Goal: Task Accomplishment & Management: Manage account settings

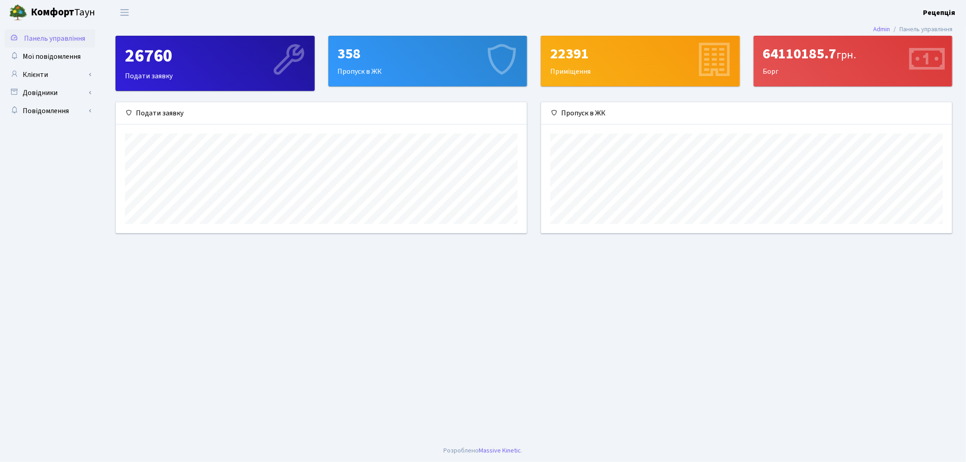
scroll to position [130, 411]
click at [51, 72] on link "Клієнти" at bounding box center [50, 75] width 91 height 18
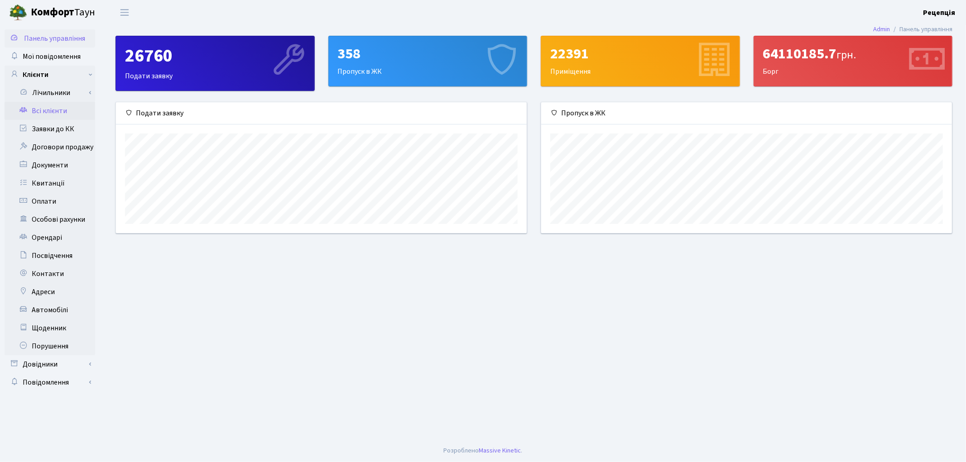
click at [56, 110] on link "Всі клієнти" at bounding box center [50, 111] width 91 height 18
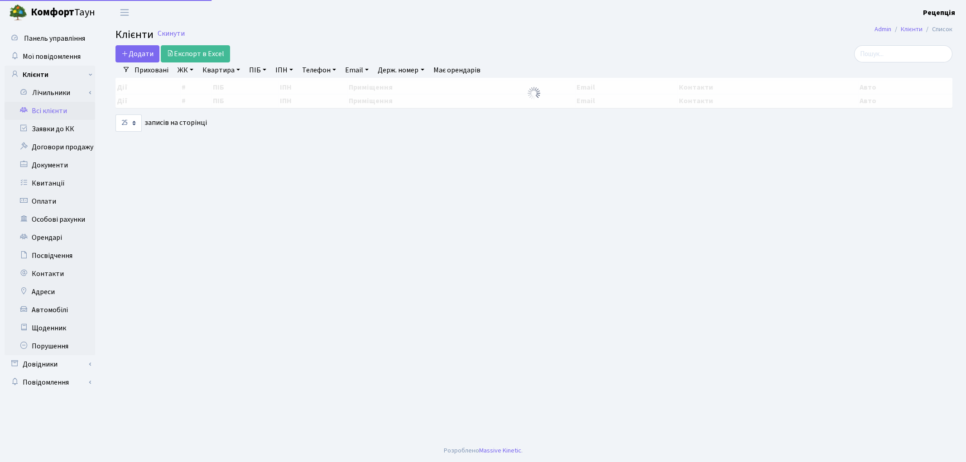
select select "25"
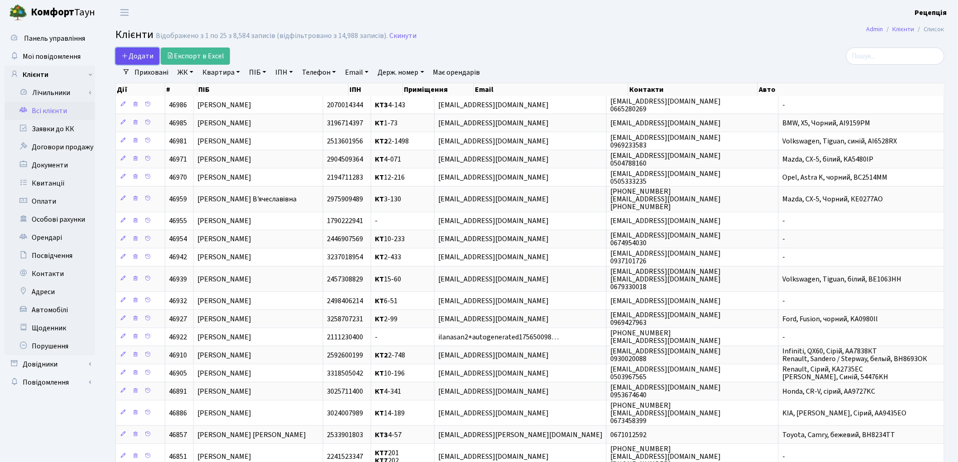
click at [125, 56] on icon at bounding box center [124, 55] width 7 height 7
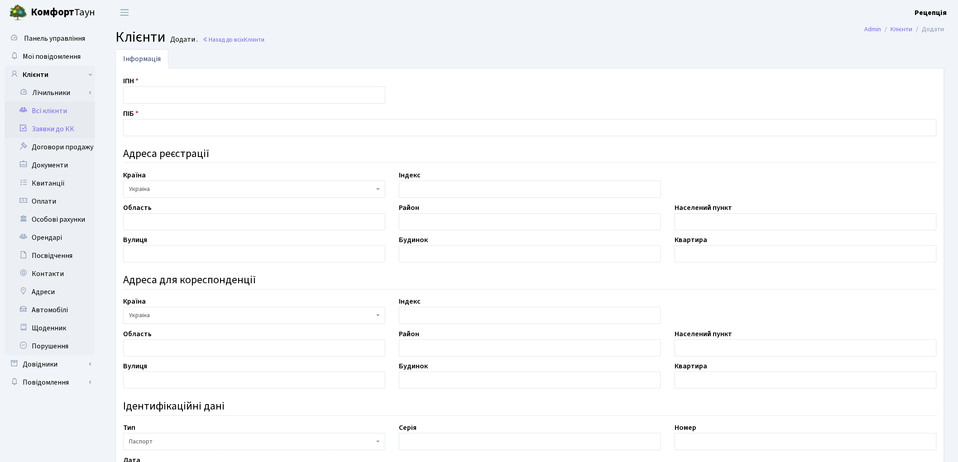
click at [69, 129] on link "Заявки до КК" at bounding box center [50, 129] width 91 height 18
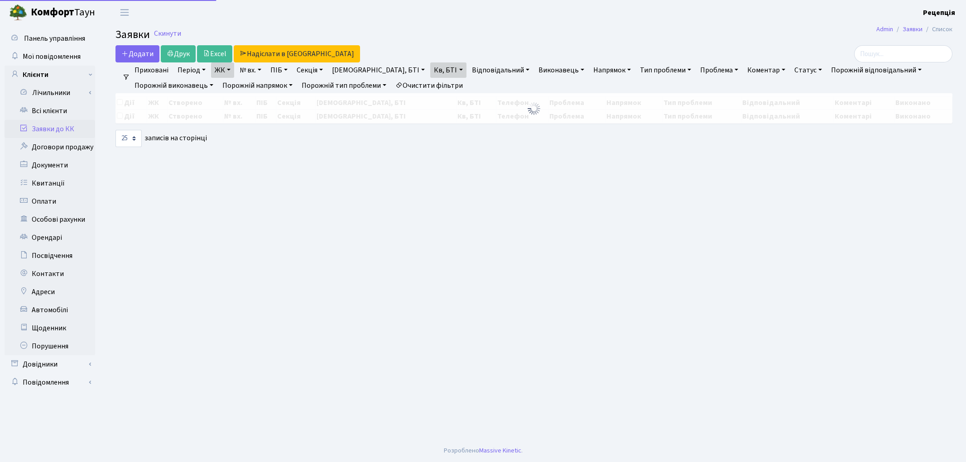
select select "25"
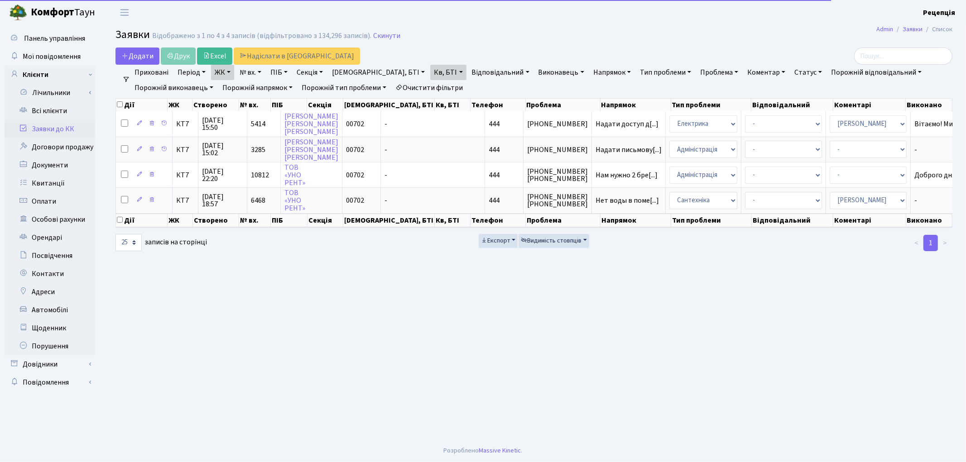
click at [438, 81] on link "Очистити фільтри" at bounding box center [429, 87] width 75 height 15
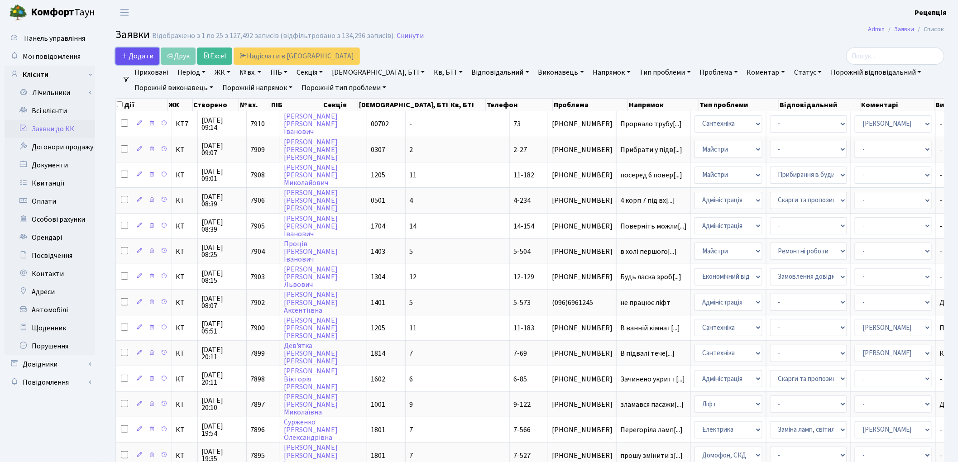
click at [140, 56] on span "Додати" at bounding box center [137, 56] width 32 height 10
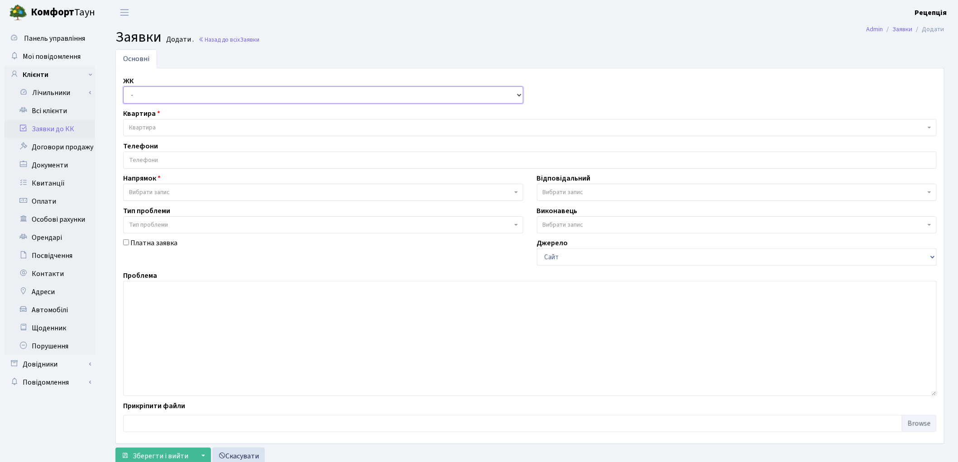
click at [148, 96] on select "- КТ, вул. Регенераторна, 4 КТ2, просп. Соборності, 17 КТ3, вул. Березнева, 16 …" at bounding box center [323, 94] width 400 height 17
select select "271"
click at [123, 86] on select "- КТ, вул. Регенераторна, 4 КТ2, просп. Соборності, 17 КТ3, вул. Березнева, 16 …" at bounding box center [323, 94] width 400 height 17
select select
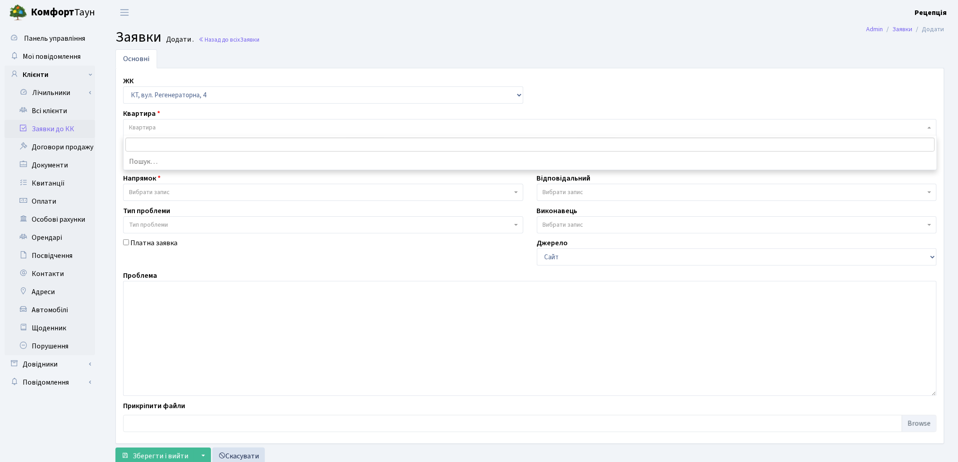
click at [159, 125] on span "Квартира" at bounding box center [527, 127] width 796 height 9
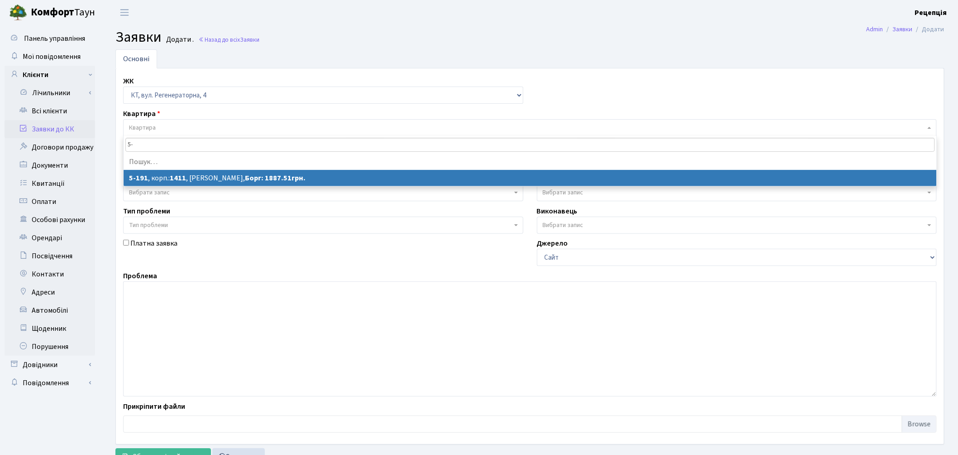
type input "5"
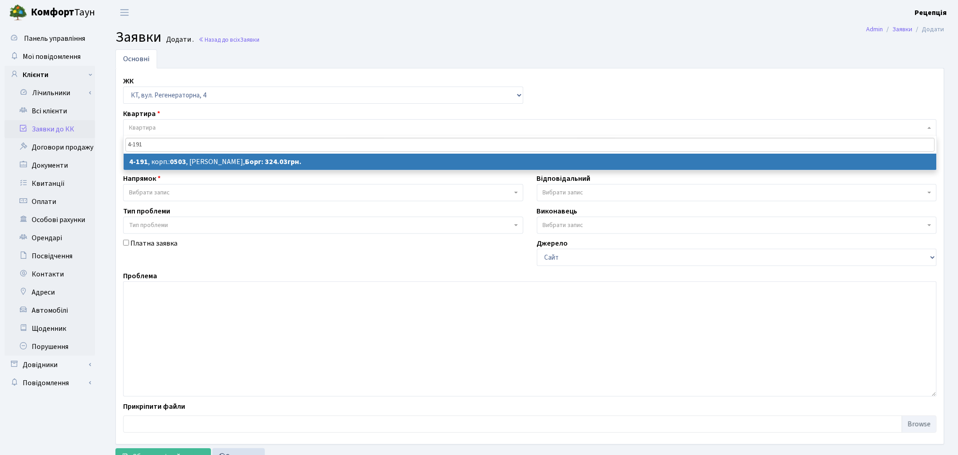
type input "4-191"
select select
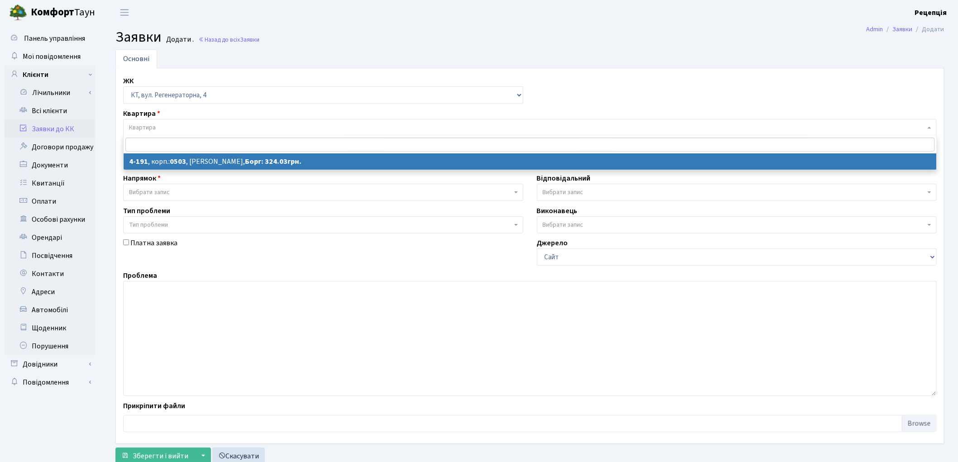
select select "1117"
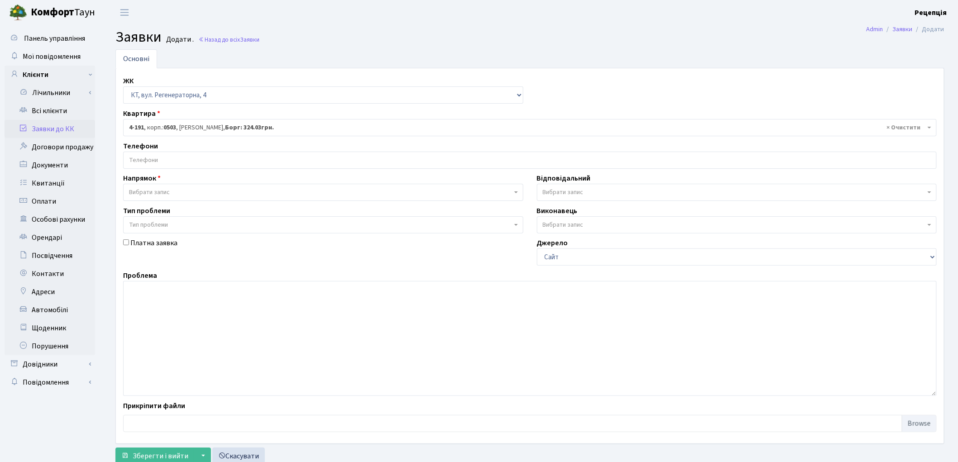
click at [165, 168] on span at bounding box center [530, 160] width 814 height 17
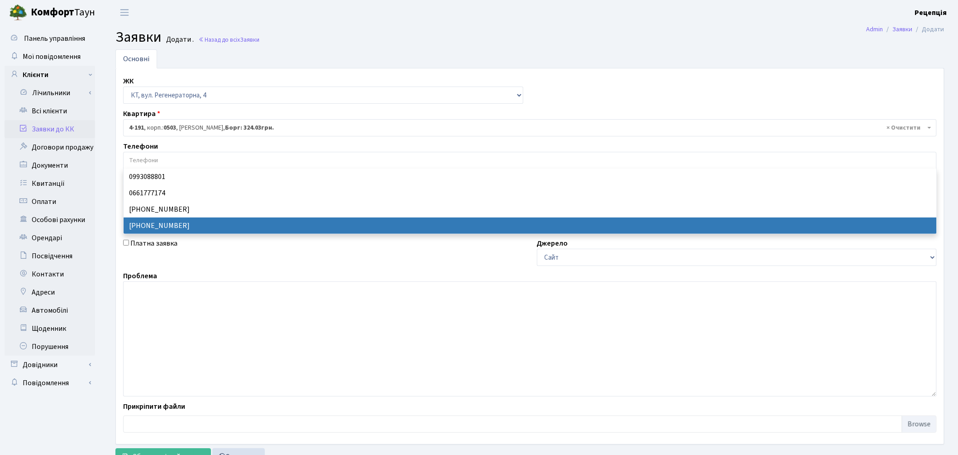
select select "14138"
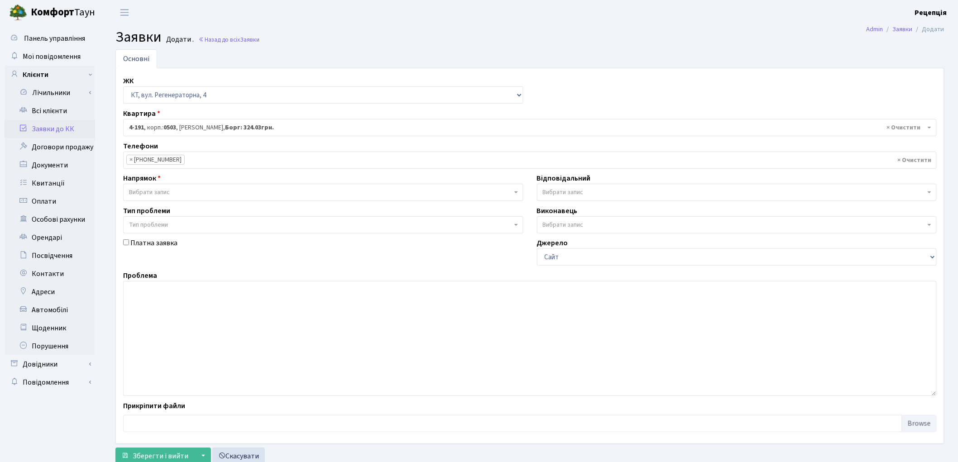
click at [148, 192] on span "Вибрати запис" at bounding box center [149, 192] width 41 height 9
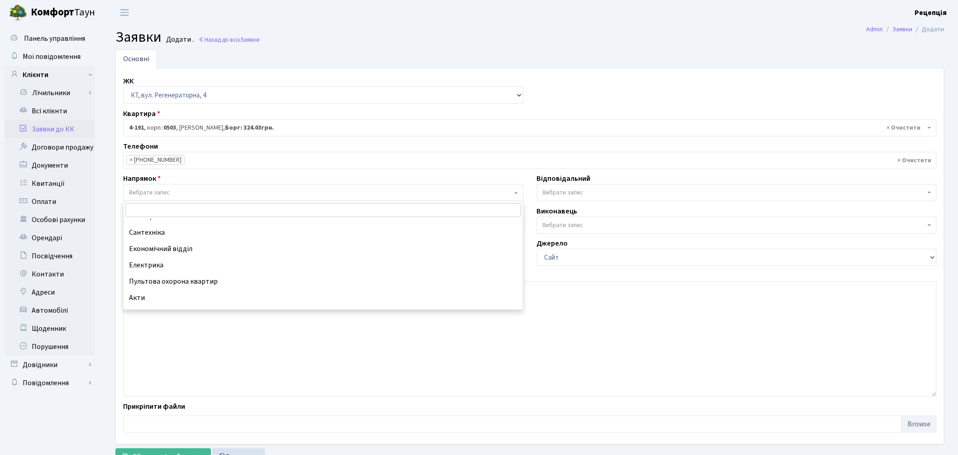
scroll to position [62, 0]
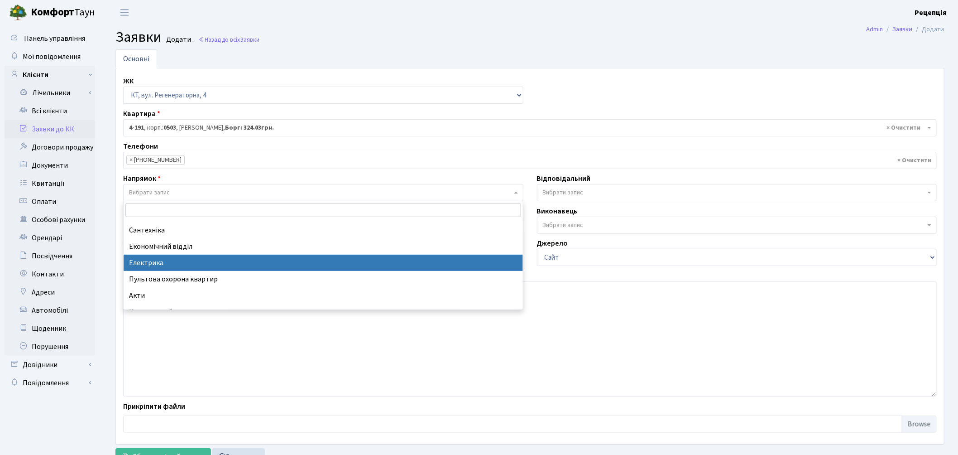
select select "3"
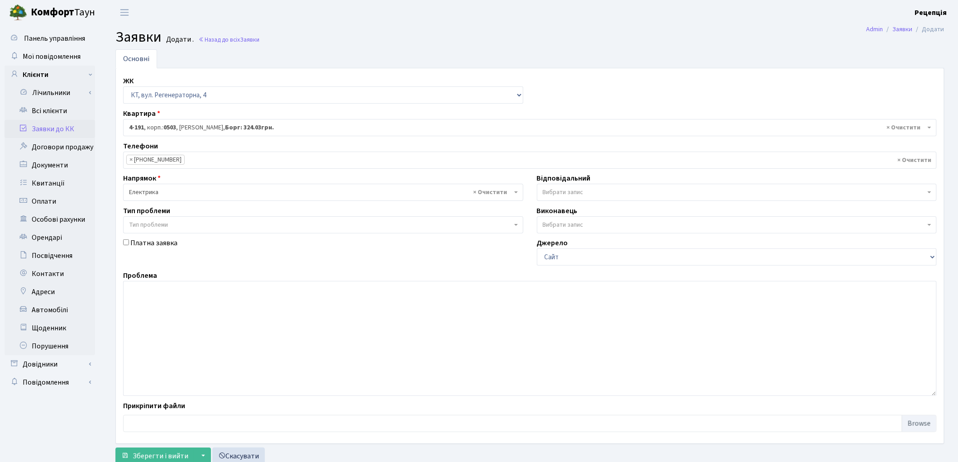
click at [157, 225] on span "Тип проблеми" at bounding box center [148, 224] width 39 height 9
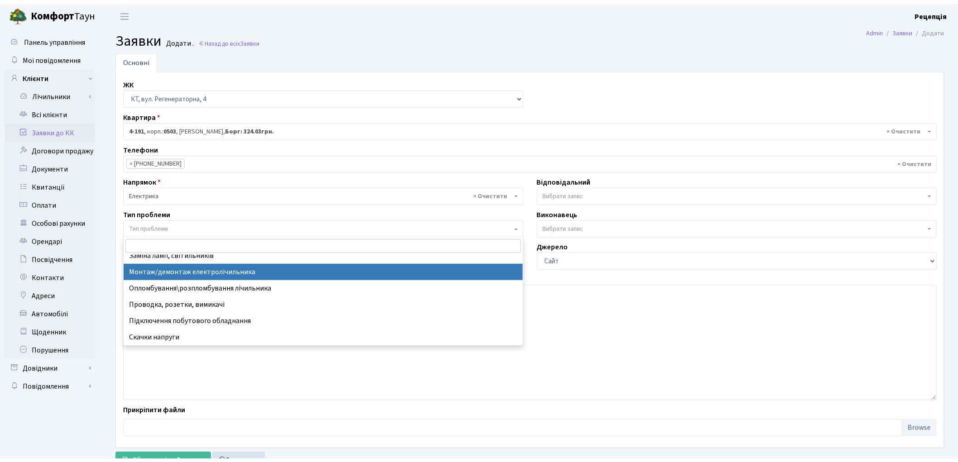
scroll to position [0, 0]
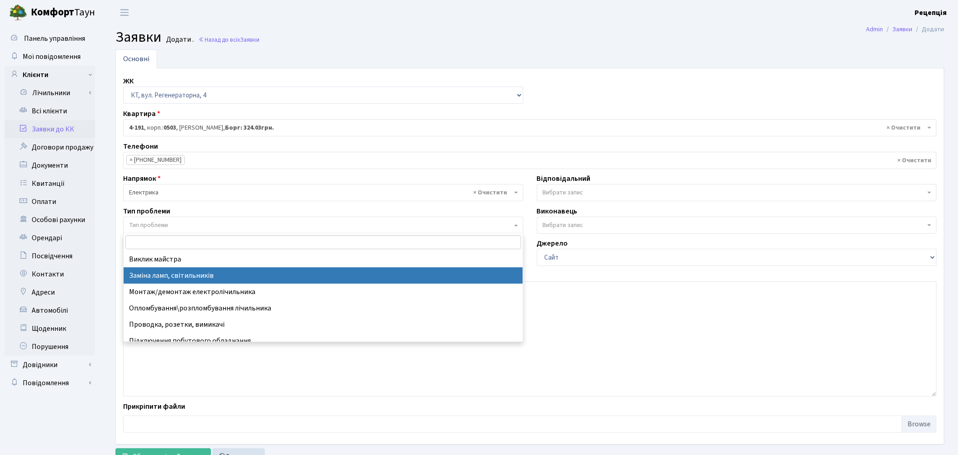
select select "40"
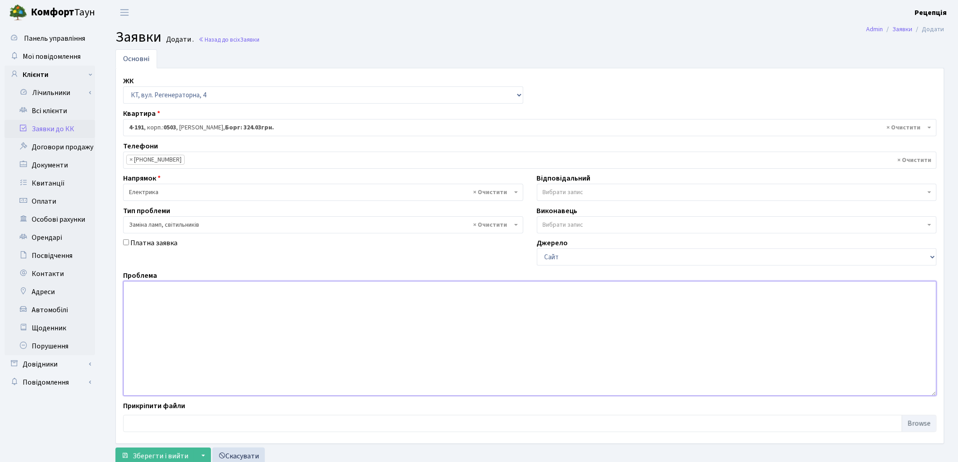
click at [190, 304] on textarea at bounding box center [530, 338] width 814 height 115
click at [182, 291] on textarea "Немає світла в 5 п'ід'їзді" at bounding box center [530, 338] width 814 height 115
click at [184, 291] on textarea "Немає світла в 5 п'ід'їзді" at bounding box center [530, 338] width 814 height 115
click at [204, 290] on textarea "Немає світла в 5 під'їзді" at bounding box center [530, 338] width 814 height 115
click at [177, 290] on textarea "Немає світла в 5 під'їзді" at bounding box center [530, 338] width 814 height 115
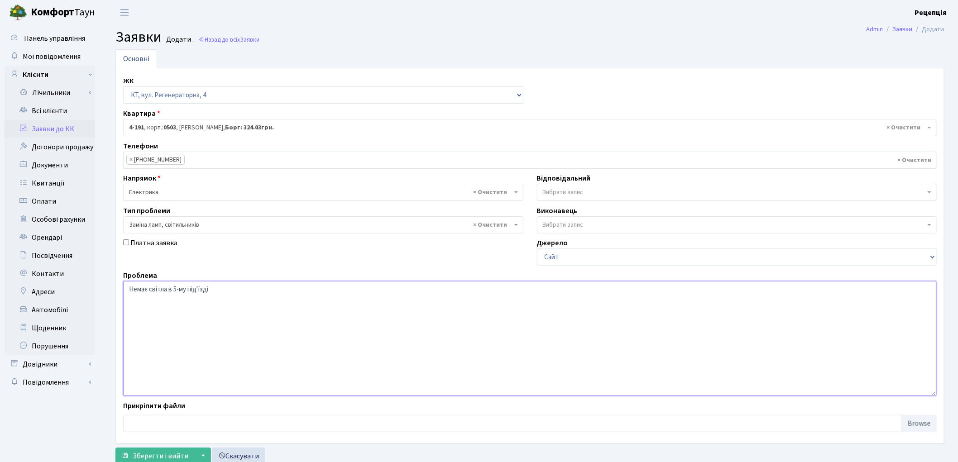
click at [208, 288] on textarea "Немає світла в 5-му під'їзді" at bounding box center [530, 338] width 814 height 115
drag, startPoint x: 167, startPoint y: 291, endPoint x: 123, endPoint y: 291, distance: 43.9
click at [123, 291] on textarea "Немає світла в 5-му під'їзді при вході в підвал (укриття)" at bounding box center [530, 338] width 814 height 115
click at [129, 291] on textarea "в 5-му під'їзді при вході в підвал (укриття)" at bounding box center [530, 338] width 814 height 115
click at [132, 291] on textarea "в 5-му під'їзді при вході в підвал (укриття)" at bounding box center [530, 338] width 814 height 115
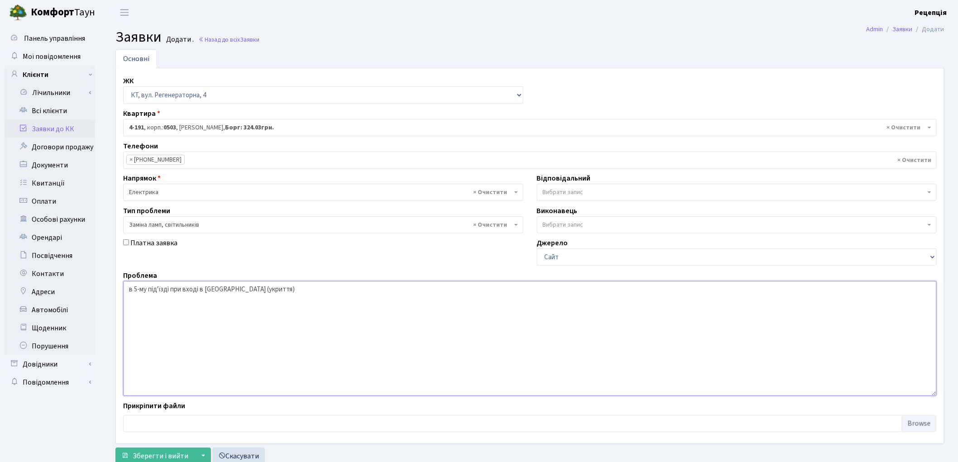
click at [133, 291] on textarea "в 5-му під'їзді при вході в підвал (укриття)" at bounding box center [530, 338] width 814 height 115
click at [201, 291] on textarea "В 5-му під'їзді при вході в підвал (укриття)" at bounding box center [530, 338] width 814 height 115
click at [279, 290] on textarea "В 5-му під'їзді при вході з двору в підвал (укриття)" at bounding box center [530, 338] width 814 height 115
paste textarea "Немає світла"
click at [283, 290] on textarea "В 5-му під'їзді при вході з двору в підвал (укриття) Немає світла" at bounding box center [530, 338] width 814 height 115
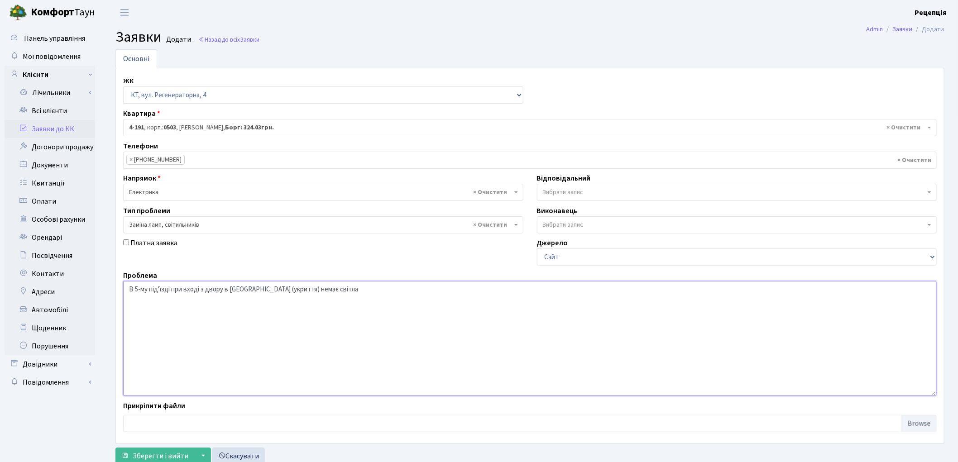
click at [316, 292] on textarea "В 5-му під'їзді при вході з двору в підвал (укриття) немає світла" at bounding box center [530, 338] width 814 height 115
click at [134, 290] on textarea "В 5-му під'їзді при вході з двору в підвал (укриття) немає світла." at bounding box center [530, 338] width 814 height 115
click at [364, 291] on textarea "В корпусі 4-му в 5-му під'їзді при вході з двору в підвал (укриття) немає світл…" at bounding box center [530, 338] width 814 height 115
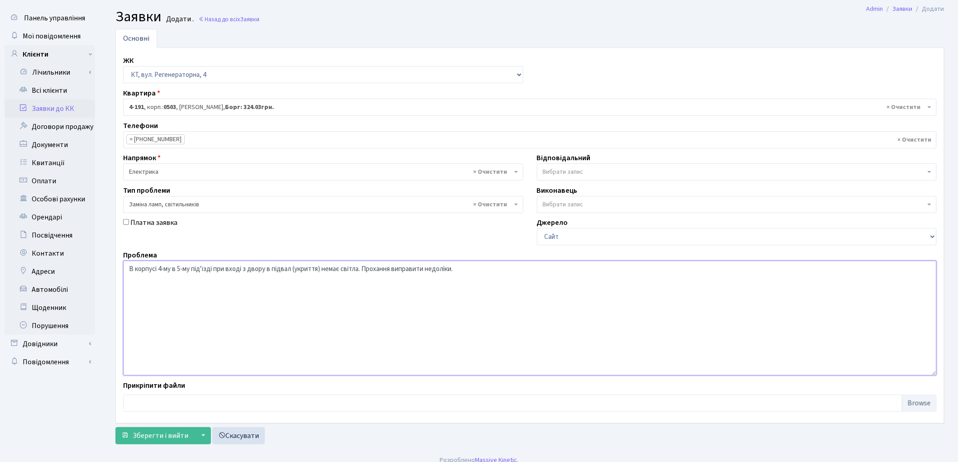
scroll to position [30, 0]
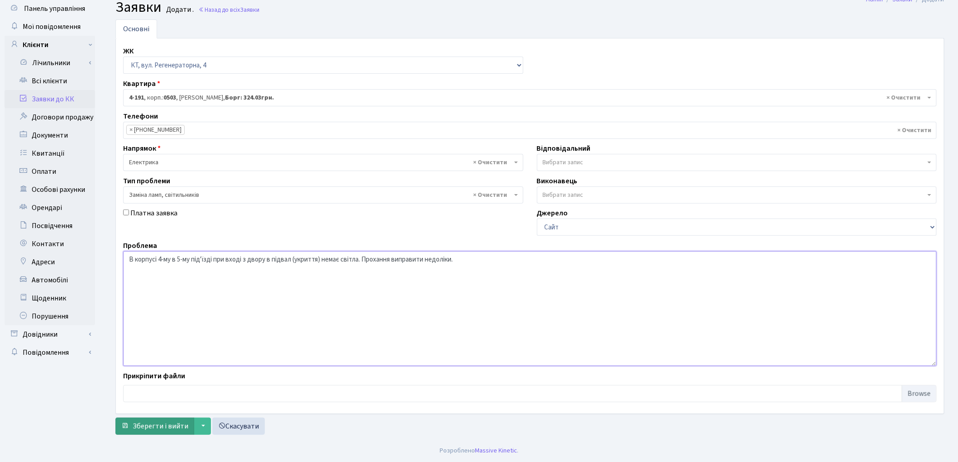
type textarea "В корпусі 4-му в 5-му під'їзді при вході з двору в підвал (укриття) немає світл…"
click at [162, 424] on span "Зберегти і вийти" at bounding box center [161, 427] width 56 height 10
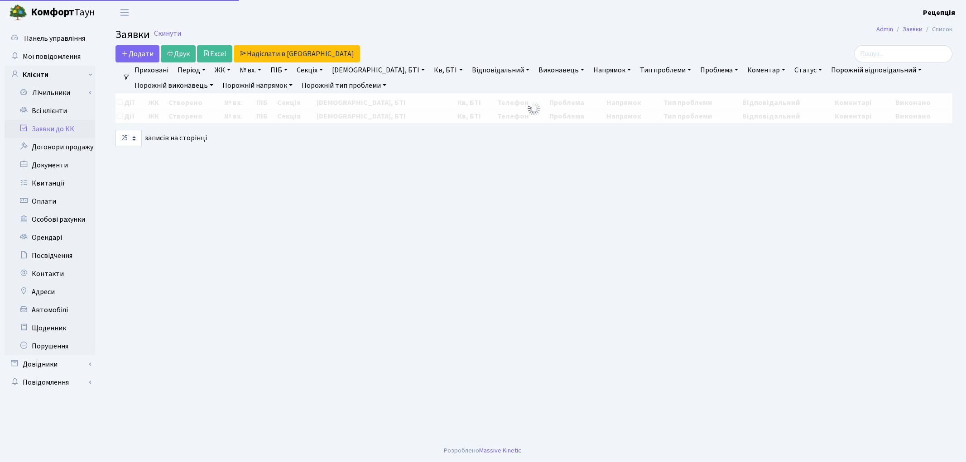
select select "25"
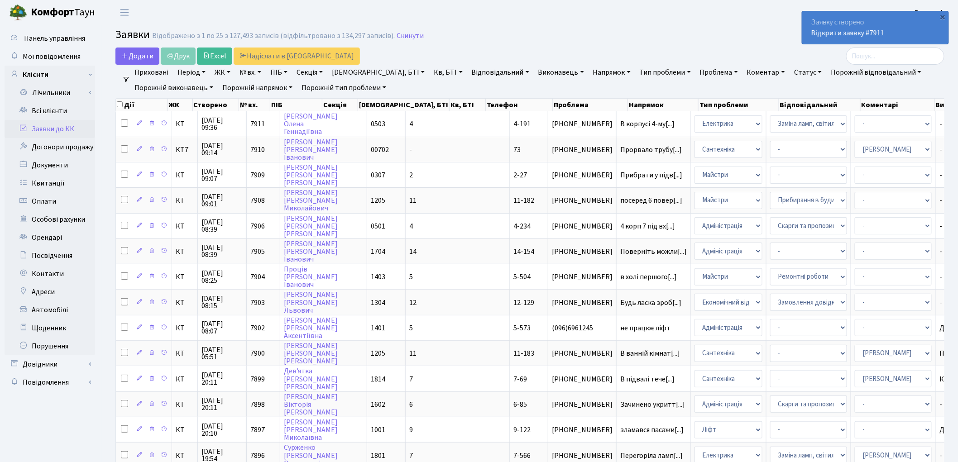
click at [53, 127] on link "Заявки до КК" at bounding box center [50, 129] width 91 height 18
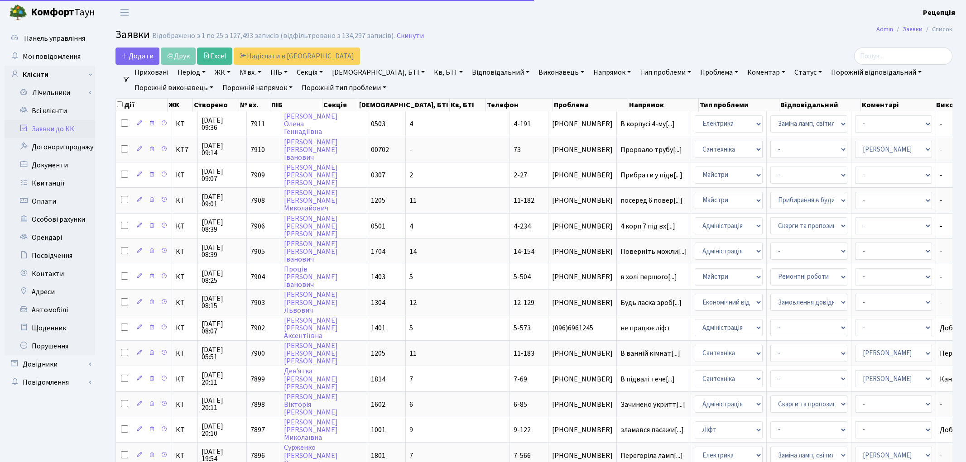
select select "25"
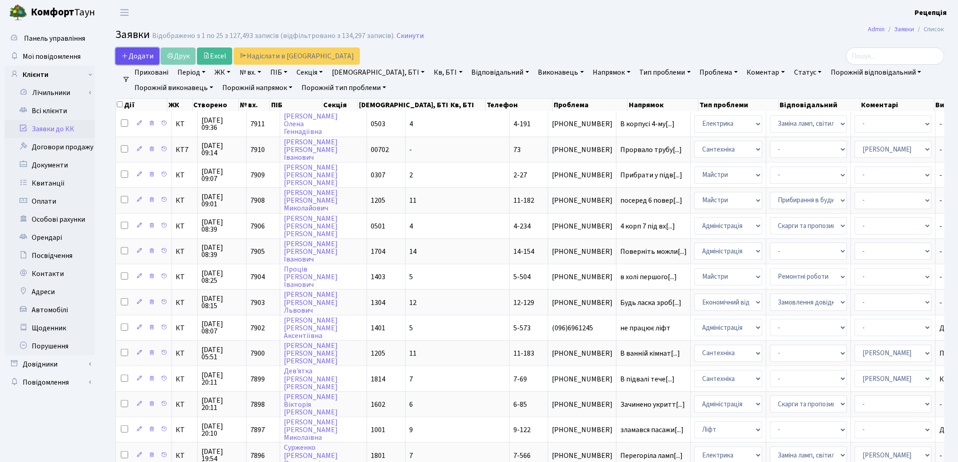
click at [144, 55] on span "Додати" at bounding box center [137, 56] width 32 height 10
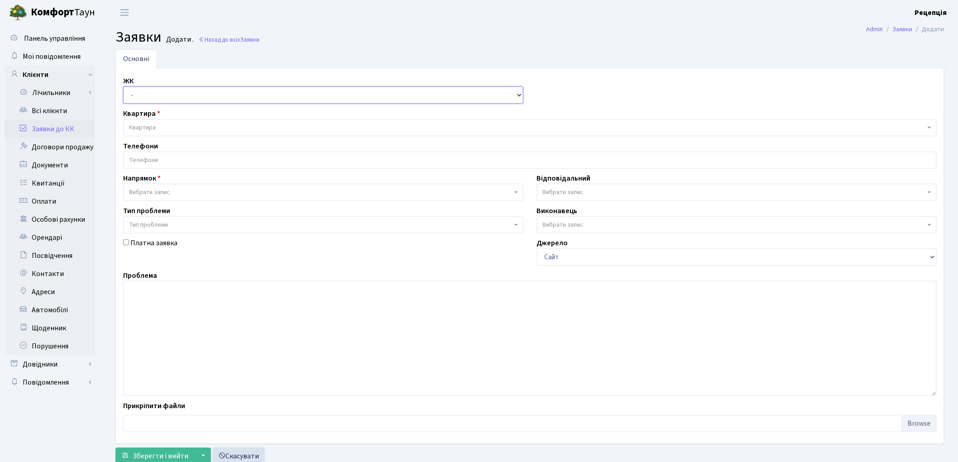
drag, startPoint x: 151, startPoint y: 96, endPoint x: 151, endPoint y: 101, distance: 5.4
click at [151, 96] on select "- КТ, вул. Регенераторна, 4 КТ2, просп. [STREET_ADDRESS] [STREET_ADDRESS] [PERS…" at bounding box center [323, 94] width 400 height 17
select select "271"
click at [123, 86] on select "- КТ, вул. Регенераторна, 4 КТ2, просп. [STREET_ADDRESS] [STREET_ADDRESS] [PERS…" at bounding box center [323, 94] width 400 height 17
select select
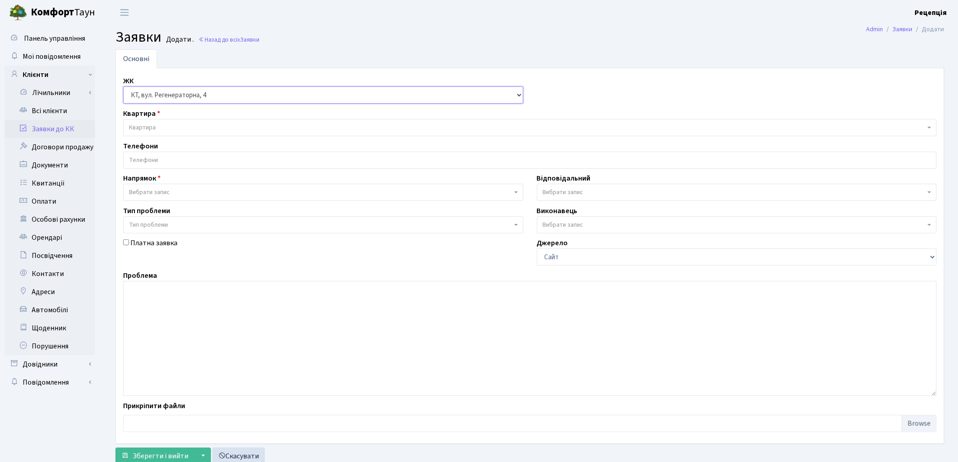
select select
click at [152, 123] on span "Квартира" at bounding box center [142, 127] width 27 height 9
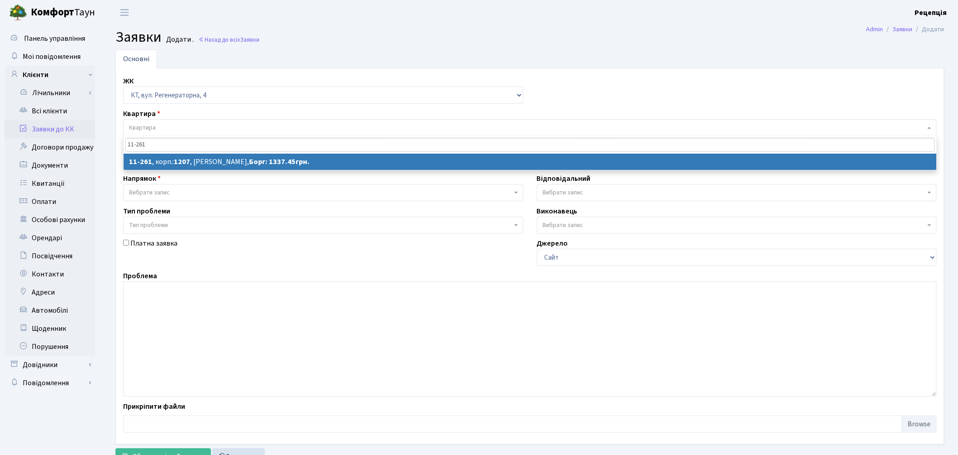
type input "11-261"
select select
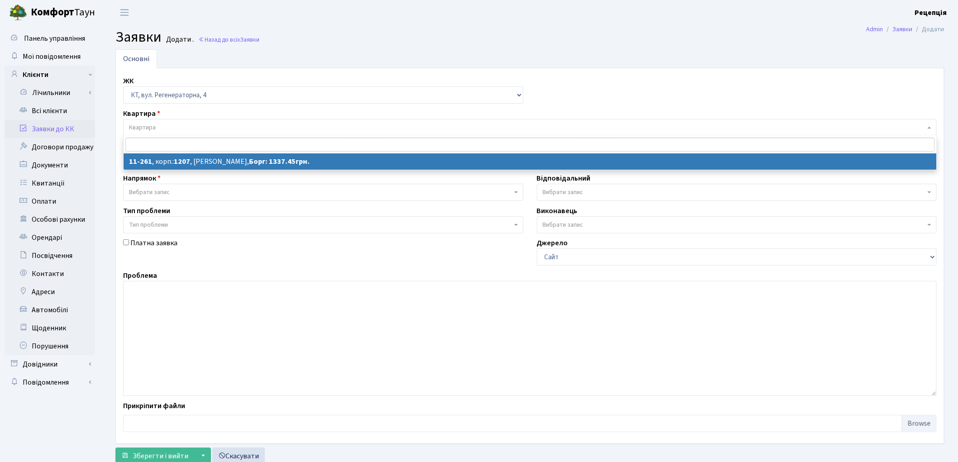
select select "6881"
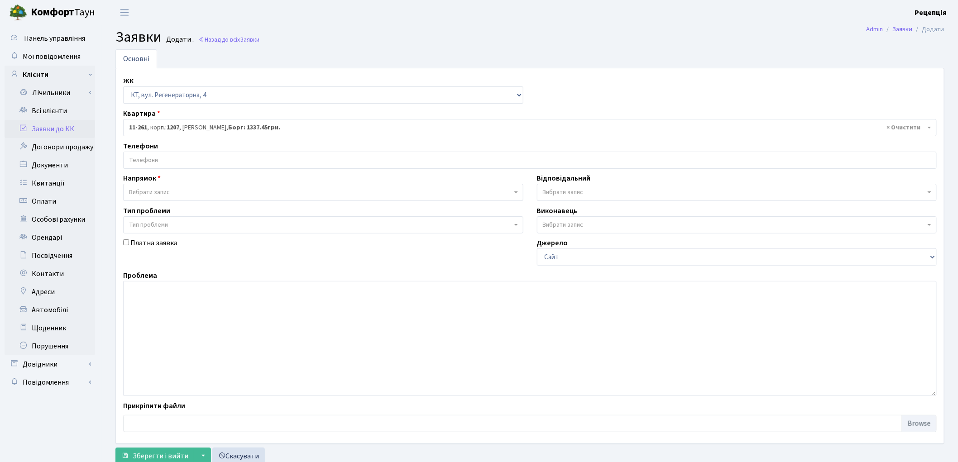
click at [169, 163] on input "search" at bounding box center [530, 160] width 813 height 16
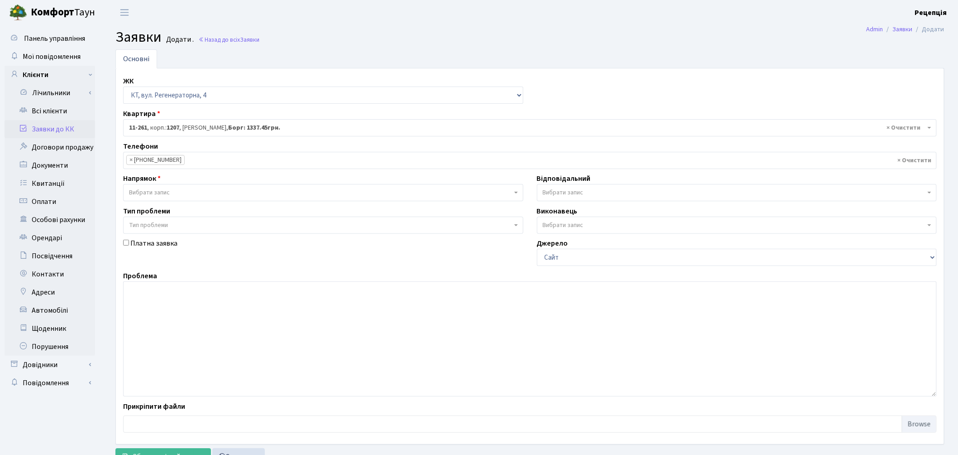
select select "14138"
click at [137, 189] on span "Вибрати запис" at bounding box center [149, 192] width 41 height 9
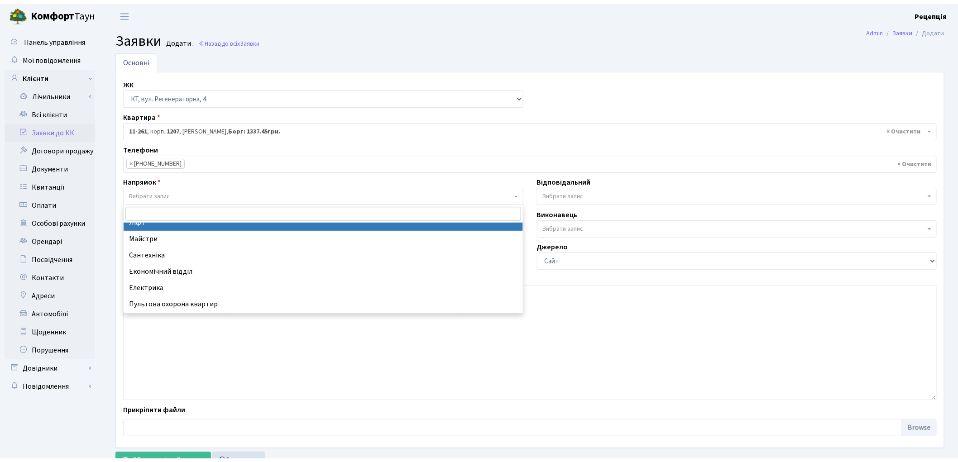
scroll to position [42, 0]
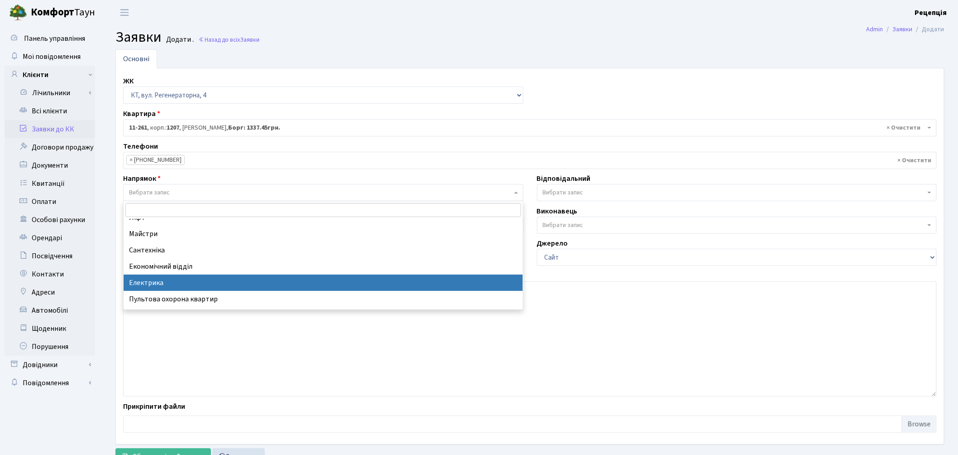
select select "3"
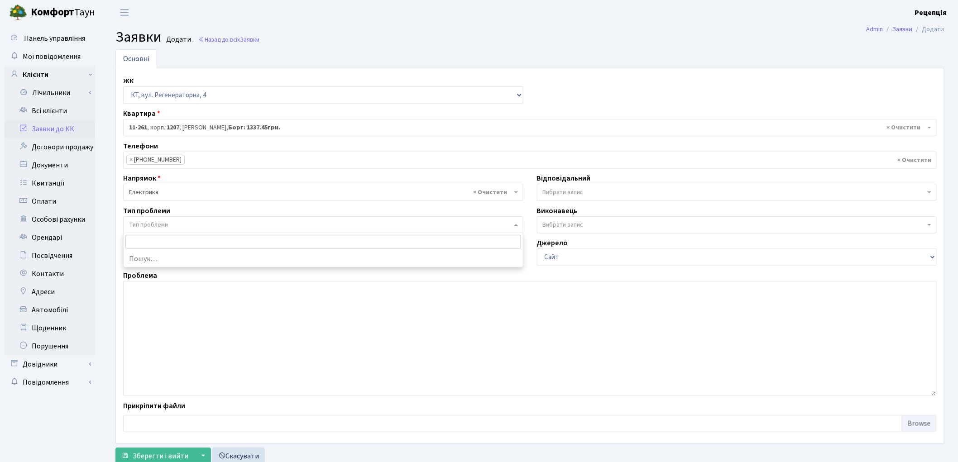
click at [136, 222] on span "Тип проблеми" at bounding box center [148, 224] width 39 height 9
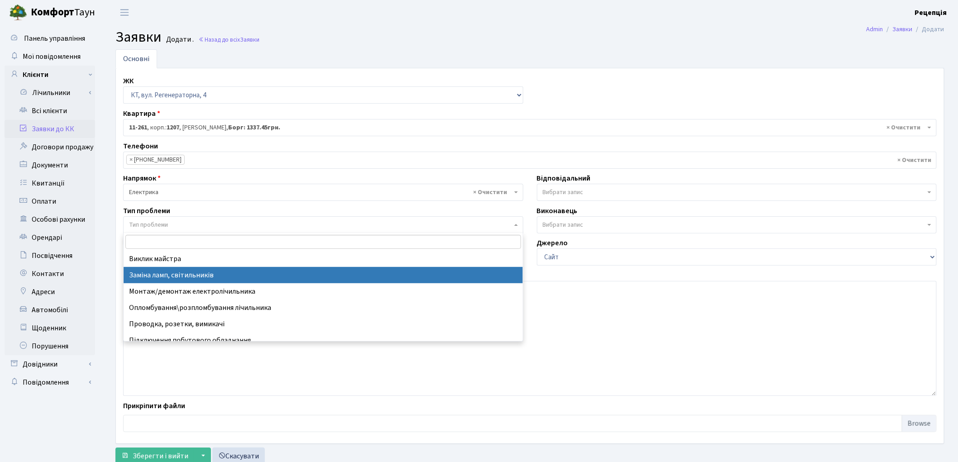
select select "40"
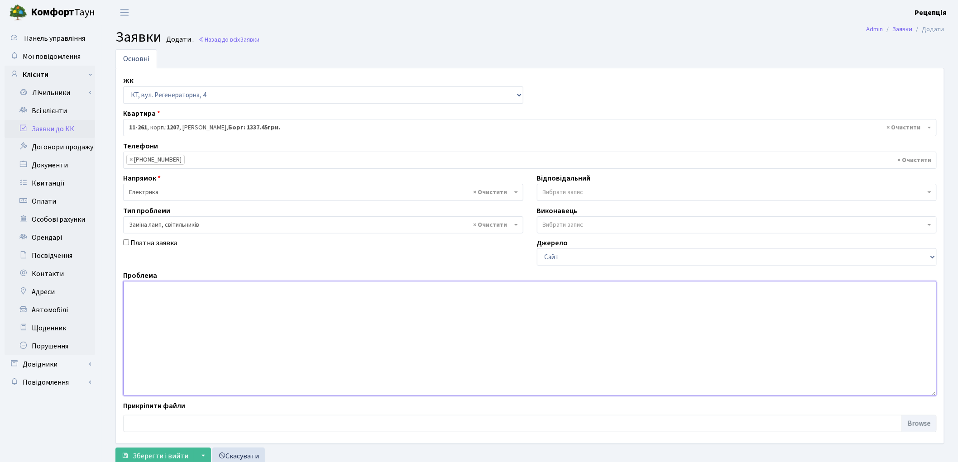
click at [186, 301] on textarea at bounding box center [530, 338] width 814 height 115
click at [129, 290] on textarea "На вході немає світла" at bounding box center [530, 338] width 814 height 115
click at [128, 292] on textarea "При вході в укриття На вході немає світла" at bounding box center [530, 338] width 814 height 115
click at [216, 290] on textarea "В корпусі 11-му, 7-го під'їзду При вході в укриття На вході немає світла" at bounding box center [530, 338] width 814 height 115
click at [249, 291] on textarea "В корпусі 11-му, 7-го під'їзду при вході в укриття На вході немає світла" at bounding box center [530, 338] width 814 height 115
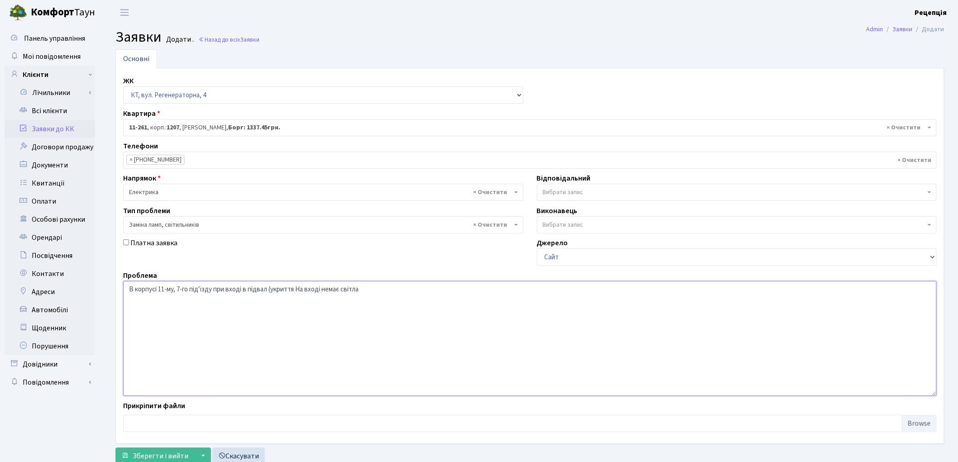
click at [295, 290] on textarea "В корпусі 11-му, 7-го під'їзду при вході в підвал (укриття На вході немає світла" at bounding box center [530, 338] width 814 height 115
drag, startPoint x: 324, startPoint y: 292, endPoint x: 299, endPoint y: 291, distance: 24.9
click at [299, 291] on textarea "В корпусі 11-му, 7-го під'їзду при вході в підвал (укриття) На вході немає світ…" at bounding box center [530, 338] width 814 height 115
click at [337, 292] on textarea "В корпусі 11-му, 7-го під'їзду при вході в підвал (укриття) немає світла" at bounding box center [530, 338] width 814 height 115
type textarea "В корпусі 11-му, 7-го під'їзду при вході в підвал (укриття) немає світла. Проха…"
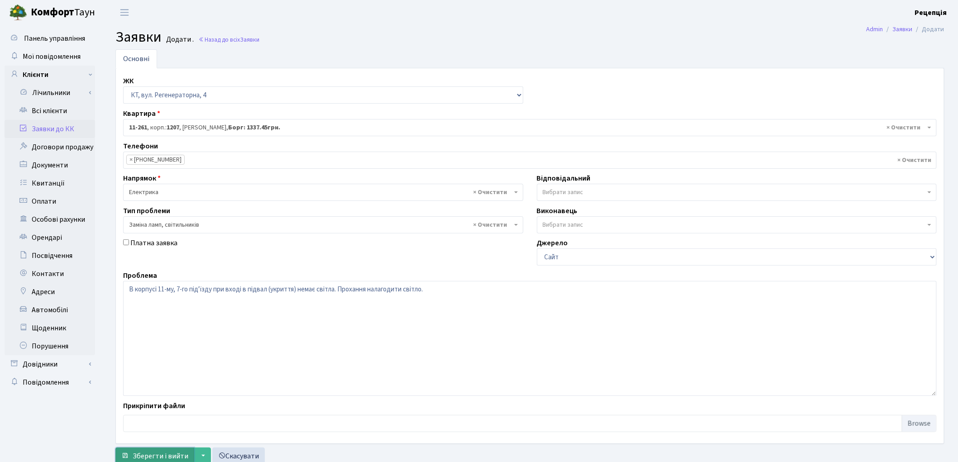
click at [146, 458] on span "Зберегти і вийти" at bounding box center [161, 456] width 56 height 10
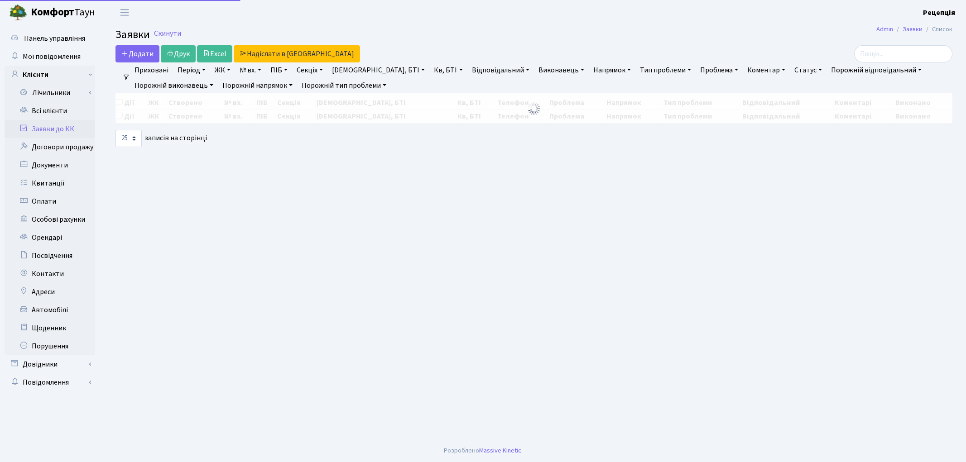
select select "25"
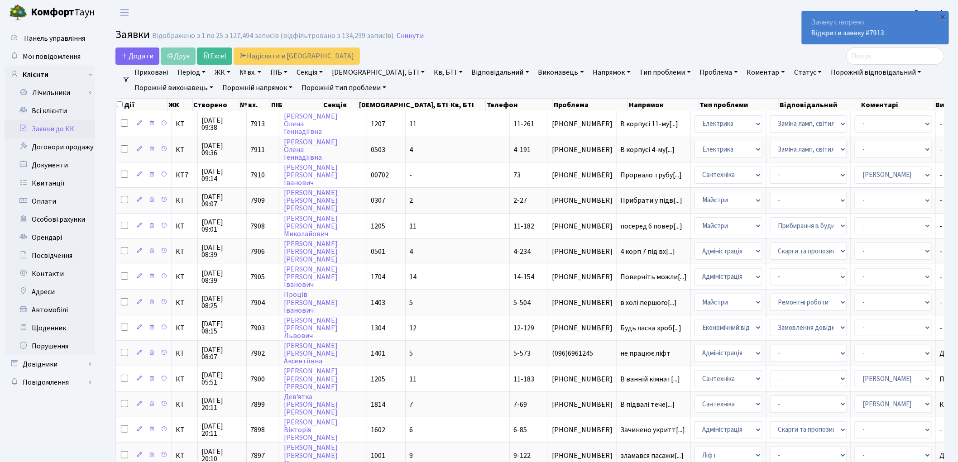
click at [64, 125] on link "Заявки до КК" at bounding box center [50, 129] width 91 height 18
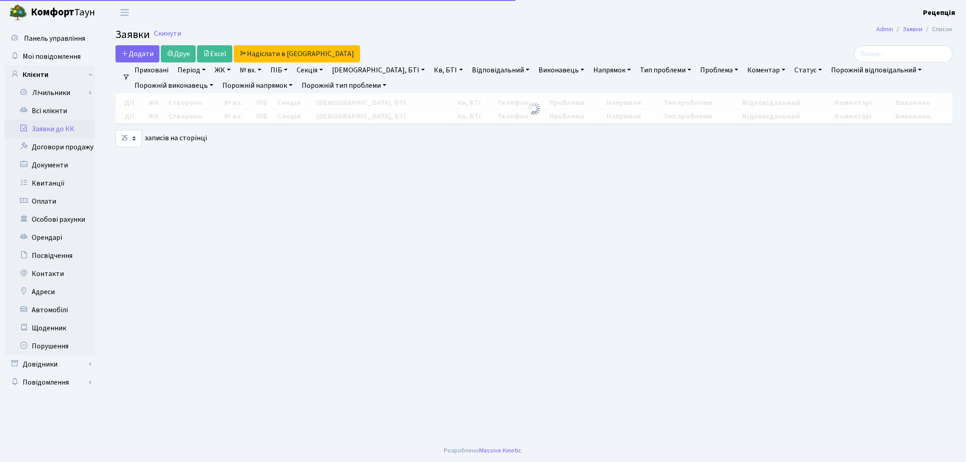
select select "25"
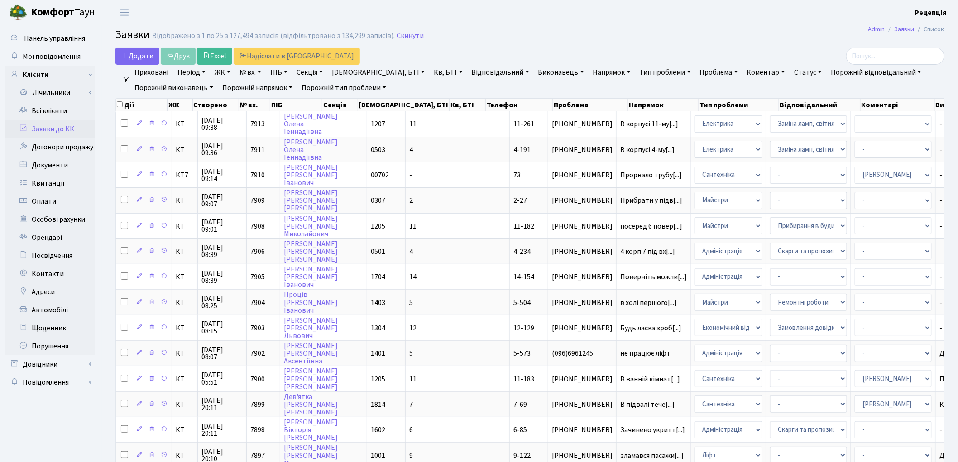
click at [75, 129] on link "Заявки до КК" at bounding box center [50, 129] width 91 height 18
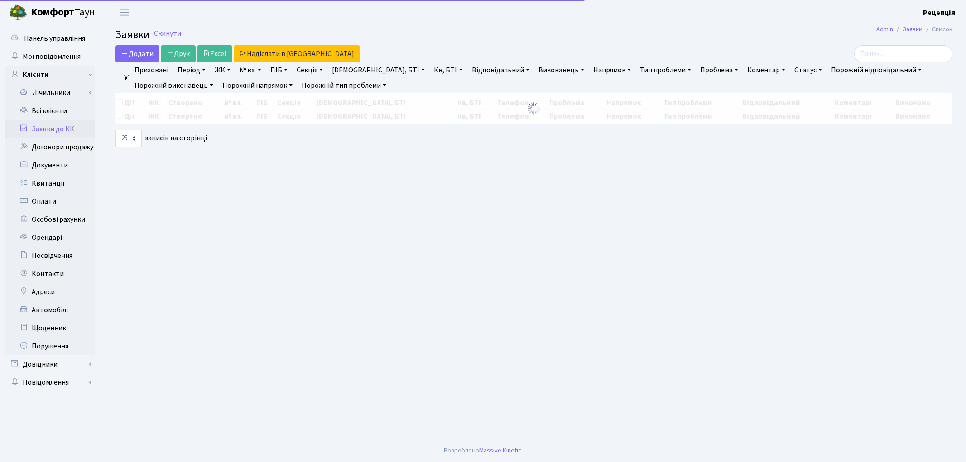
select select "25"
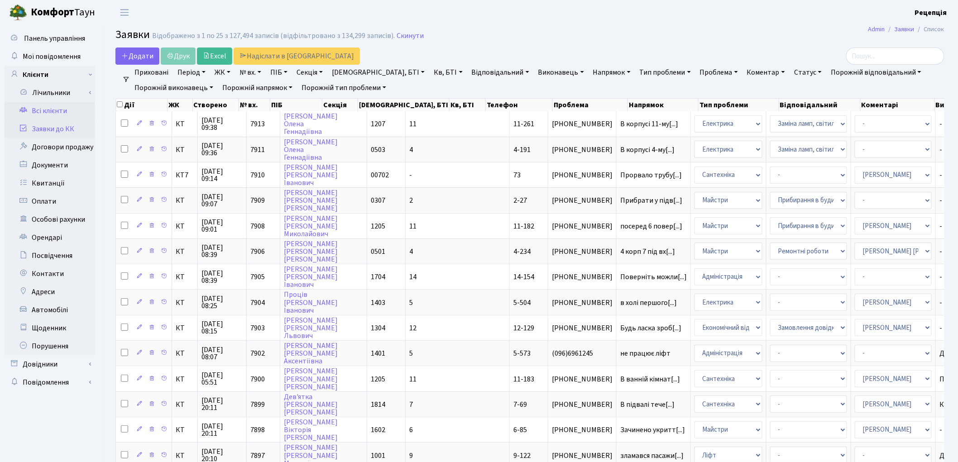
click at [47, 107] on link "Всі клієнти" at bounding box center [50, 111] width 91 height 18
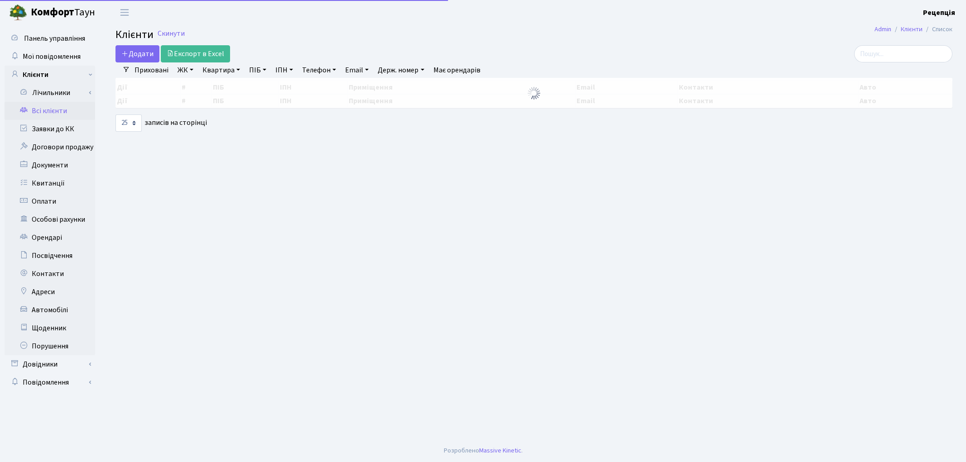
select select "25"
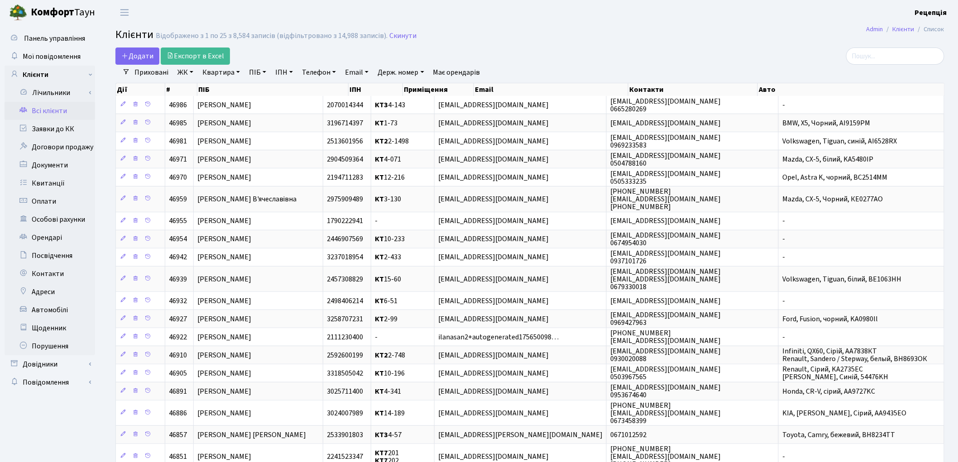
click at [601, 60] on div "Додати Експорт в Excel" at bounding box center [389, 56] width 548 height 17
click at [70, 127] on link "Заявки до КК" at bounding box center [50, 129] width 91 height 18
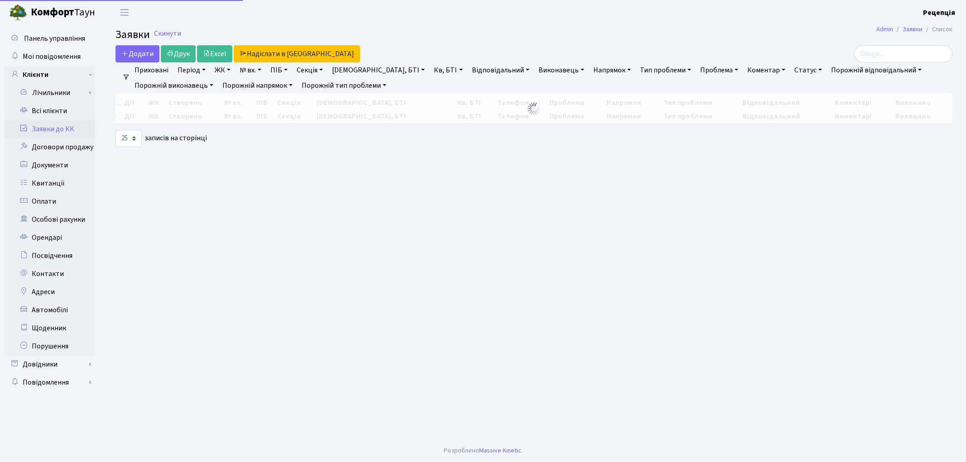
select select "25"
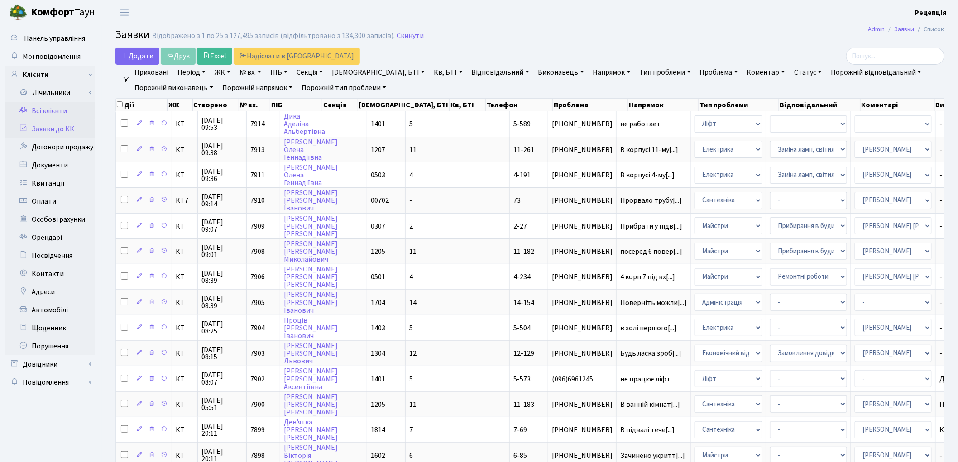
click at [77, 111] on link "Всі клієнти" at bounding box center [50, 111] width 91 height 18
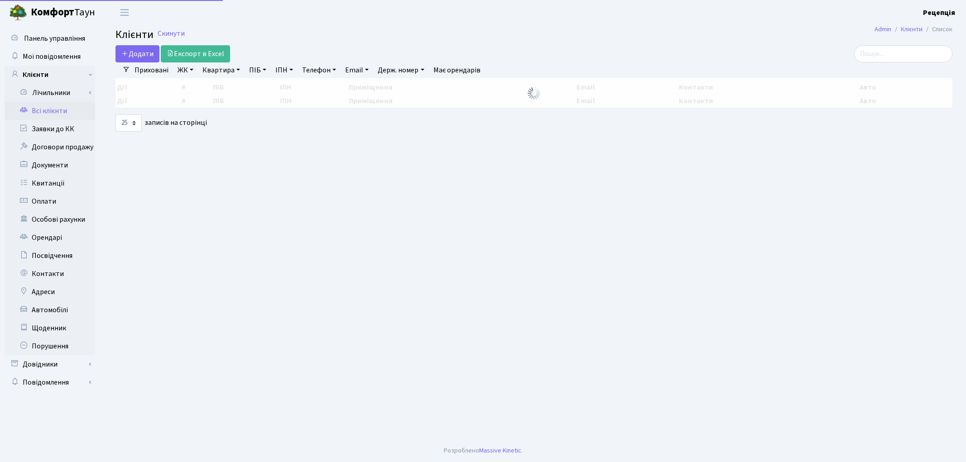
select select
select select "25"
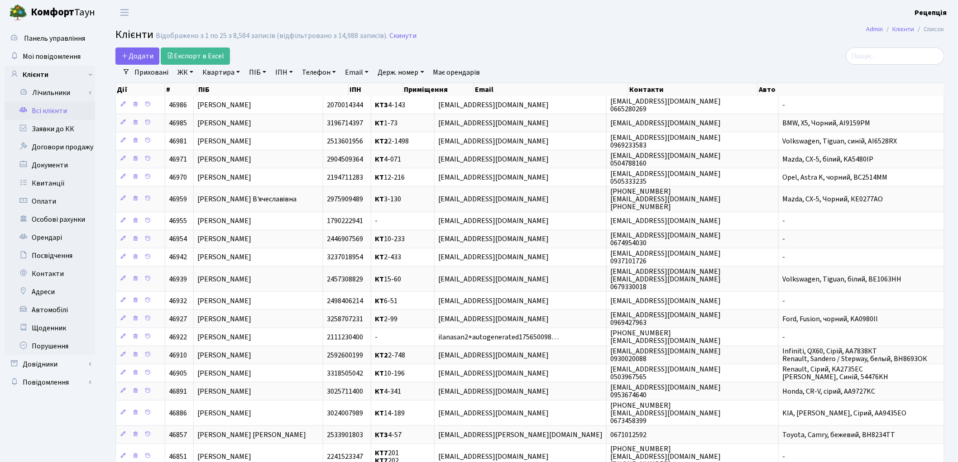
click at [192, 74] on link "ЖК" at bounding box center [185, 72] width 23 height 15
click at [242, 121] on li "КТ2, просп. Соборності, 17" at bounding box center [231, 120] width 110 height 16
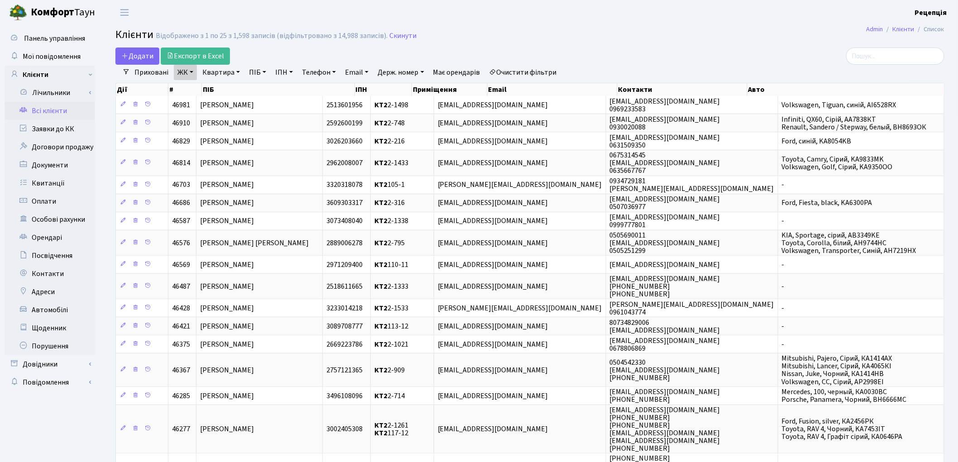
click at [260, 74] on link "ПІБ" at bounding box center [257, 72] width 24 height 15
click at [226, 75] on link "Квартира" at bounding box center [221, 72] width 45 height 15
type input "2-1554"
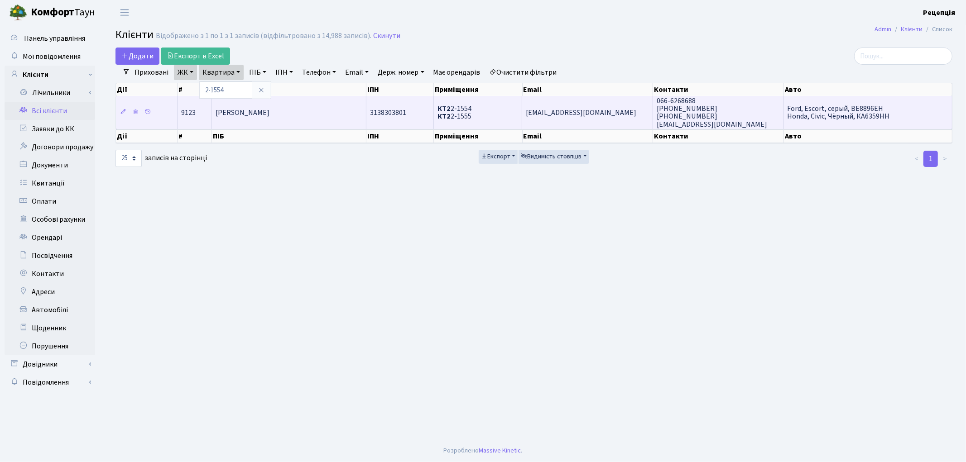
click at [269, 114] on span "[PERSON_NAME]" at bounding box center [243, 113] width 54 height 10
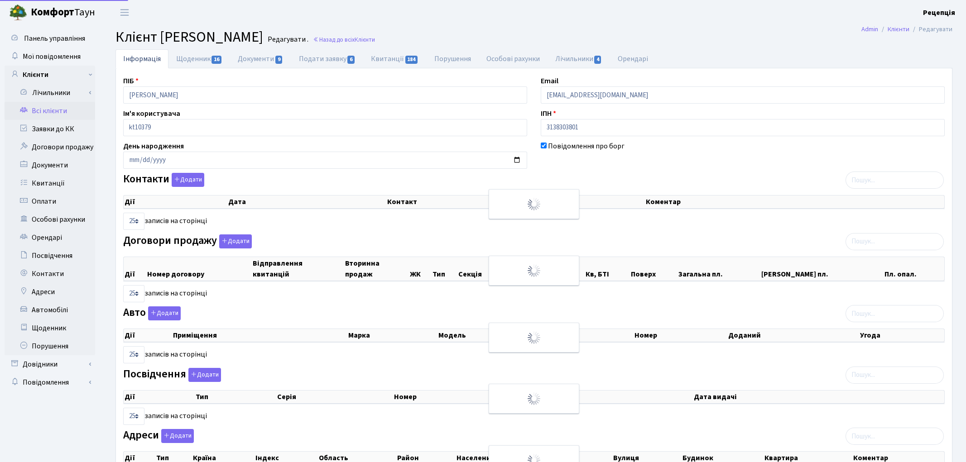
select select "25"
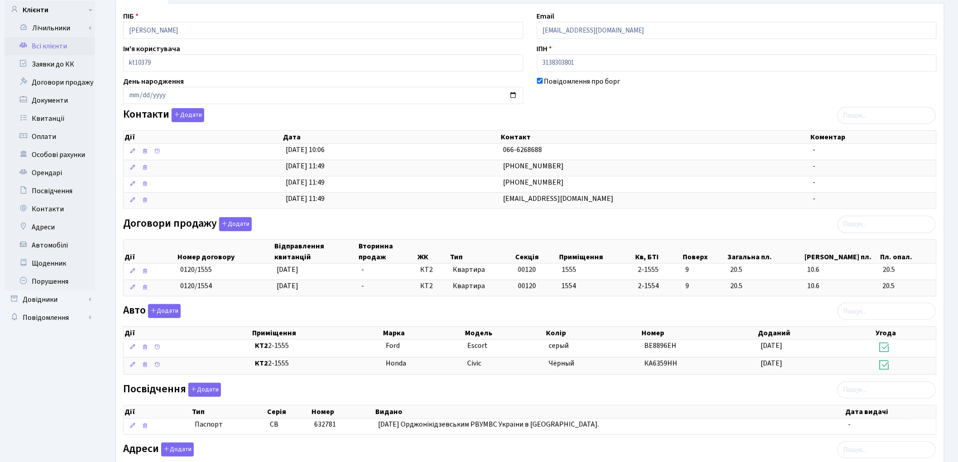
scroll to position [63, 0]
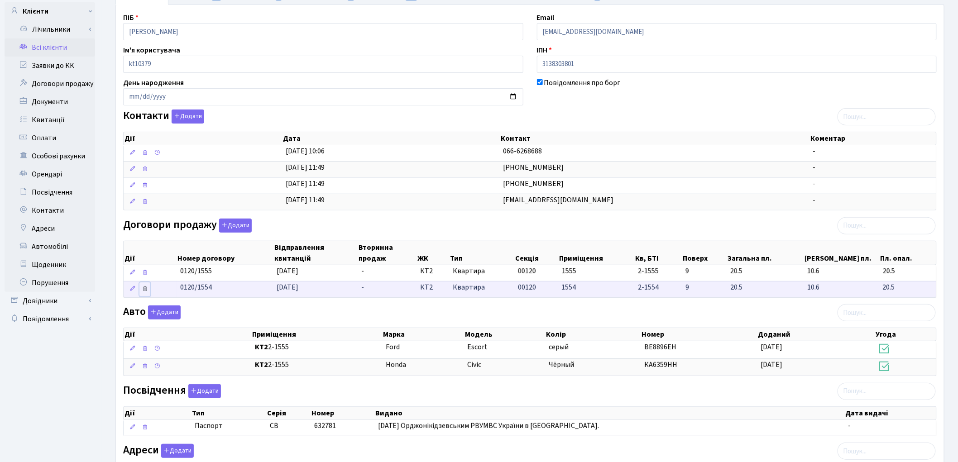
click at [145, 290] on icon at bounding box center [145, 289] width 6 height 6
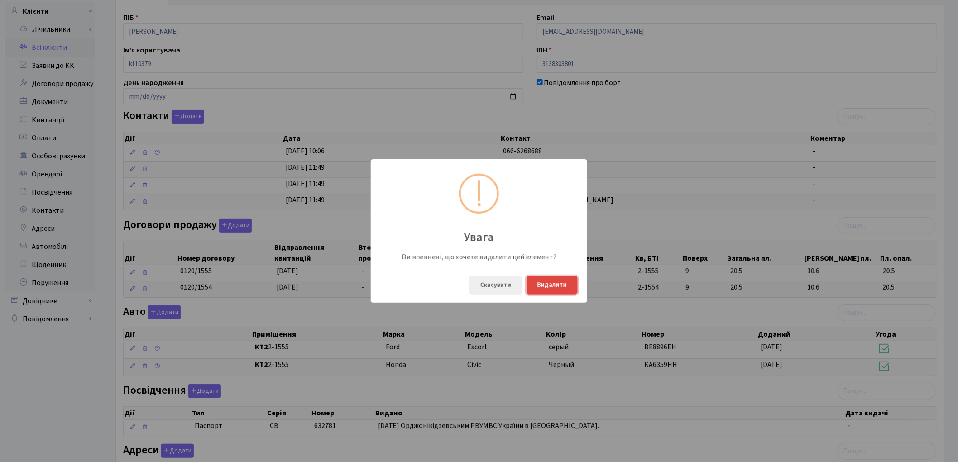
click at [542, 286] on button "Видалити" at bounding box center [552, 285] width 51 height 19
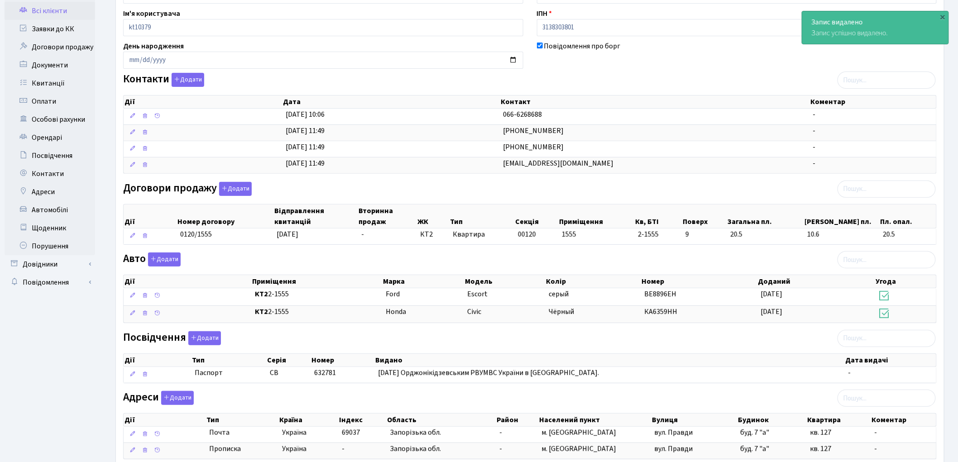
scroll to position [163, 0]
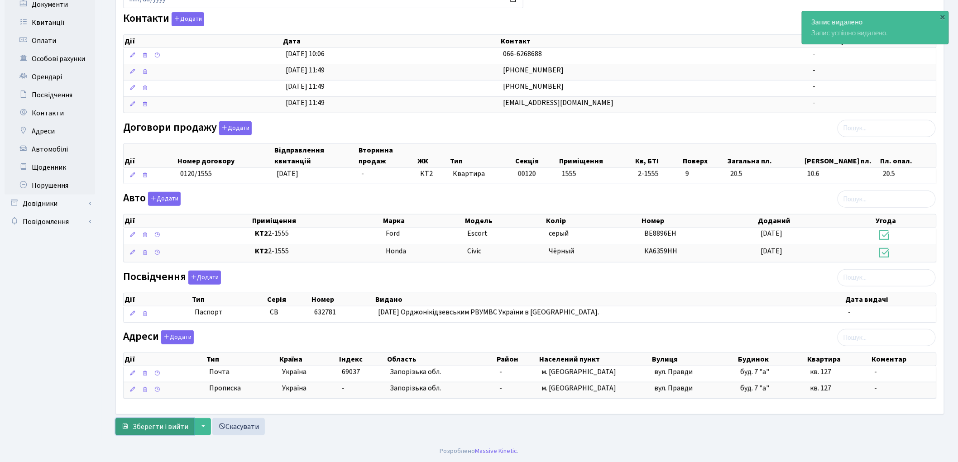
click at [139, 427] on span "Зберегти і вийти" at bounding box center [161, 427] width 56 height 10
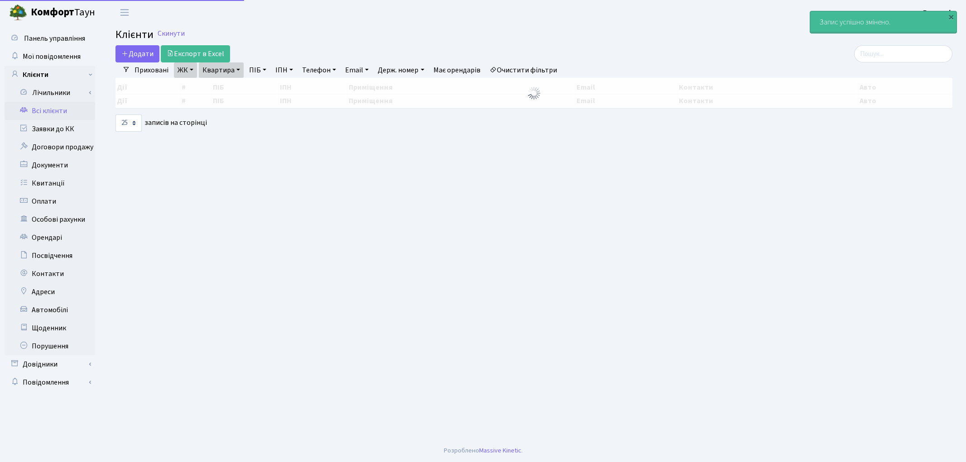
select select "25"
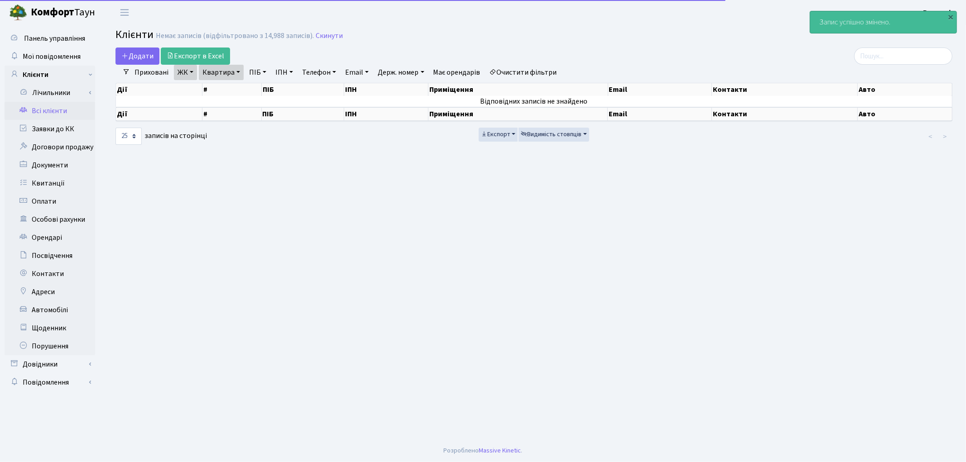
click at [510, 69] on link "Очистити фільтри" at bounding box center [523, 72] width 75 height 15
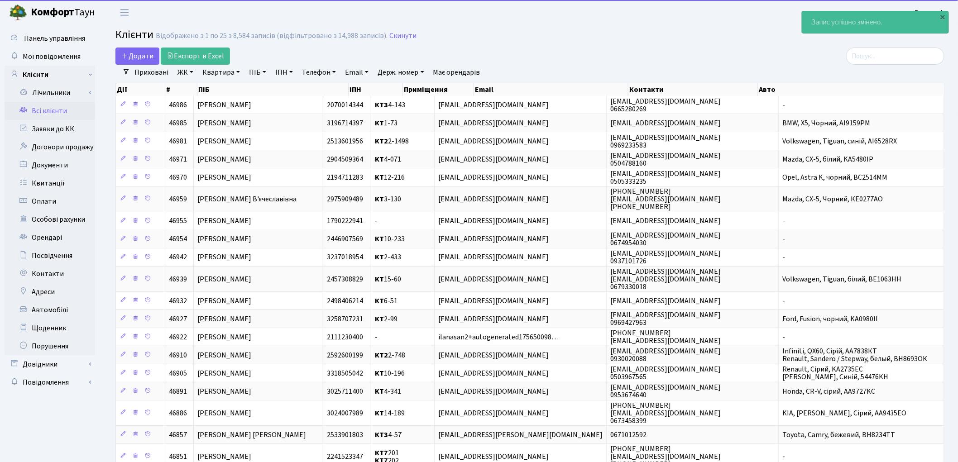
click at [260, 70] on link "ПІБ" at bounding box center [257, 72] width 24 height 15
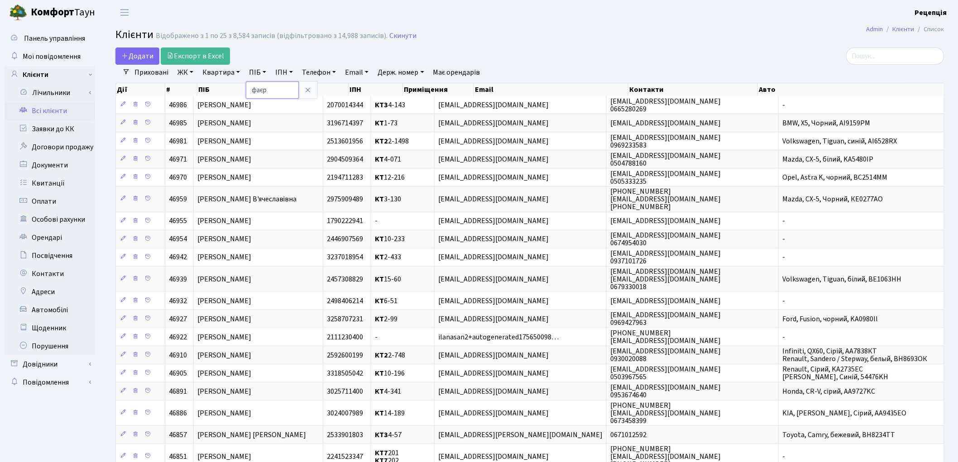
type input "фаєр"
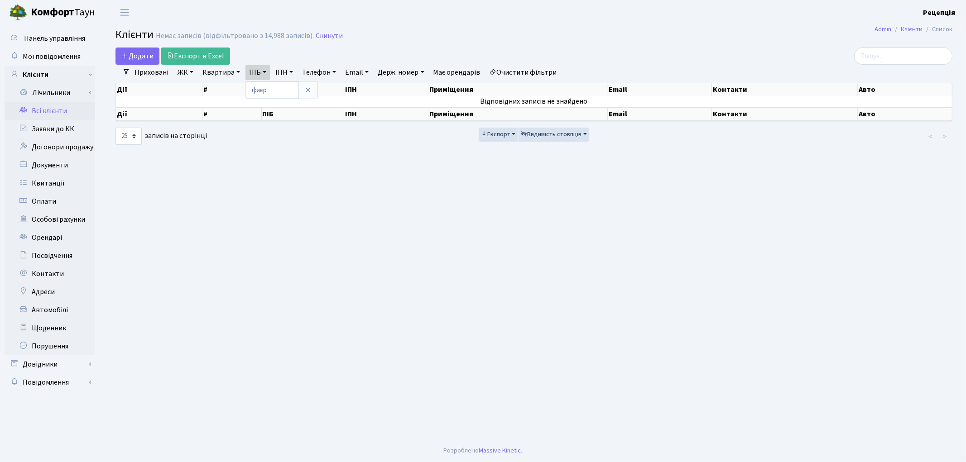
click at [537, 68] on link "Очистити фільтри" at bounding box center [523, 72] width 75 height 15
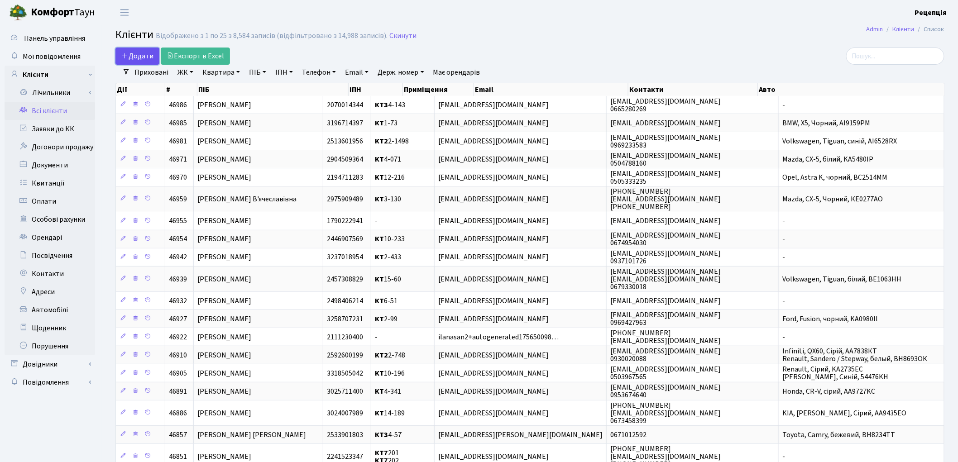
click at [134, 53] on span "Додати" at bounding box center [137, 56] width 32 height 10
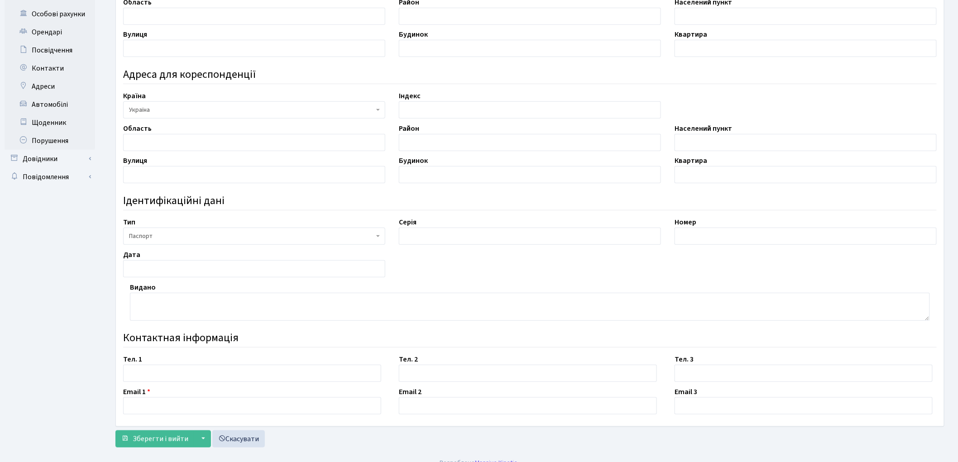
scroll to position [216, 0]
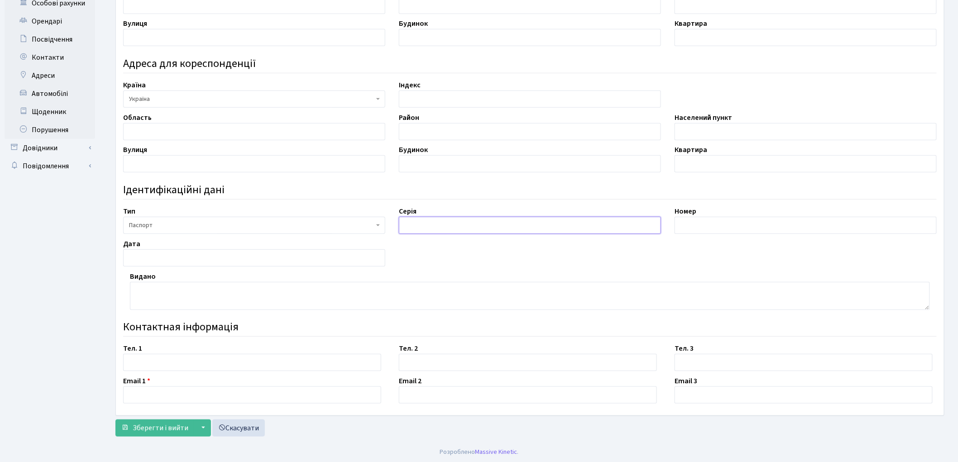
click at [410, 224] on input "text" at bounding box center [530, 225] width 262 height 17
type input "СТ"
click at [714, 217] on input "text" at bounding box center [806, 225] width 262 height 17
type input "322541"
click at [194, 260] on input "text" at bounding box center [254, 257] width 262 height 17
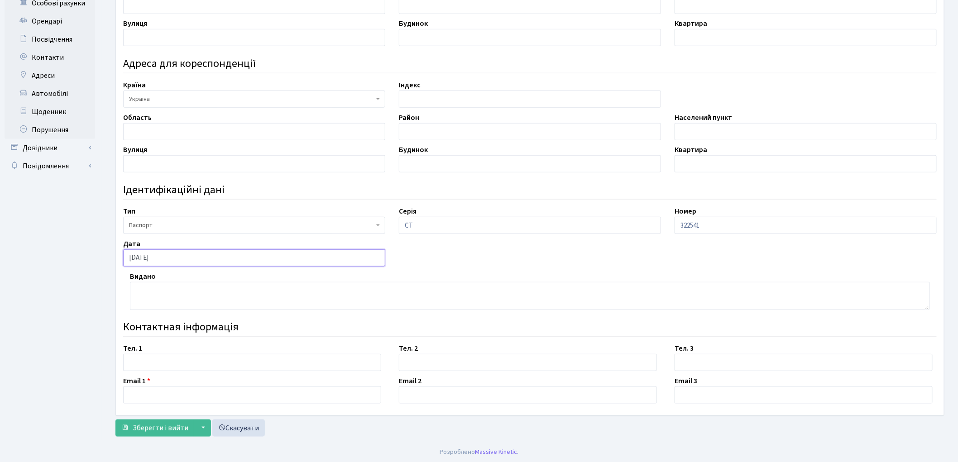
type input "17.09.2012"
click at [245, 290] on textarea at bounding box center [530, 296] width 800 height 28
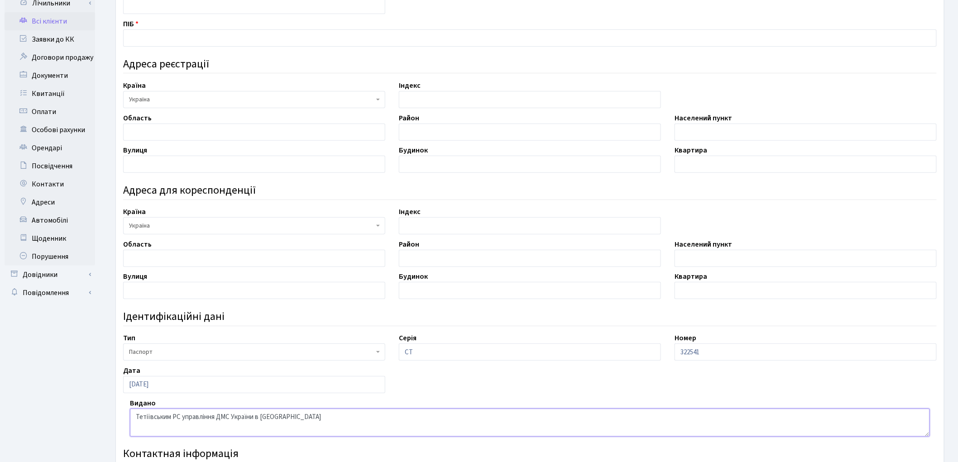
scroll to position [66, 0]
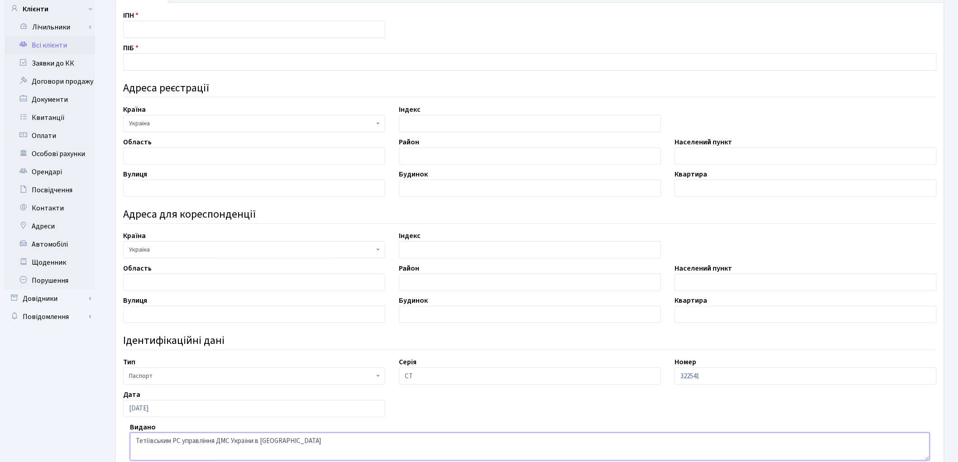
type textarea "Тетіївським РС управління ДМС України в [GEOGRAPHIC_DATA]"
click at [153, 25] on input "text" at bounding box center [254, 29] width 262 height 17
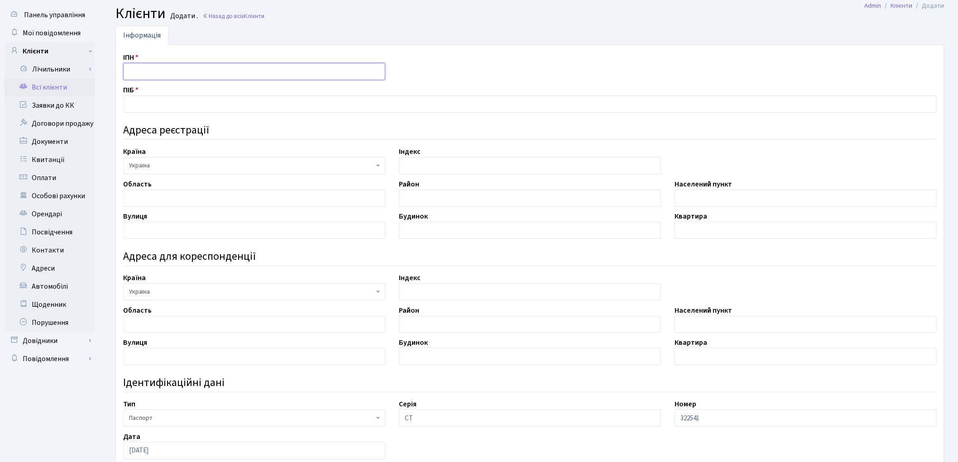
scroll to position [0, 0]
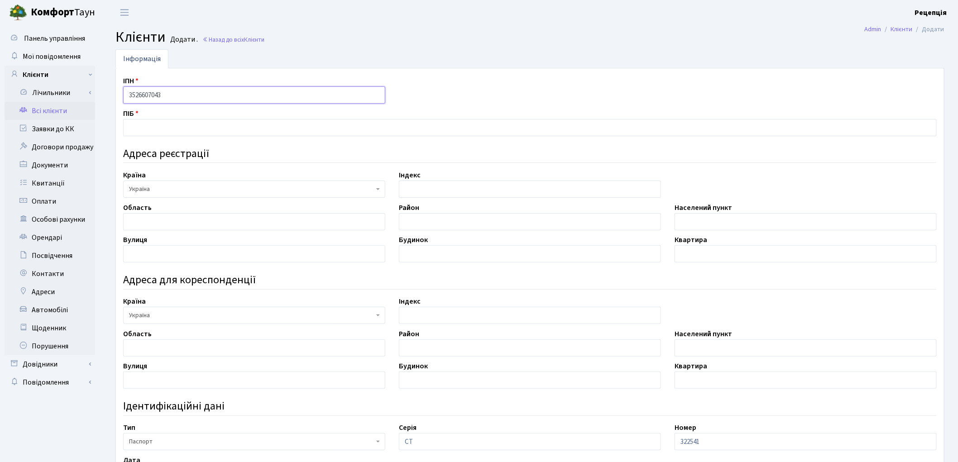
type input "3526607043"
click at [177, 127] on input "text" at bounding box center [530, 127] width 814 height 17
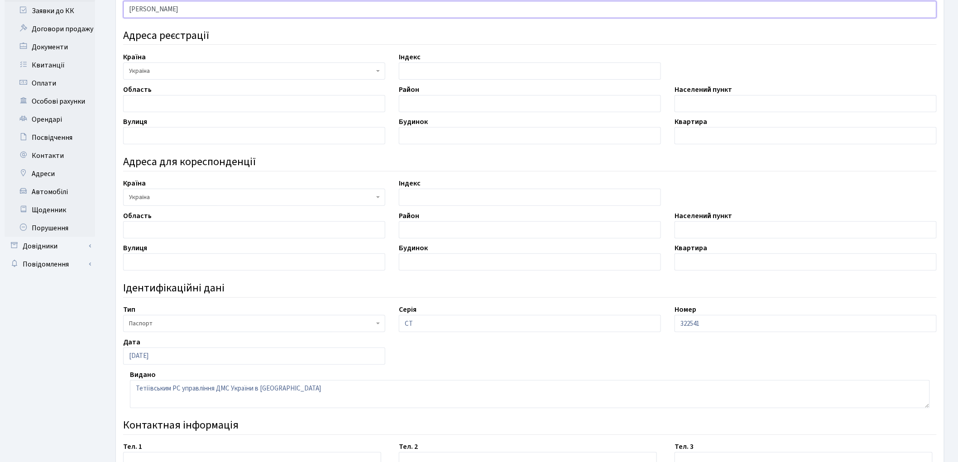
scroll to position [120, 0]
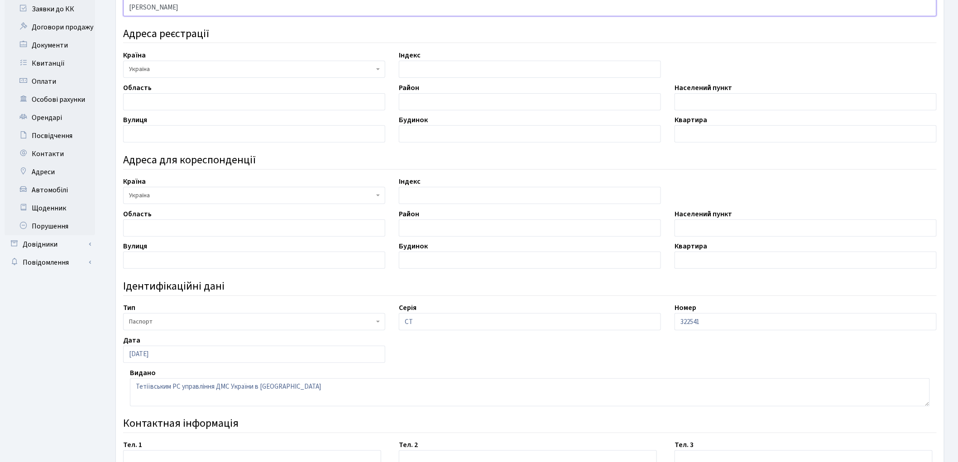
type input "[PERSON_NAME]"
click at [162, 100] on input "text" at bounding box center [254, 101] width 262 height 17
type input "Київська"
click at [427, 105] on input "text" at bounding box center [530, 101] width 262 height 17
type input "Білоцерківський"
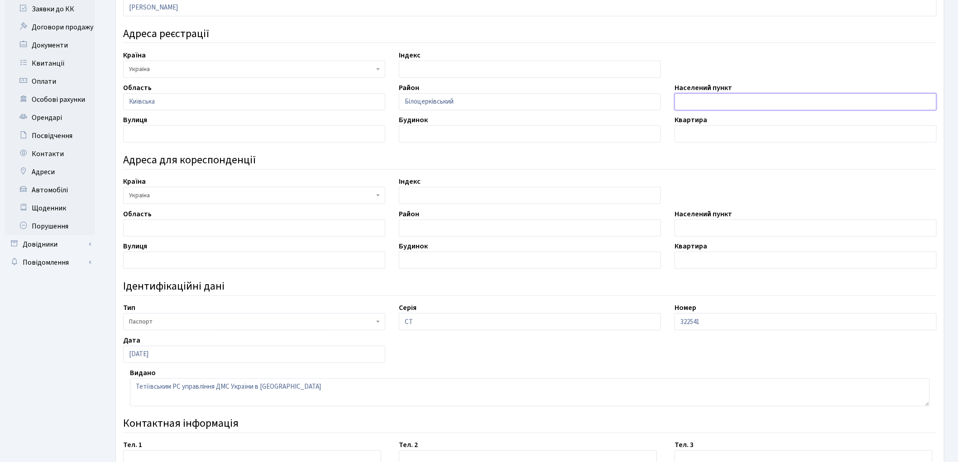
click at [707, 102] on input "text" at bounding box center [806, 101] width 262 height 17
type input "місто [GEOGRAPHIC_DATA]"
click at [171, 135] on input "text" at bounding box center [254, 133] width 262 height 17
type input "[PERSON_NAME]"
click at [419, 141] on input "text" at bounding box center [530, 133] width 262 height 17
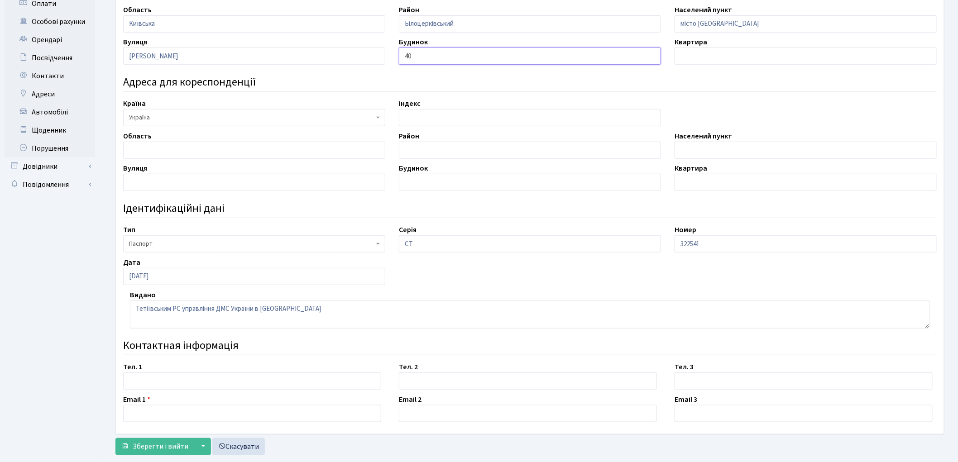
scroll to position [218, 0]
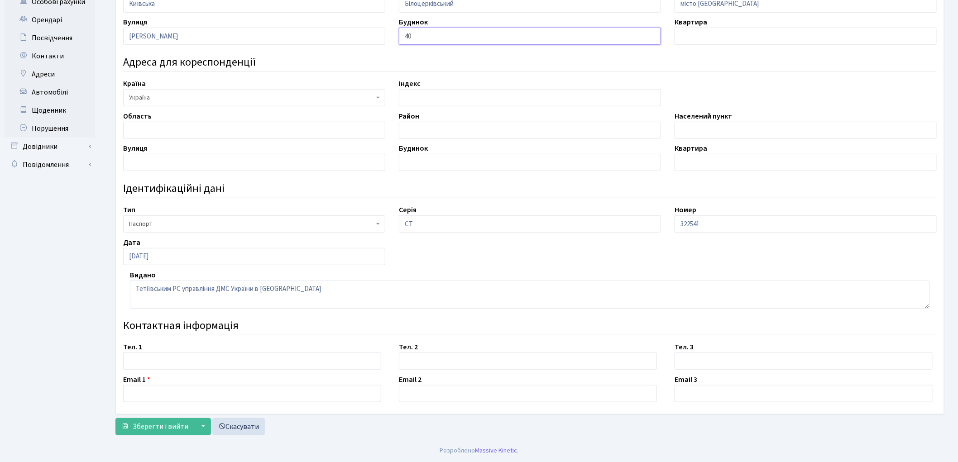
type input "40"
click at [150, 360] on input "text" at bounding box center [252, 361] width 258 height 17
click at [149, 361] on input "0937867142" at bounding box center [252, 361] width 258 height 17
click at [155, 361] on input "0937867142" at bounding box center [252, 361] width 258 height 17
type input "0937867142"
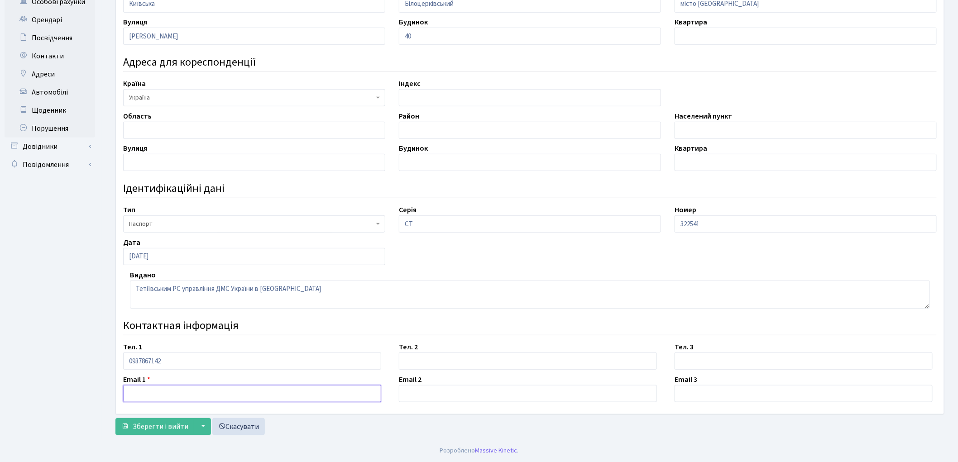
click at [149, 392] on input "text" at bounding box center [252, 393] width 258 height 17
click at [137, 393] on input "fayervika" at bounding box center [252, 393] width 258 height 17
click at [144, 395] on input "fayervika" at bounding box center [252, 393] width 258 height 17
click at [158, 394] on input "fayervika" at bounding box center [252, 393] width 258 height 17
type input "fayervika@gmail.com"
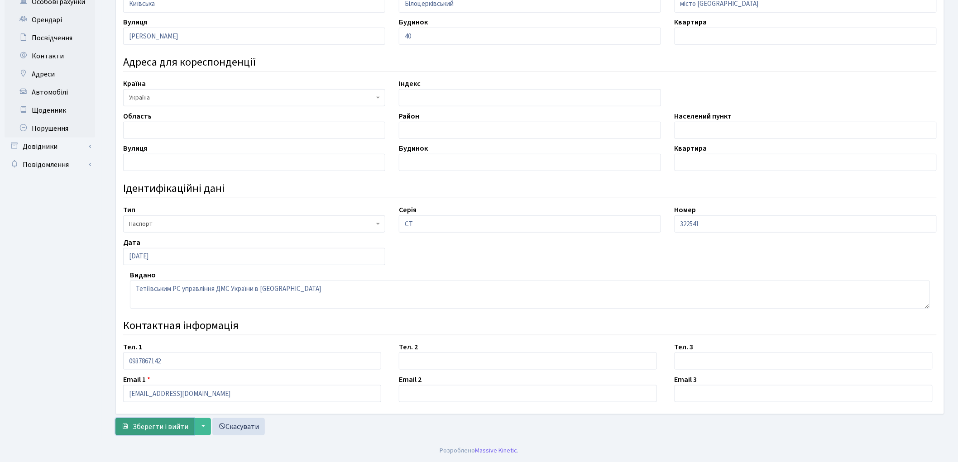
click at [151, 426] on span "Зберегти і вийти" at bounding box center [161, 427] width 56 height 10
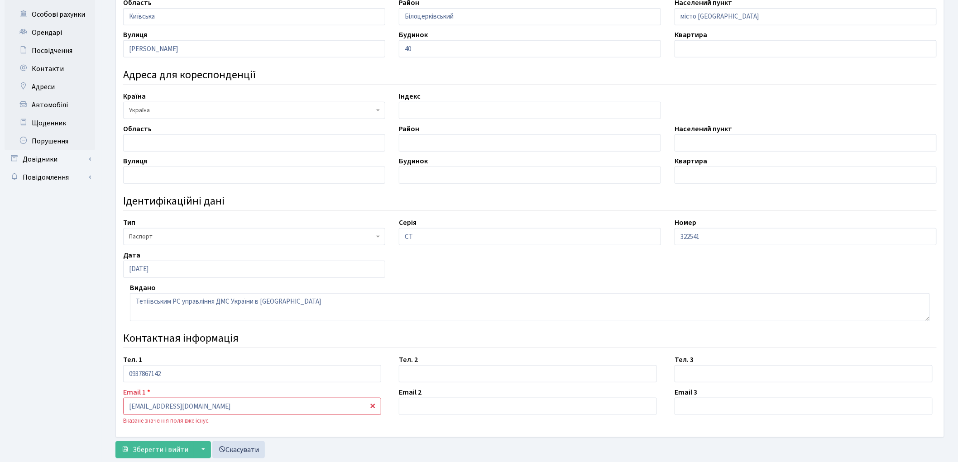
scroll to position [206, 0]
click at [155, 404] on input "[EMAIL_ADDRESS][DOMAIN_NAME]" at bounding box center [252, 405] width 258 height 17
type input "[EMAIL_ADDRESS][DOMAIN_NAME]"
click at [152, 444] on span "Зберегти і вийти" at bounding box center [161, 449] width 56 height 10
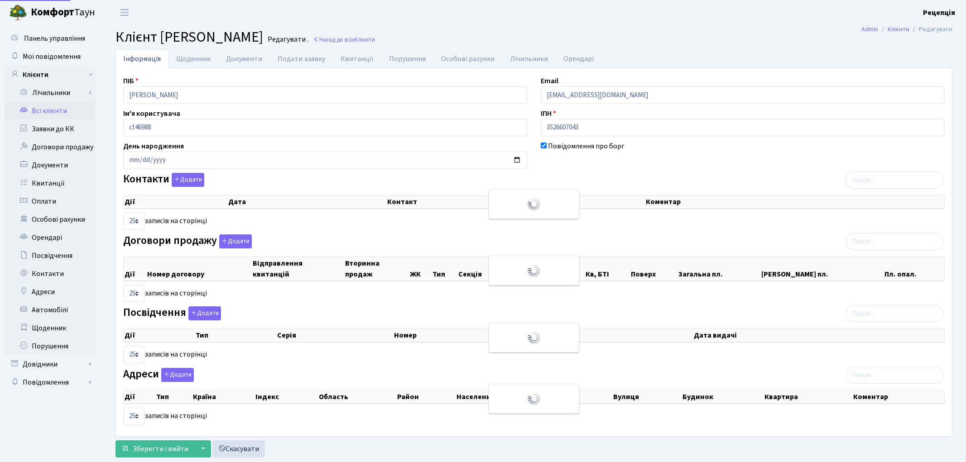
select select "25"
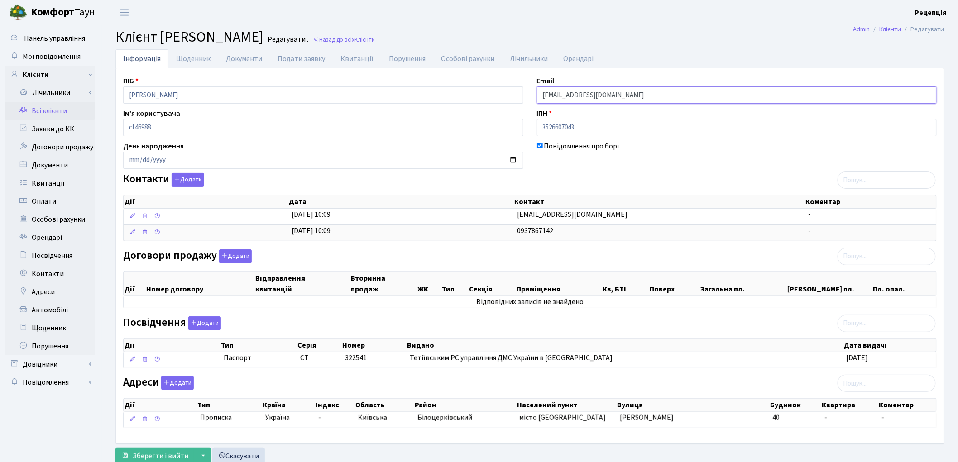
drag, startPoint x: 541, startPoint y: 96, endPoint x: 628, endPoint y: 82, distance: 88.1
click at [628, 82] on div "Email [EMAIL_ADDRESS][DOMAIN_NAME]" at bounding box center [737, 90] width 414 height 28
click at [62, 107] on link "Всі клієнти" at bounding box center [50, 111] width 91 height 18
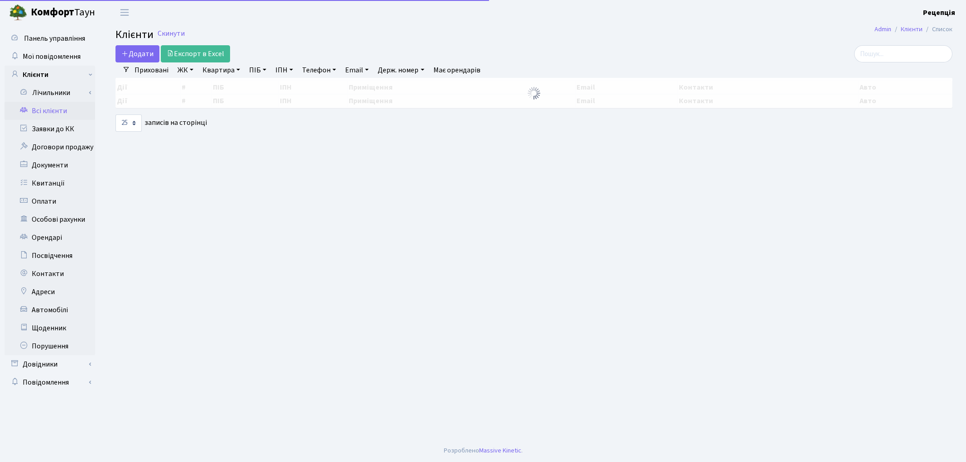
select select "25"
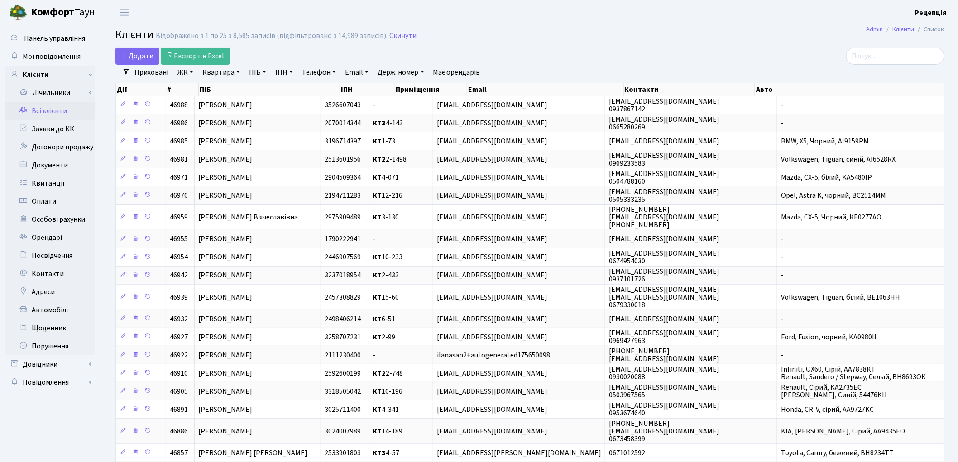
click at [356, 69] on link "Email" at bounding box center [356, 72] width 31 height 15
paste input "[EMAIL_ADDRESS][DOMAIN_NAME]"
click at [356, 91] on input "[EMAIL_ADDRESS][DOMAIN_NAME]" at bounding box center [368, 89] width 53 height 17
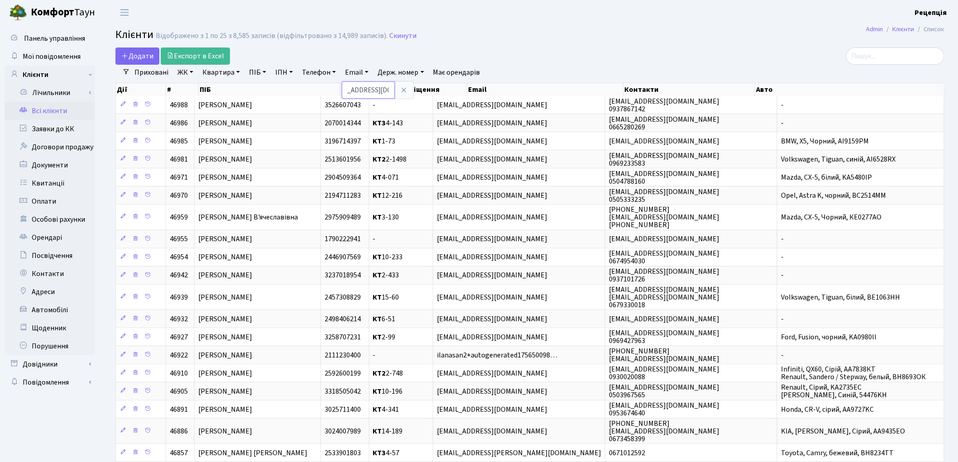
type input "[EMAIL_ADDRESS][DOMAIN_NAME]"
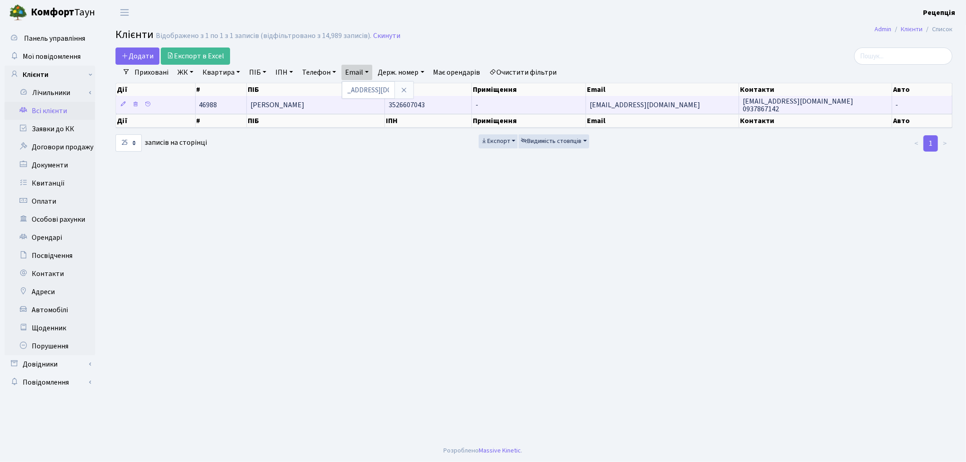
click at [359, 103] on td "[PERSON_NAME]" at bounding box center [316, 105] width 138 height 18
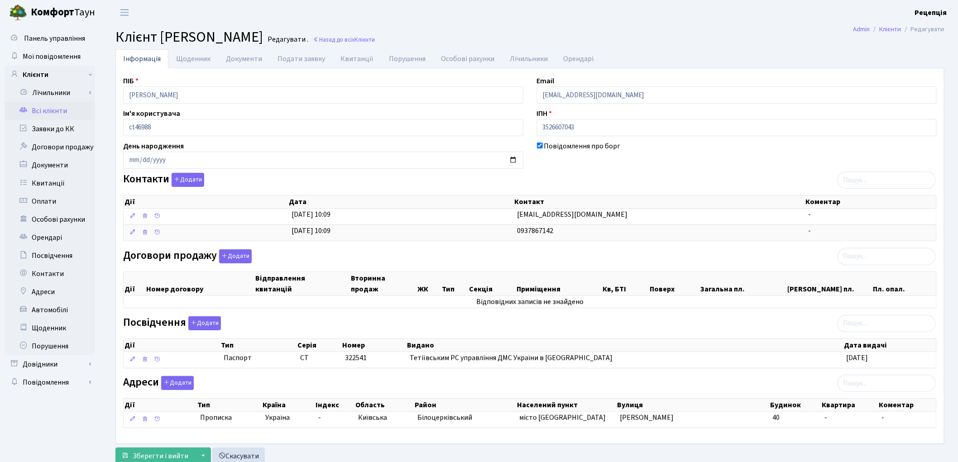
click at [58, 110] on link "Всі клієнти" at bounding box center [50, 111] width 91 height 18
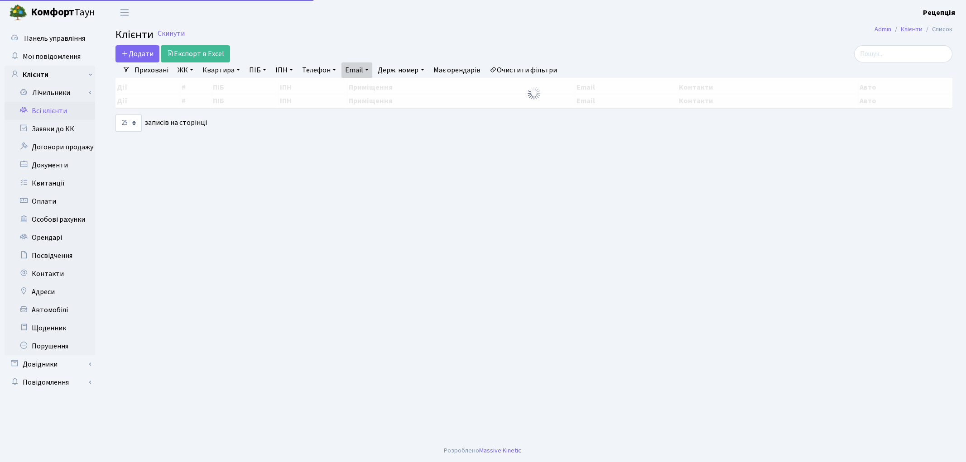
select select "25"
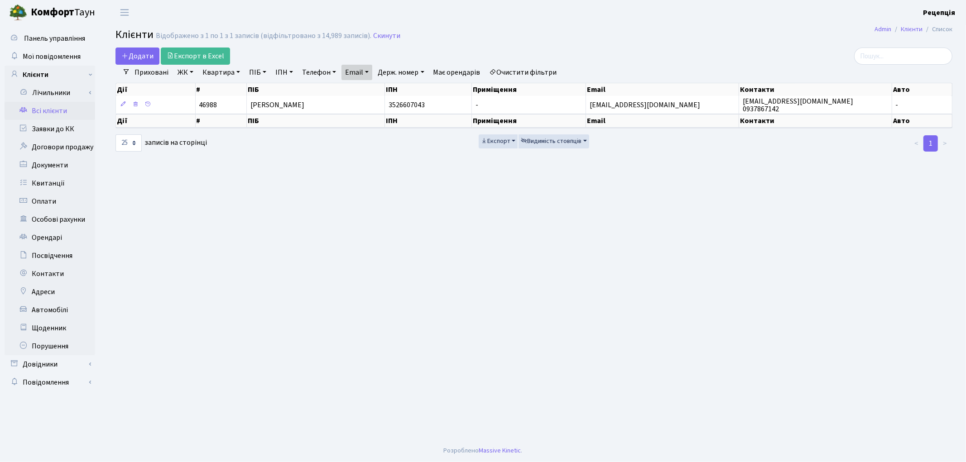
click at [527, 71] on link "Очистити фільтри" at bounding box center [523, 72] width 75 height 15
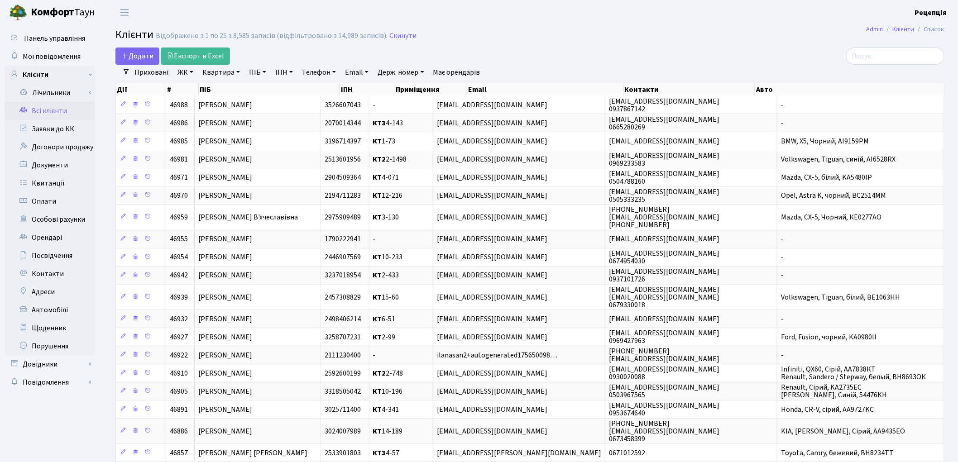
click at [191, 72] on link "ЖК" at bounding box center [185, 72] width 23 height 15
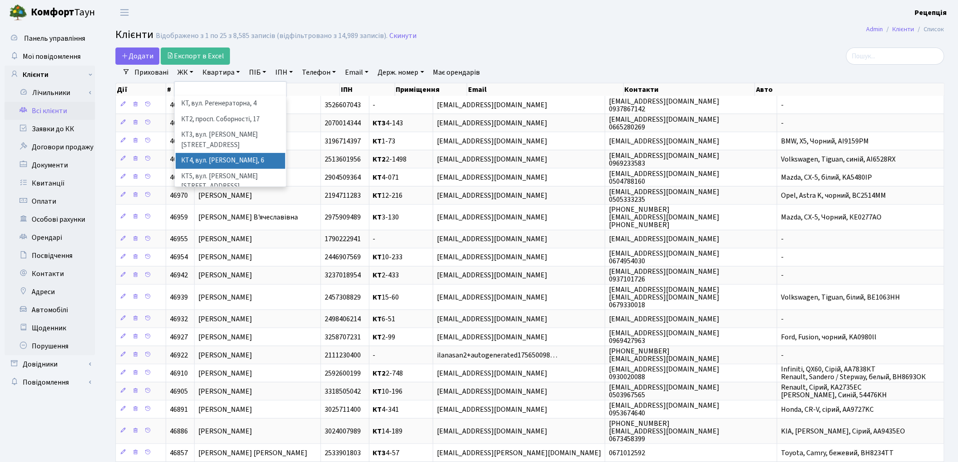
click at [250, 153] on li "КТ4, вул. Юрія Липи, 6" at bounding box center [231, 161] width 110 height 16
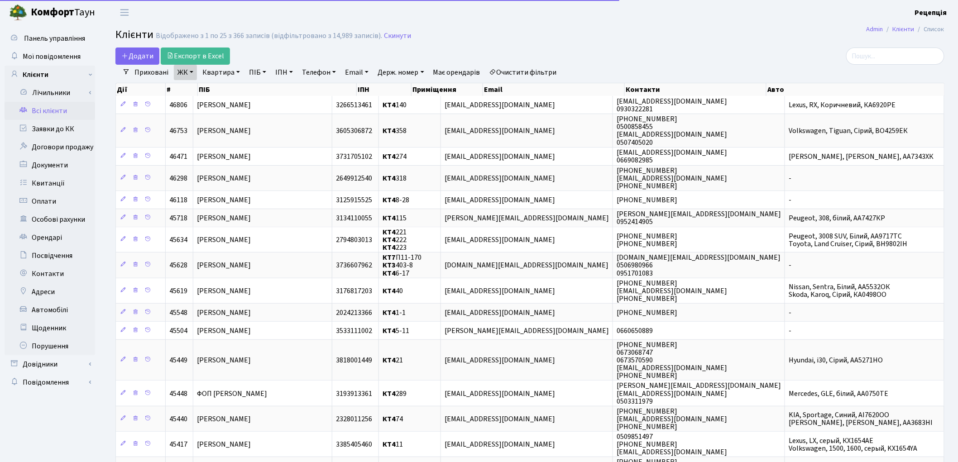
click at [230, 72] on link "Квартира" at bounding box center [221, 72] width 45 height 15
type input "132"
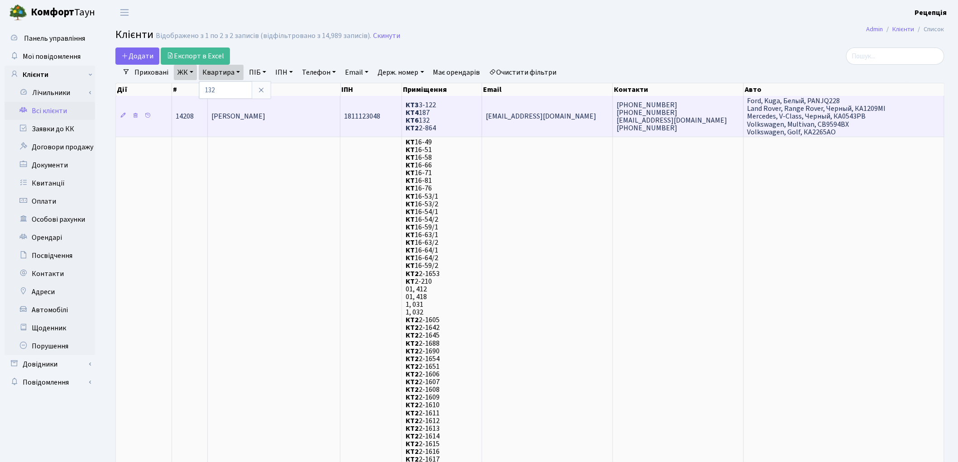
click at [265, 115] on span "Влахно Валентина Іванівна" at bounding box center [238, 117] width 54 height 10
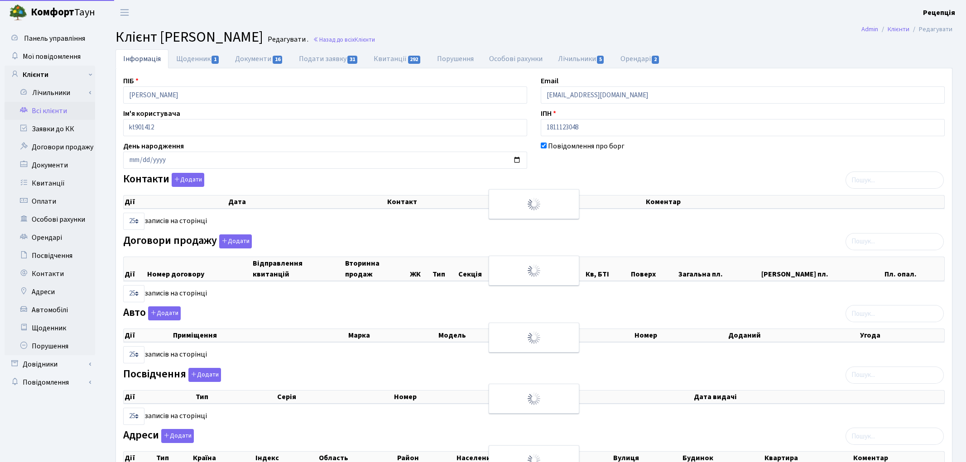
select select "25"
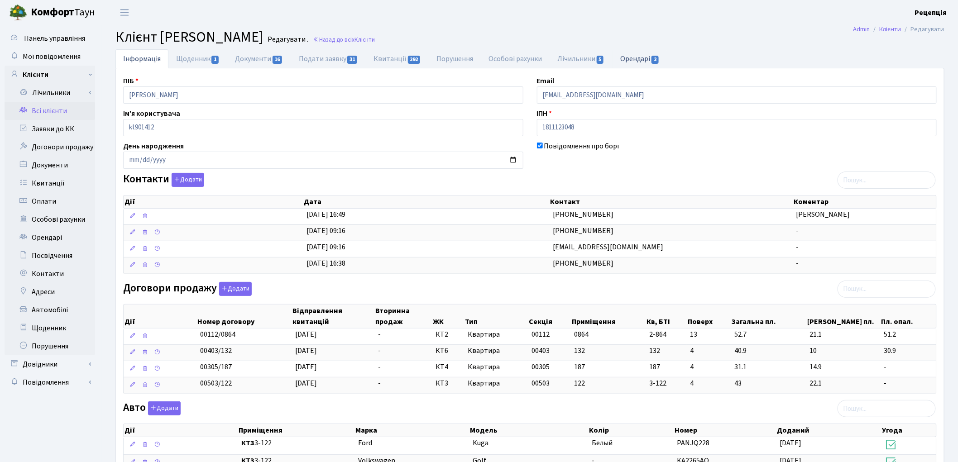
click at [628, 65] on link "Орендарі 2" at bounding box center [640, 58] width 55 height 19
select select "25"
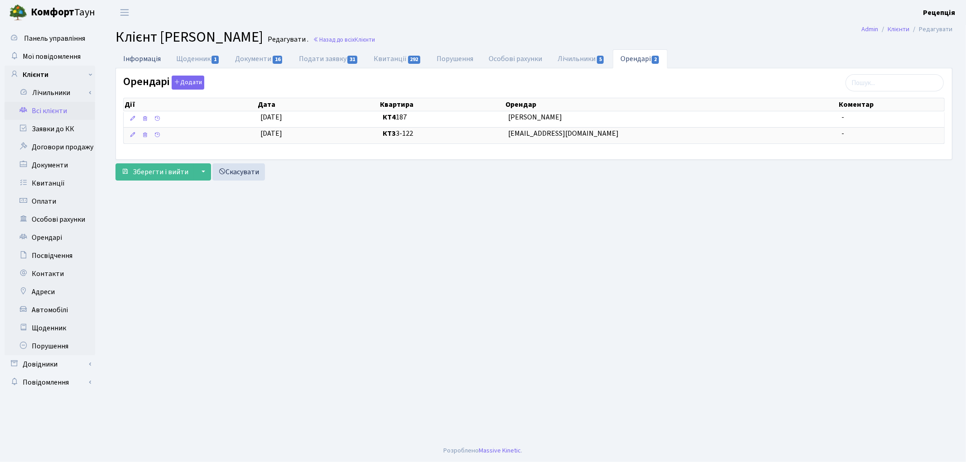
click at [143, 61] on link "Інформація" at bounding box center [141, 58] width 53 height 19
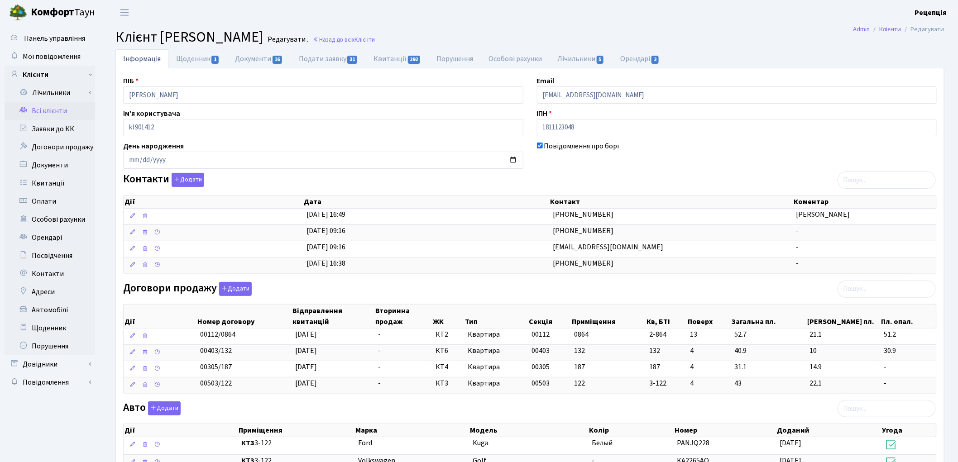
click at [58, 112] on link "Всі клієнти" at bounding box center [50, 111] width 91 height 18
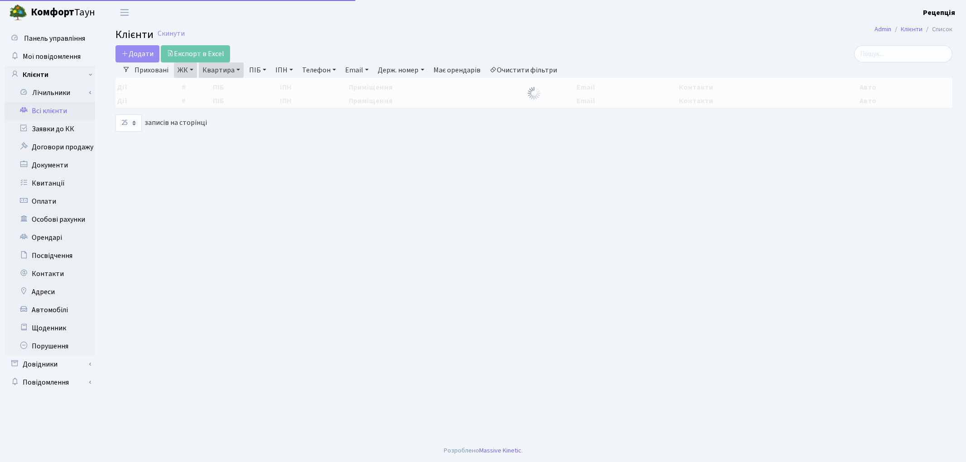
select select "25"
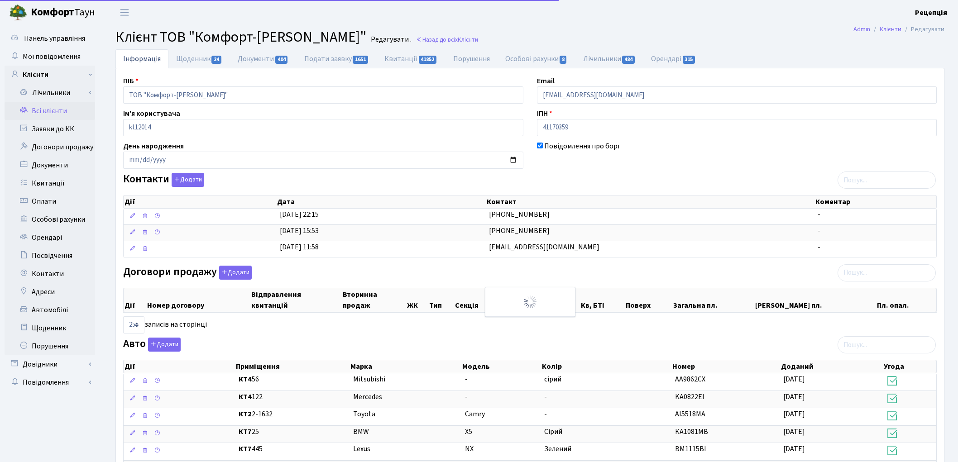
select select "25"
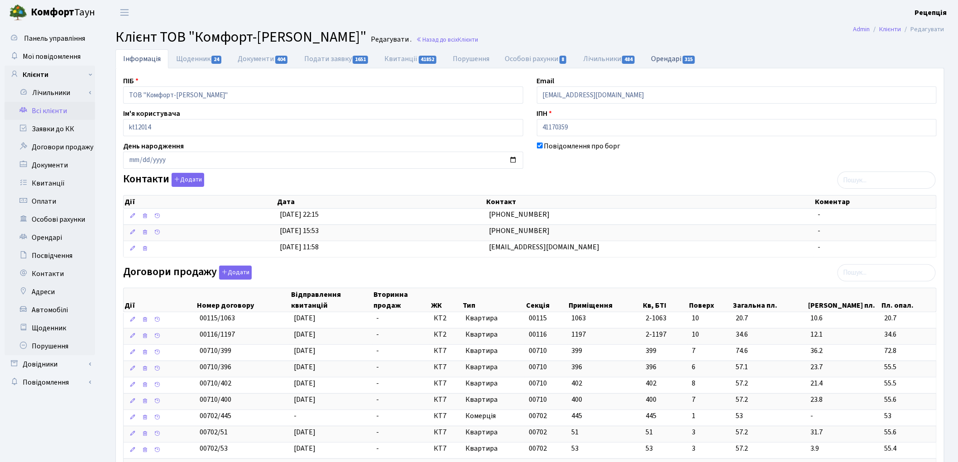
click at [684, 60] on link "Орендарі 315" at bounding box center [673, 58] width 60 height 19
select select "25"
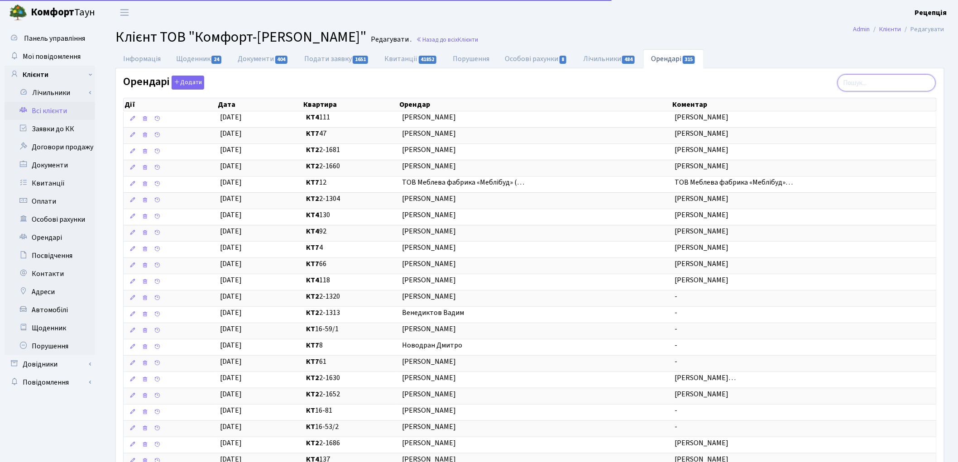
click at [886, 86] on input "search" at bounding box center [887, 82] width 98 height 17
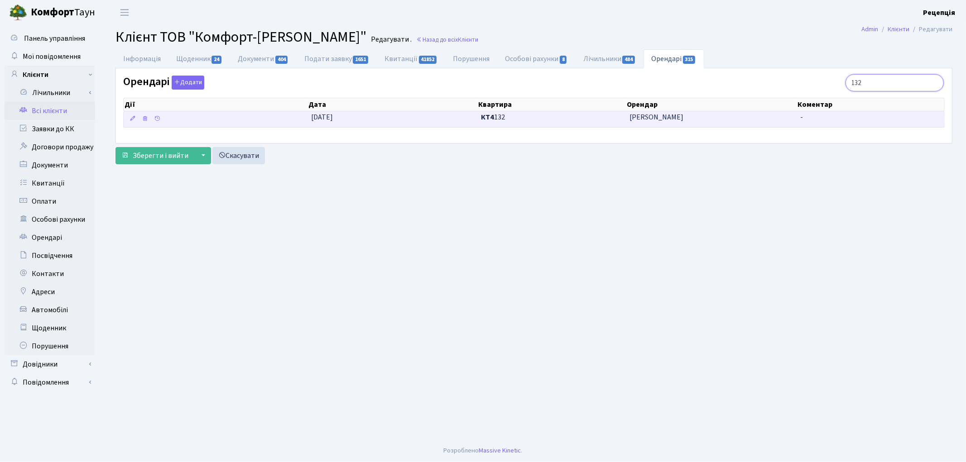
type input "132"
click at [565, 120] on span "КТ4 132" at bounding box center [551, 117] width 141 height 10
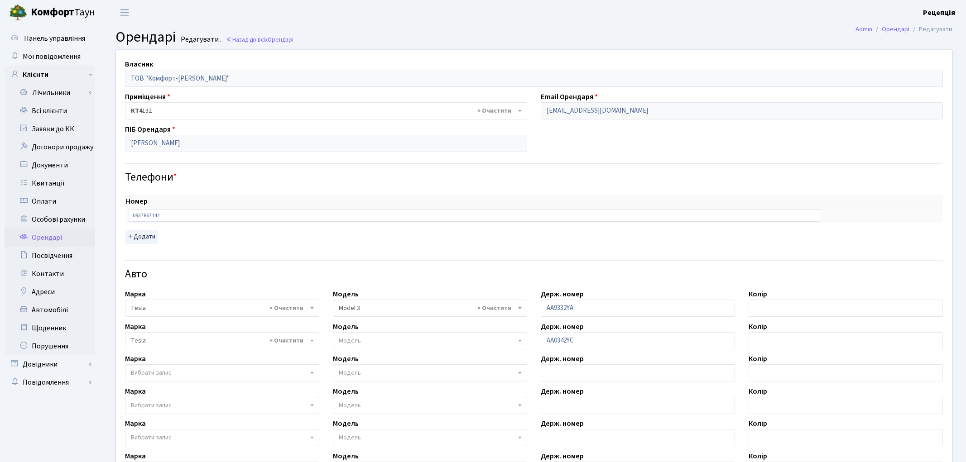
select select "4305"
click at [569, 111] on input "[EMAIL_ADDRESS][DOMAIN_NAME]" at bounding box center [736, 110] width 398 height 17
click at [567, 112] on input "[EMAIL_ADDRESS][DOMAIN_NAME]" at bounding box center [736, 110] width 398 height 17
click at [567, 112] on input "fayervika@gmail.com" at bounding box center [736, 110] width 398 height 17
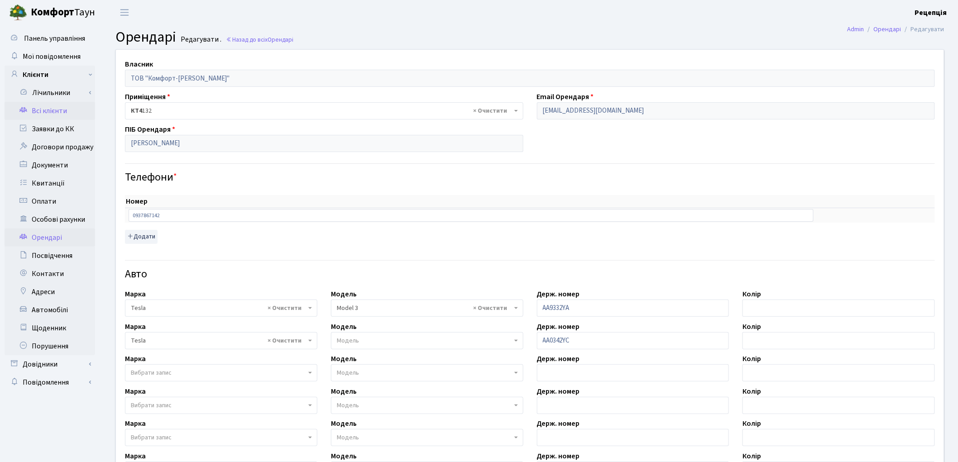
click at [51, 112] on link "Всі клієнти" at bounding box center [50, 111] width 91 height 18
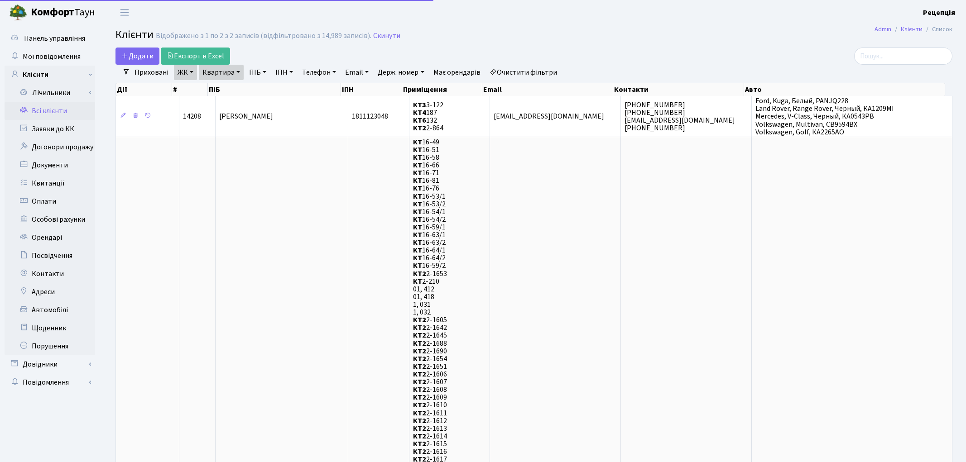
select select "25"
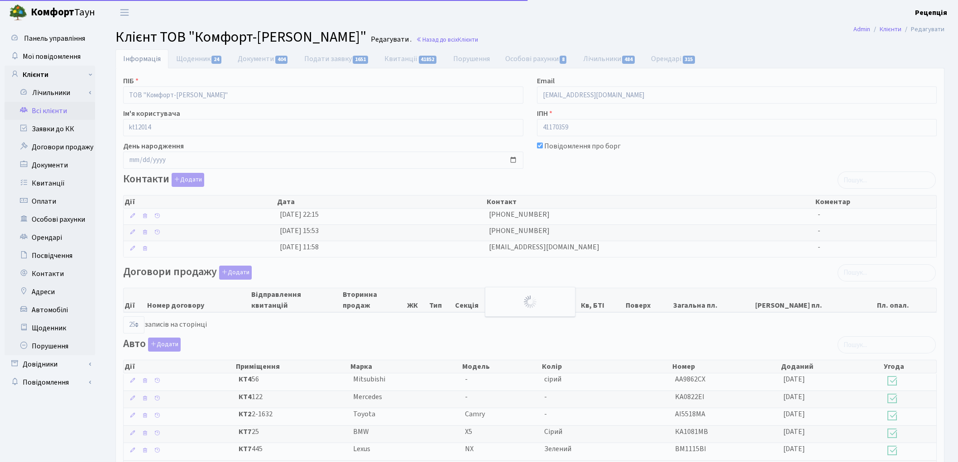
select select "25"
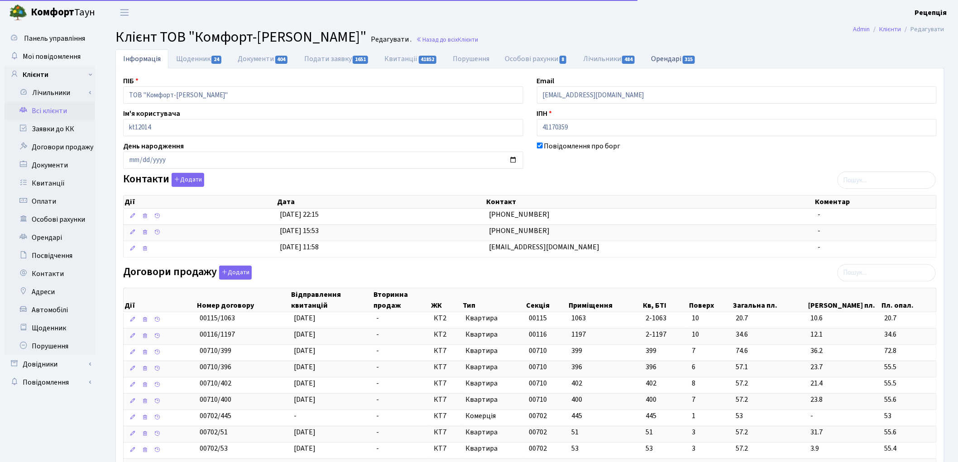
click at [671, 60] on link "Орендарі 315" at bounding box center [673, 58] width 60 height 19
select select "25"
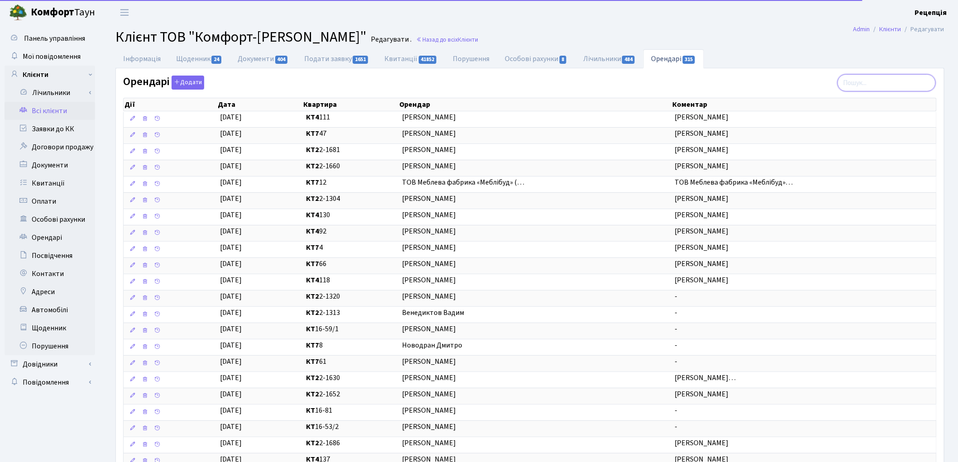
click at [872, 81] on input "search" at bounding box center [887, 82] width 98 height 17
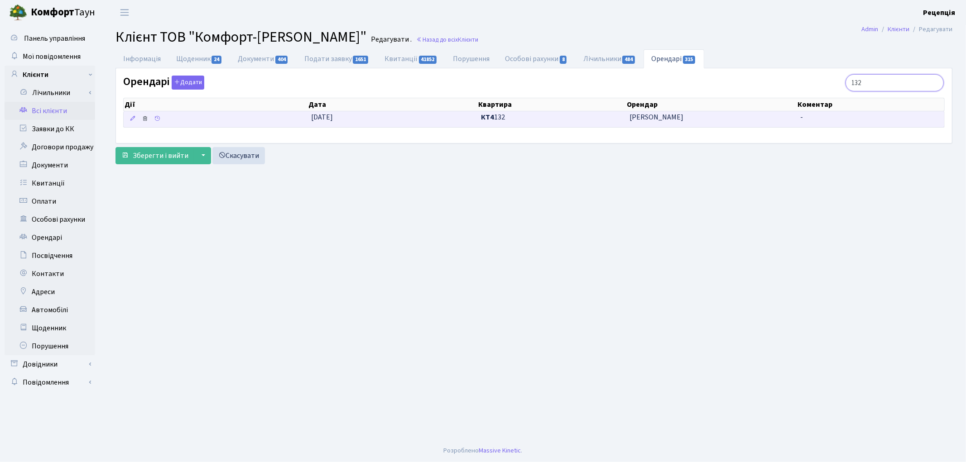
type input "132"
click at [145, 120] on icon at bounding box center [145, 118] width 6 height 6
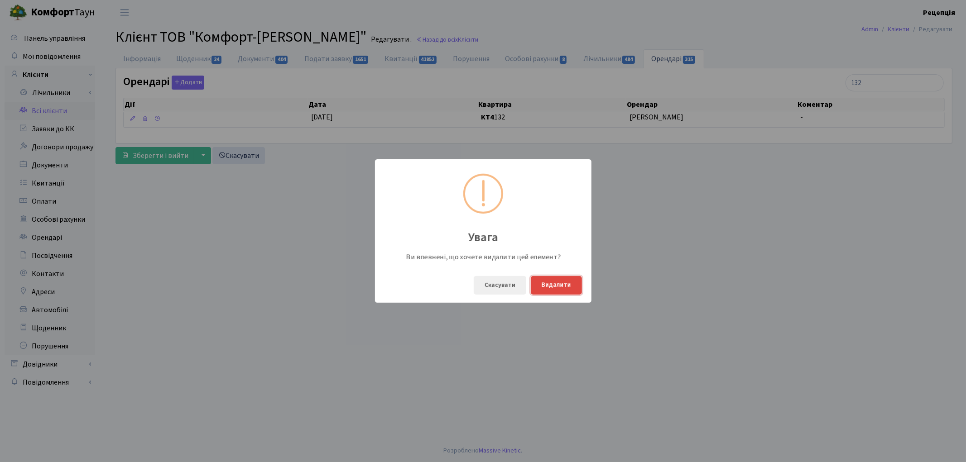
click at [546, 285] on button "Видалити" at bounding box center [556, 285] width 51 height 19
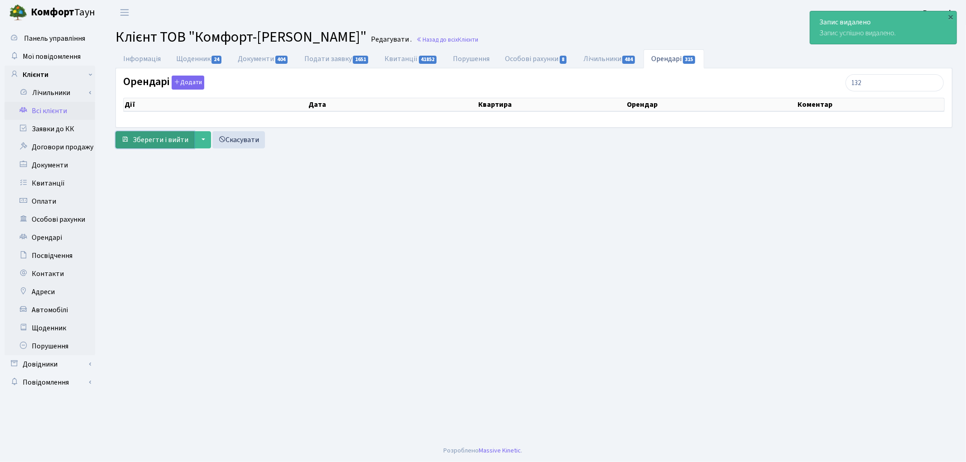
drag, startPoint x: 148, startPoint y: 140, endPoint x: 147, endPoint y: 145, distance: 4.6
click at [148, 142] on span "Зберегти і вийти" at bounding box center [161, 140] width 56 height 10
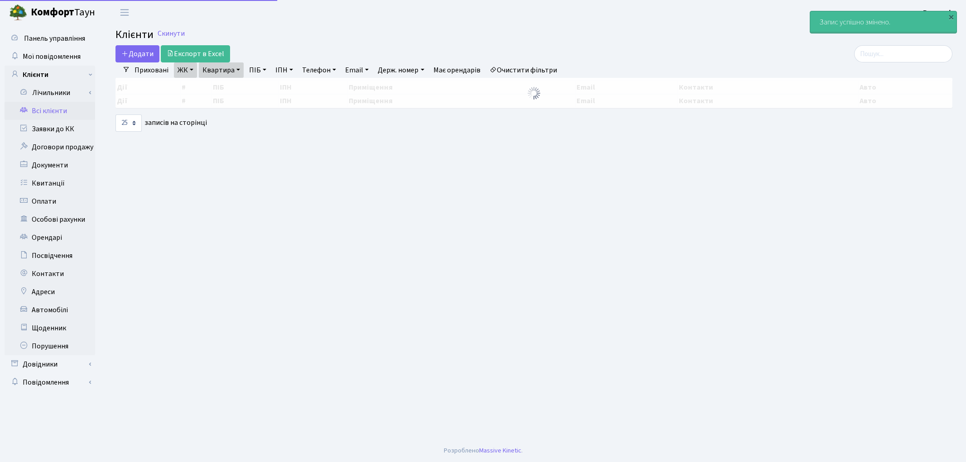
select select "25"
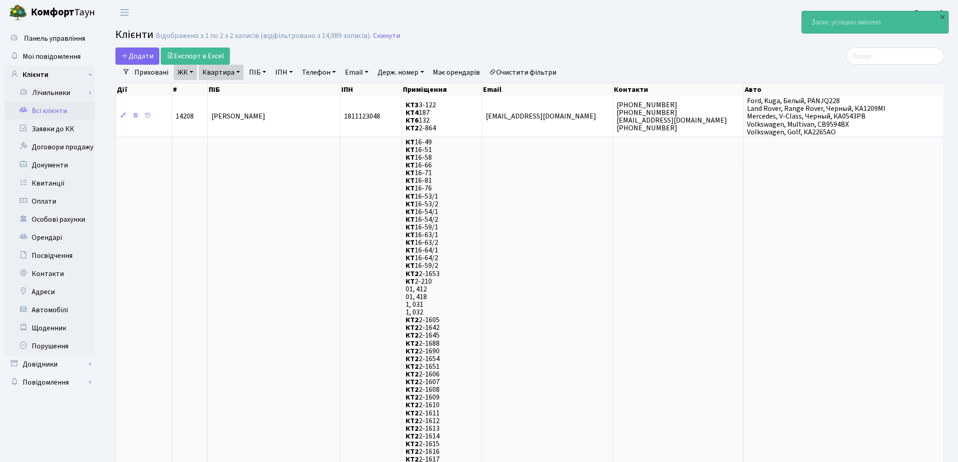
click at [63, 111] on link "Всі клієнти" at bounding box center [50, 111] width 91 height 18
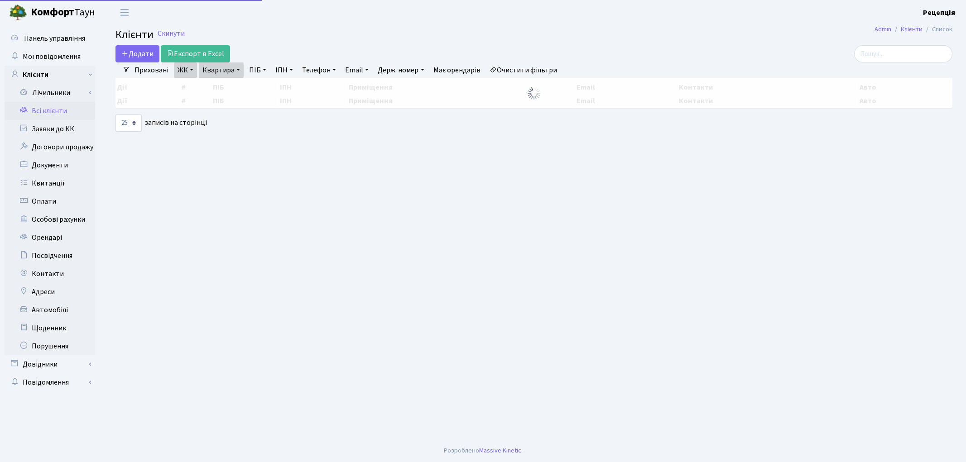
select select "25"
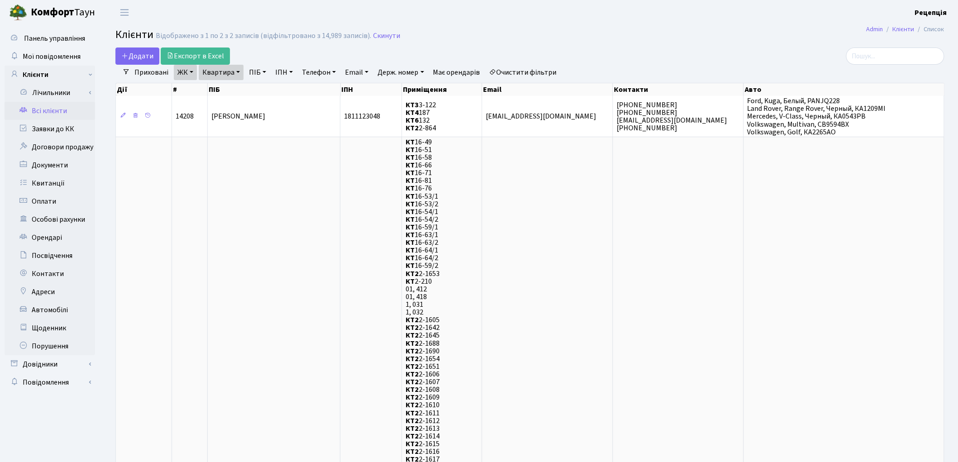
click at [537, 71] on link "Очистити фільтри" at bounding box center [523, 72] width 75 height 15
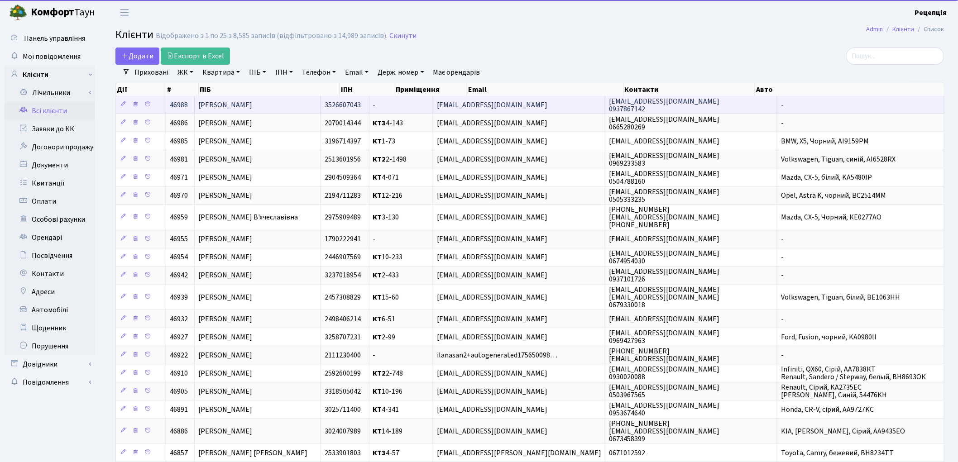
click at [293, 100] on td "[PERSON_NAME]" at bounding box center [258, 105] width 126 height 18
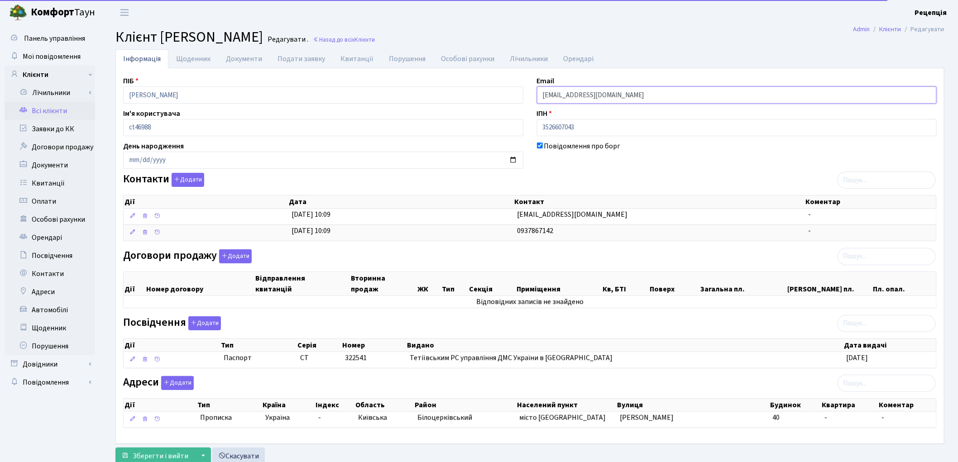
click at [571, 98] on input "[EMAIL_ADDRESS][DOMAIN_NAME]" at bounding box center [737, 94] width 400 height 17
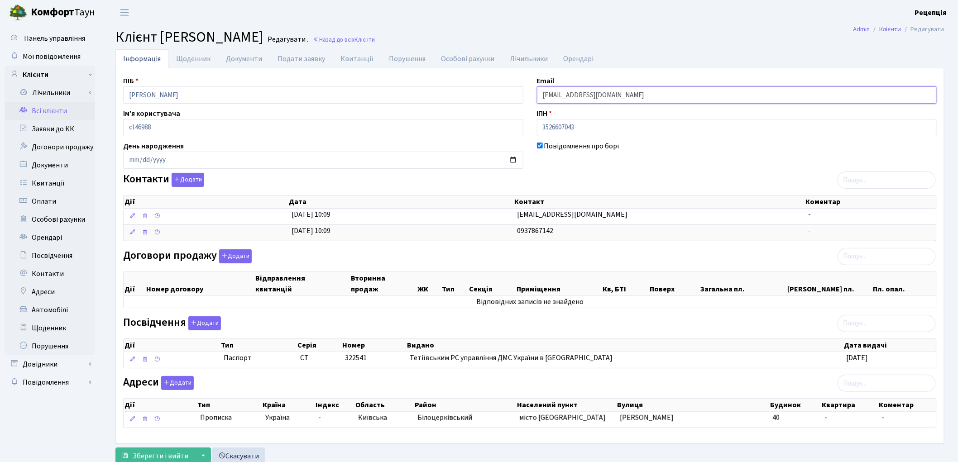
scroll to position [31, 0]
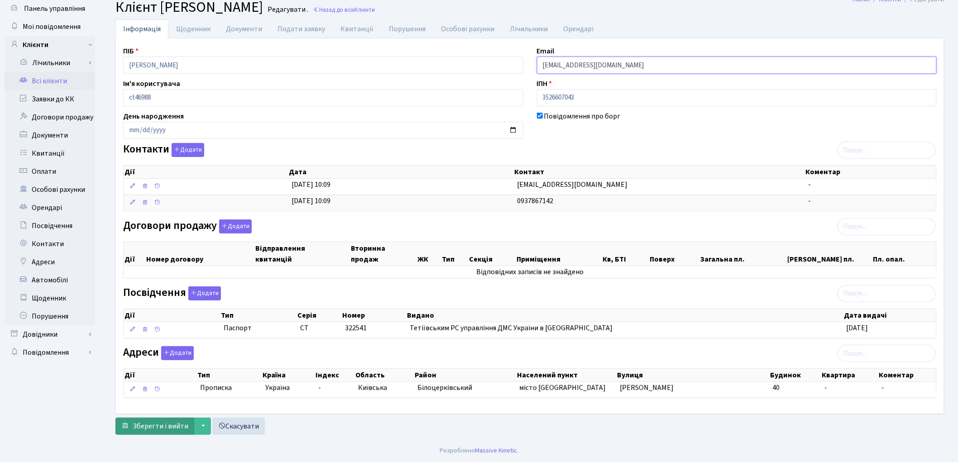
type input "[EMAIL_ADDRESS][DOMAIN_NAME]"
click at [151, 422] on span "Зберегти і вийти" at bounding box center [161, 427] width 56 height 10
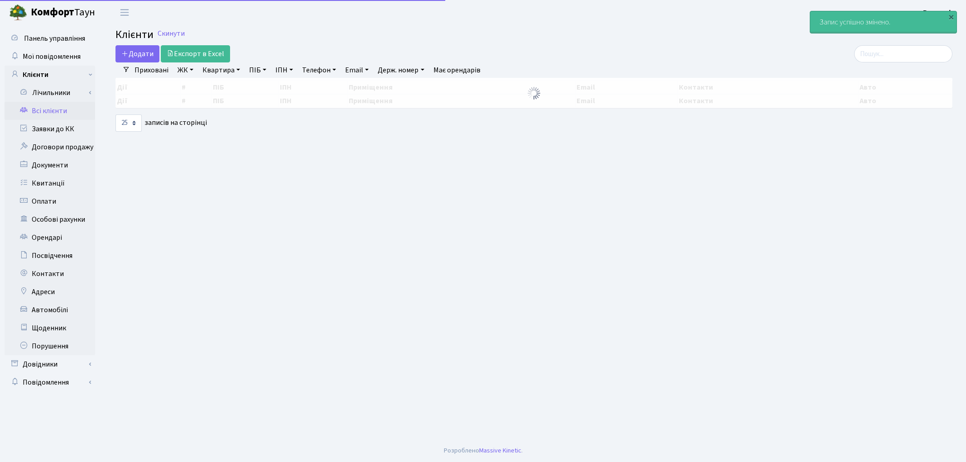
select select "25"
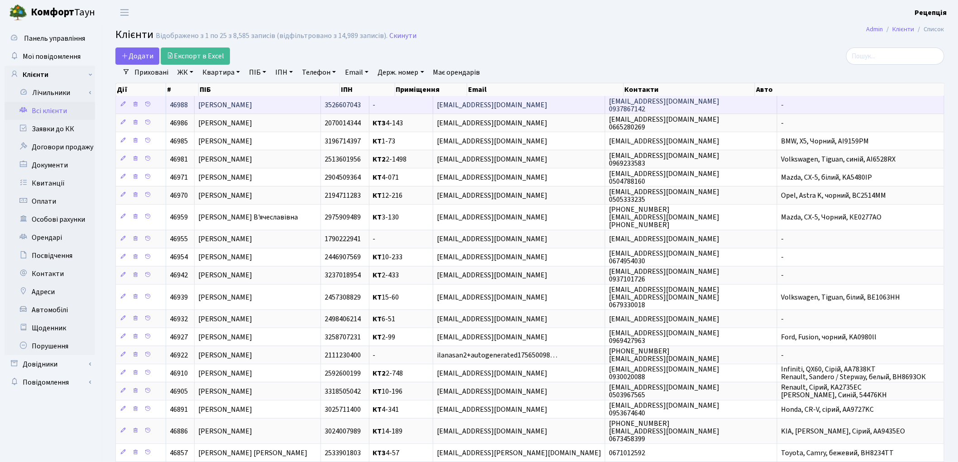
click at [288, 106] on td "[PERSON_NAME]" at bounding box center [258, 105] width 126 height 18
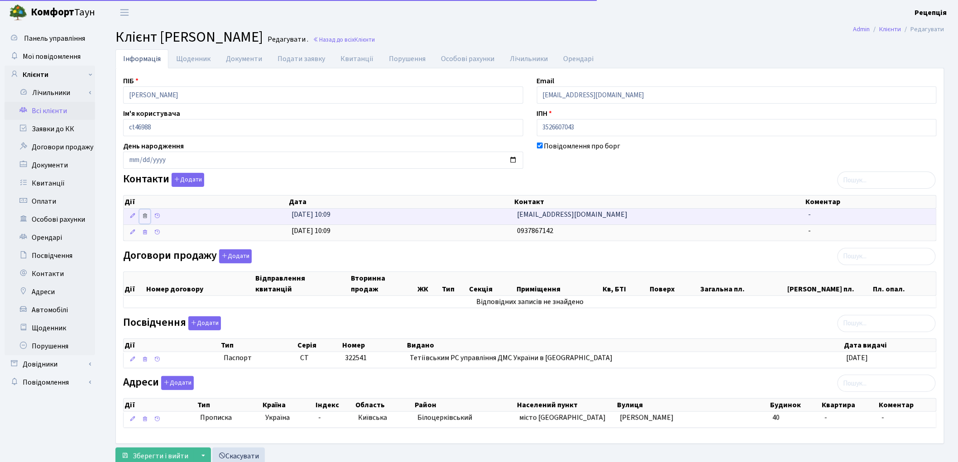
click at [149, 216] on link at bounding box center [144, 217] width 11 height 14
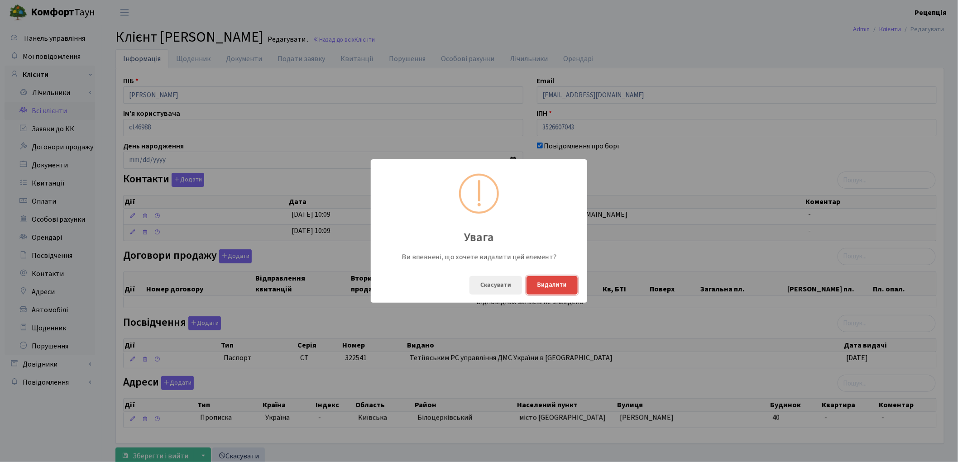
click at [542, 283] on button "Видалити" at bounding box center [552, 285] width 51 height 19
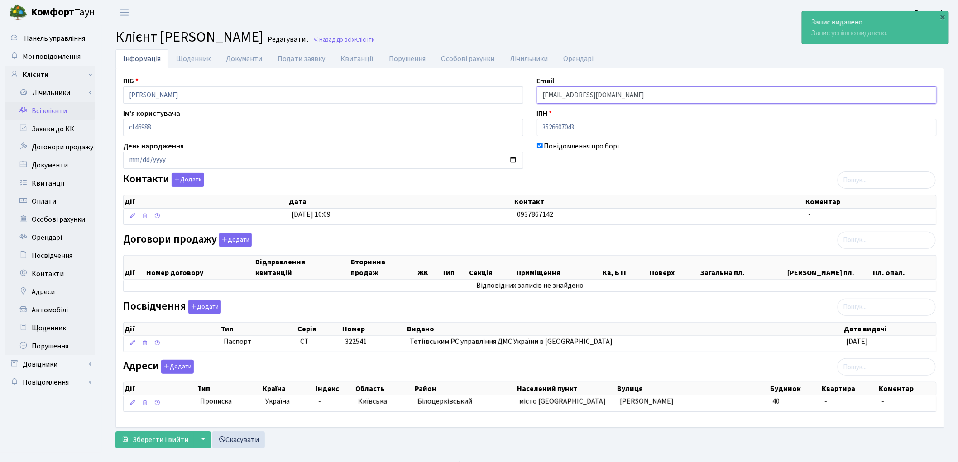
drag, startPoint x: 610, startPoint y: 94, endPoint x: 515, endPoint y: 96, distance: 95.5
click at [515, 96] on div "ПІБ Фаєр Віта Сергіївна Email fayervika@gmail.com Ім'я користувача ct46988 ІПН …" at bounding box center [529, 248] width 827 height 345
click at [197, 178] on button "Додати" at bounding box center [188, 180] width 33 height 14
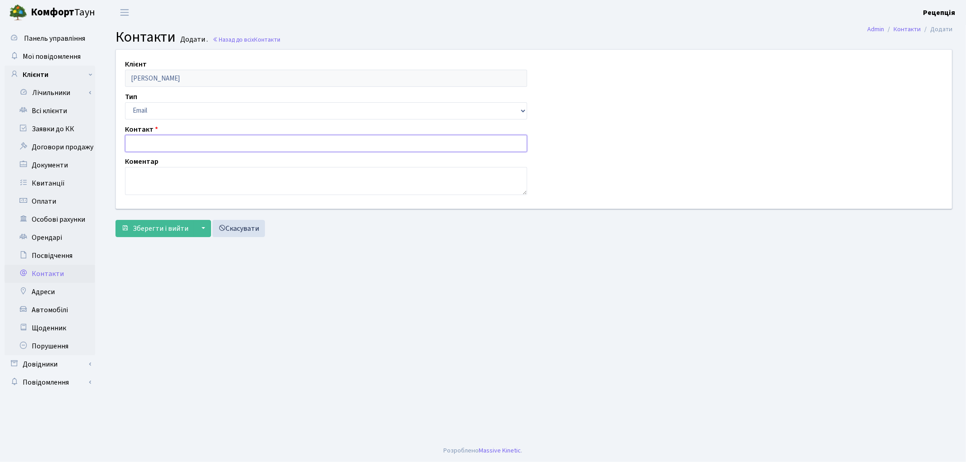
click at [148, 143] on input "text" at bounding box center [326, 143] width 402 height 17
paste input "[EMAIL_ADDRESS][DOMAIN_NAME]"
type input "[EMAIL_ADDRESS][DOMAIN_NAME]"
click at [156, 230] on span "Зберегти і вийти" at bounding box center [161, 229] width 56 height 10
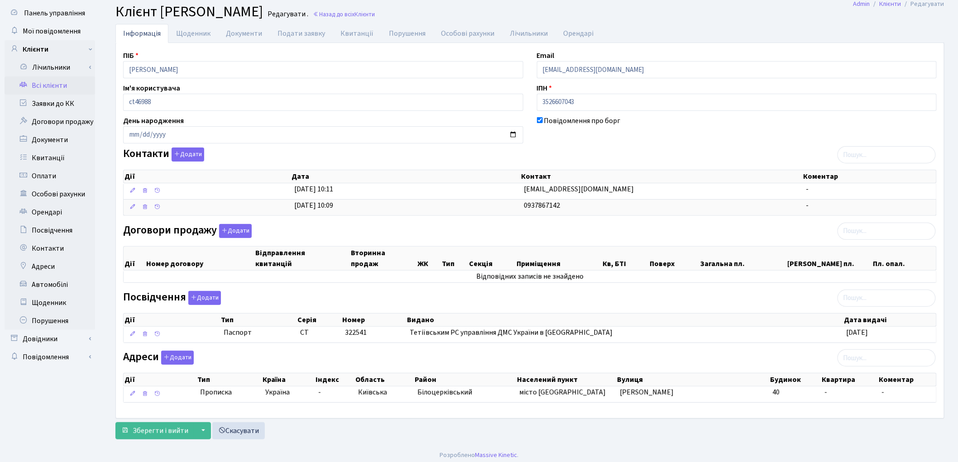
scroll to position [31, 0]
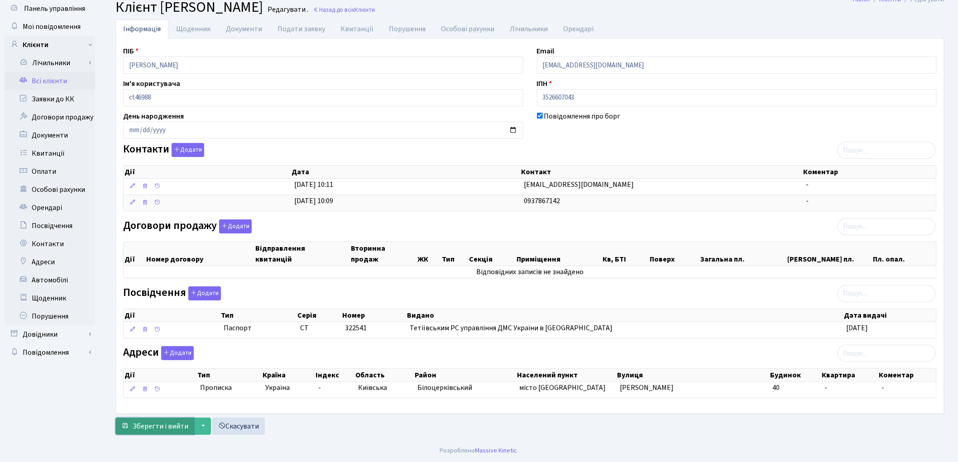
click at [159, 430] on span "Зберегти і вийти" at bounding box center [161, 427] width 56 height 10
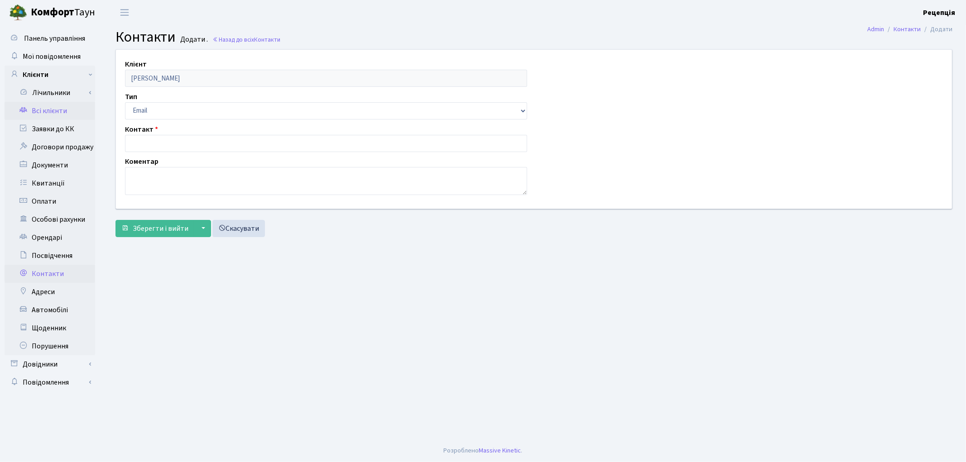
click at [58, 111] on link "Всі клієнти" at bounding box center [50, 111] width 91 height 18
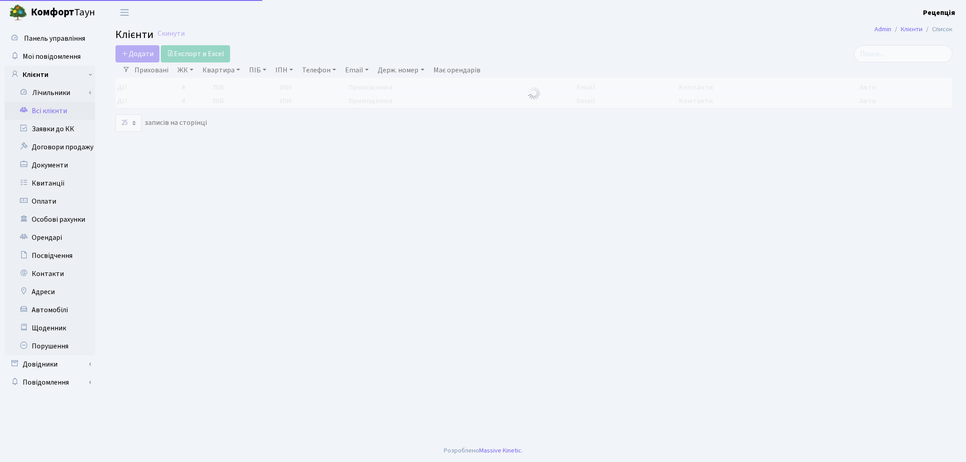
select select "25"
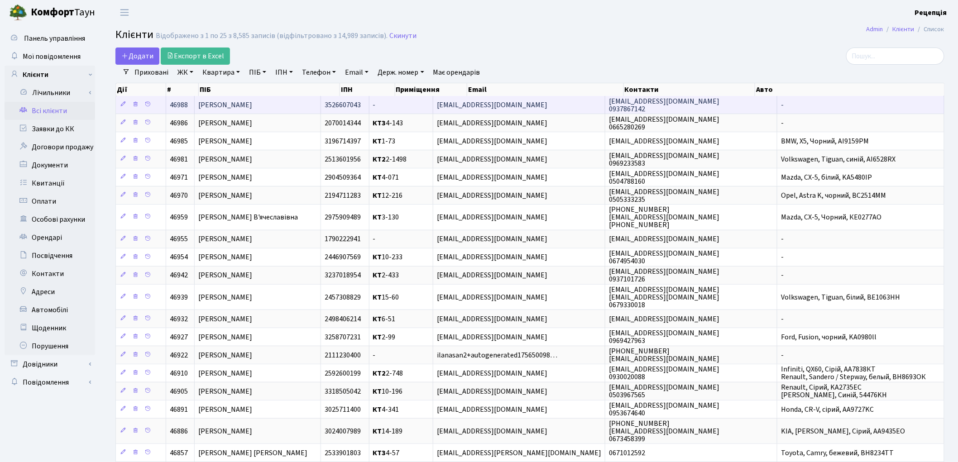
click at [316, 104] on td "[PERSON_NAME]" at bounding box center [258, 105] width 126 height 18
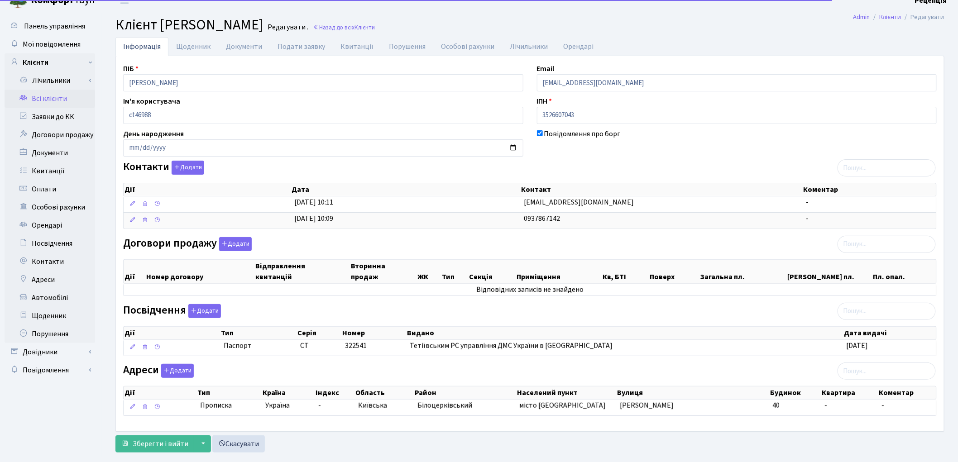
scroll to position [31, 0]
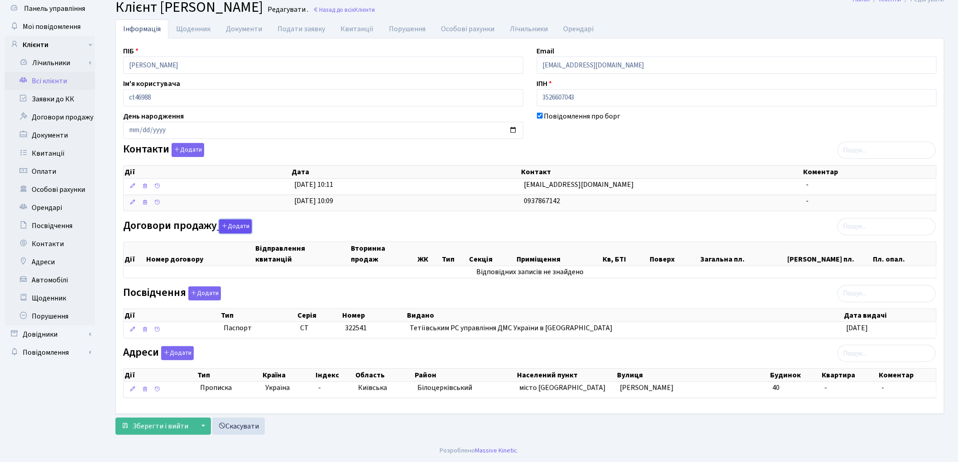
click at [237, 223] on button "Додати" at bounding box center [235, 227] width 33 height 14
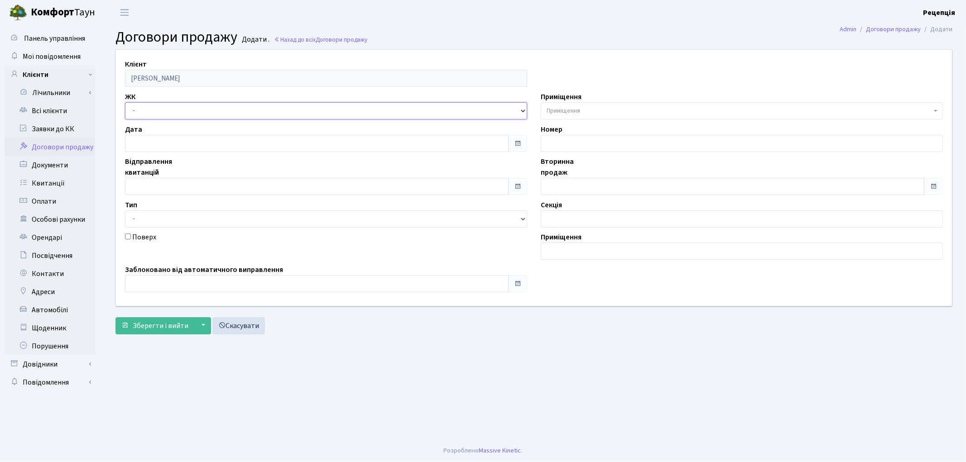
click at [168, 109] on select "- КТ, вул. Регенераторна, 4 КТ2, просп. Соборності, 17 КТ3, вул. Березнева, 16 …" at bounding box center [326, 110] width 402 height 17
select select "295"
click at [125, 102] on select "- КТ, вул. Регенераторна, 4 КТ2, просп. Соборності, 17 КТ3, вул. Березнева, 16 …" at bounding box center [326, 110] width 402 height 17
select select
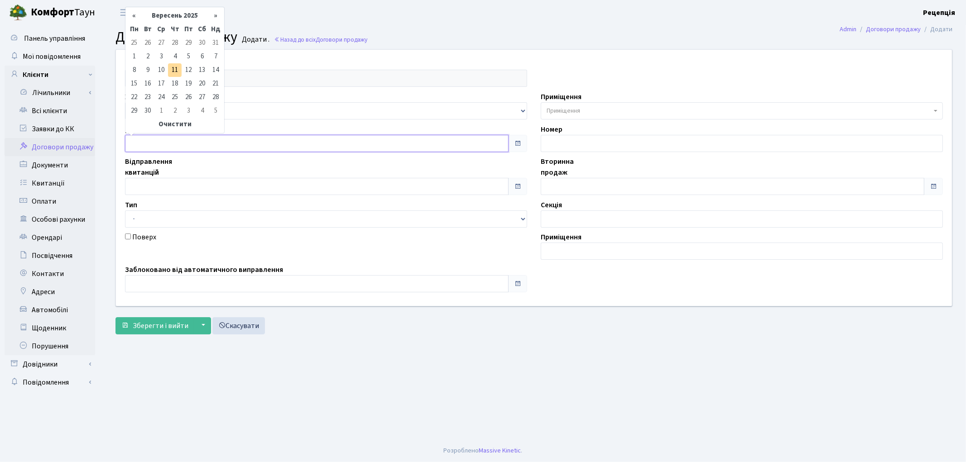
click at [161, 135] on input "text" at bounding box center [316, 143] width 383 height 17
click at [165, 139] on input "text" at bounding box center [316, 143] width 383 height 17
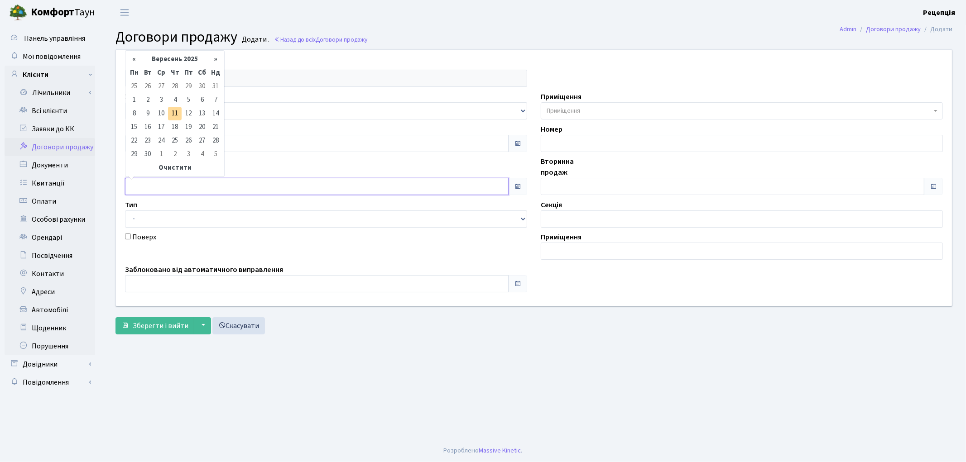
click at [156, 187] on input "text" at bounding box center [316, 186] width 383 height 17
click at [144, 109] on td "9" at bounding box center [148, 114] width 14 height 14
type input "[DATE]"
click at [576, 187] on input "text" at bounding box center [732, 186] width 383 height 17
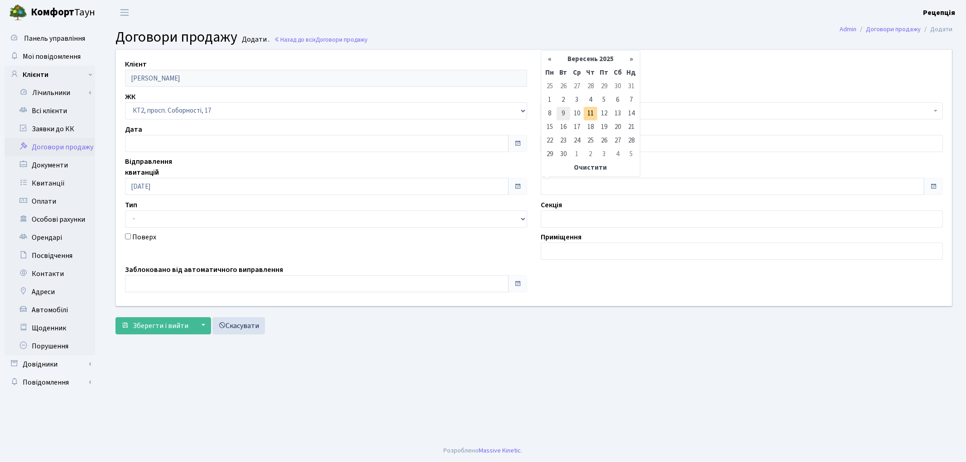
click at [563, 114] on td "9" at bounding box center [563, 114] width 14 height 14
type input "[DATE]"
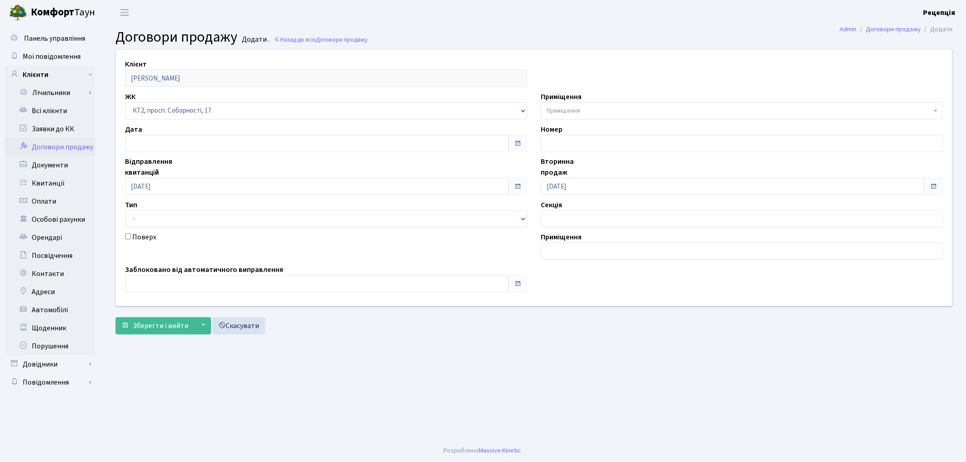
click at [570, 105] on span "Приміщення" at bounding box center [742, 110] width 402 height 17
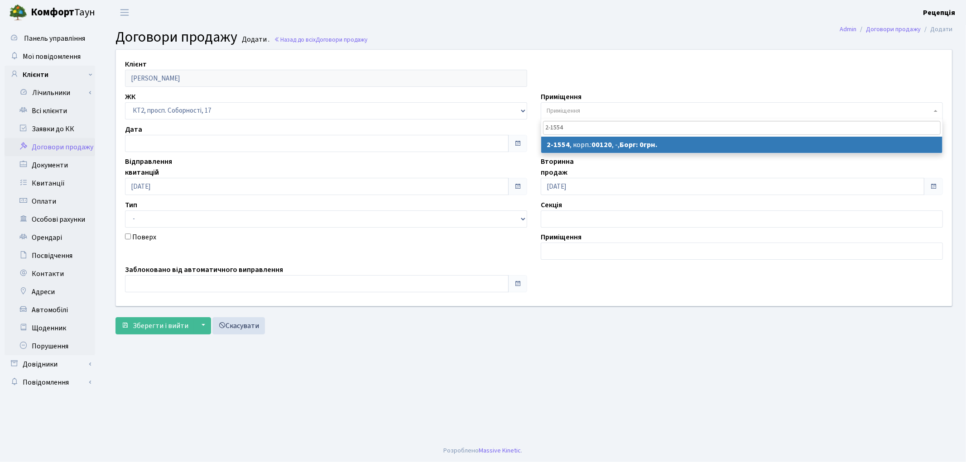
type input "2-1554"
select select "13169"
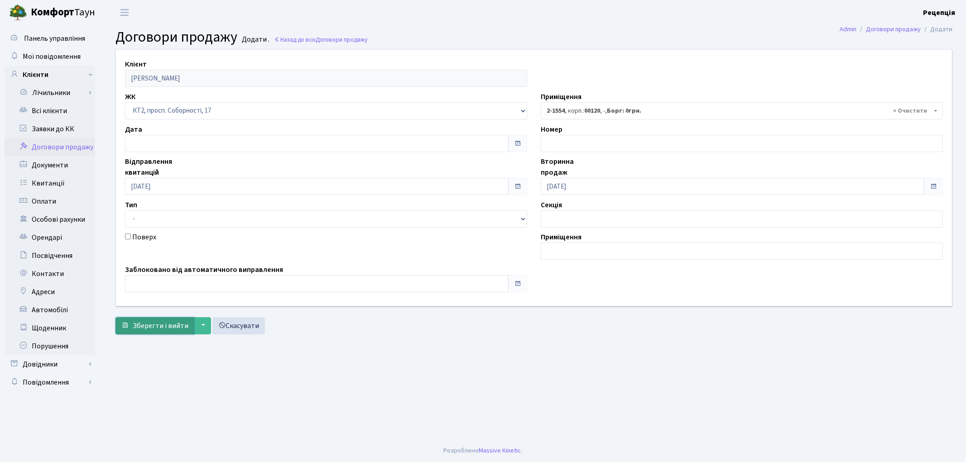
click at [182, 326] on span "Зберегти і вийти" at bounding box center [161, 326] width 56 height 10
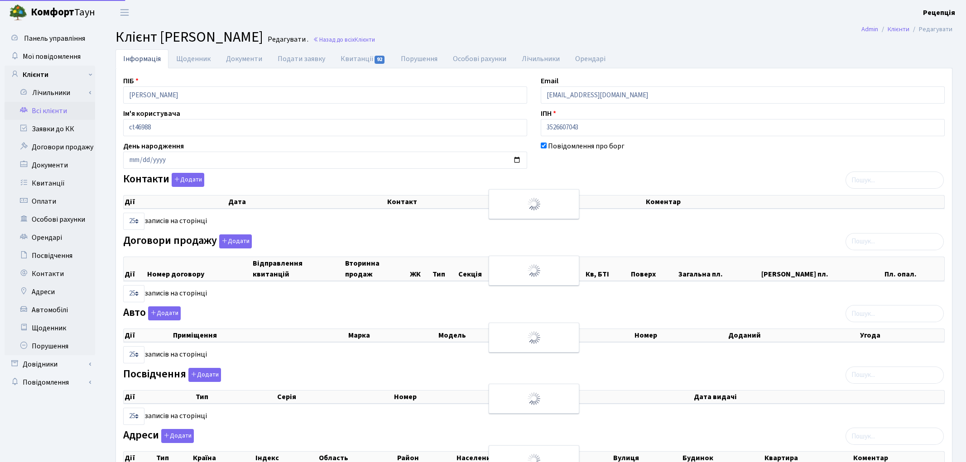
select select "25"
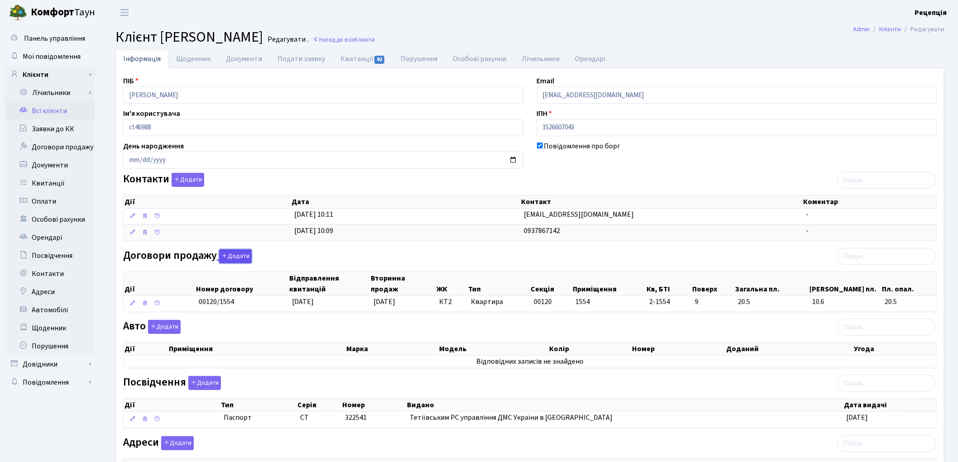
click at [225, 255] on icon "button" at bounding box center [224, 256] width 6 height 6
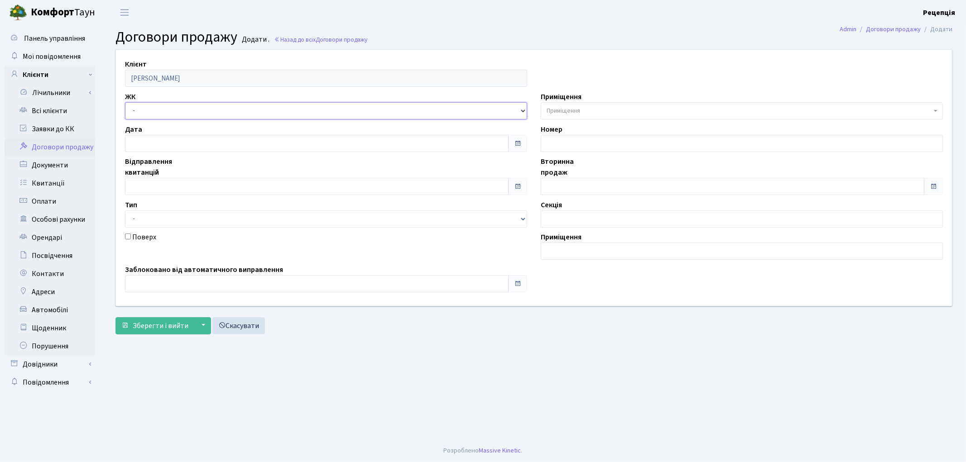
click at [145, 103] on select "- КТ, вул. Регенераторна, 4 КТ2, просп. Соборності, 17 КТ3, вул. Березнева, 16 …" at bounding box center [326, 110] width 402 height 17
select select "295"
click at [125, 102] on select "- КТ, вул. Регенераторна, 4 КТ2, просп. Соборності, 17 КТ3, вул. Березнева, 16 …" at bounding box center [326, 110] width 402 height 17
select select
click at [554, 113] on span "Приміщення" at bounding box center [563, 110] width 34 height 9
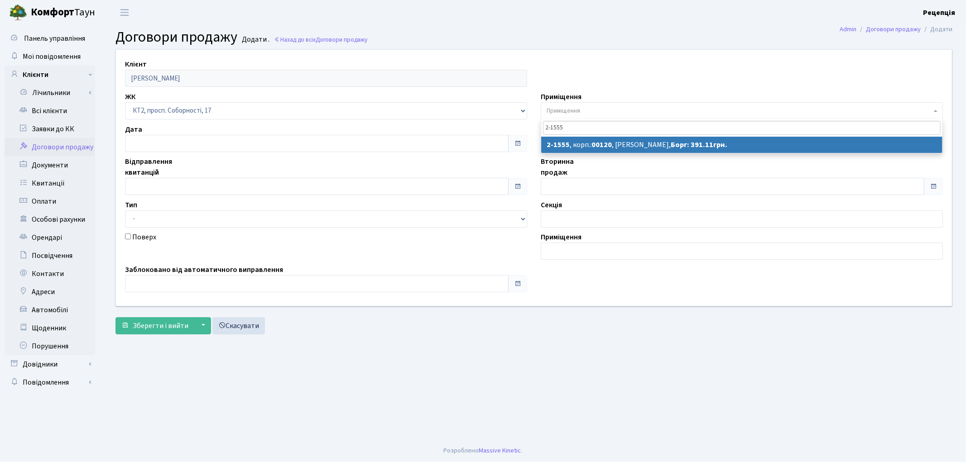
type input "2-1555"
click at [580, 136] on span "2-1555" at bounding box center [741, 128] width 401 height 18
select select "13170"
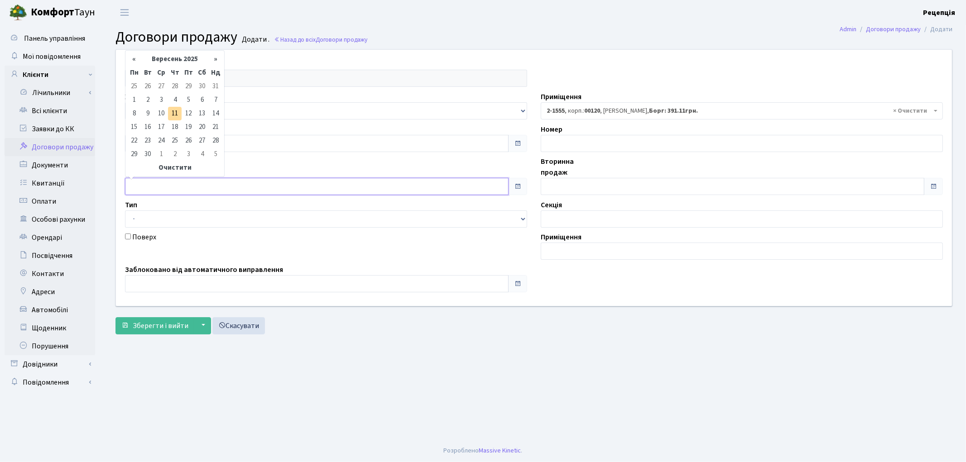
click at [151, 187] on input "text" at bounding box center [316, 186] width 383 height 17
click at [144, 115] on td "9" at bounding box center [148, 114] width 14 height 14
type input "[DATE]"
click at [582, 193] on input "text" at bounding box center [732, 186] width 383 height 17
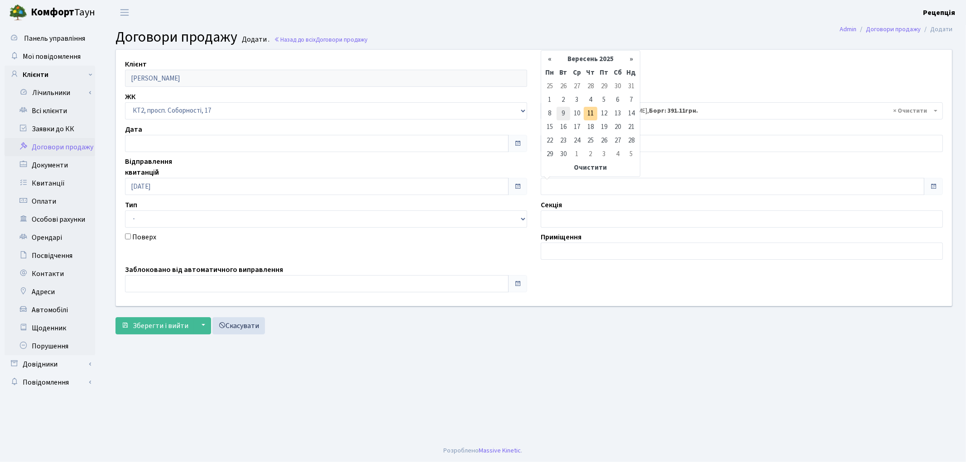
click at [558, 111] on td "9" at bounding box center [563, 114] width 14 height 14
type input "09.09.2025"
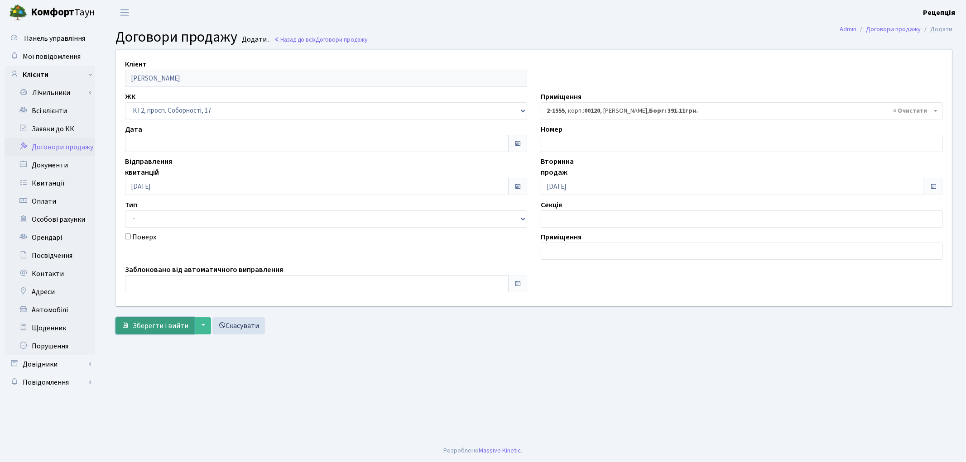
click at [168, 324] on span "Зберегти і вийти" at bounding box center [161, 326] width 56 height 10
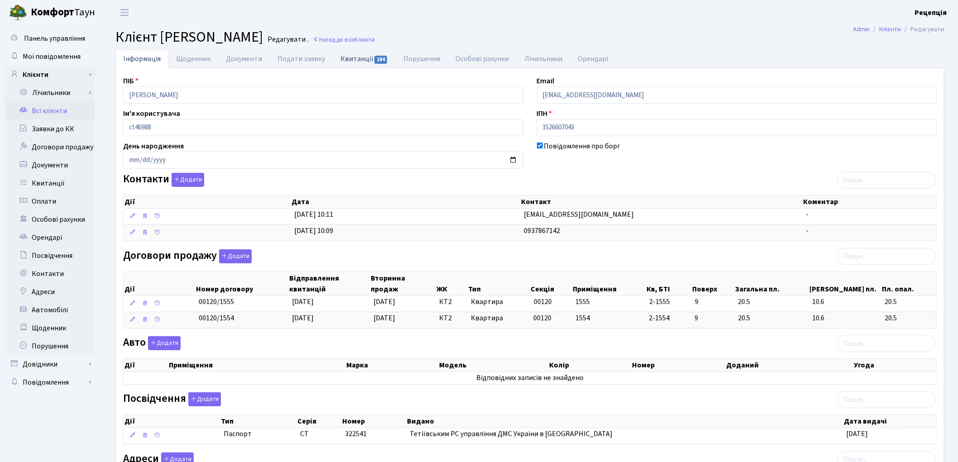
click at [359, 61] on link "Квитанції 184" at bounding box center [364, 58] width 63 height 19
select select "25"
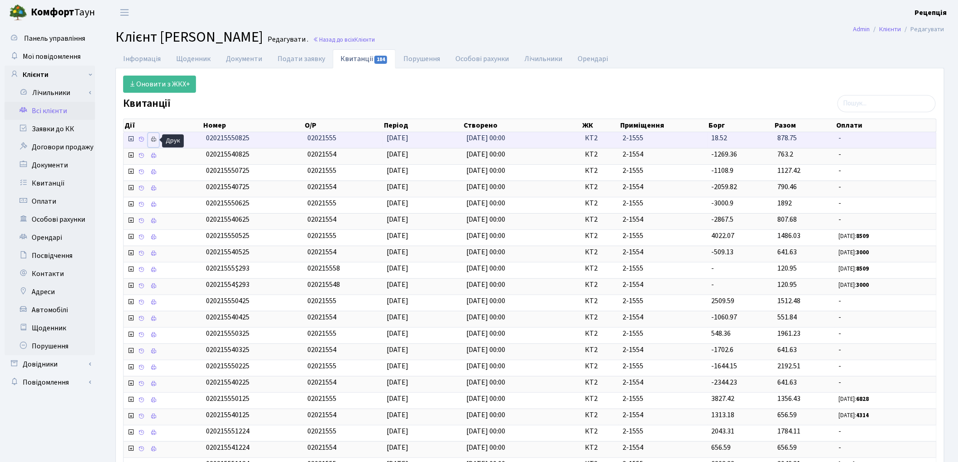
click at [154, 141] on icon at bounding box center [153, 139] width 6 height 6
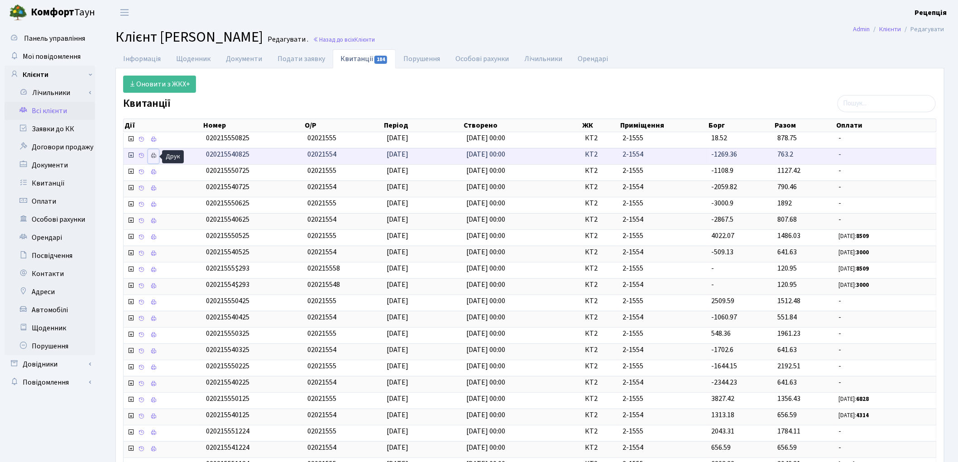
click at [154, 158] on icon at bounding box center [153, 156] width 6 height 6
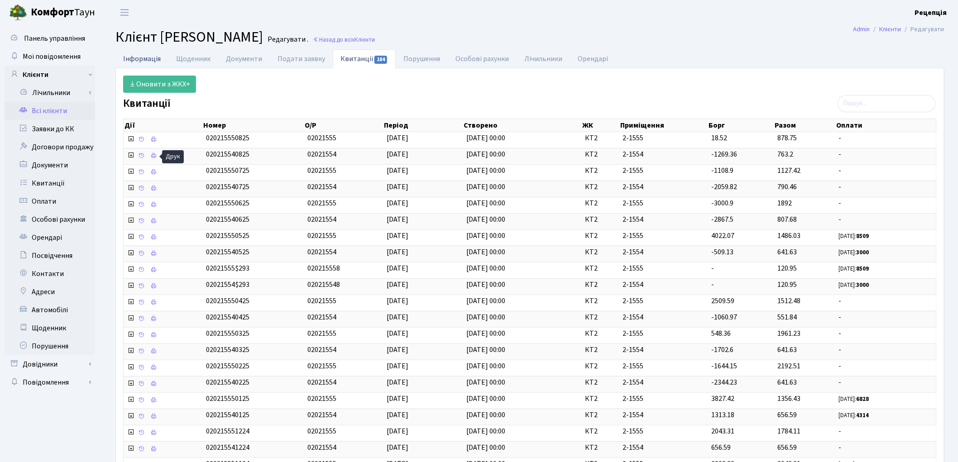
click at [160, 61] on link "Інформація" at bounding box center [141, 58] width 53 height 19
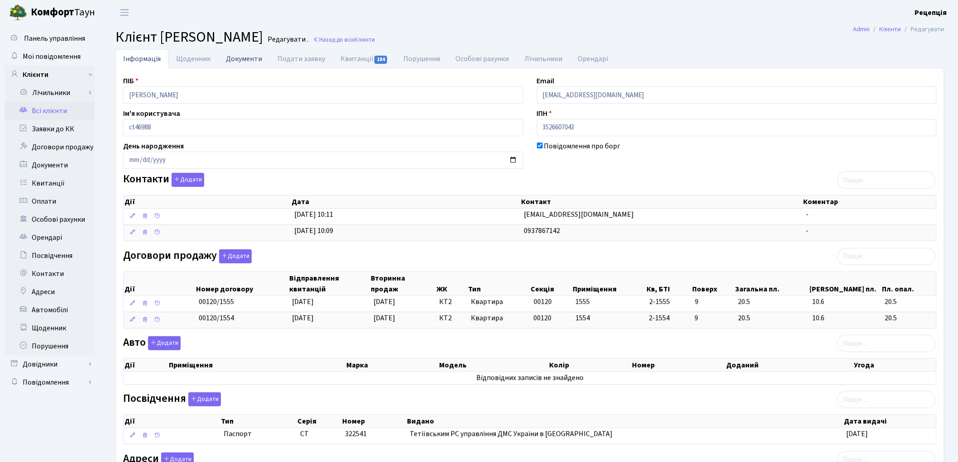
click at [239, 57] on link "Документи" at bounding box center [244, 58] width 52 height 19
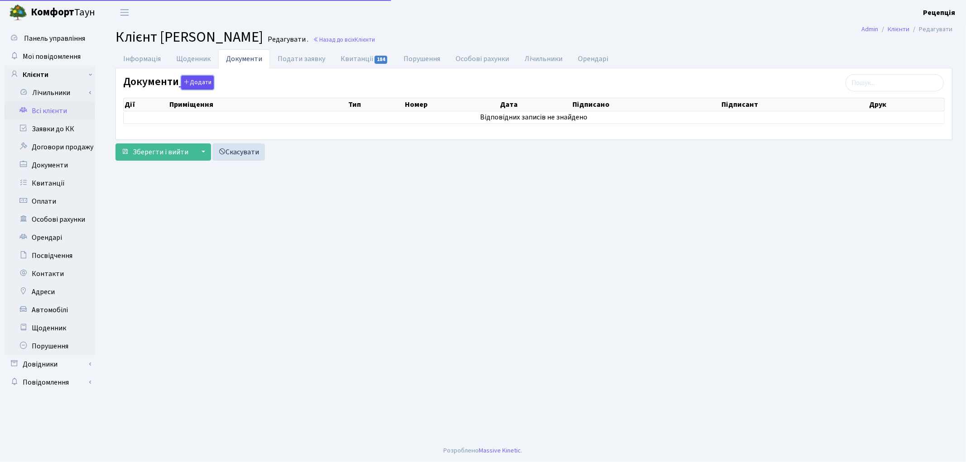
click at [206, 80] on button "Додати" at bounding box center [197, 83] width 33 height 14
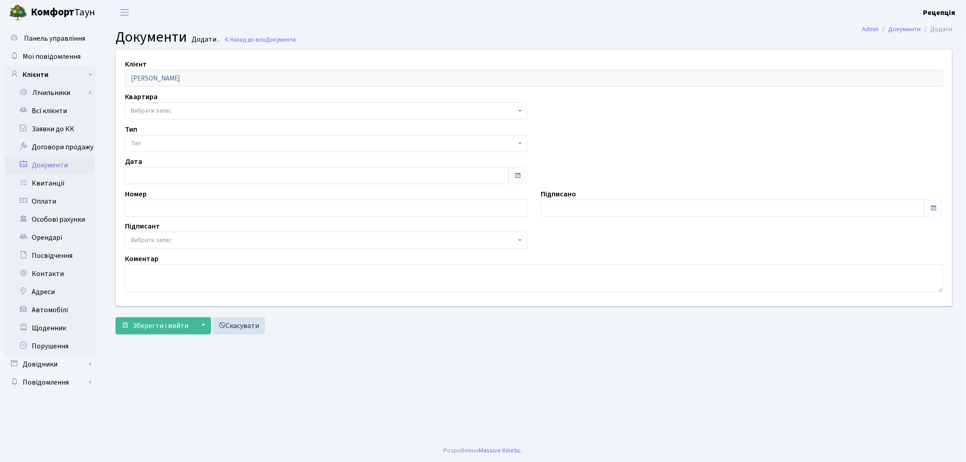
click at [175, 110] on span "Вибрати запис" at bounding box center [323, 110] width 385 height 9
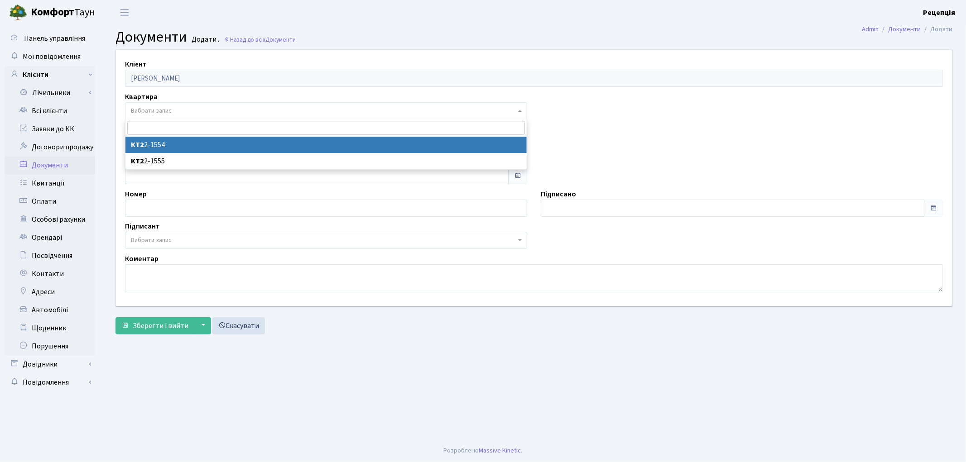
select select "178664"
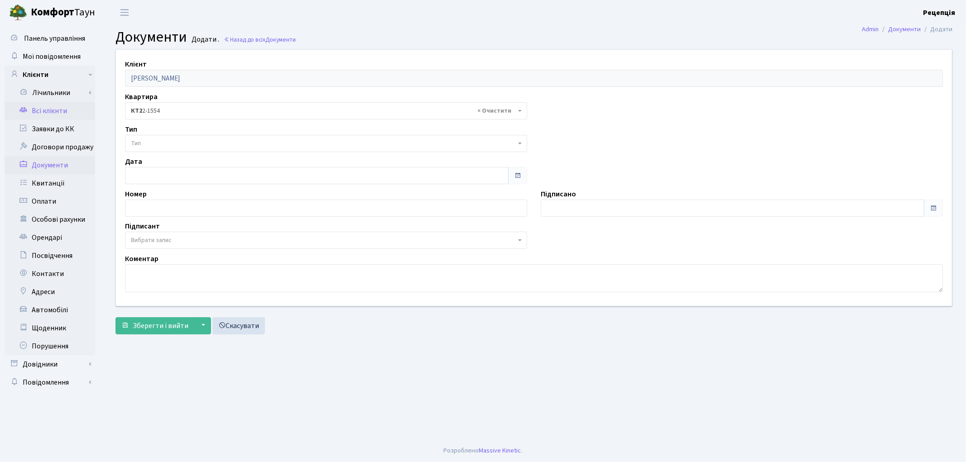
click at [62, 109] on link "Всі клієнти" at bounding box center [50, 111] width 91 height 18
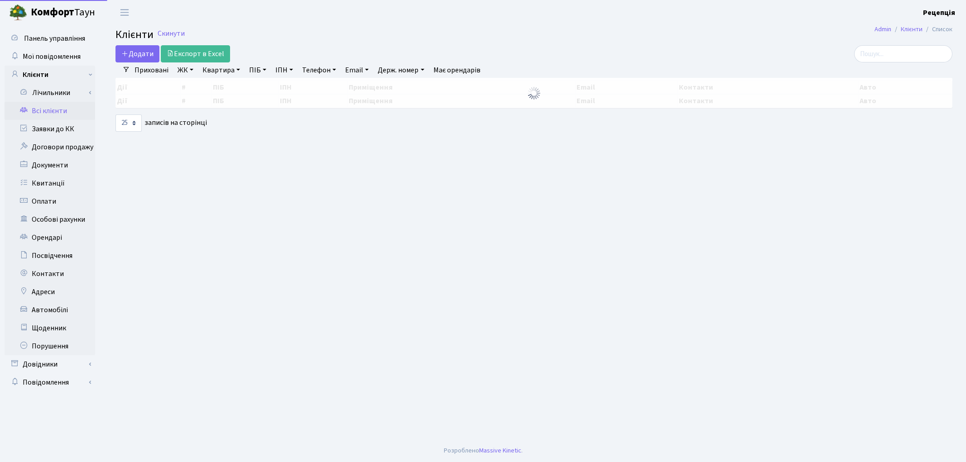
select select "25"
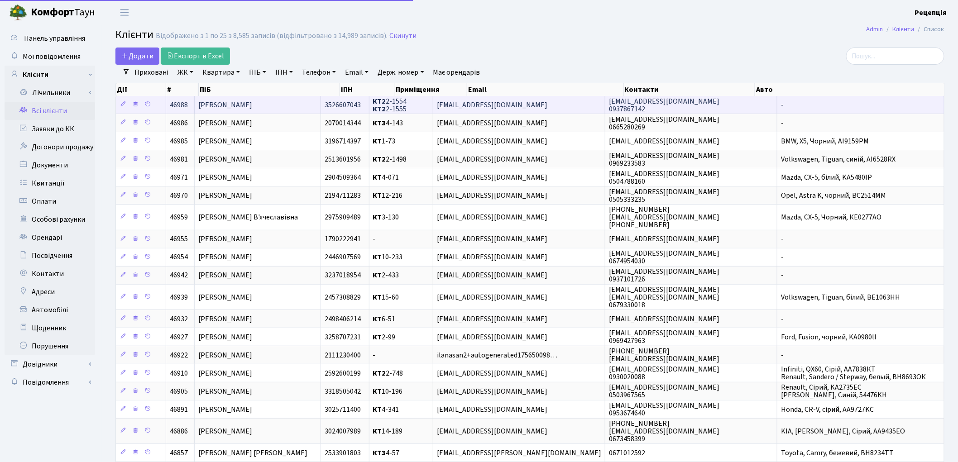
click at [309, 105] on td "[PERSON_NAME]" at bounding box center [258, 105] width 126 height 18
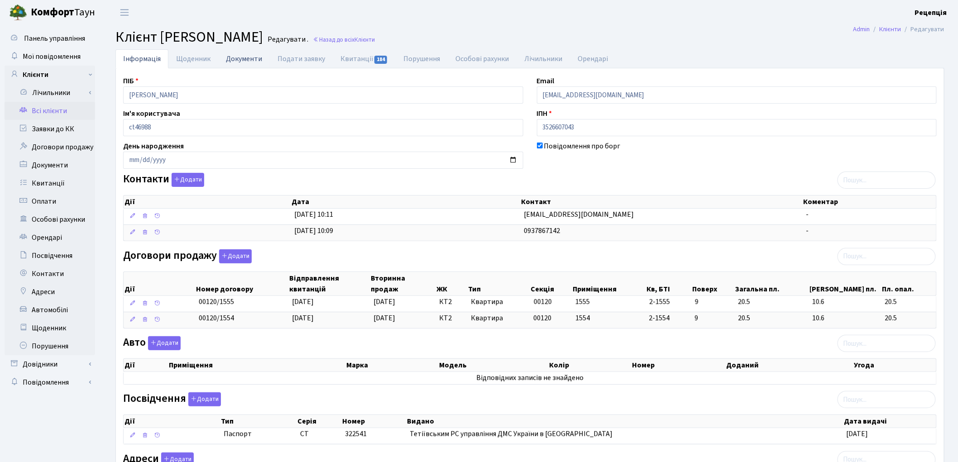
click at [243, 58] on link "Документи" at bounding box center [244, 58] width 52 height 19
select select "25"
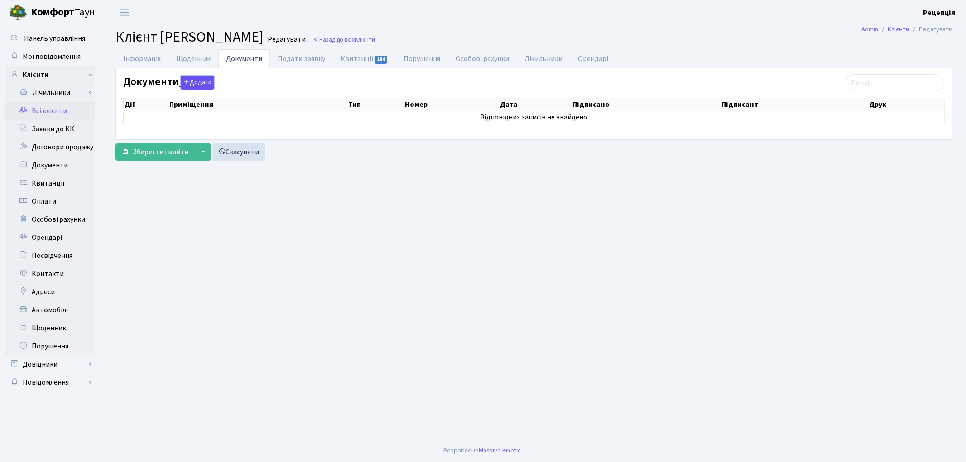
click at [197, 84] on button "Додати" at bounding box center [197, 83] width 33 height 14
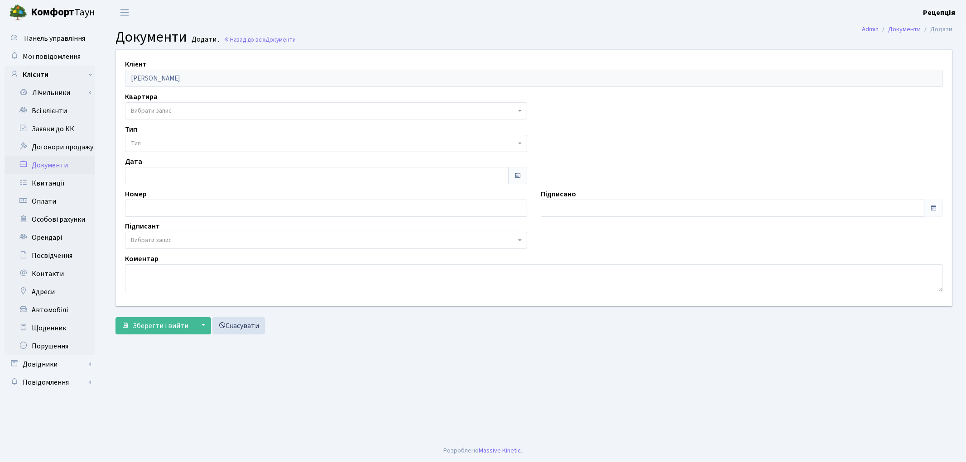
click at [152, 105] on span "Вибрати запис" at bounding box center [326, 110] width 402 height 17
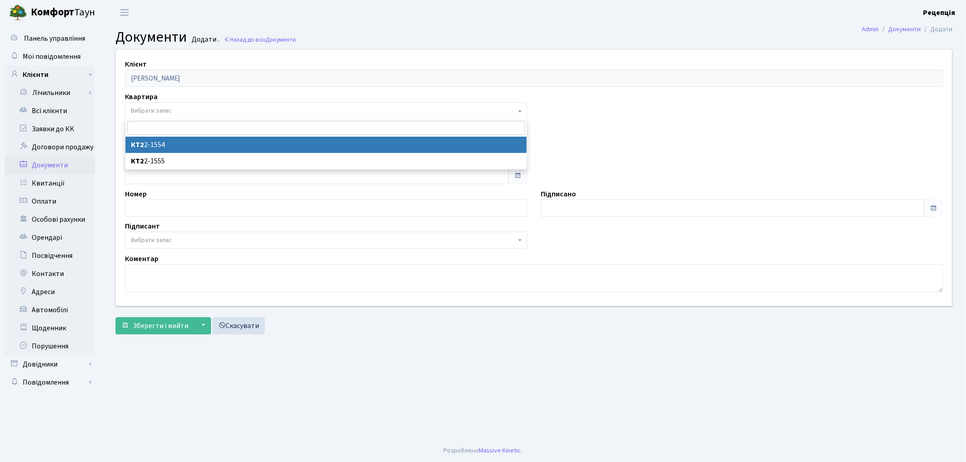
select select "178664"
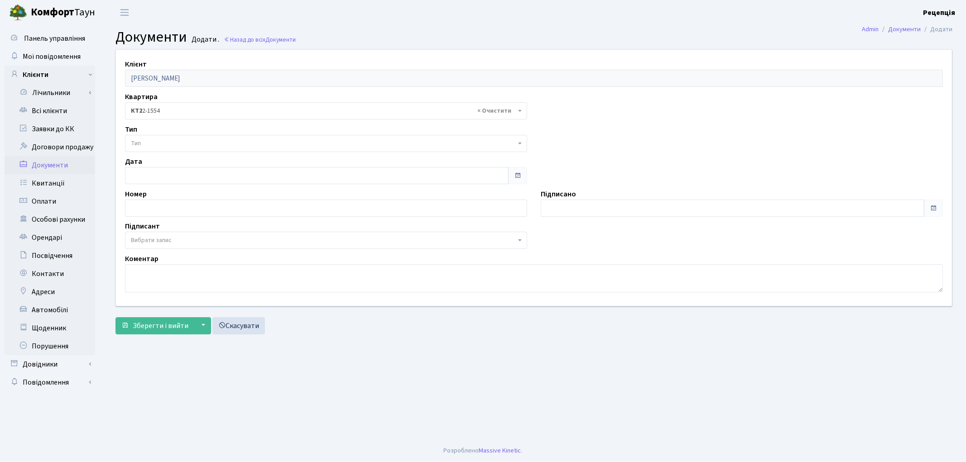
click at [160, 144] on span "Тип" at bounding box center [323, 143] width 385 height 9
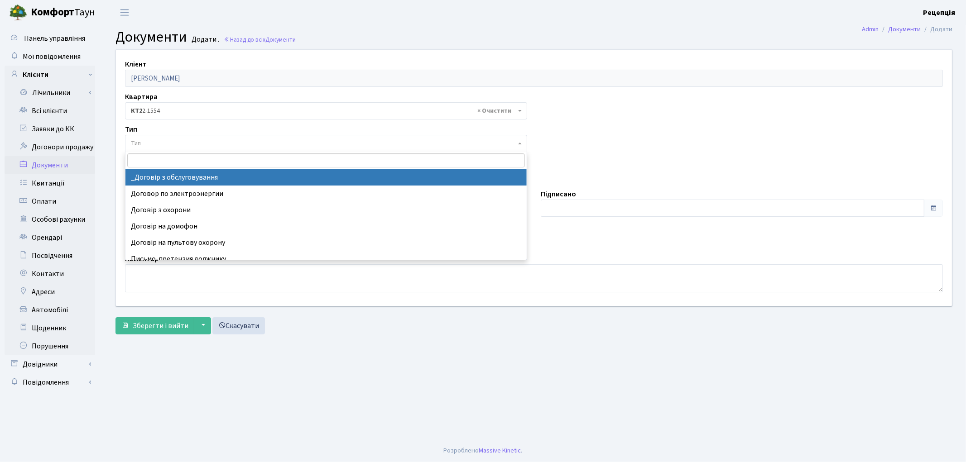
select select "289"
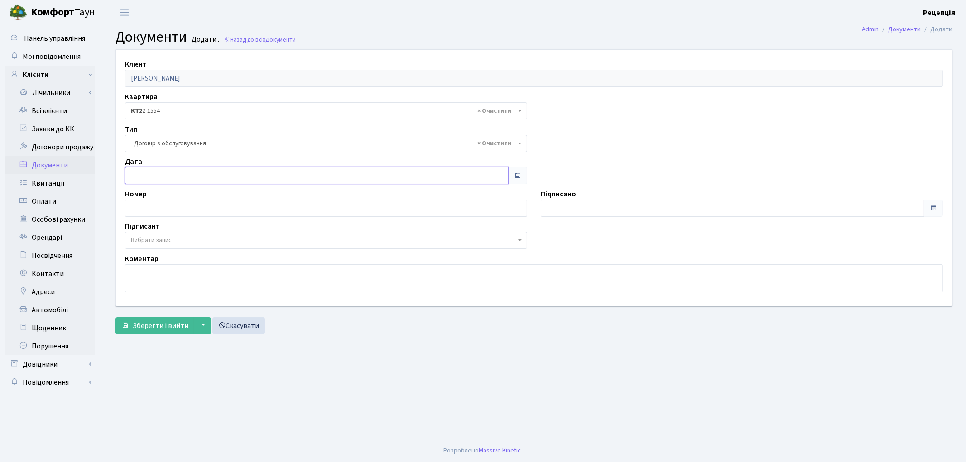
type input "[DATE]"
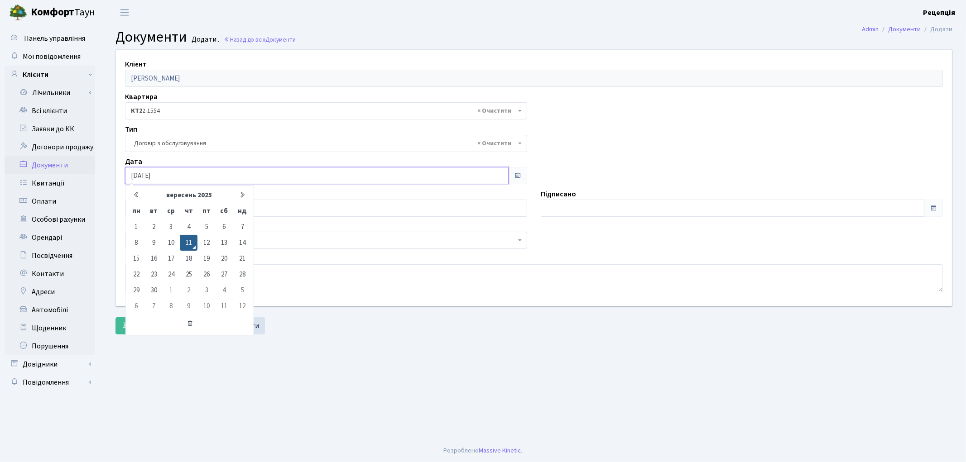
click at [177, 177] on input "[DATE]" at bounding box center [316, 175] width 383 height 17
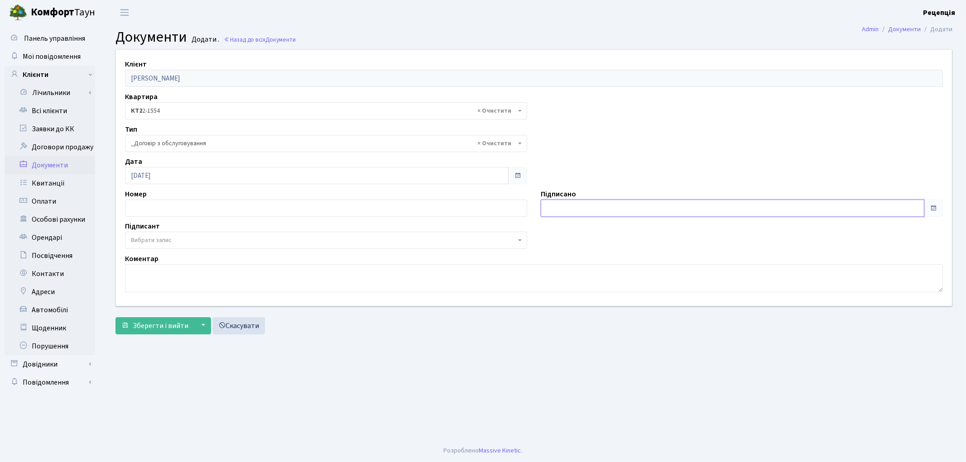
type input "[DATE]"
click at [580, 212] on input "[DATE]" at bounding box center [732, 208] width 383 height 17
click at [173, 243] on span "Вибрати запис" at bounding box center [323, 240] width 385 height 9
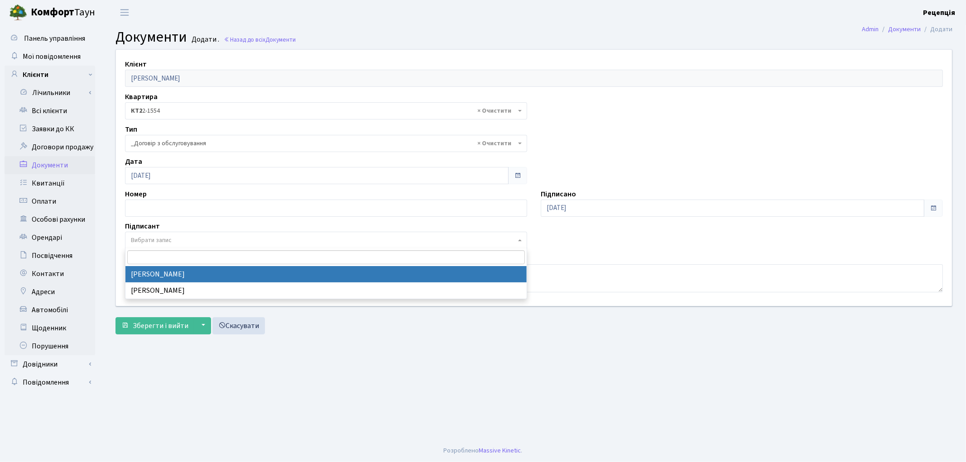
select select "74"
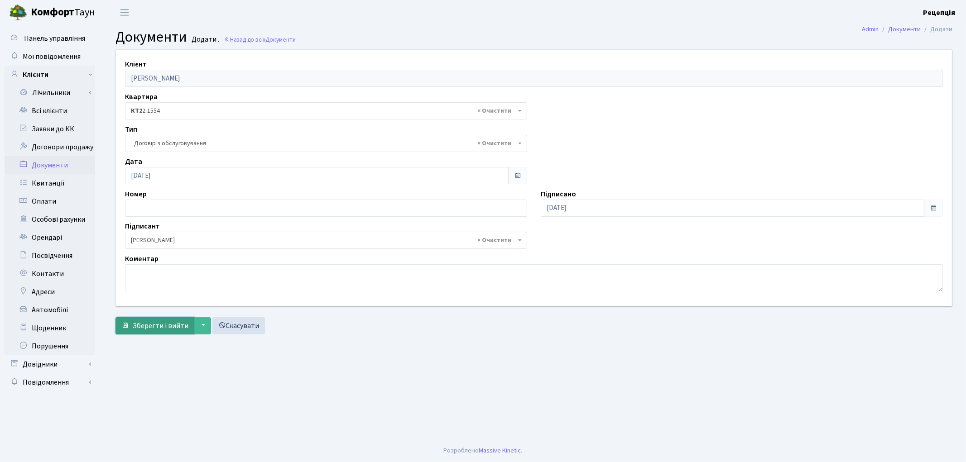
click at [167, 327] on span "Зберегти і вийти" at bounding box center [161, 326] width 56 height 10
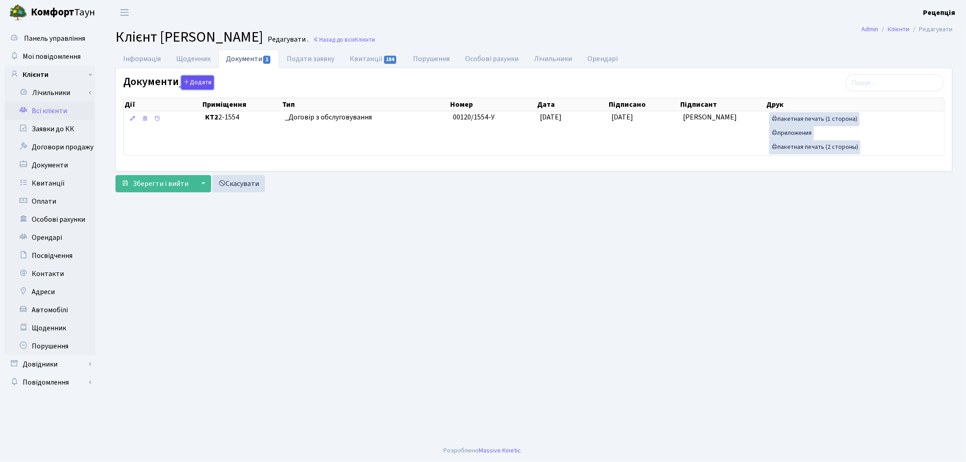
click at [197, 79] on button "Додати" at bounding box center [197, 83] width 33 height 14
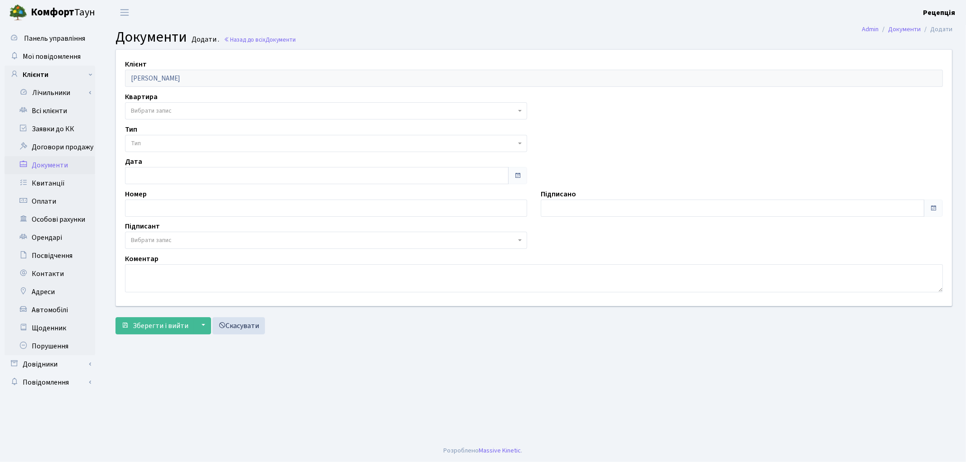
click at [154, 107] on span "Вибрати запис" at bounding box center [151, 110] width 41 height 9
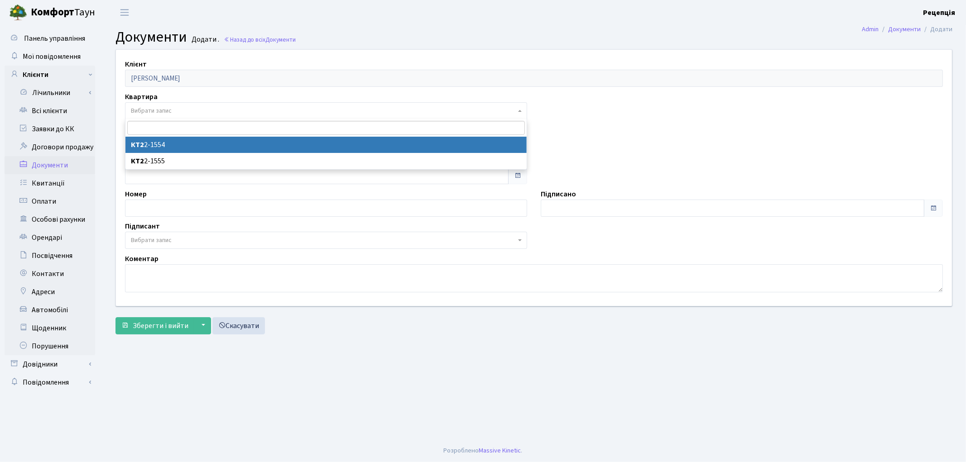
select select "178664"
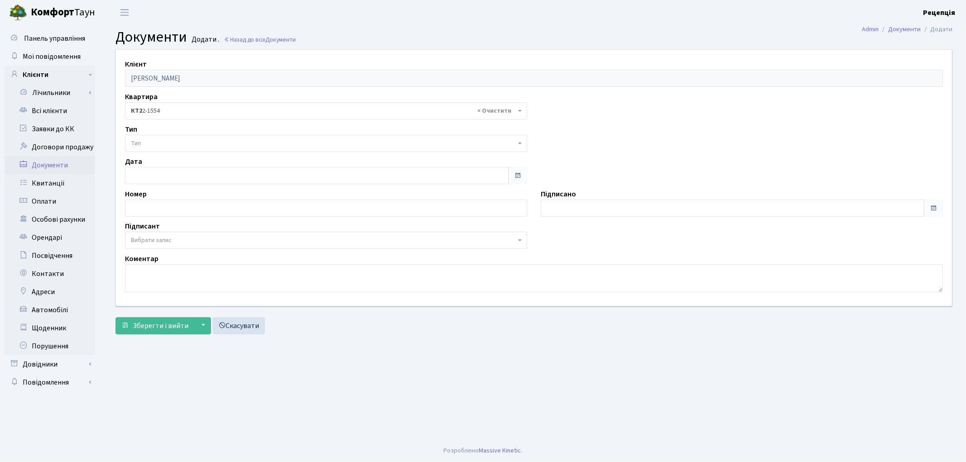
click at [152, 142] on span "Тип" at bounding box center [323, 143] width 385 height 9
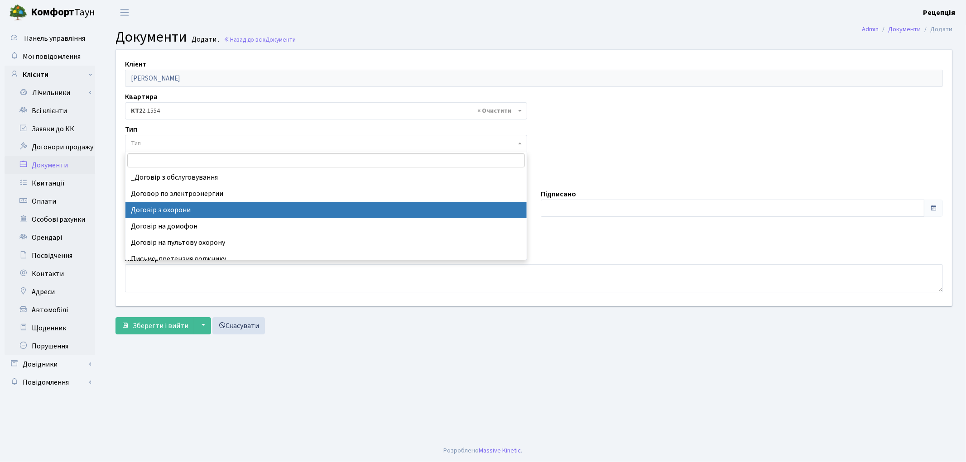
select select "290"
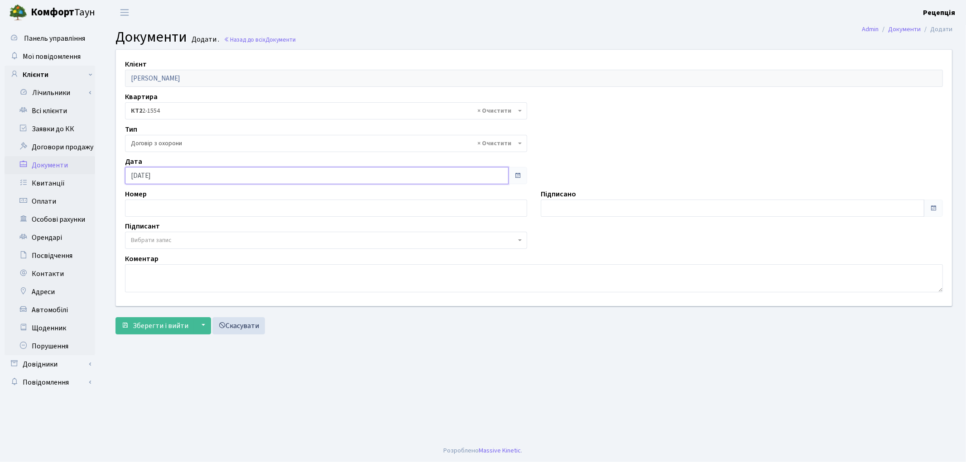
click at [192, 168] on input "11.09.2025" at bounding box center [316, 175] width 383 height 17
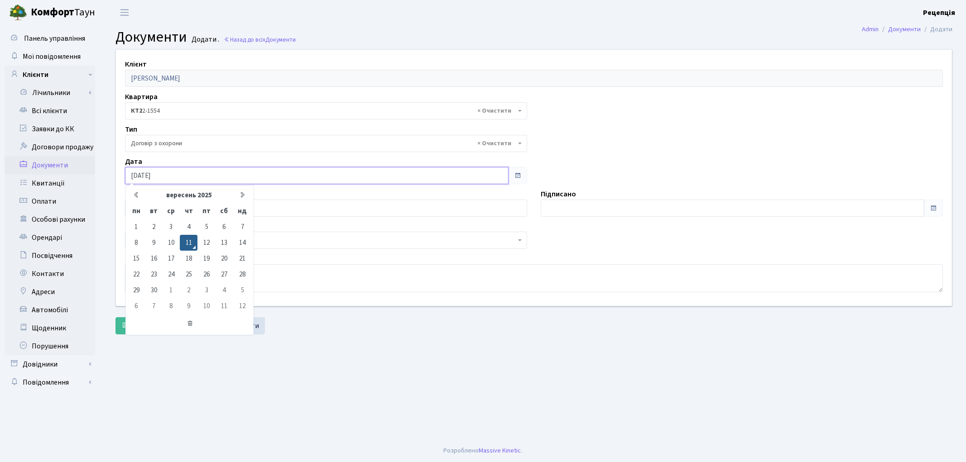
type input "11.09.2020"
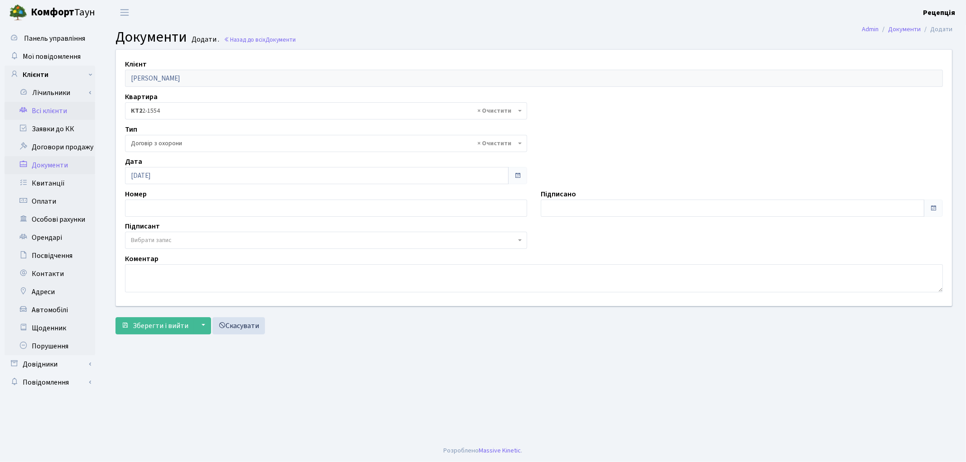
click at [51, 109] on link "Всі клієнти" at bounding box center [50, 111] width 91 height 18
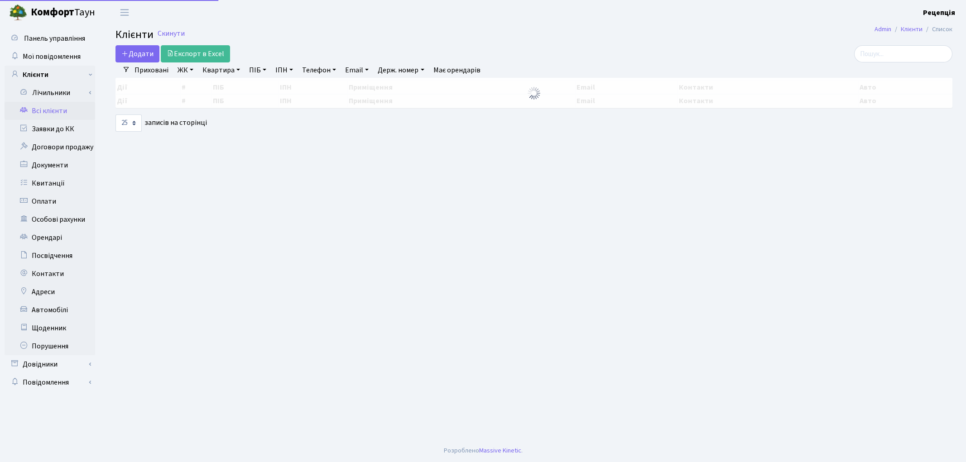
select select "25"
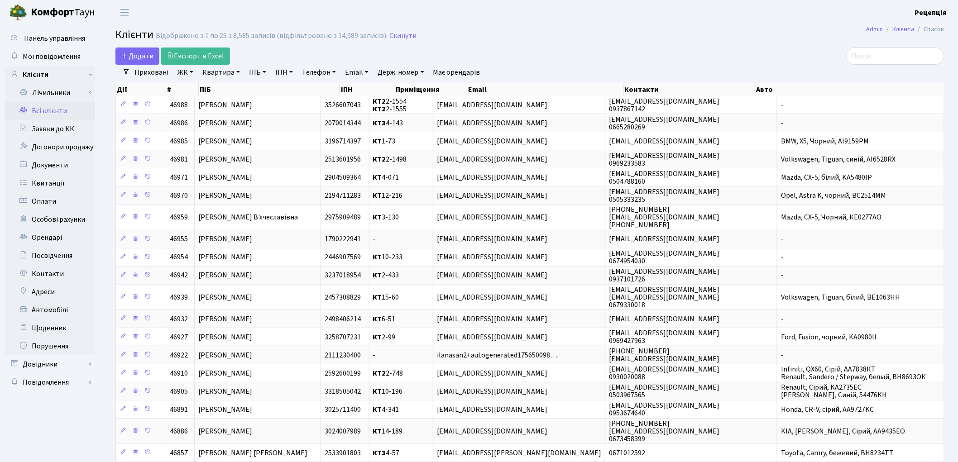
click at [192, 76] on link "ЖК" at bounding box center [185, 72] width 23 height 15
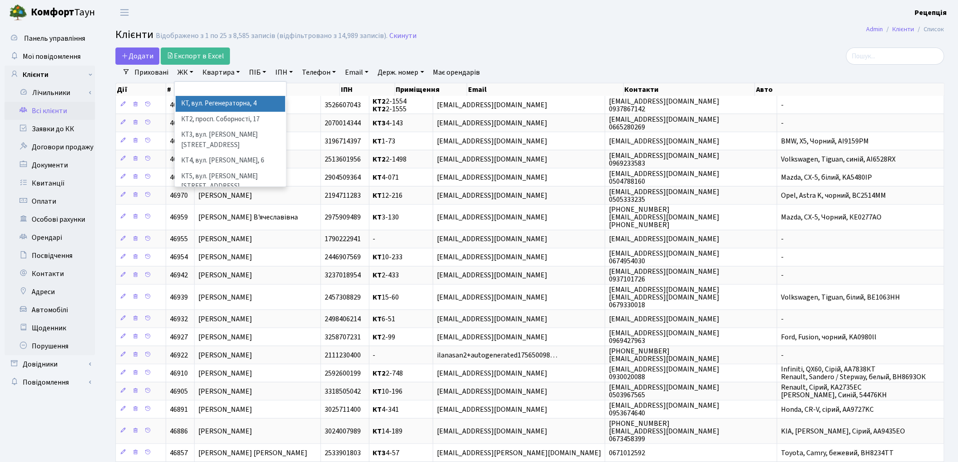
click at [206, 105] on li "КТ, вул. Регенераторна, 4" at bounding box center [231, 104] width 110 height 16
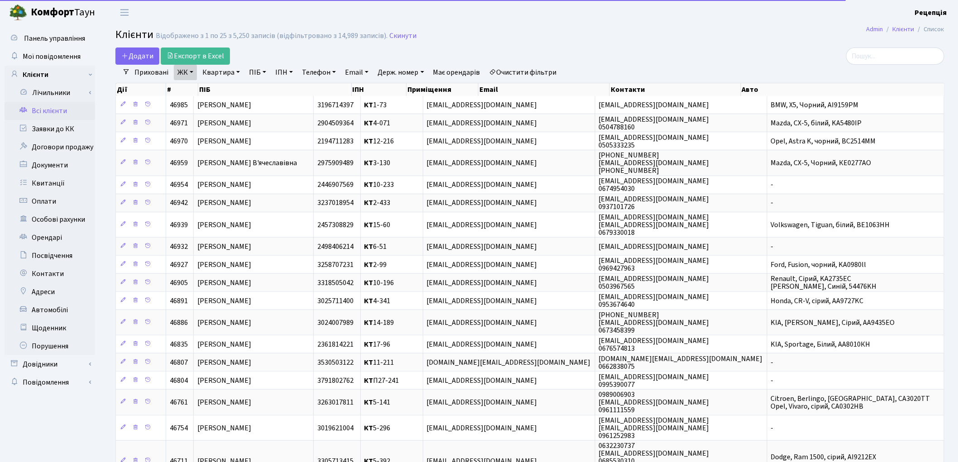
click at [234, 74] on link "Квартира" at bounding box center [221, 72] width 45 height 15
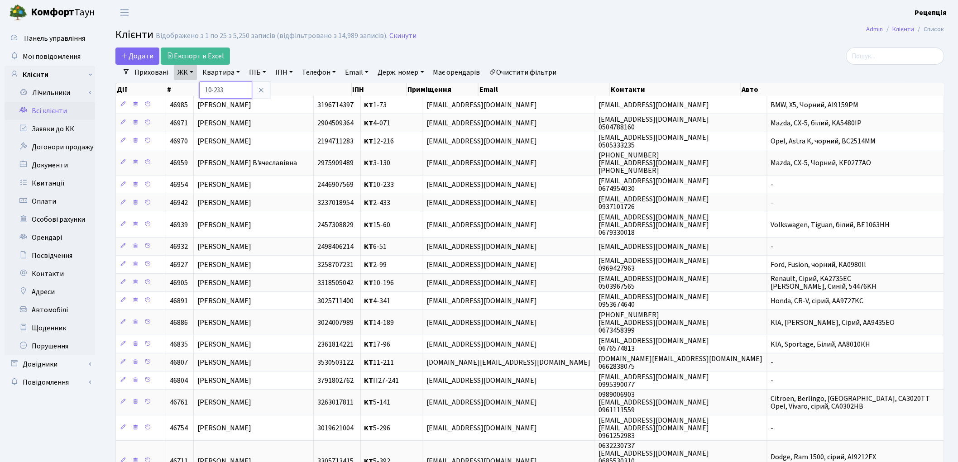
type input "10-233"
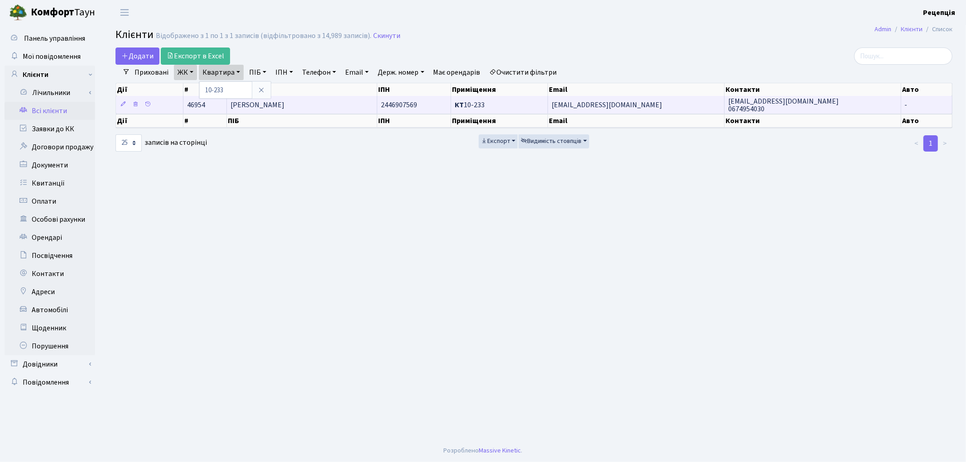
click at [284, 105] on span "[PERSON_NAME]" at bounding box center [257, 105] width 54 height 10
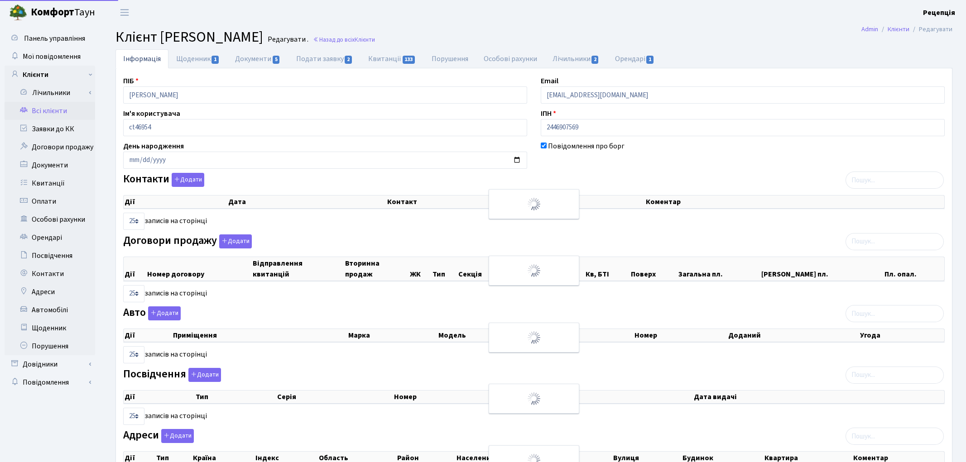
select select "25"
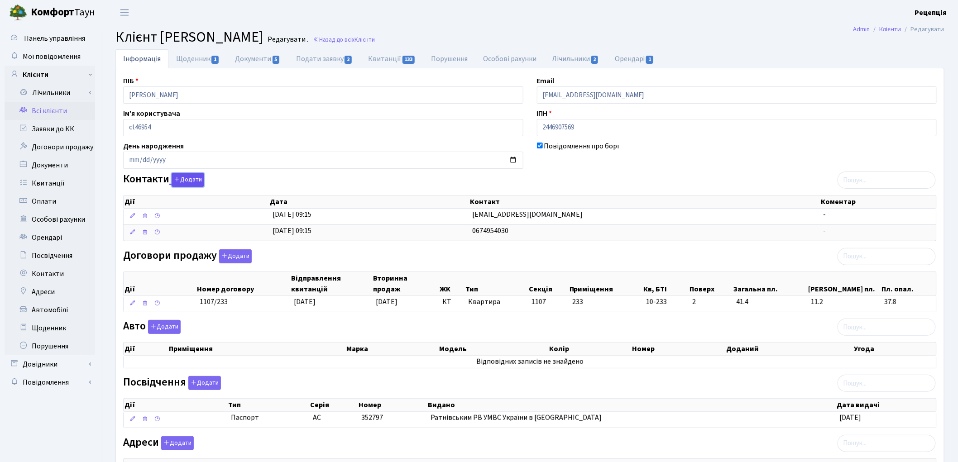
click at [182, 178] on button "Додати" at bounding box center [188, 180] width 33 height 14
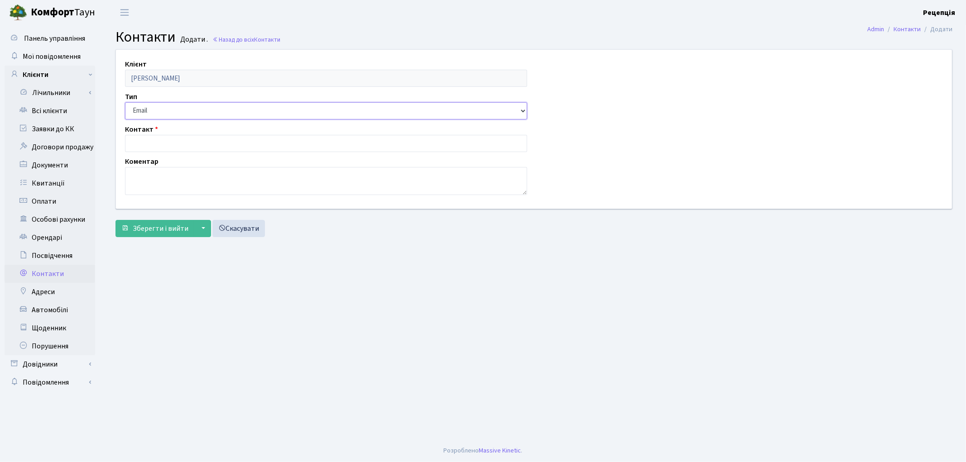
click at [143, 110] on select "Email Телефон" at bounding box center [326, 110] width 402 height 17
select select "1"
click at [125, 102] on select "Email Телефон" at bounding box center [326, 110] width 402 height 17
click at [157, 140] on input "text" at bounding box center [326, 143] width 402 height 17
type input "050"
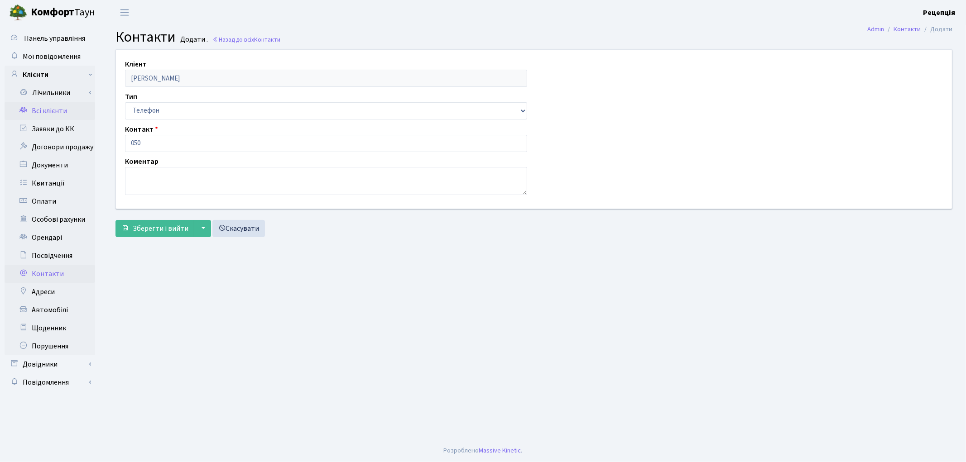
click at [52, 111] on link "Всі клієнти" at bounding box center [50, 111] width 91 height 18
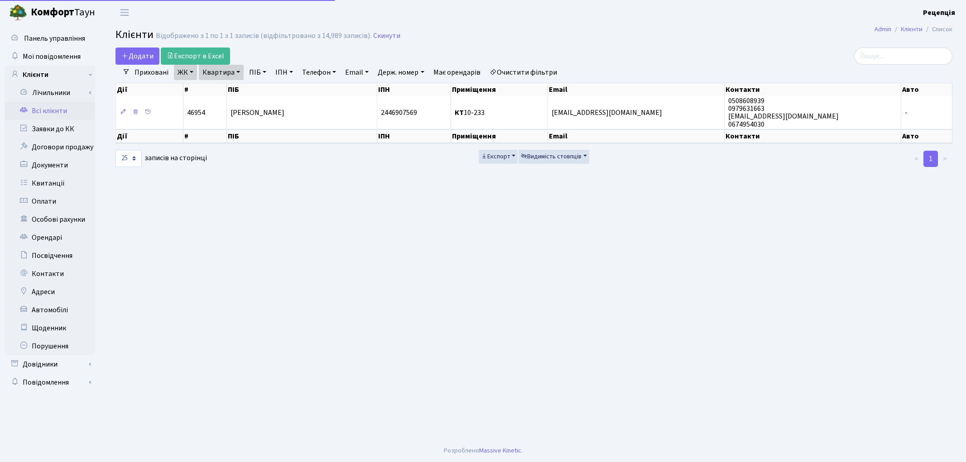
select select "25"
click at [532, 73] on link "Очистити фільтри" at bounding box center [523, 72] width 75 height 15
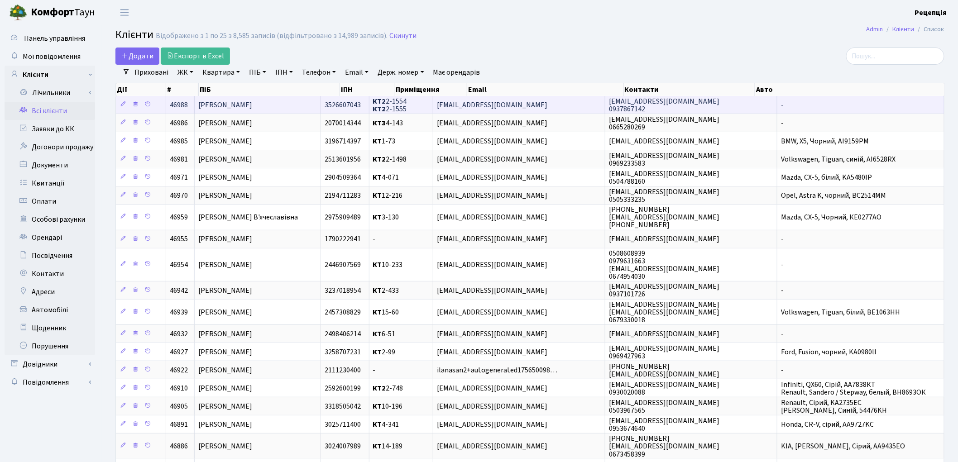
click at [318, 103] on td "[PERSON_NAME]" at bounding box center [258, 105] width 126 height 18
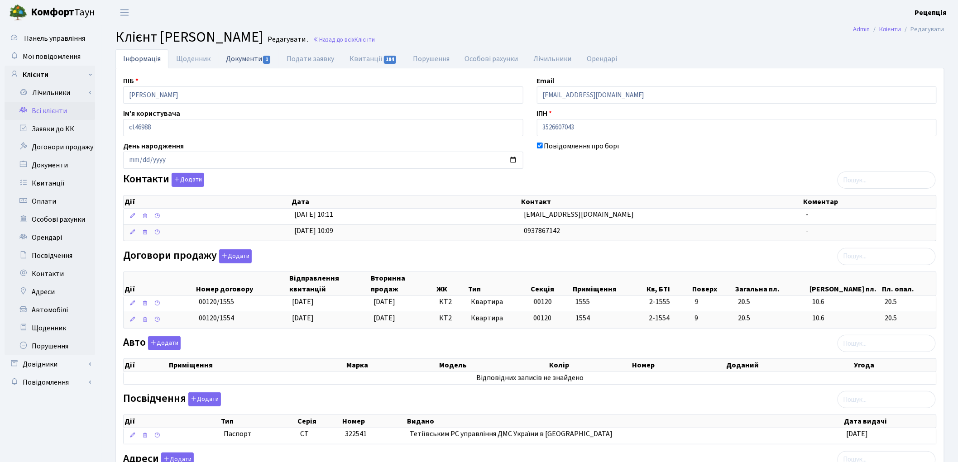
click at [253, 57] on link "Документи 1" at bounding box center [248, 58] width 61 height 19
select select "25"
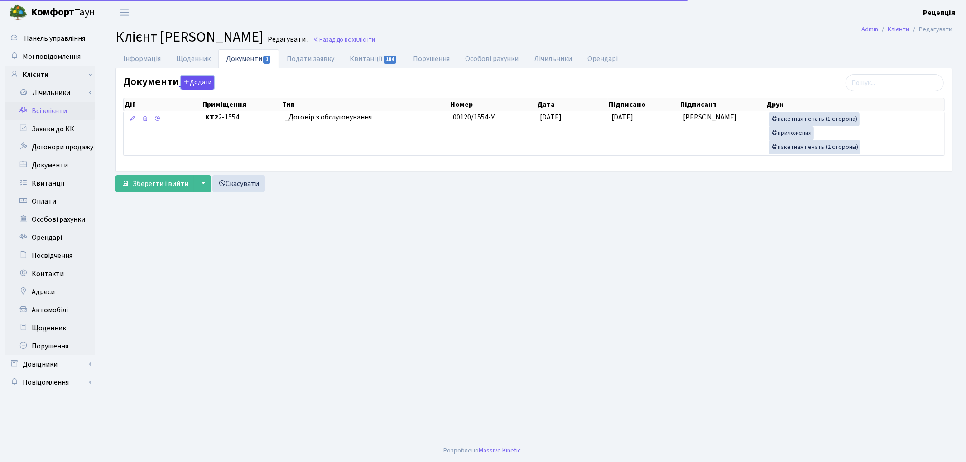
click at [192, 81] on button "Додати" at bounding box center [197, 83] width 33 height 14
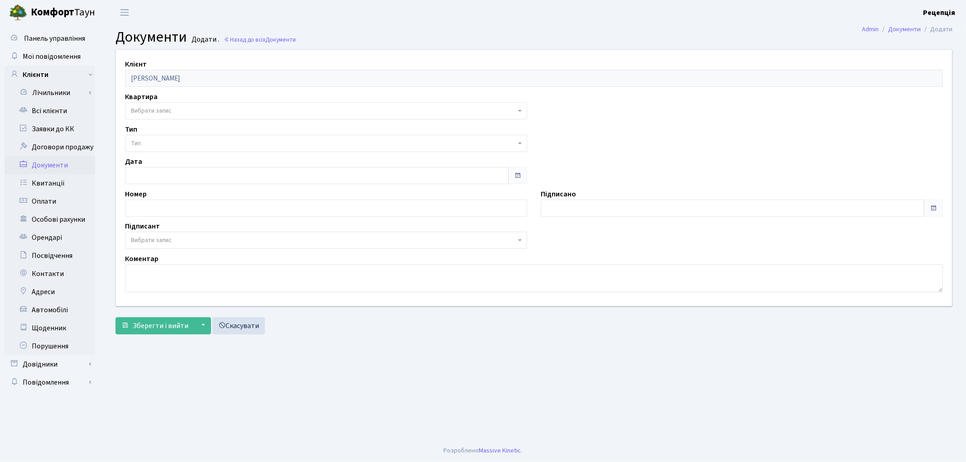
click at [149, 109] on span "Вибрати запис" at bounding box center [151, 110] width 41 height 9
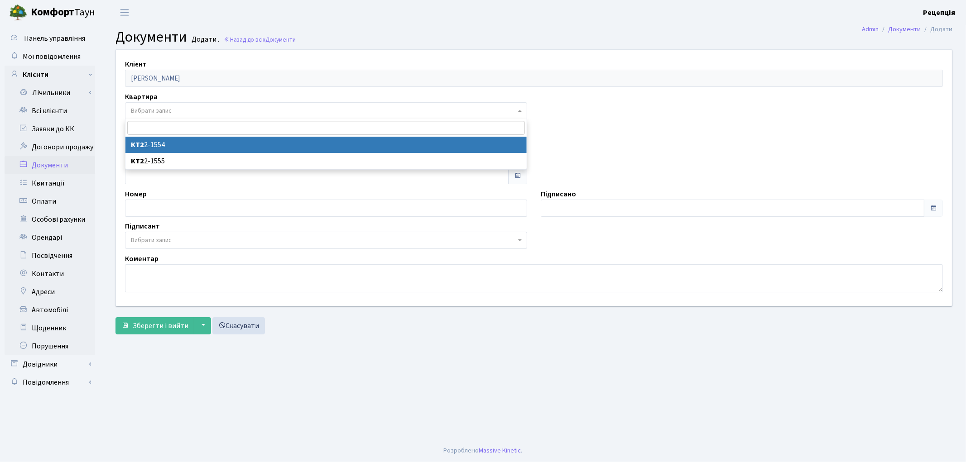
select select "178664"
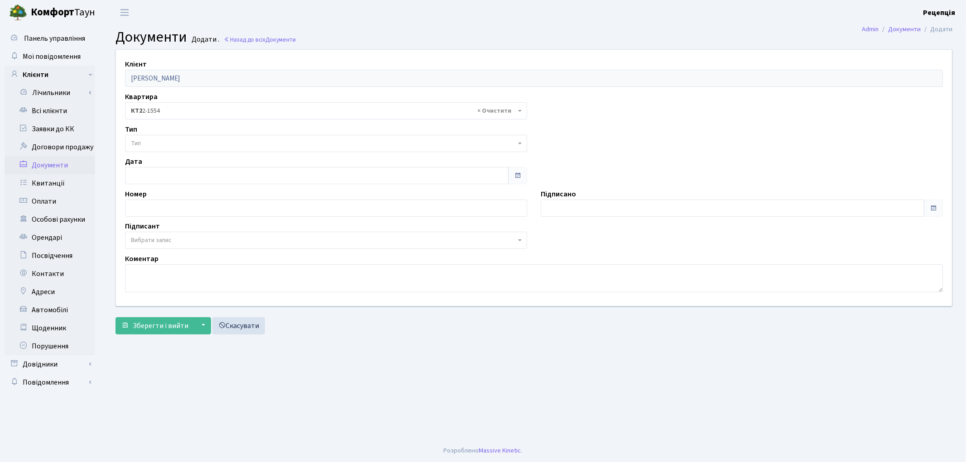
click at [157, 142] on span "Тип" at bounding box center [323, 143] width 385 height 9
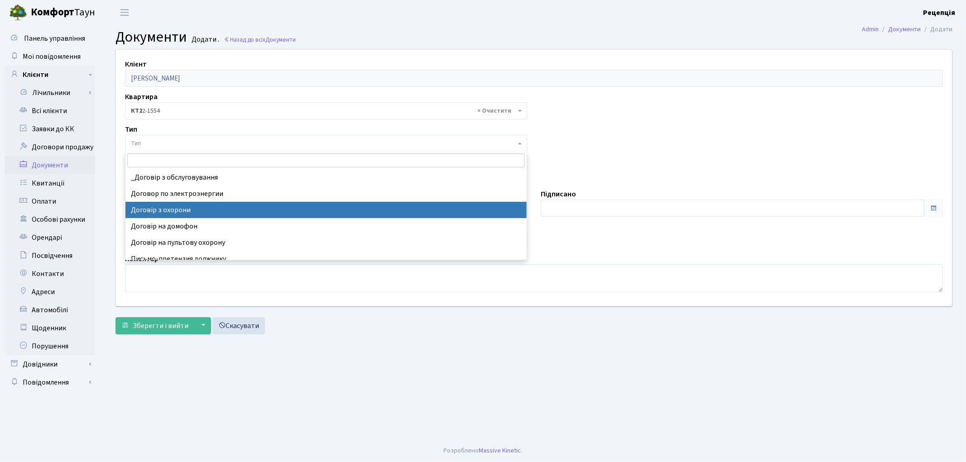
select select "290"
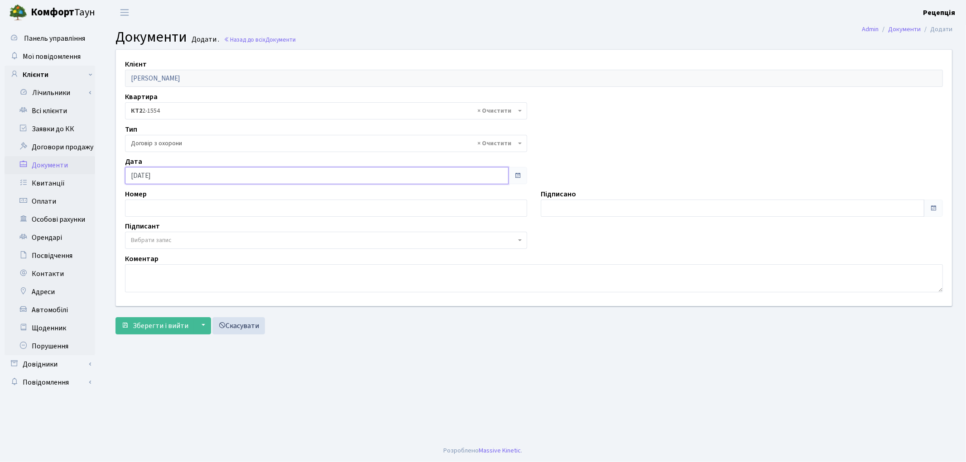
click at [177, 173] on input "[DATE]" at bounding box center [316, 175] width 383 height 17
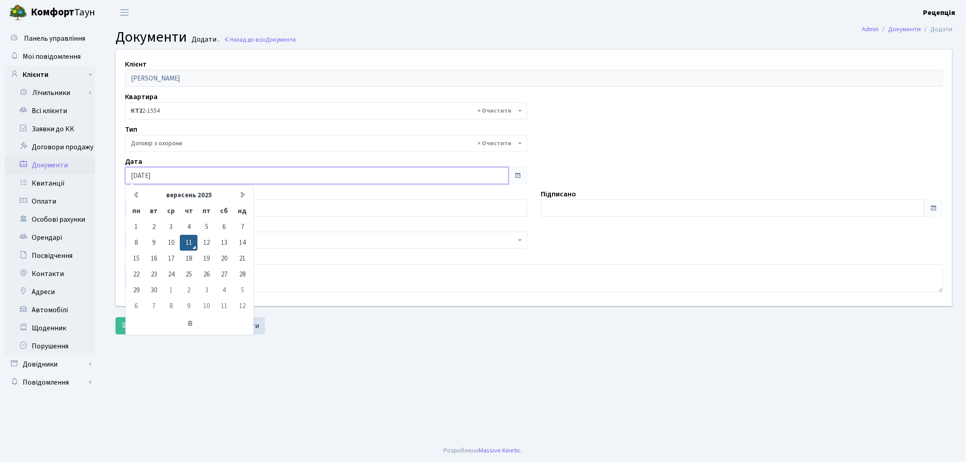
type input "11.09.2020"
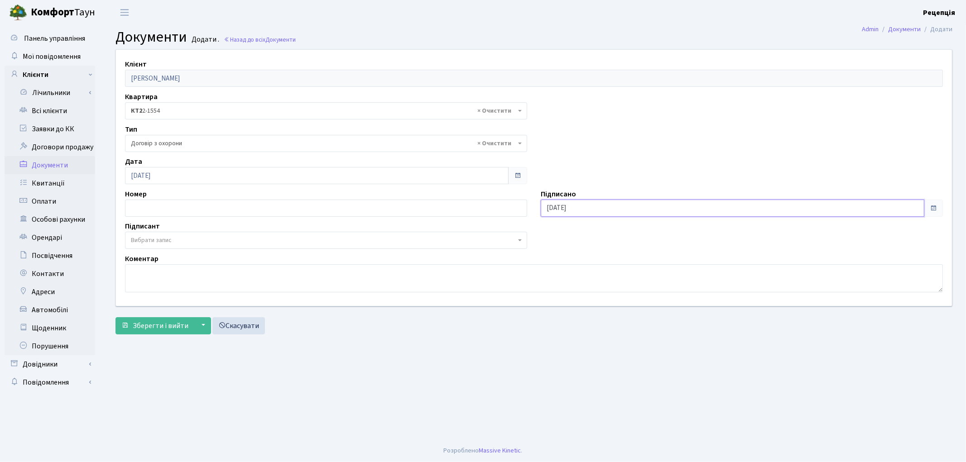
click at [585, 205] on input "[DATE]" at bounding box center [732, 208] width 383 height 17
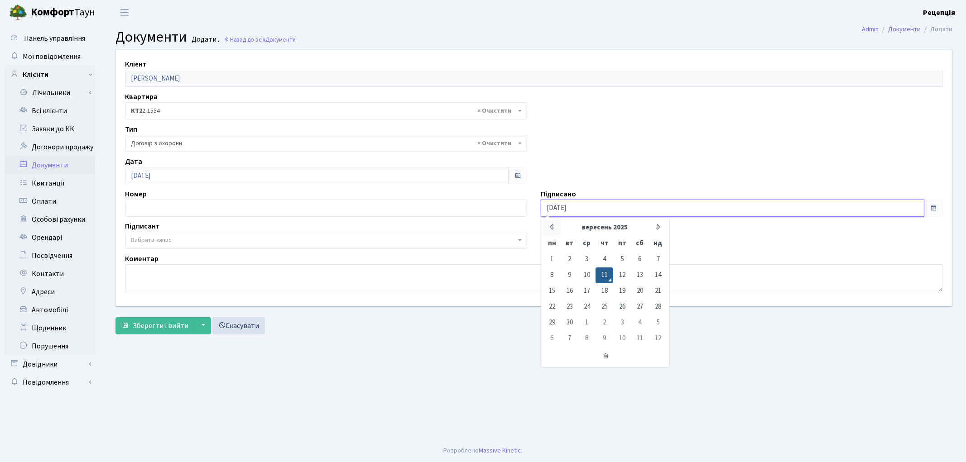
type input "[DATE]"
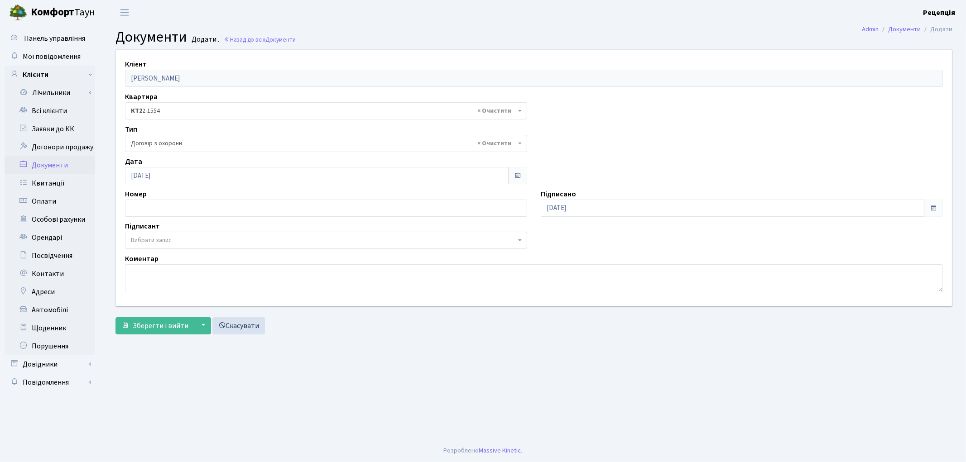
click at [174, 244] on span "Вибрати запис" at bounding box center [323, 240] width 385 height 9
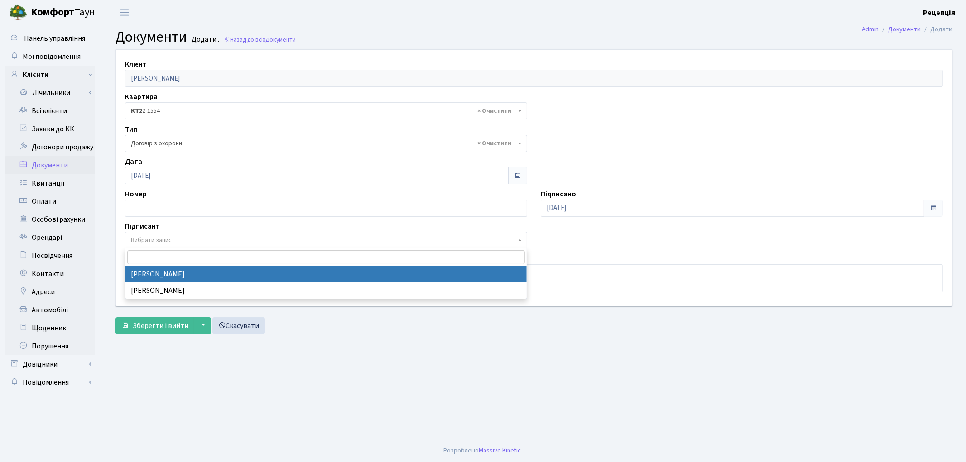
select select "74"
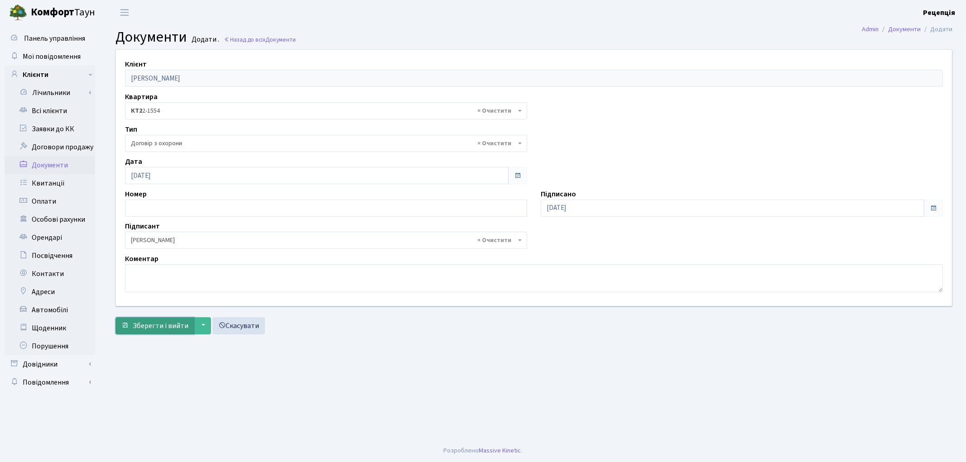
click at [165, 320] on button "Зберегти і вийти" at bounding box center [154, 325] width 79 height 17
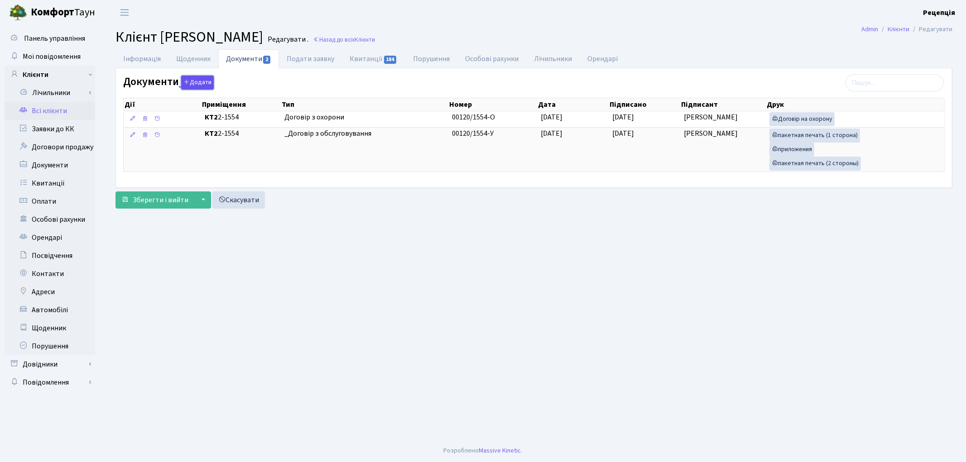
click at [203, 79] on button "Додати" at bounding box center [197, 83] width 33 height 14
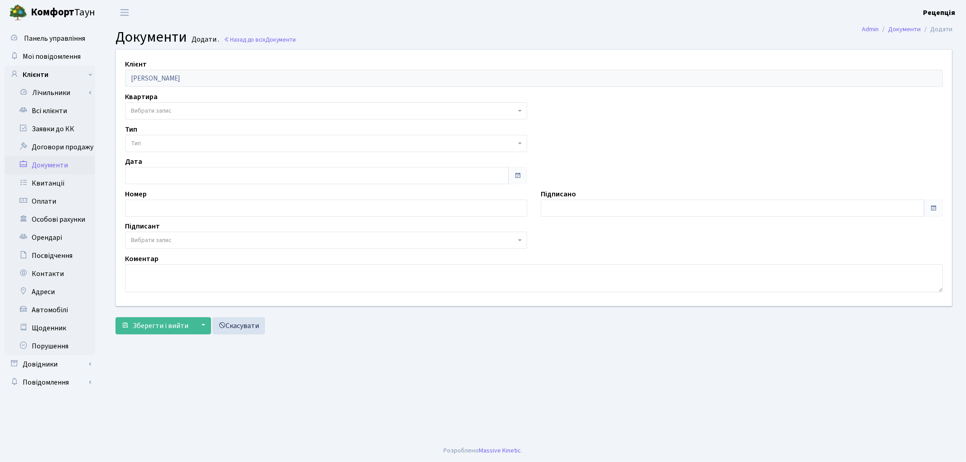
click at [152, 111] on span "Вибрати запис" at bounding box center [151, 110] width 41 height 9
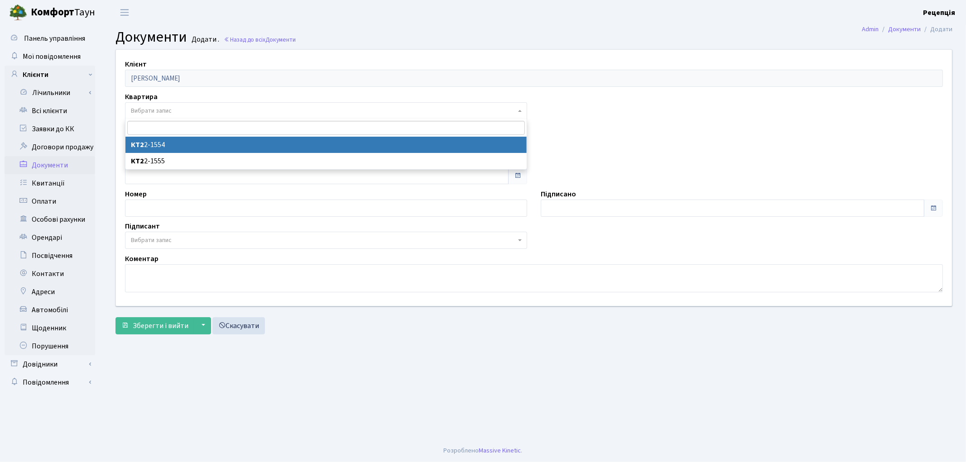
select select "178664"
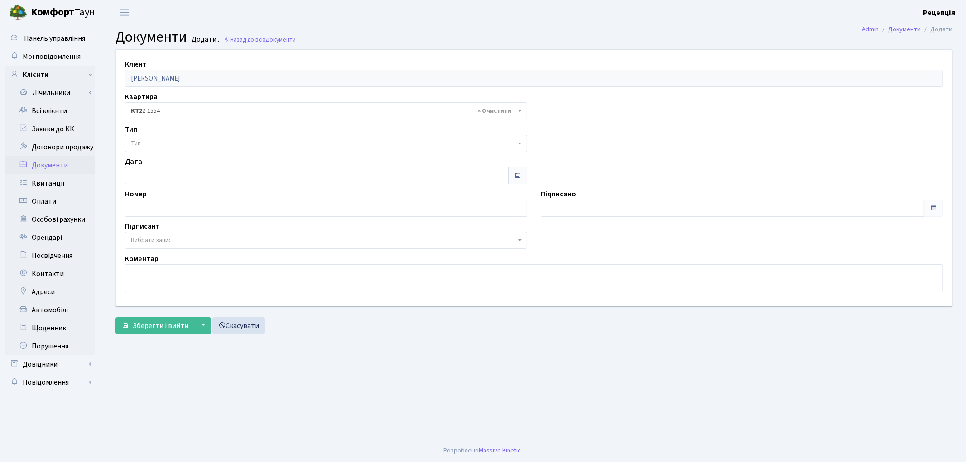
click at [154, 145] on span "Тип" at bounding box center [323, 143] width 385 height 9
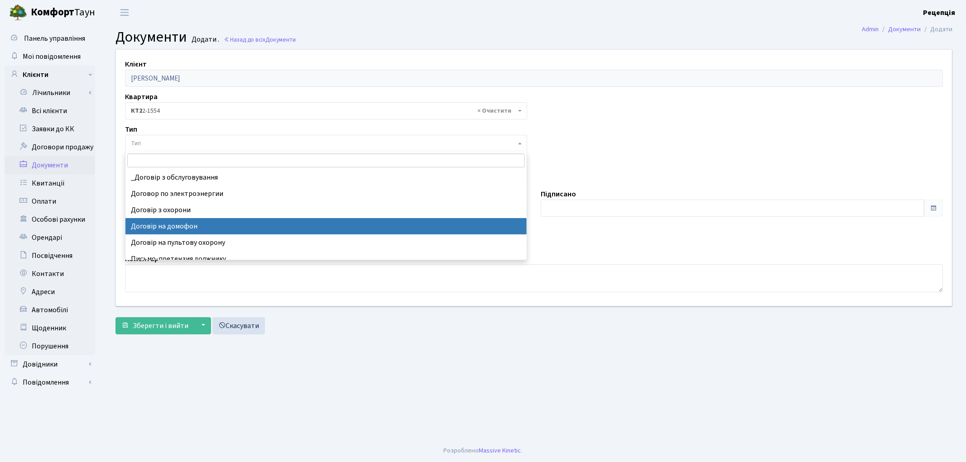
select select "292"
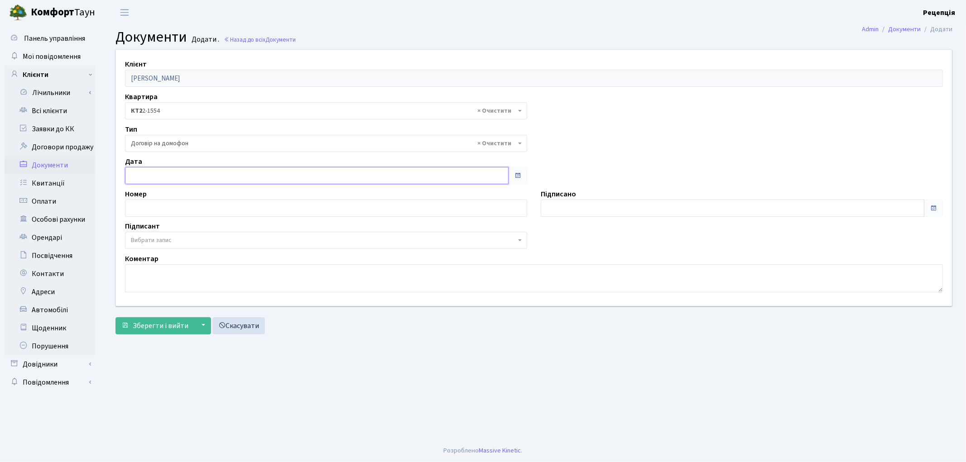
type input "[DATE]"
click at [165, 176] on input "[DATE]" at bounding box center [316, 175] width 383 height 17
type input "[DATE]"
click at [579, 213] on input "[DATE]" at bounding box center [732, 208] width 383 height 17
click at [168, 240] on span "Вибрати запис" at bounding box center [151, 240] width 41 height 9
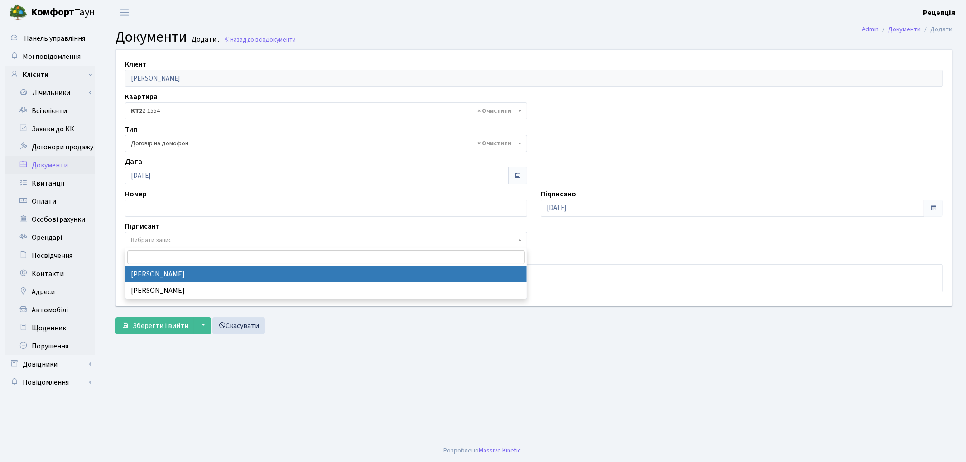
select select "74"
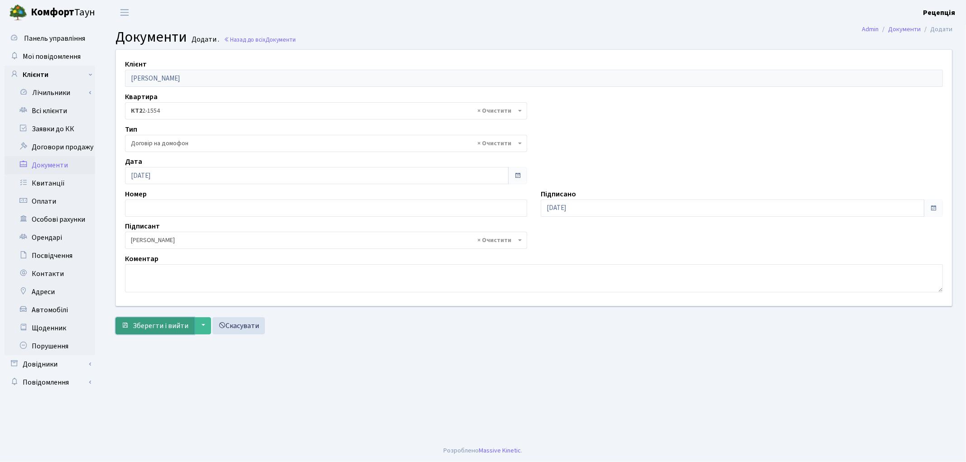
click at [158, 323] on span "Зберегти і вийти" at bounding box center [161, 326] width 56 height 10
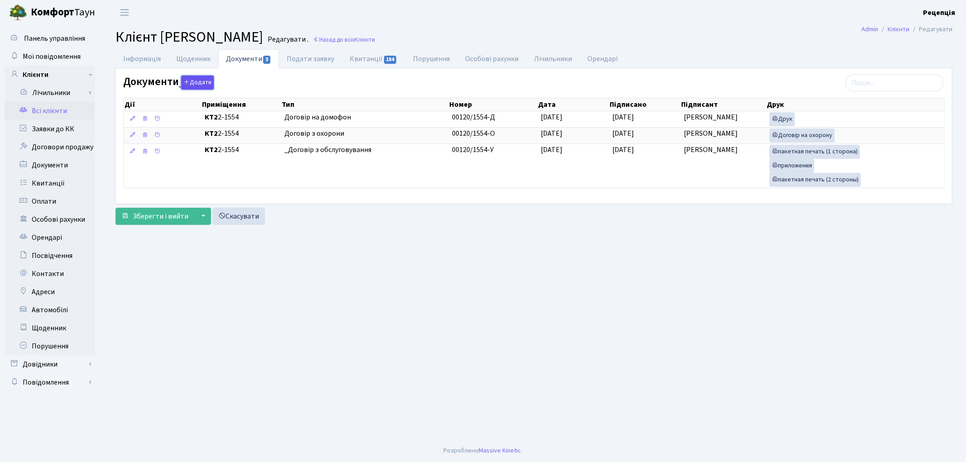
click at [190, 85] on button "Додати" at bounding box center [197, 83] width 33 height 14
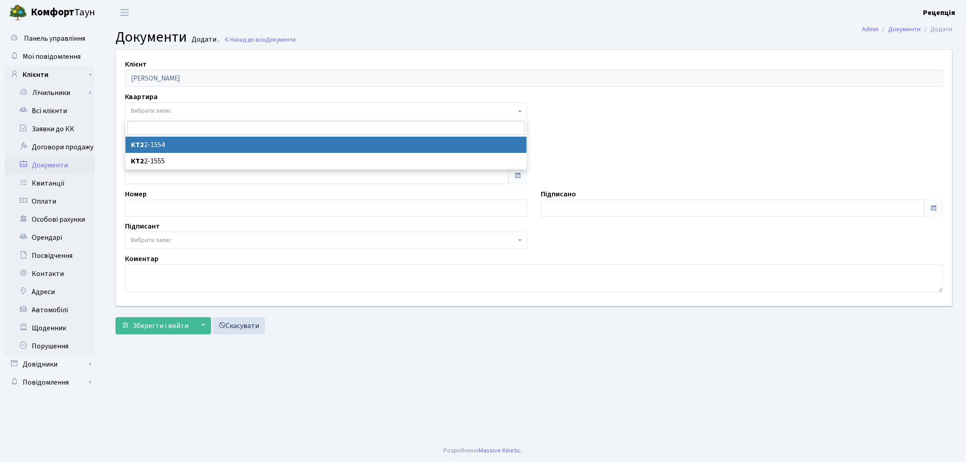
click at [152, 112] on span "Вибрати запис" at bounding box center [151, 110] width 41 height 9
select select "178664"
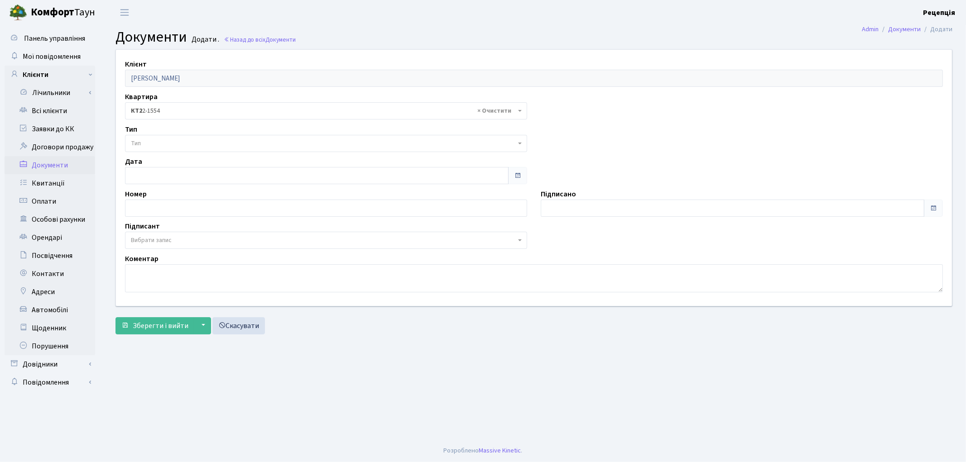
click at [160, 143] on span "Тип" at bounding box center [323, 143] width 385 height 9
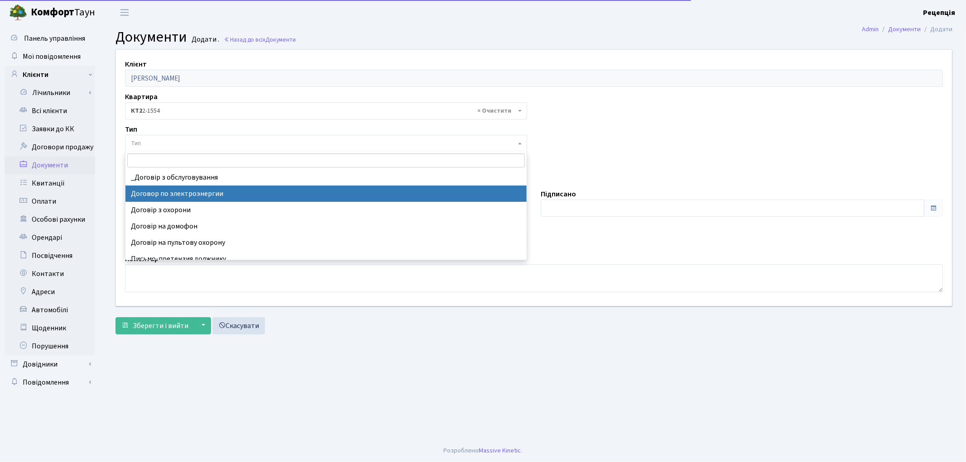
select select "294"
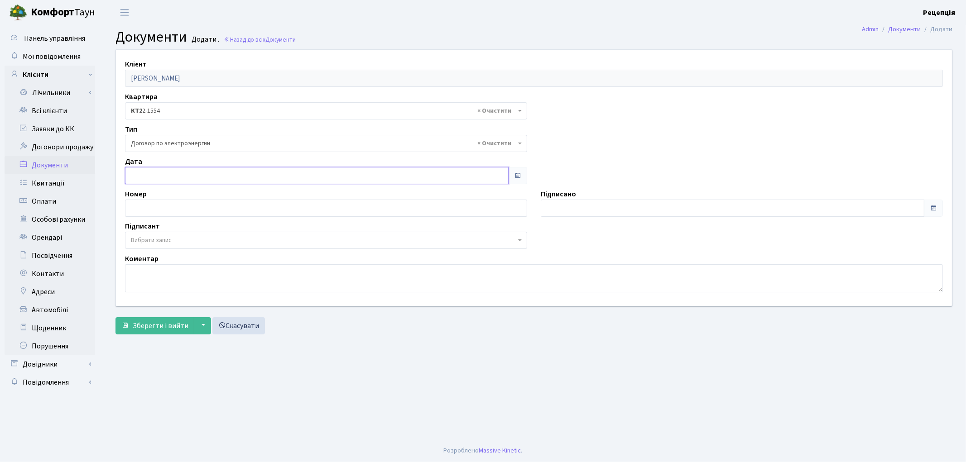
type input "[DATE]"
click at [173, 173] on input "[DATE]" at bounding box center [316, 175] width 383 height 17
type input "[DATE]"
click at [574, 206] on input "[DATE]" at bounding box center [732, 208] width 383 height 17
click at [158, 237] on span "Вибрати запис" at bounding box center [151, 240] width 41 height 9
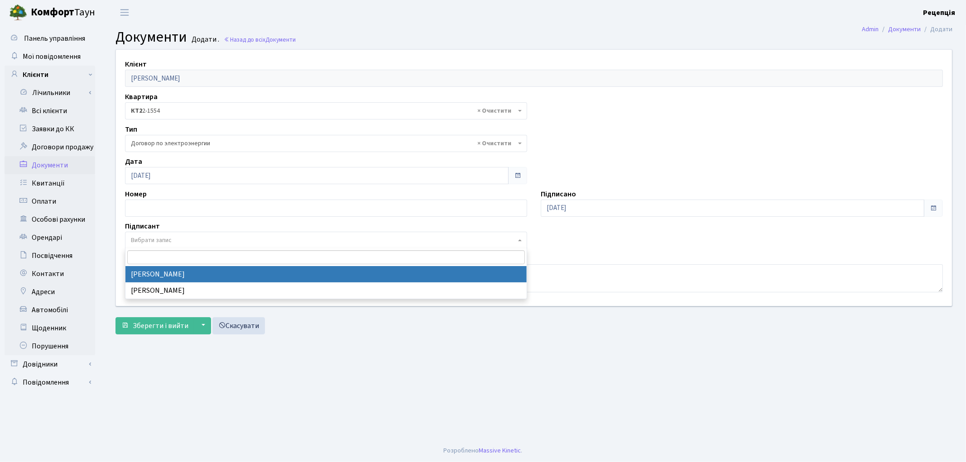
select select "74"
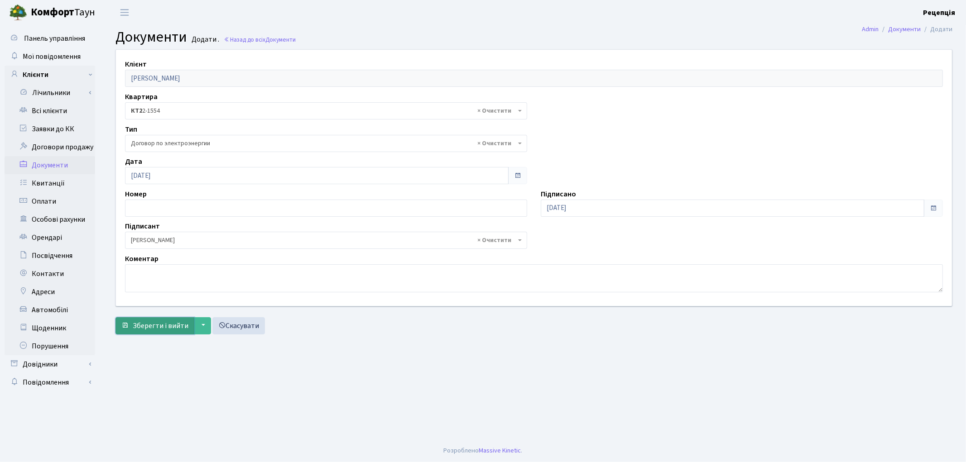
click at [158, 323] on span "Зберегти і вийти" at bounding box center [161, 326] width 56 height 10
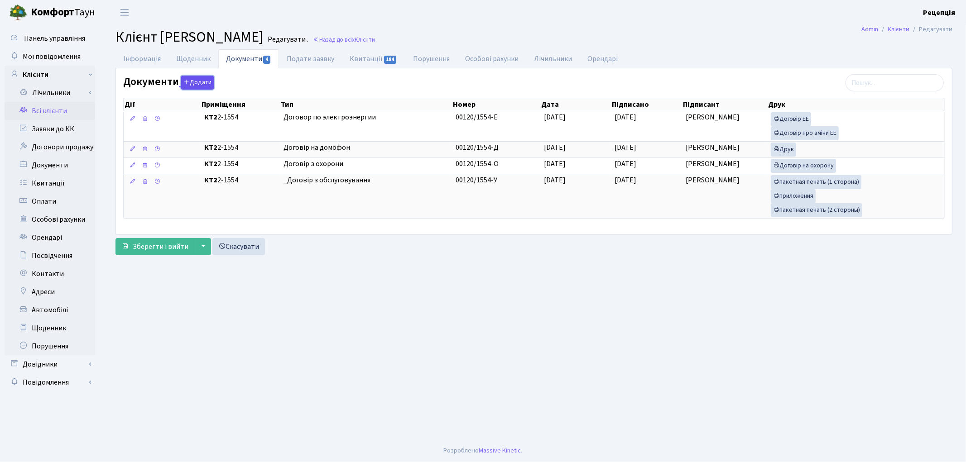
click at [194, 81] on button "Додати" at bounding box center [197, 83] width 33 height 14
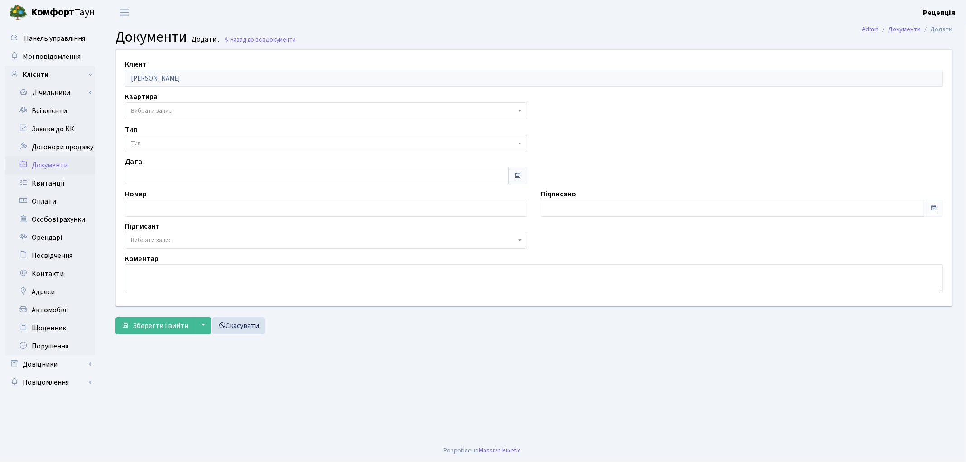
click at [157, 109] on span "Вибрати запис" at bounding box center [151, 110] width 41 height 9
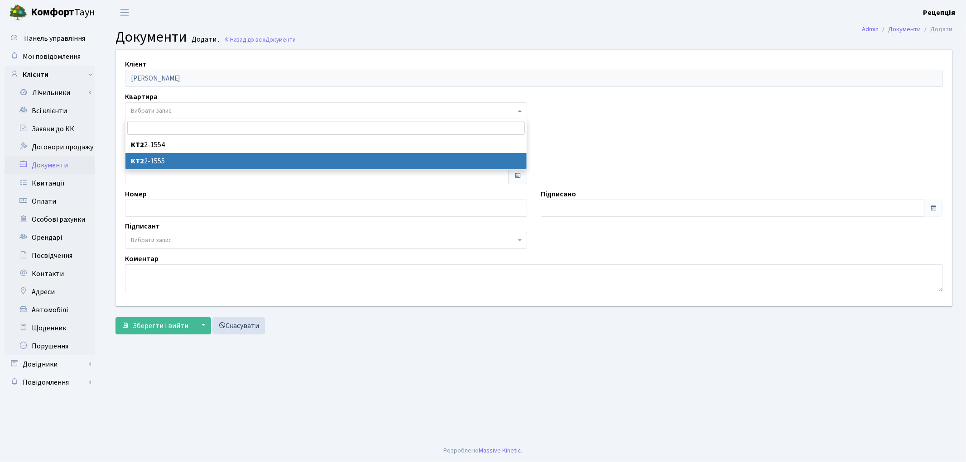
select select "178665"
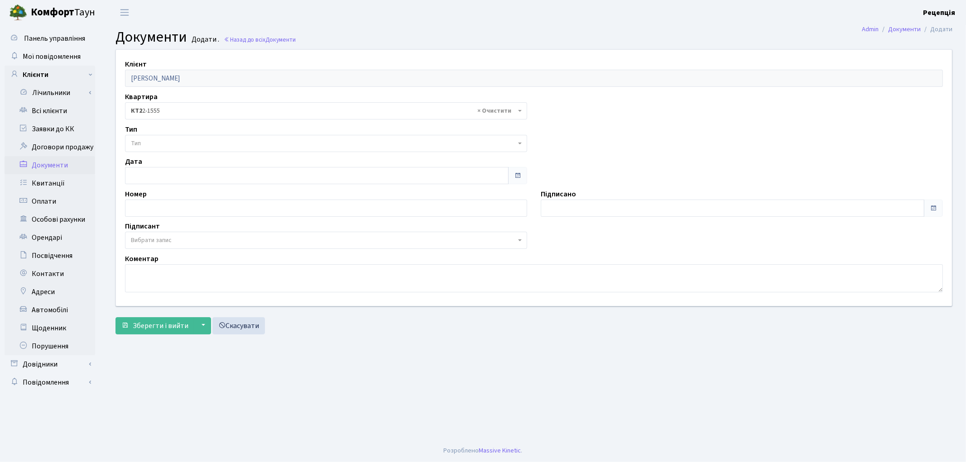
click at [153, 143] on span "Тип" at bounding box center [323, 143] width 385 height 9
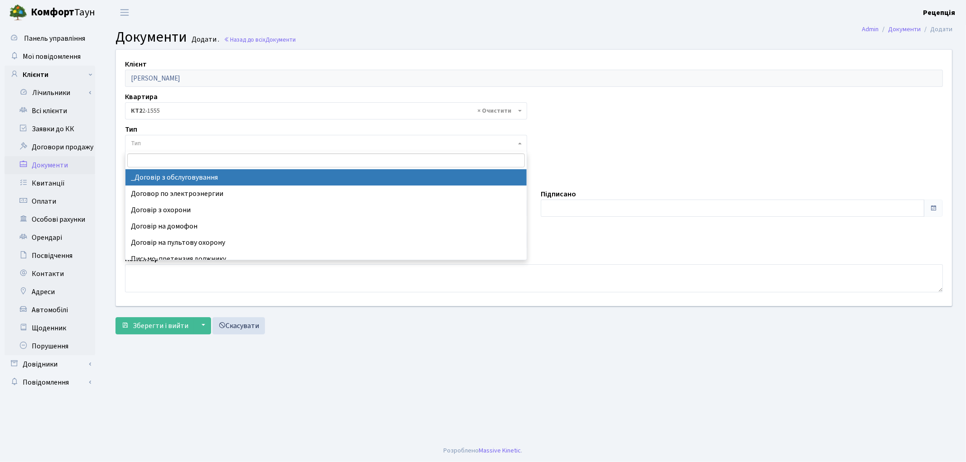
select select "289"
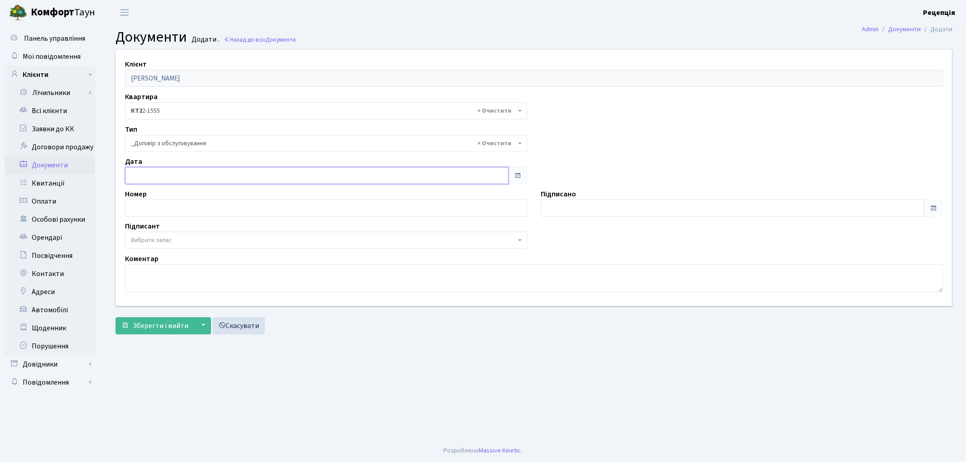
type input "[DATE]"
click at [184, 173] on input "11.09.2025" at bounding box center [316, 175] width 383 height 17
type input "11.09.2025"
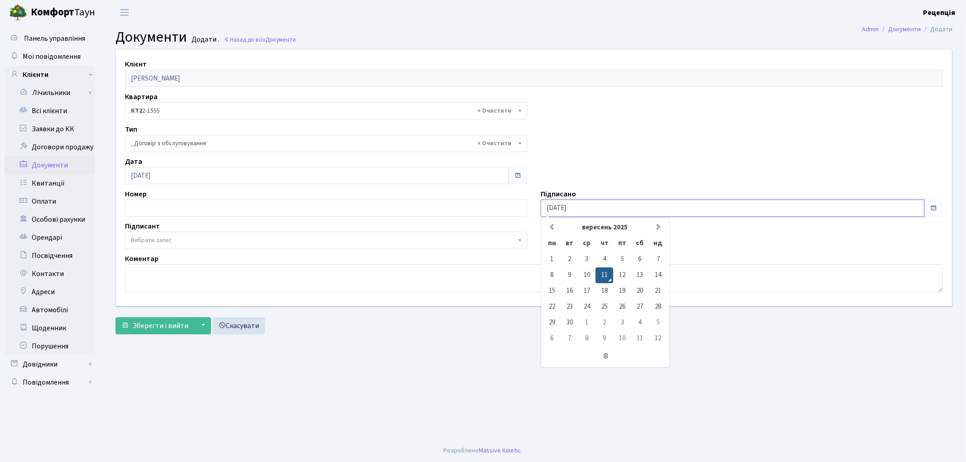
click at [569, 201] on input "11.09.2025" at bounding box center [732, 208] width 383 height 17
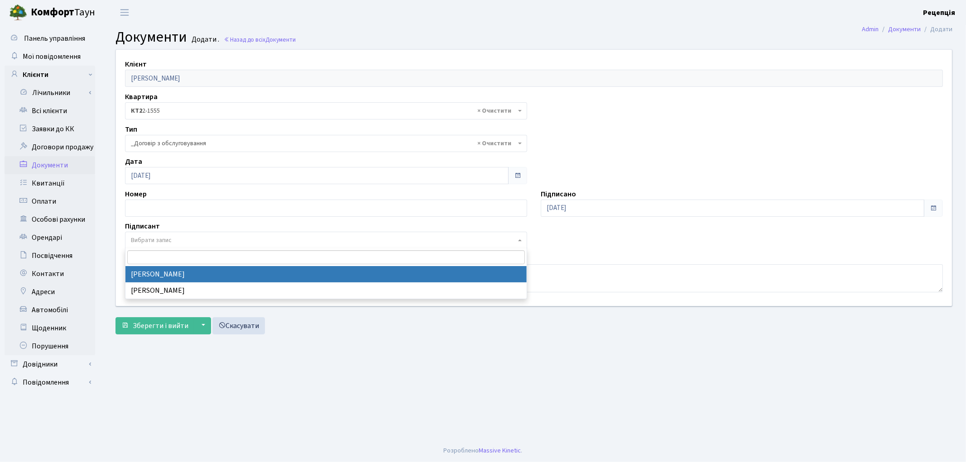
click at [166, 233] on span "Вибрати запис" at bounding box center [326, 240] width 402 height 17
select select "74"
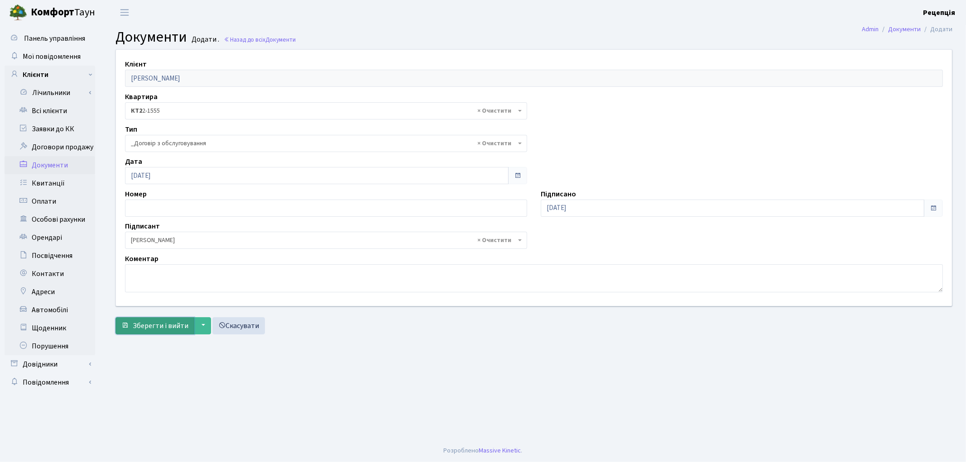
click at [149, 327] on span "Зберегти і вийти" at bounding box center [161, 326] width 56 height 10
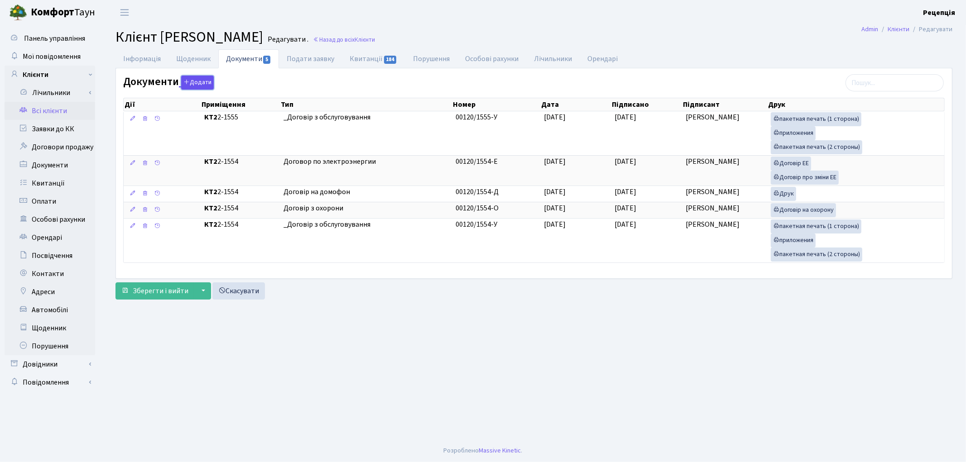
click at [196, 84] on button "Додати" at bounding box center [197, 83] width 33 height 14
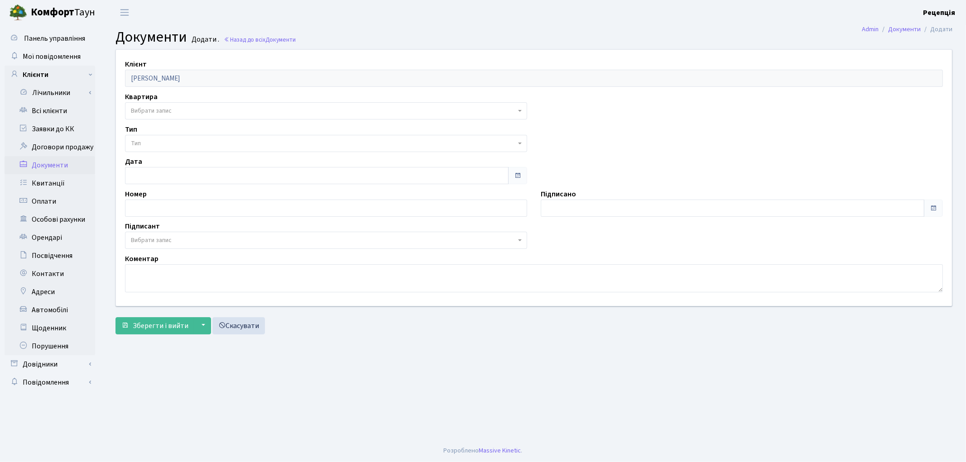
click at [164, 108] on span "Вибрати запис" at bounding box center [151, 110] width 41 height 9
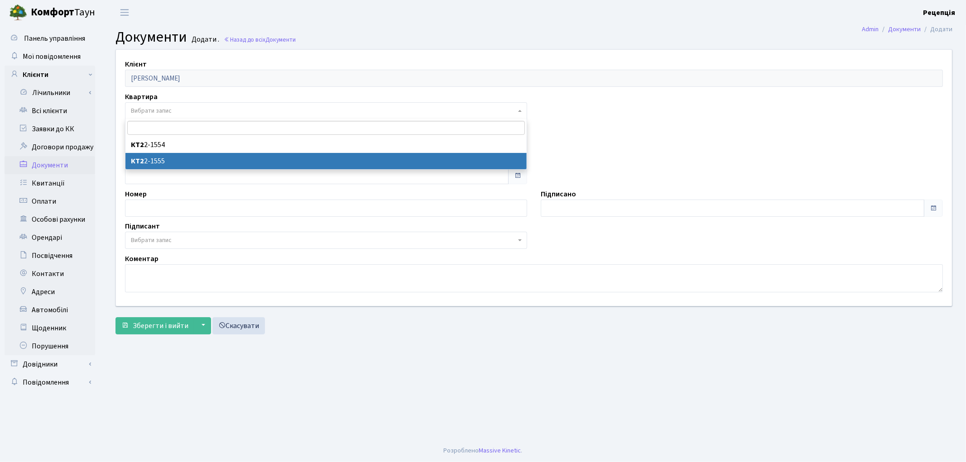
select select "178665"
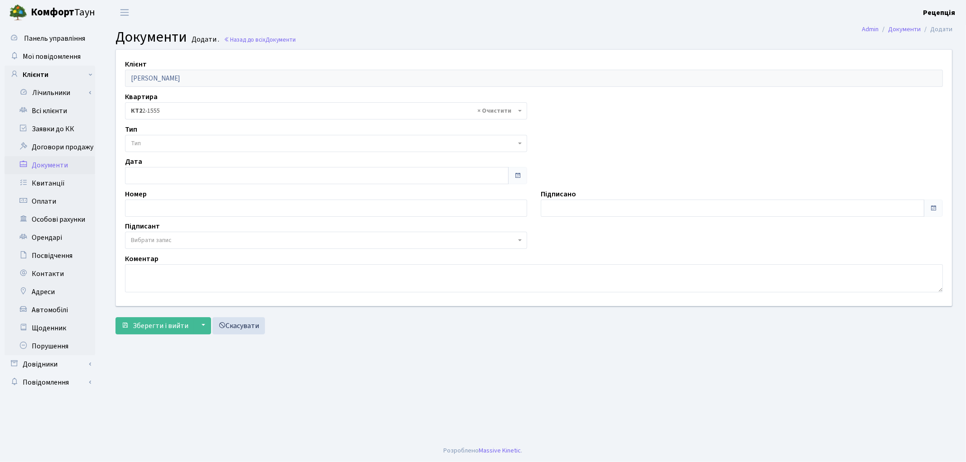
click at [157, 140] on span "Тип" at bounding box center [323, 143] width 385 height 9
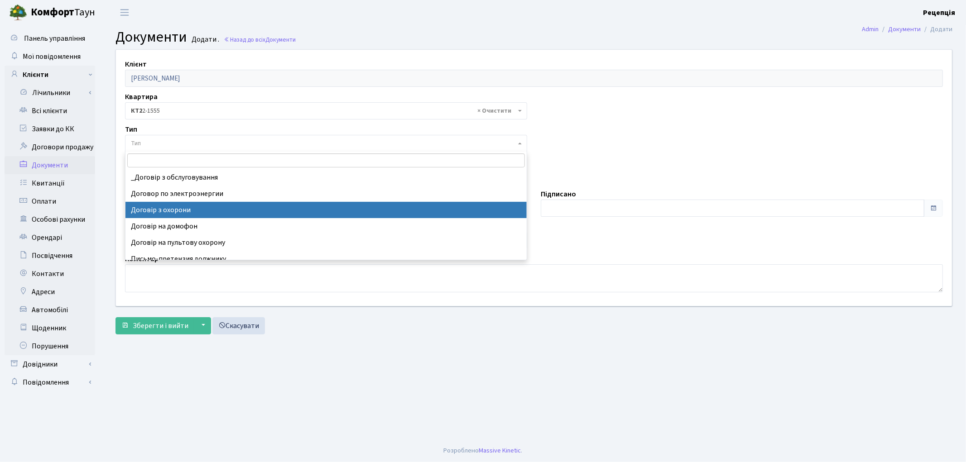
select select "290"
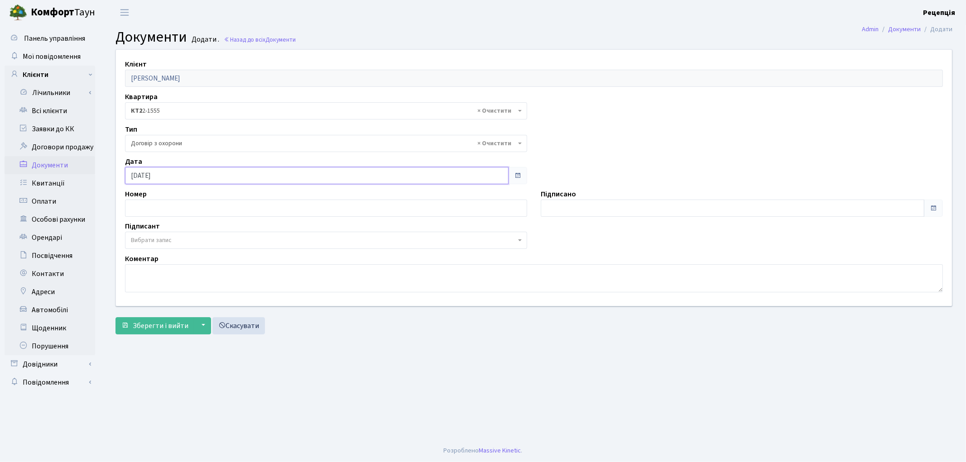
click at [182, 171] on input "[DATE]" at bounding box center [316, 175] width 383 height 17
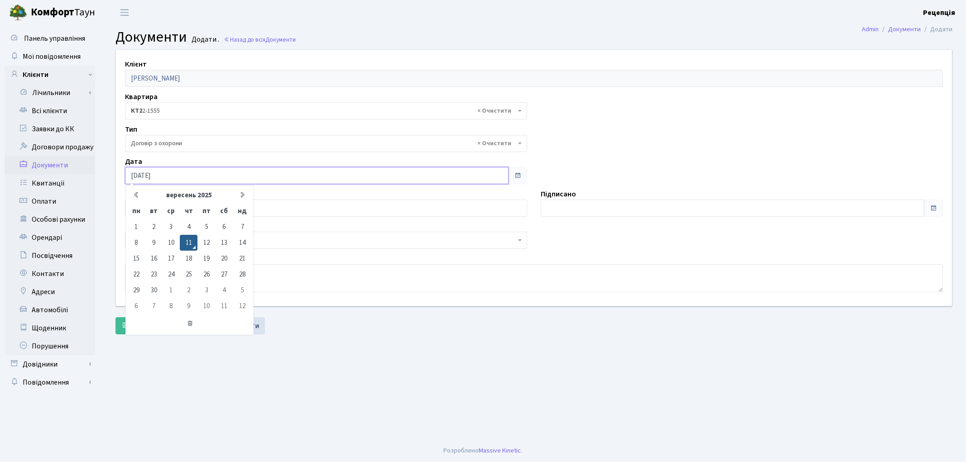
type input "[DATE]"
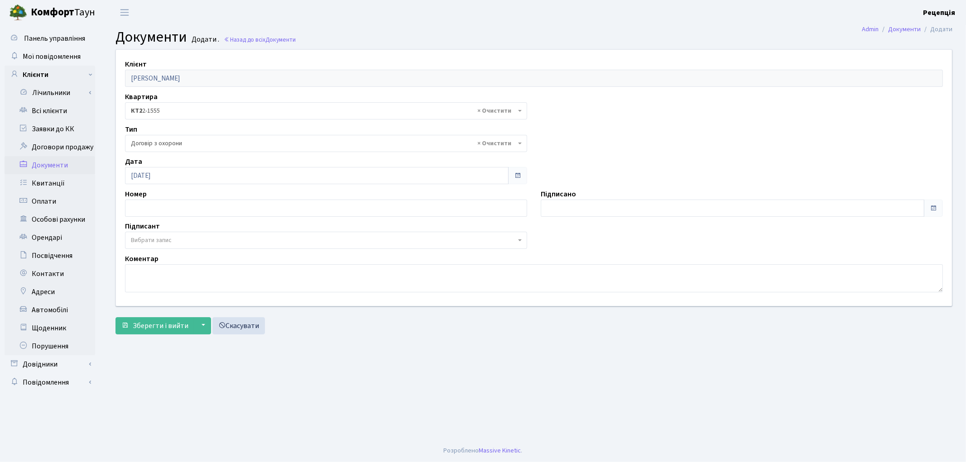
click at [584, 196] on div "Підписано" at bounding box center [742, 203] width 416 height 28
click at [583, 201] on input "[DATE]" at bounding box center [732, 208] width 383 height 17
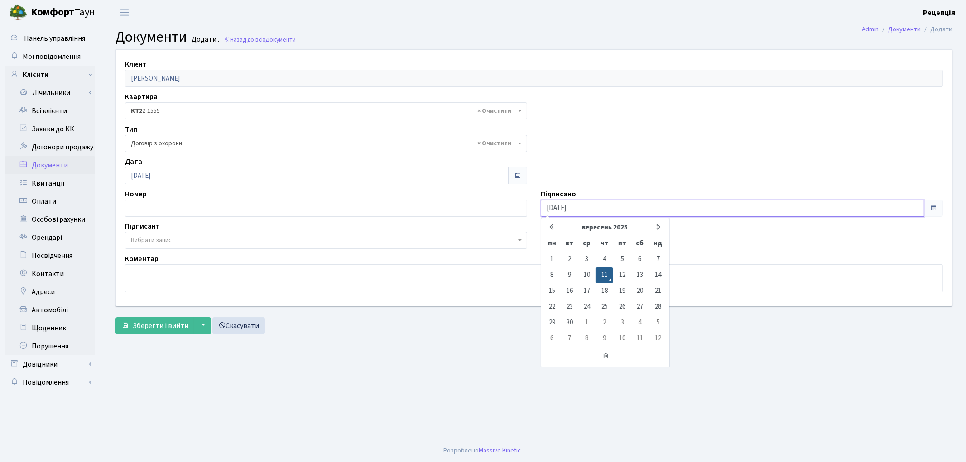
type input "[DATE]"
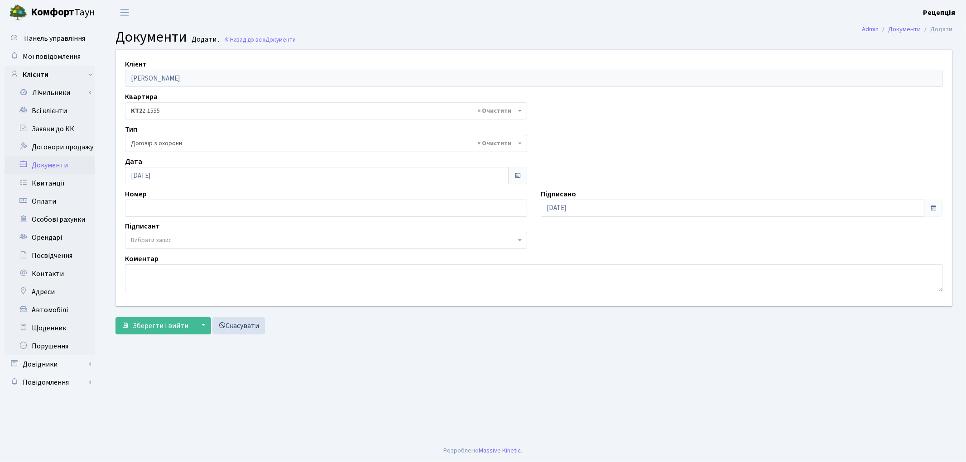
click at [164, 241] on span "Вибрати запис" at bounding box center [151, 240] width 41 height 9
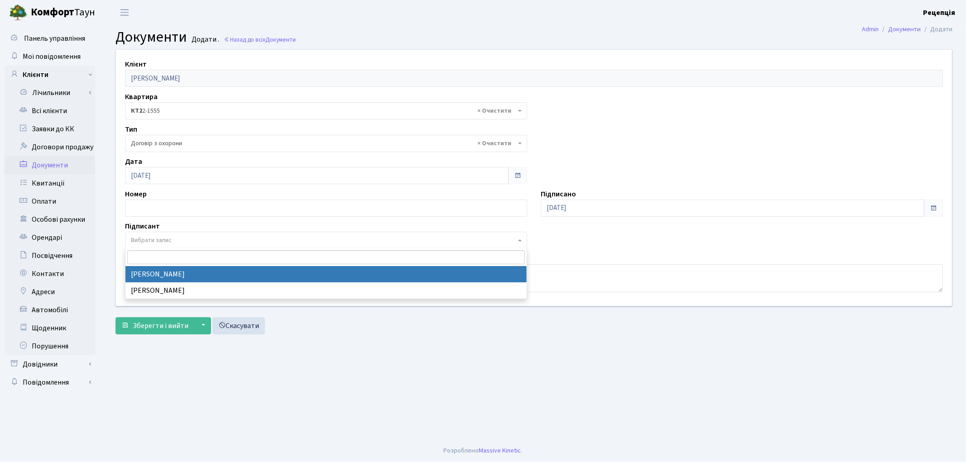
select select "74"
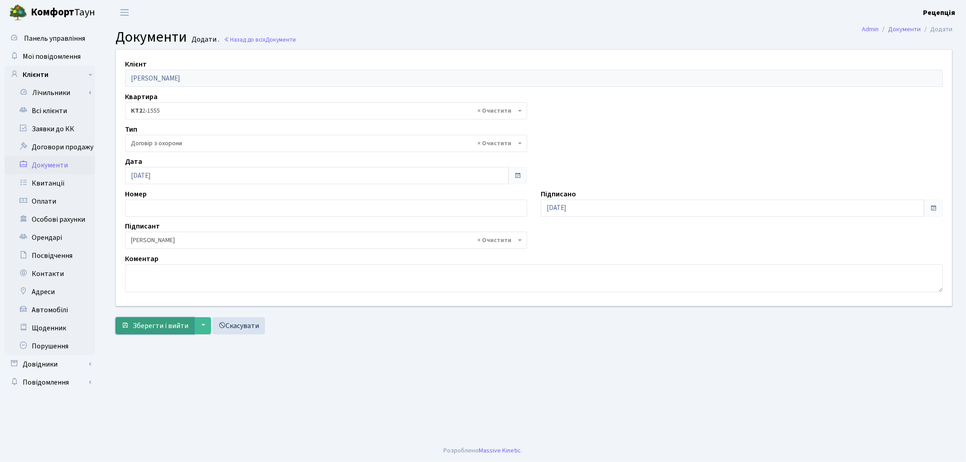
click at [164, 322] on span "Зберегти і вийти" at bounding box center [161, 326] width 56 height 10
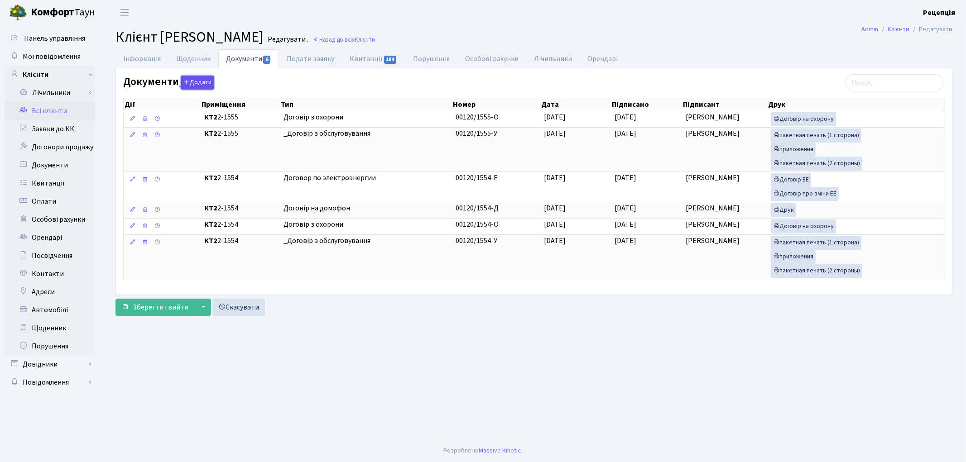
click at [187, 80] on icon "button" at bounding box center [186, 82] width 6 height 6
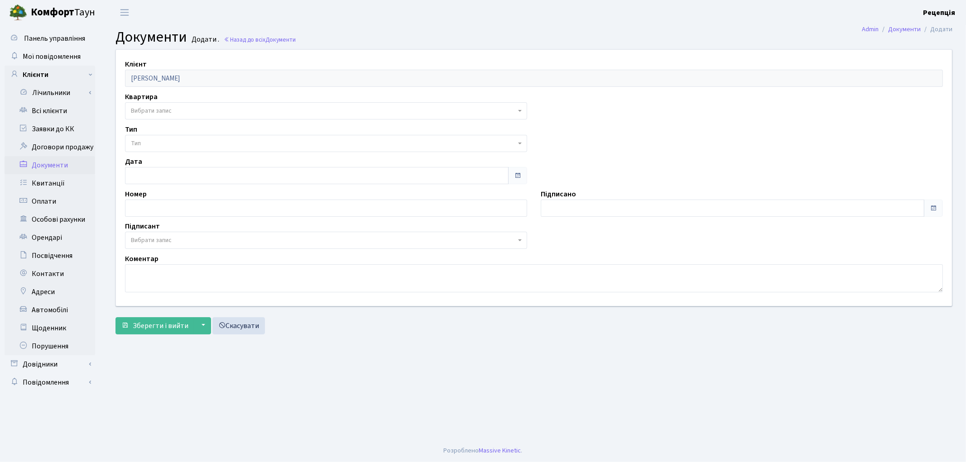
click at [158, 113] on span "Вибрати запис" at bounding box center [151, 110] width 41 height 9
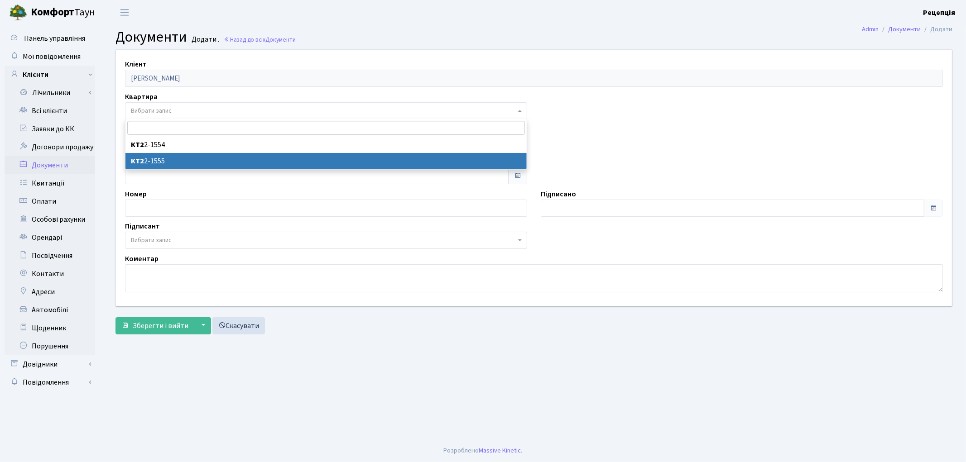
select select "178665"
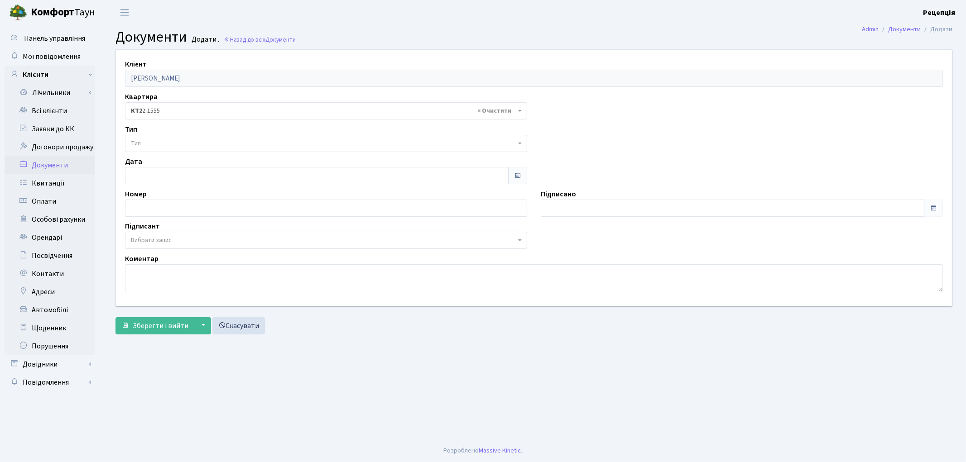
click at [158, 142] on span "Тип" at bounding box center [323, 143] width 385 height 9
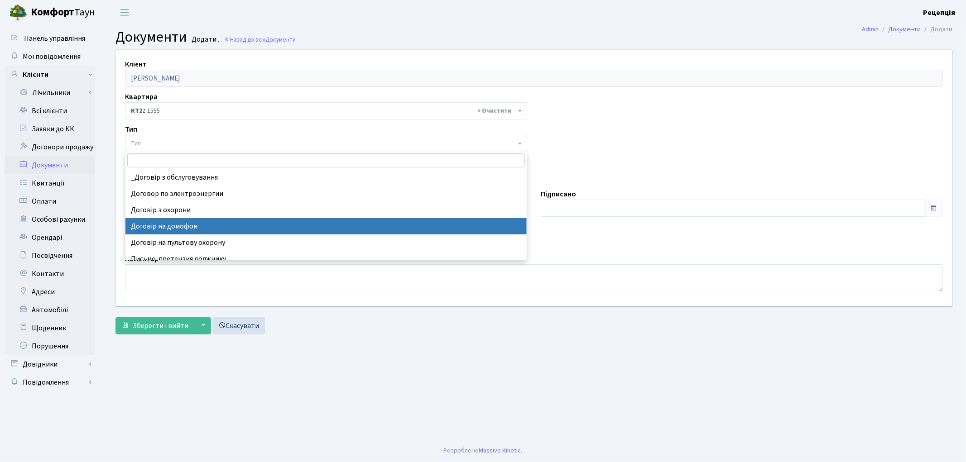
select select "292"
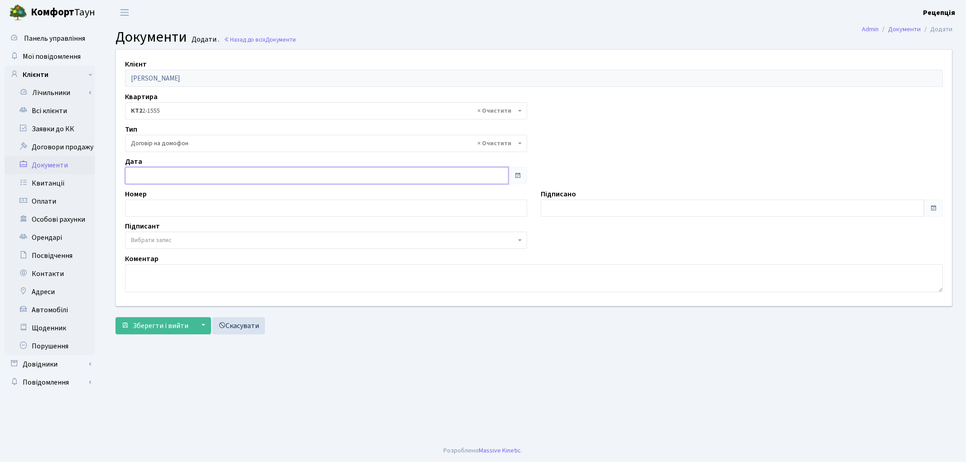
type input "[DATE]"
click at [170, 174] on input "[DATE]" at bounding box center [316, 175] width 383 height 17
click at [592, 199] on div "Підписано" at bounding box center [742, 203] width 416 height 28
type input "[DATE]"
click at [590, 206] on input "[DATE]" at bounding box center [732, 208] width 383 height 17
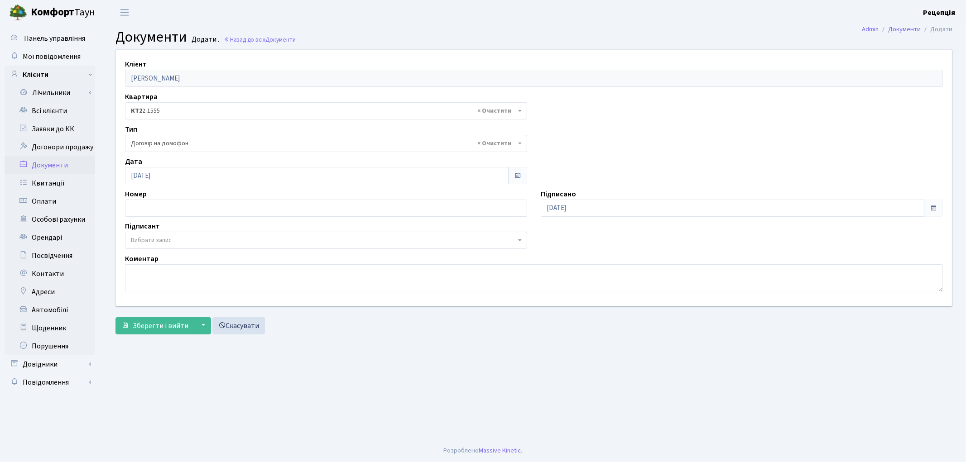
click at [138, 243] on span "Вибрати запис" at bounding box center [151, 240] width 41 height 9
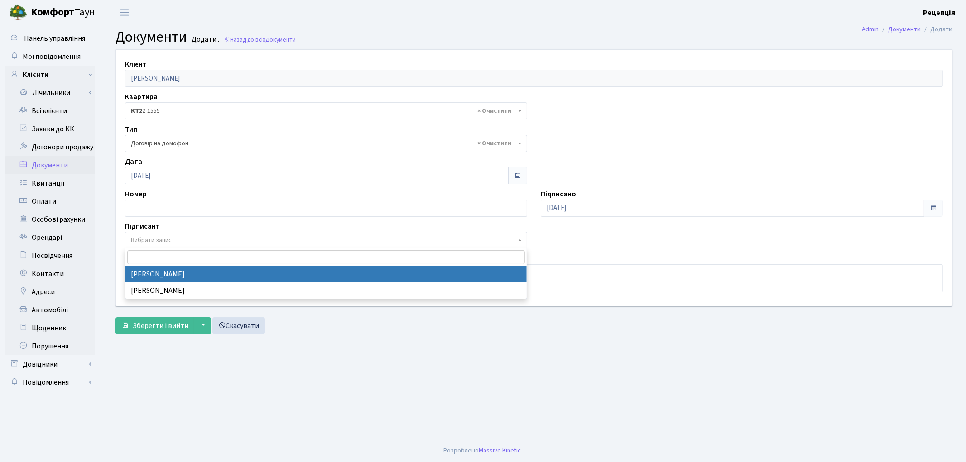
select select "74"
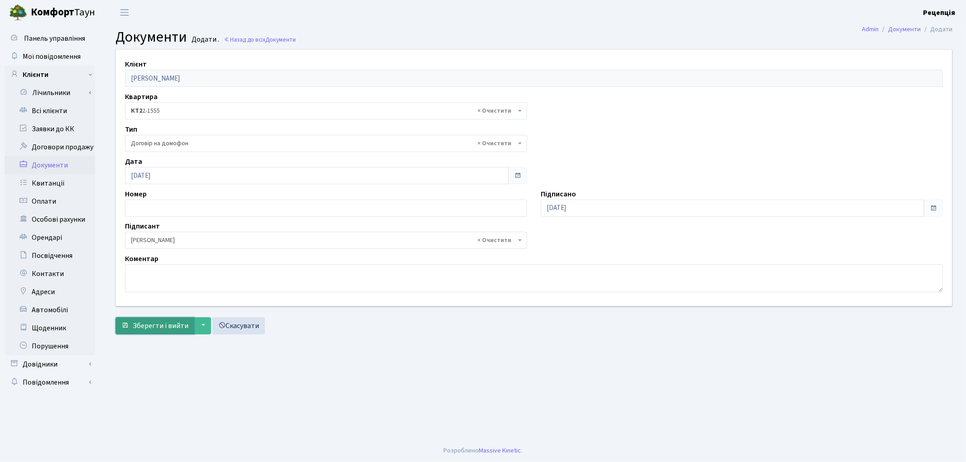
click at [156, 328] on span "Зберегти і вийти" at bounding box center [161, 326] width 56 height 10
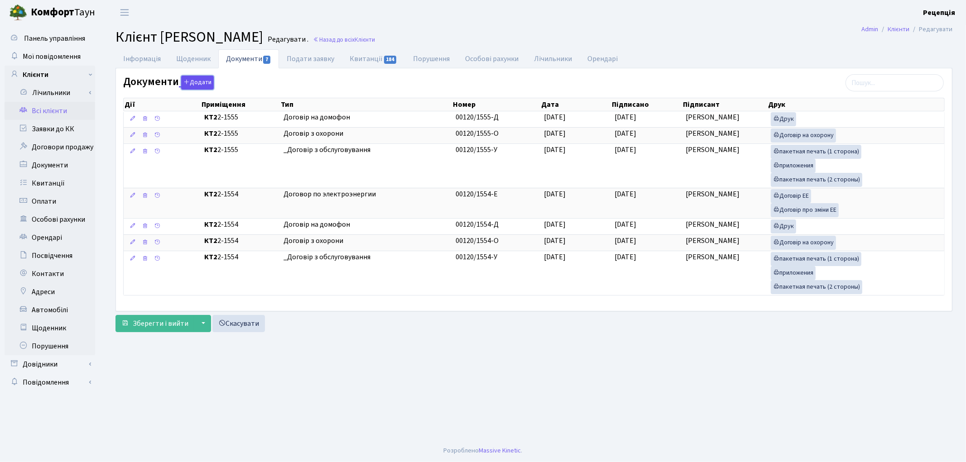
click at [209, 81] on button "Додати" at bounding box center [197, 83] width 33 height 14
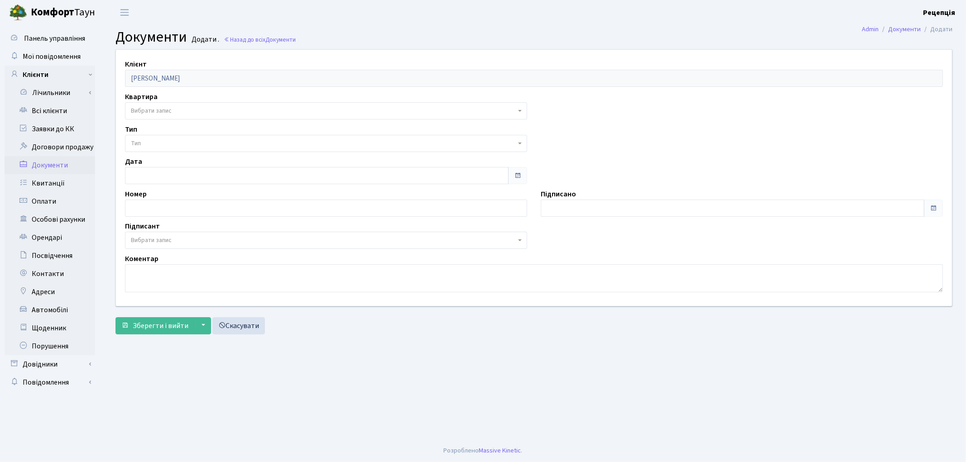
click at [147, 110] on span "Вибрати запис" at bounding box center [151, 110] width 41 height 9
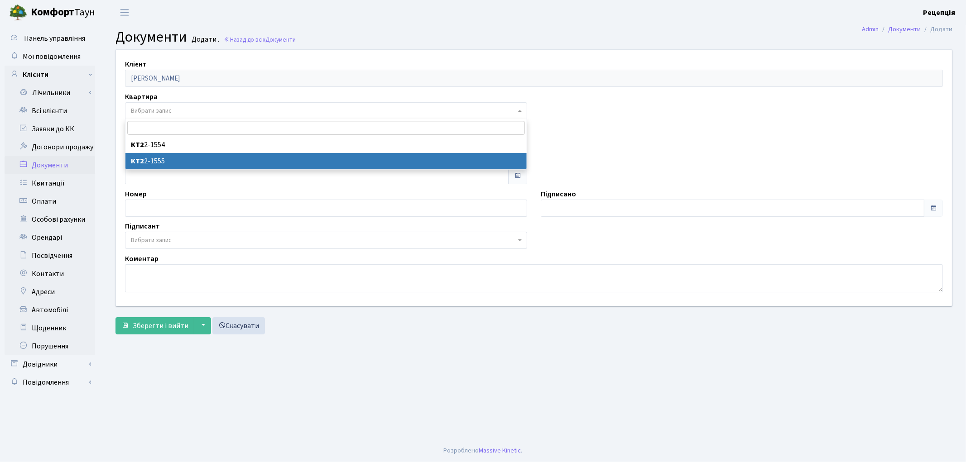
select select "178665"
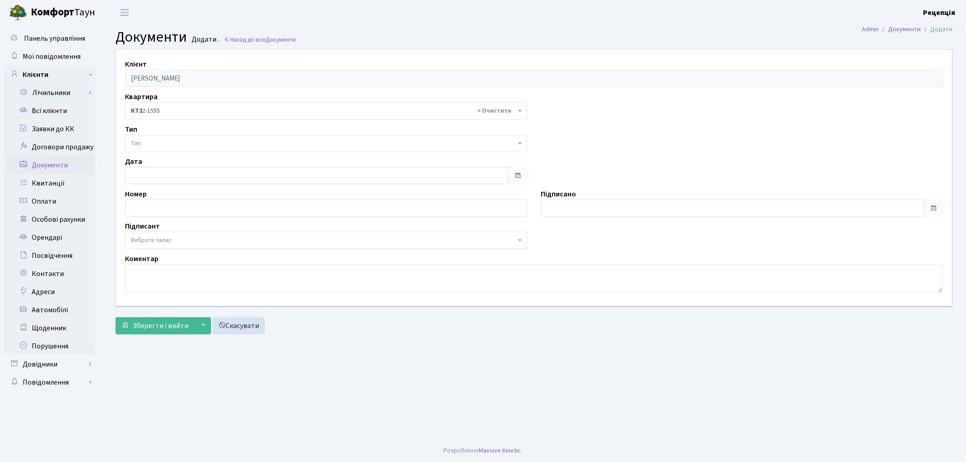
click at [158, 142] on span "Тип" at bounding box center [323, 143] width 385 height 9
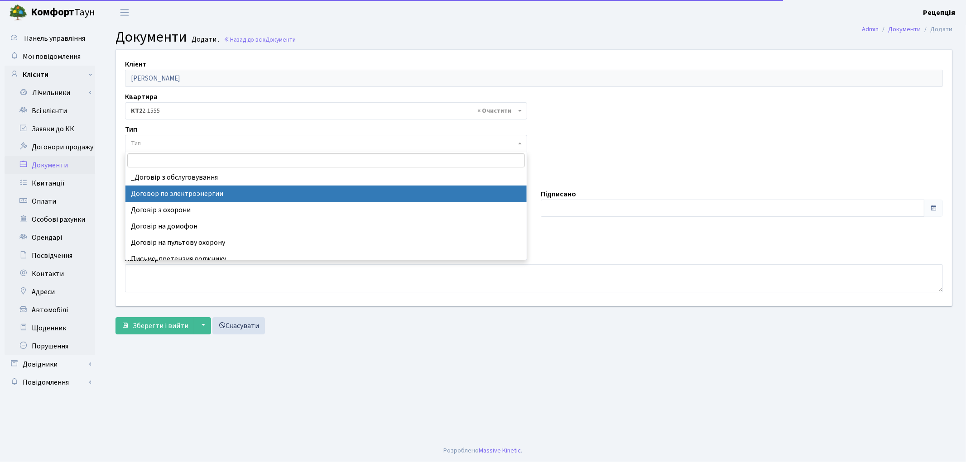
select select "294"
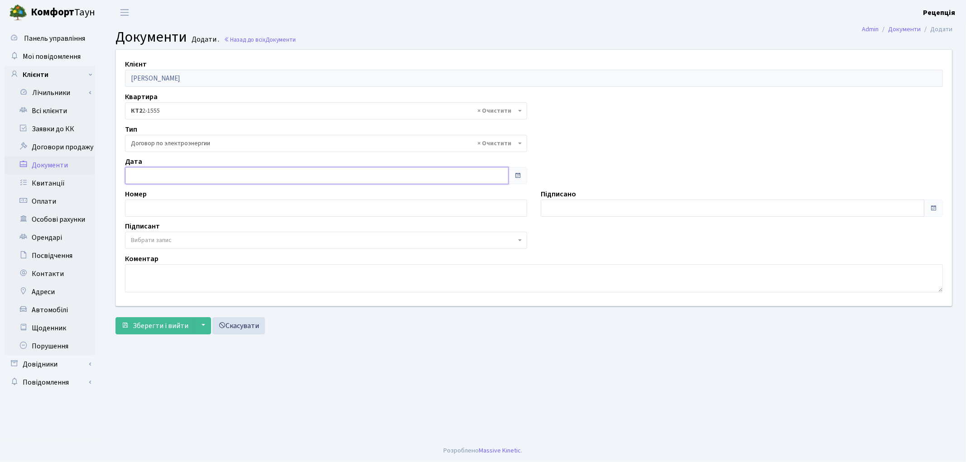
type input "[DATE]"
click at [189, 178] on input "[DATE]" at bounding box center [316, 175] width 383 height 17
type input "[DATE]"
click at [591, 212] on input "[DATE]" at bounding box center [732, 208] width 383 height 17
click at [166, 235] on span "Вибрати запис" at bounding box center [326, 240] width 402 height 17
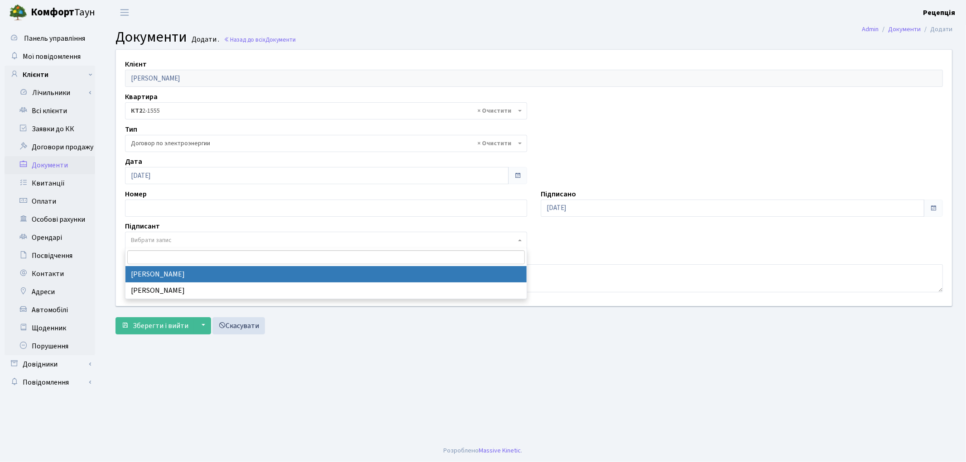
select select "74"
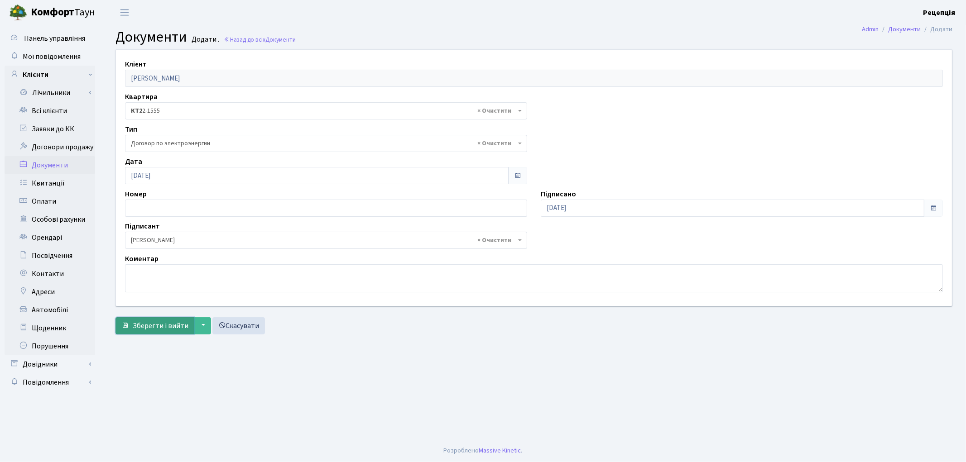
click at [164, 322] on span "Зберегти і вийти" at bounding box center [161, 326] width 56 height 10
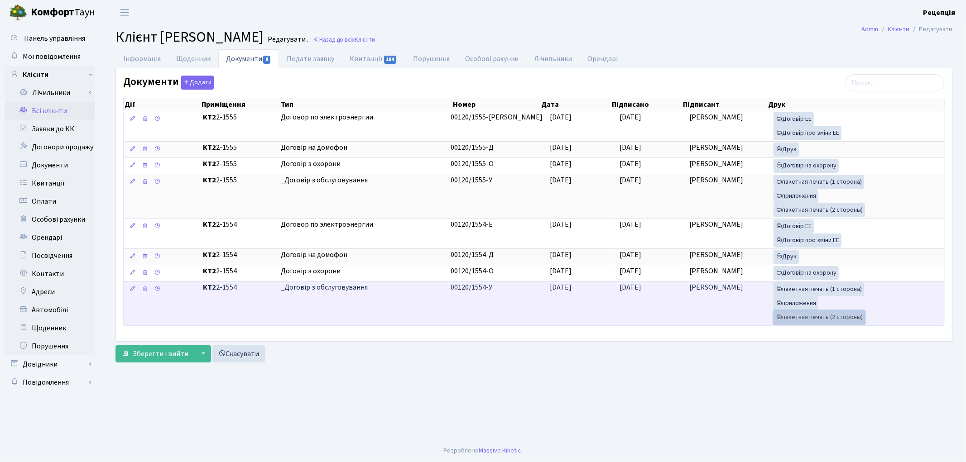
click at [808, 319] on link "пакетная печать (2 стороны)" at bounding box center [818, 318] width 91 height 14
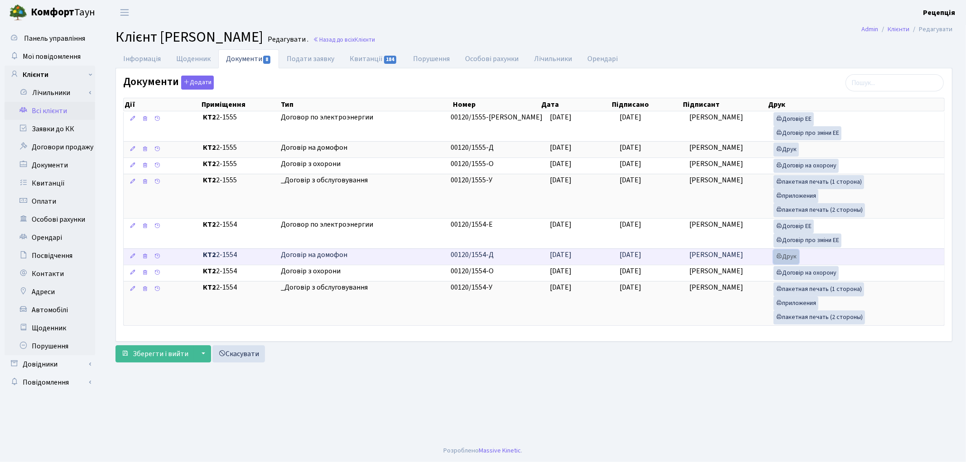
click at [785, 257] on link "Друк" at bounding box center [785, 257] width 25 height 14
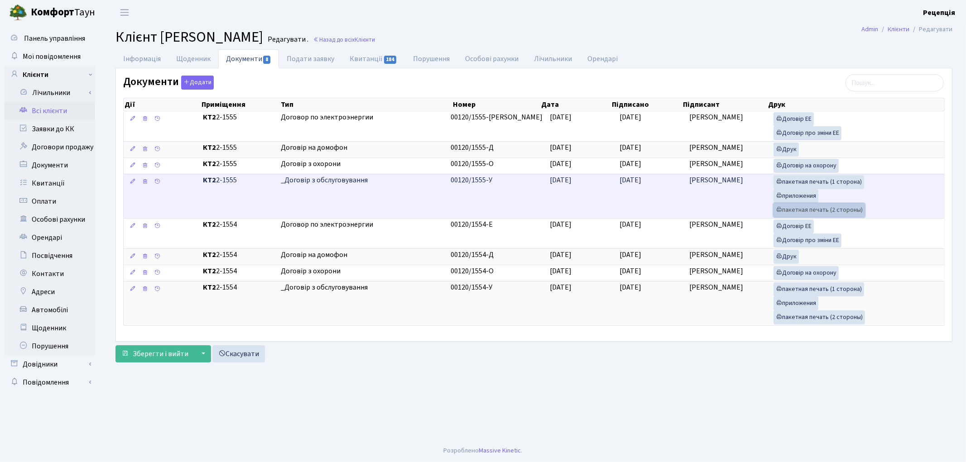
click at [815, 210] on link "пакетная печать (2 стороны)" at bounding box center [818, 210] width 91 height 14
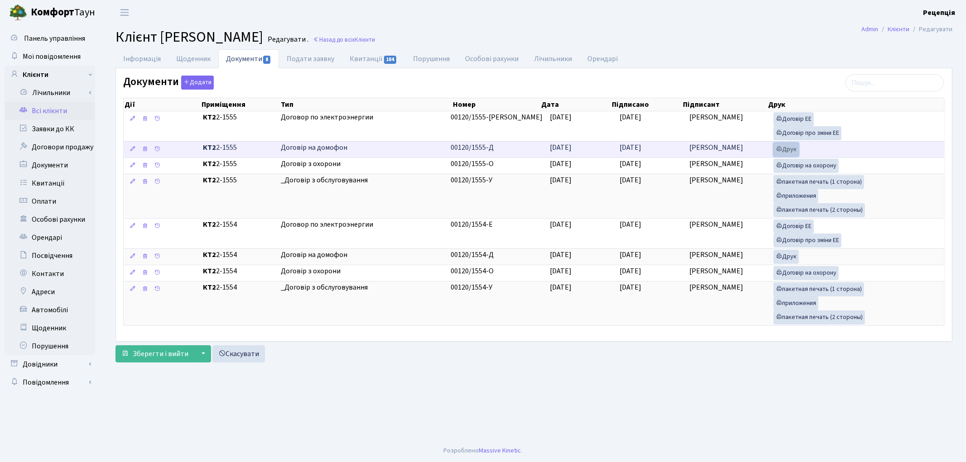
click at [789, 149] on link "Друк" at bounding box center [785, 150] width 25 height 14
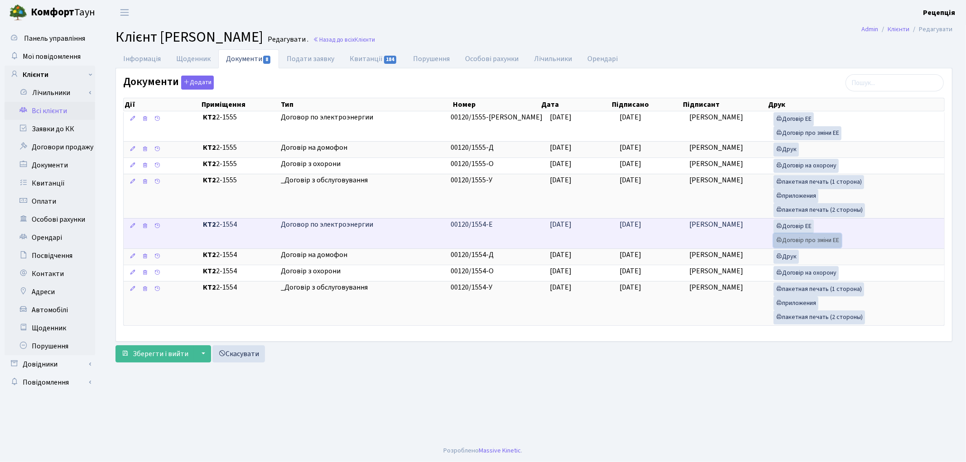
click at [800, 241] on link "Договір про зміни ЕЕ" at bounding box center [807, 241] width 68 height 14
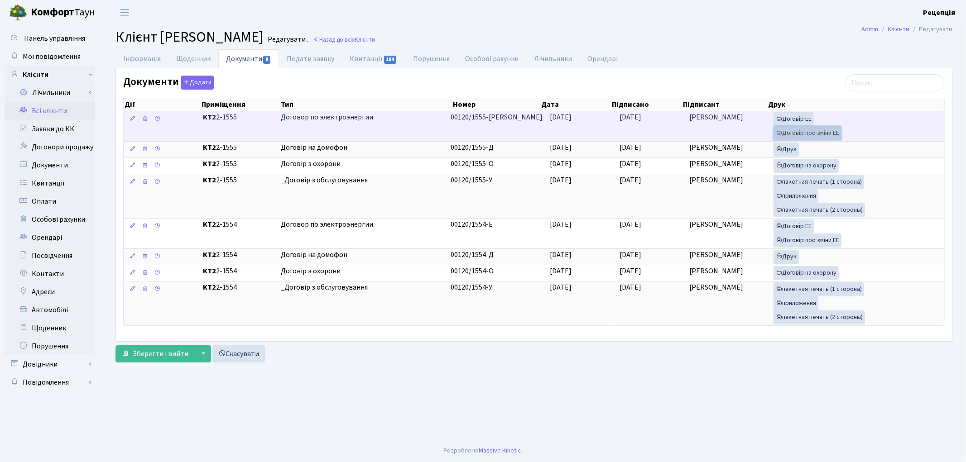
click at [790, 131] on link "Договір про зміни ЕЕ" at bounding box center [807, 133] width 68 height 14
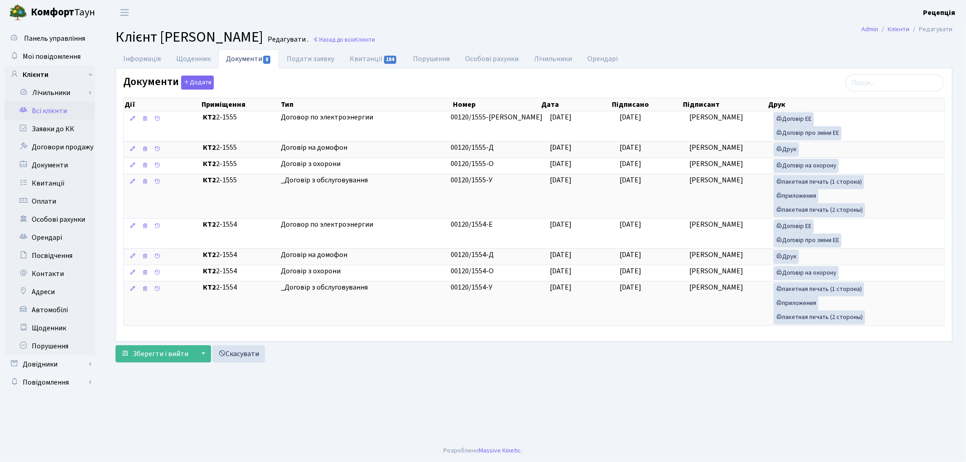
click at [61, 110] on link "Всі клієнти" at bounding box center [50, 111] width 91 height 18
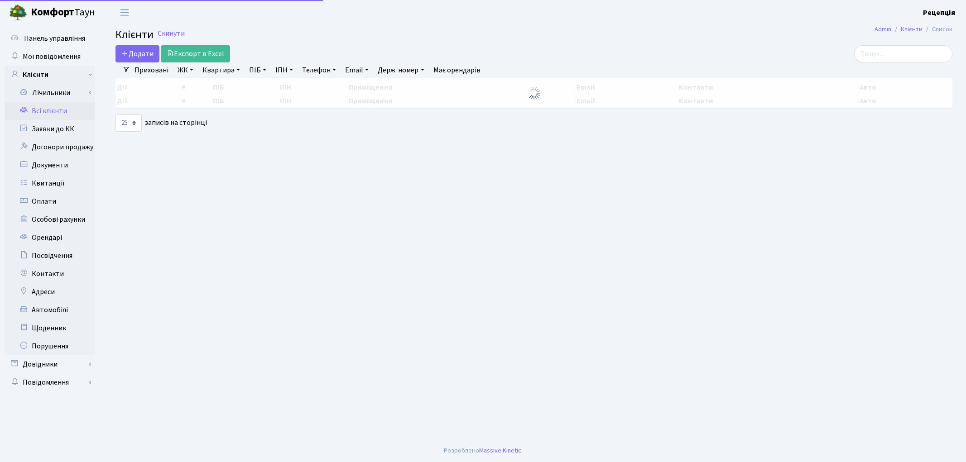
select select
select select "25"
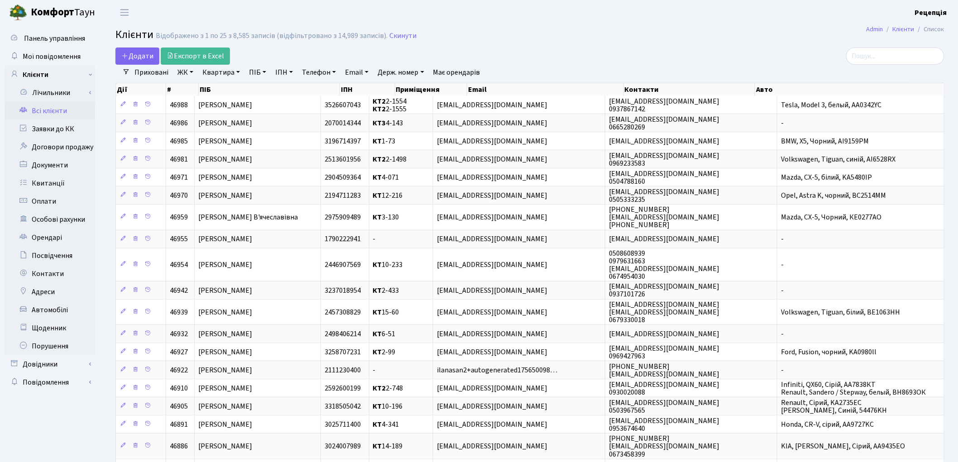
click at [186, 71] on link "ЖК" at bounding box center [185, 72] width 23 height 15
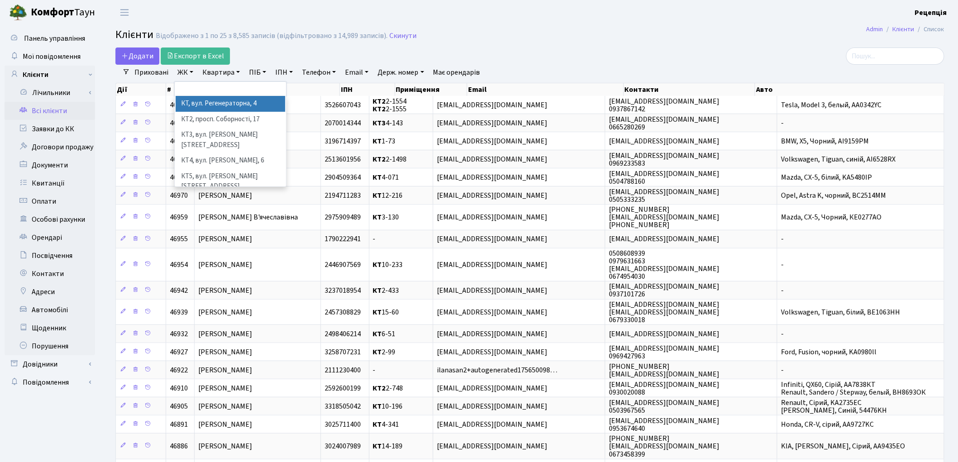
click at [222, 106] on li "КТ, вул. Регенераторна, 4" at bounding box center [231, 104] width 110 height 16
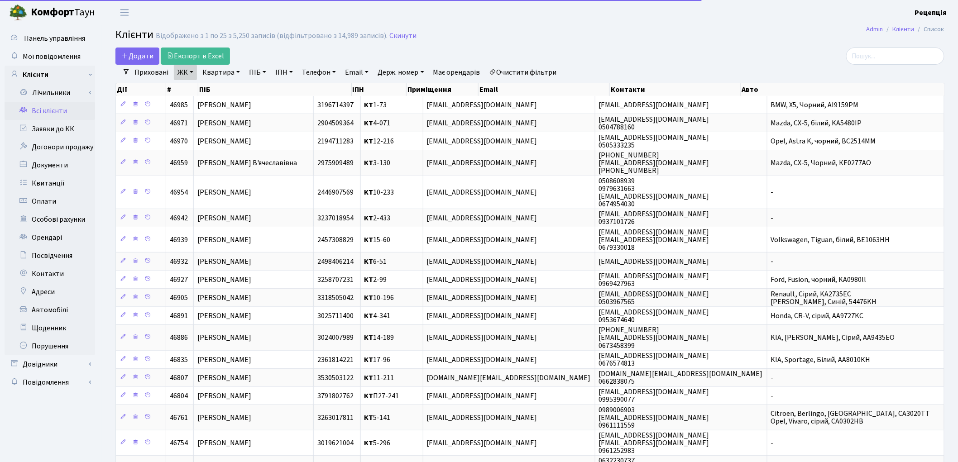
click at [223, 69] on link "Квартира" at bounding box center [221, 72] width 45 height 15
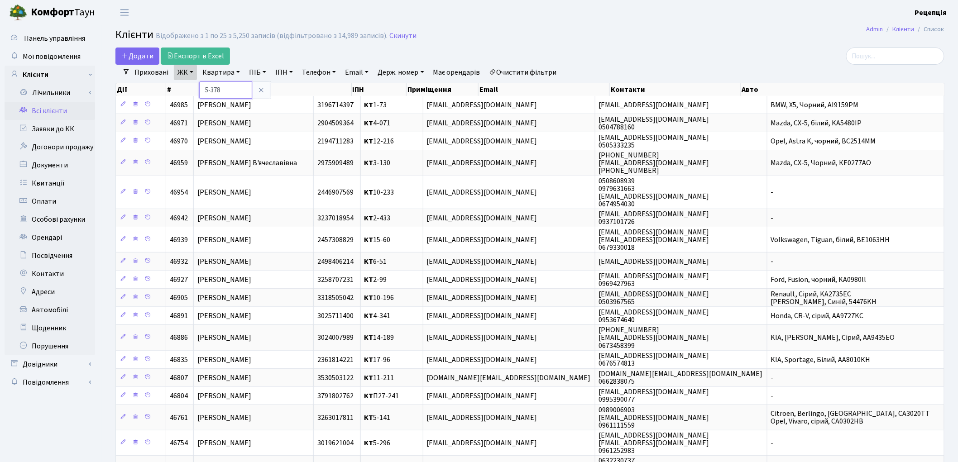
type input "5-378"
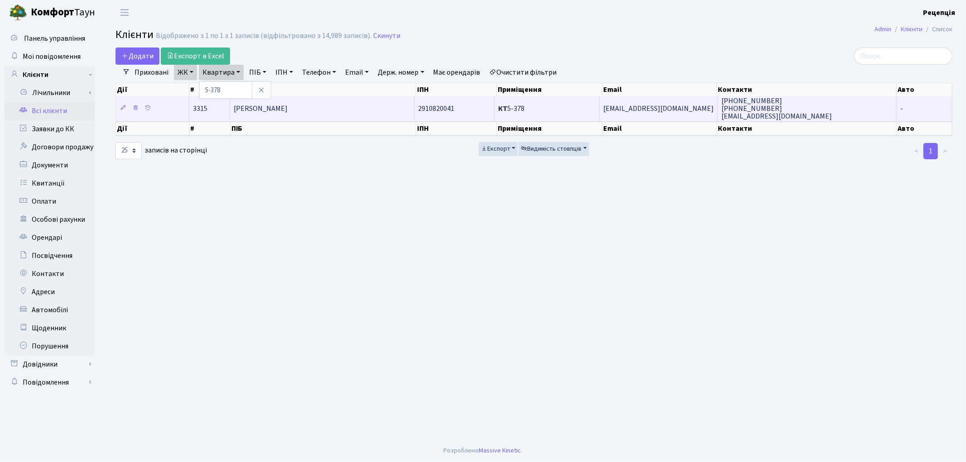
click at [364, 109] on td "[PERSON_NAME]" at bounding box center [322, 108] width 184 height 25
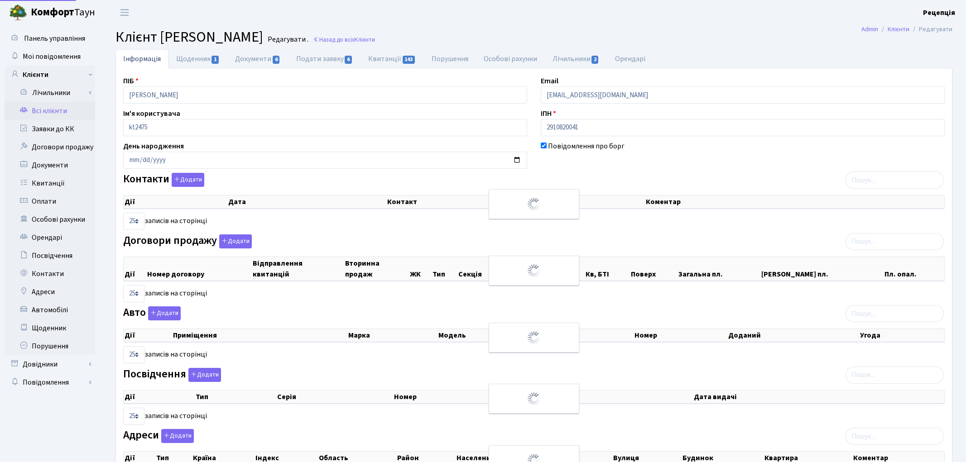
select select "25"
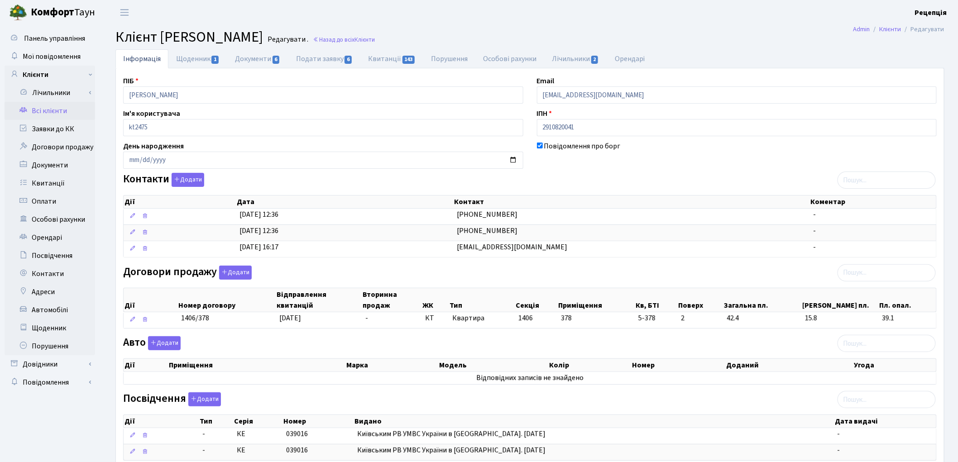
click at [60, 110] on link "Всі клієнти" at bounding box center [50, 111] width 91 height 18
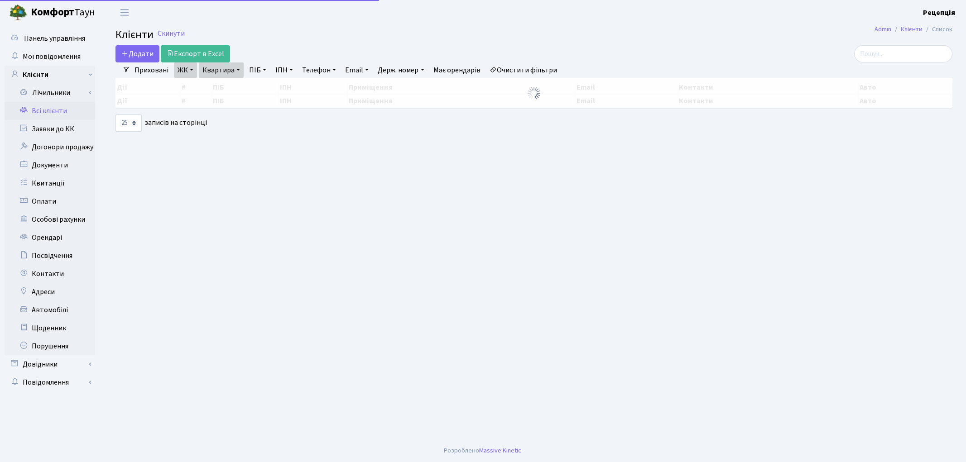
select select "25"
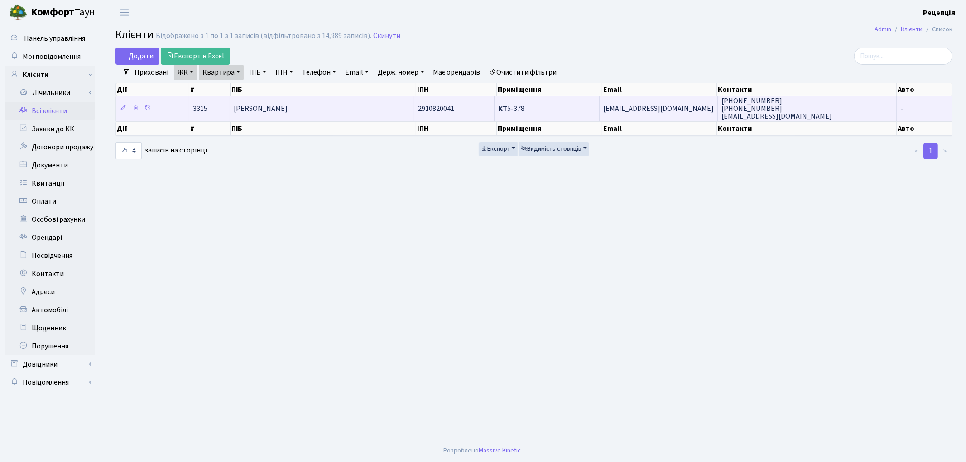
click at [266, 101] on td "[PERSON_NAME]" at bounding box center [322, 108] width 184 height 25
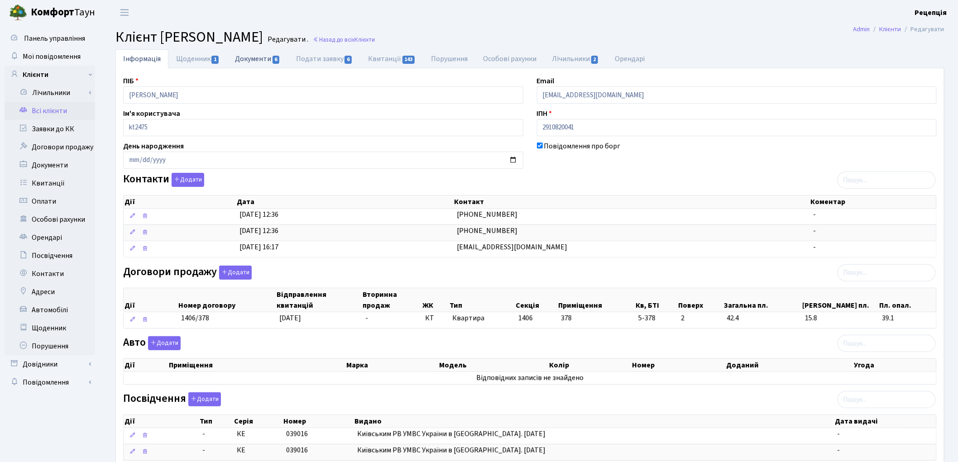
click at [271, 62] on link "Документи 6" at bounding box center [257, 58] width 61 height 19
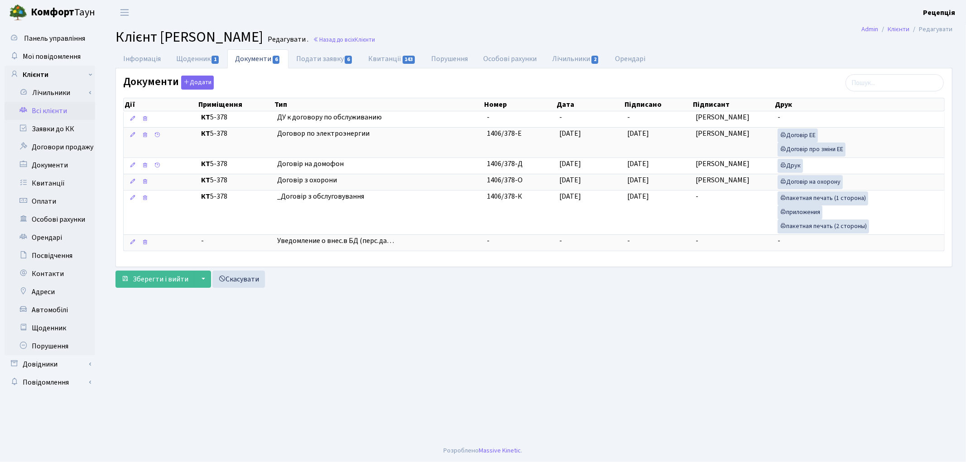
click at [52, 106] on link "Всі клієнти" at bounding box center [50, 111] width 91 height 18
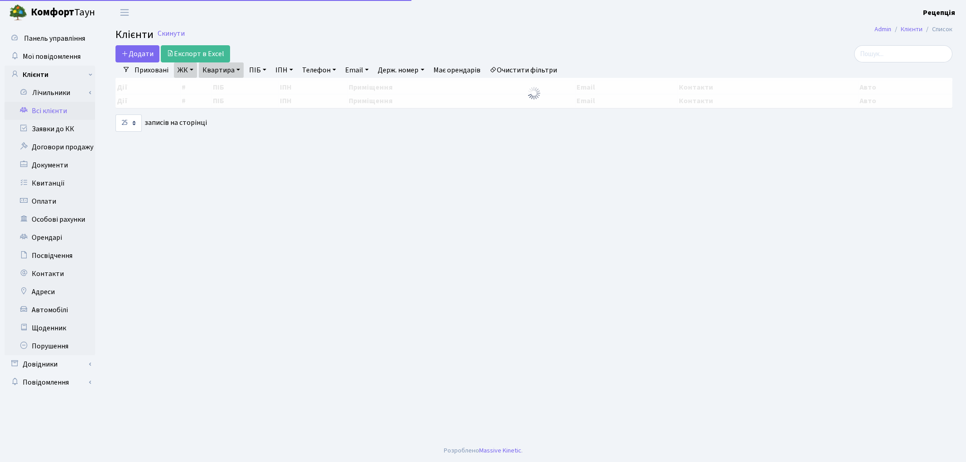
select select "25"
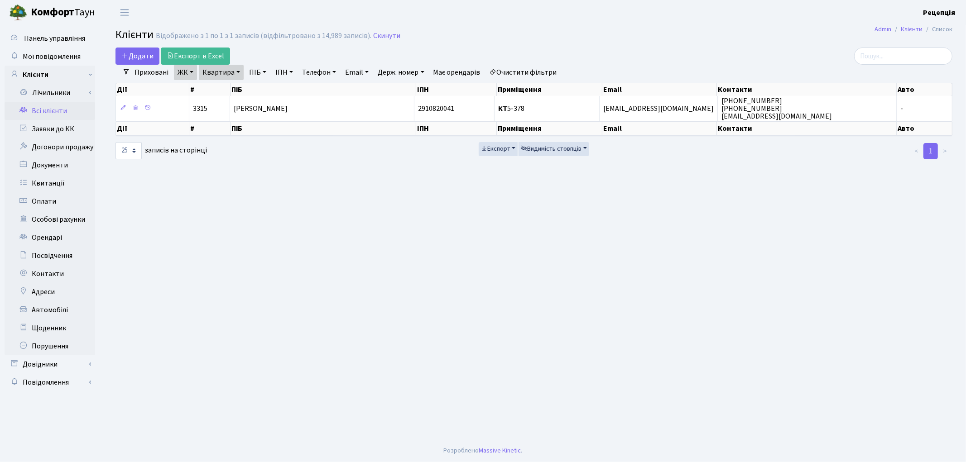
click at [532, 68] on link "Очистити фільтри" at bounding box center [523, 72] width 75 height 15
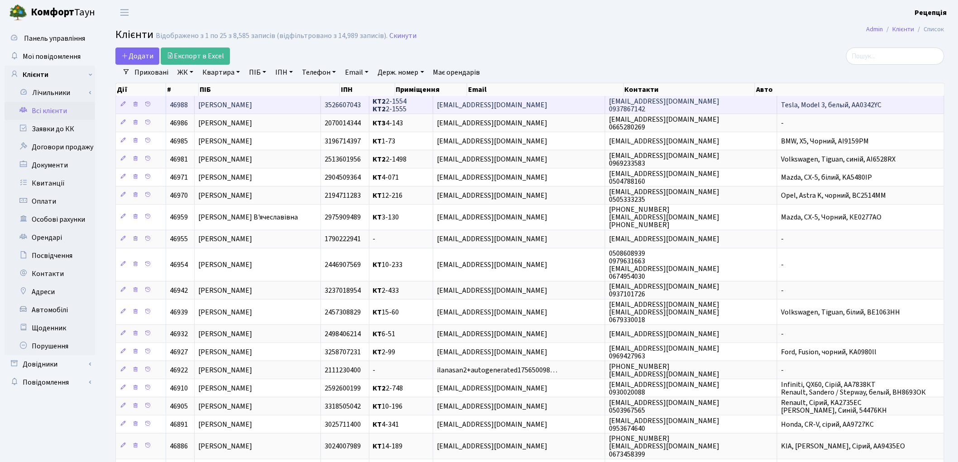
click at [319, 102] on td "[PERSON_NAME]" at bounding box center [258, 105] width 126 height 18
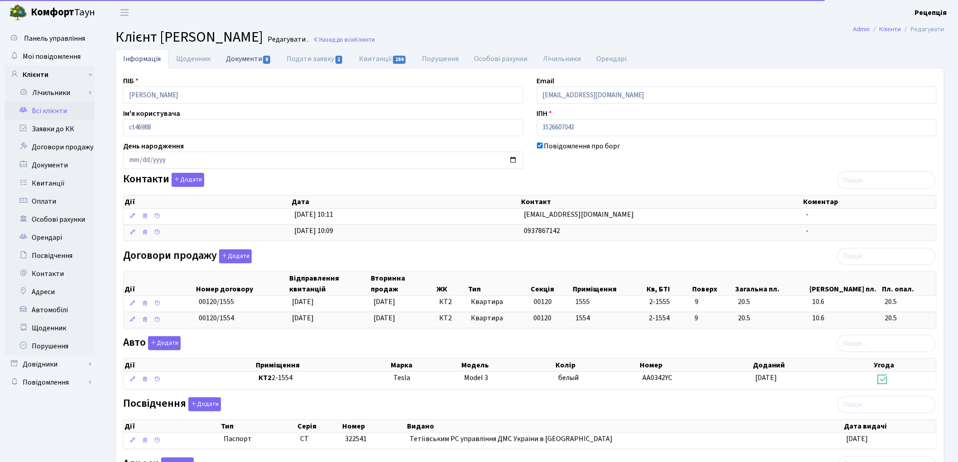
click at [244, 61] on link "Документи 8" at bounding box center [248, 58] width 61 height 19
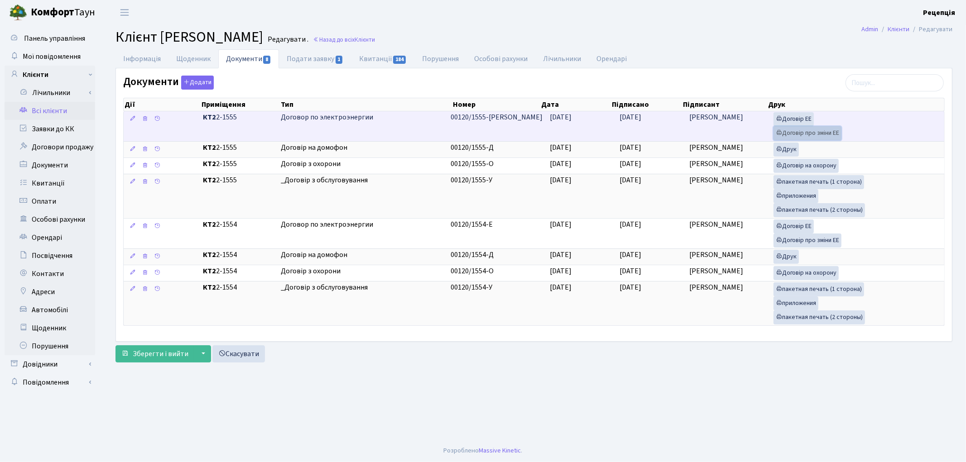
click at [789, 132] on link "Договір про зміни ЕЕ" at bounding box center [807, 133] width 68 height 14
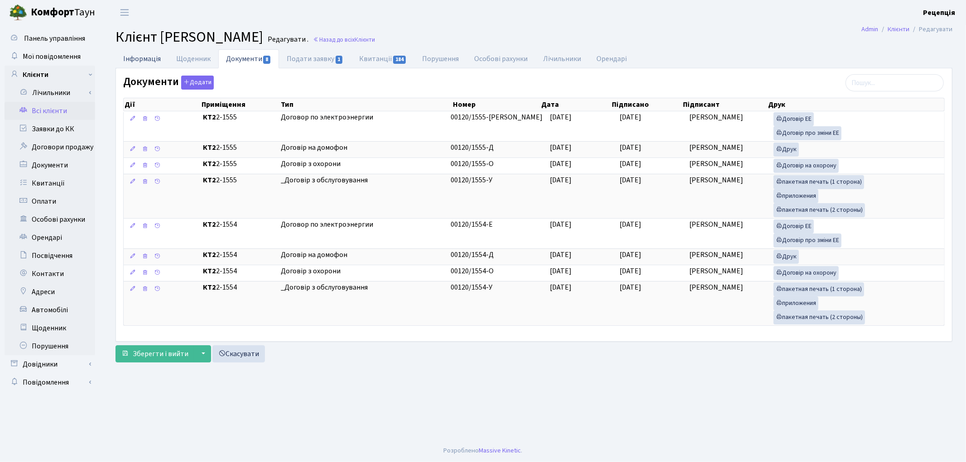
click at [146, 65] on link "Інформація" at bounding box center [141, 58] width 53 height 19
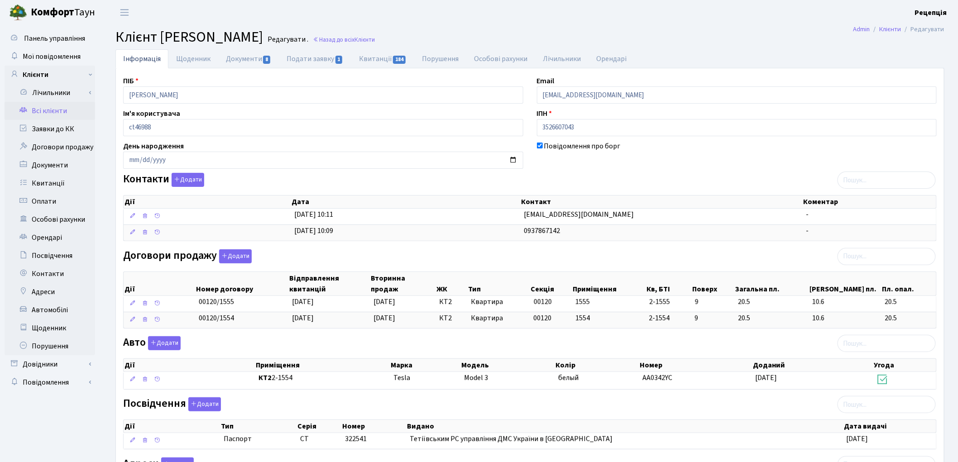
click at [64, 107] on link "Всі клієнти" at bounding box center [50, 111] width 91 height 18
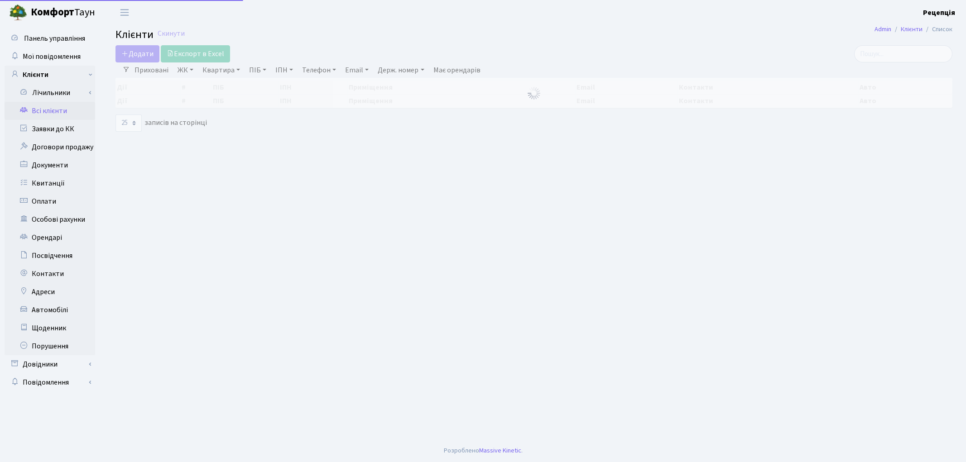
select select "25"
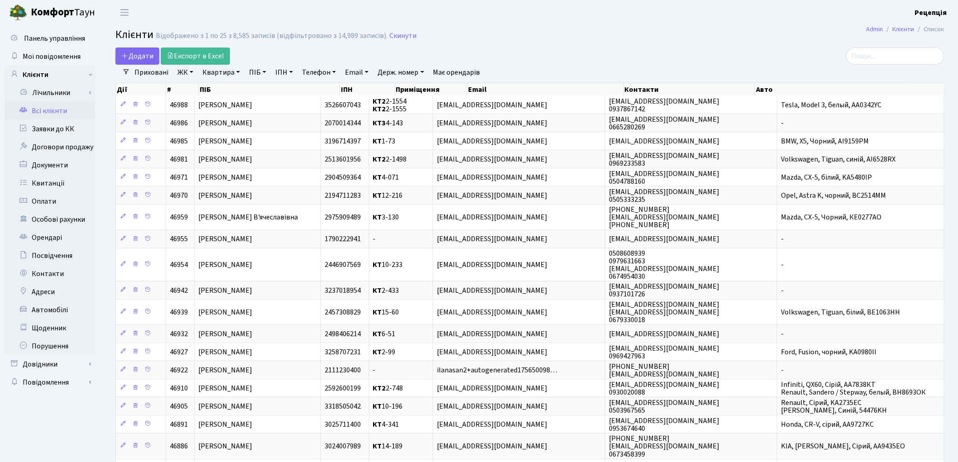
click at [182, 71] on link "ЖК" at bounding box center [185, 72] width 23 height 15
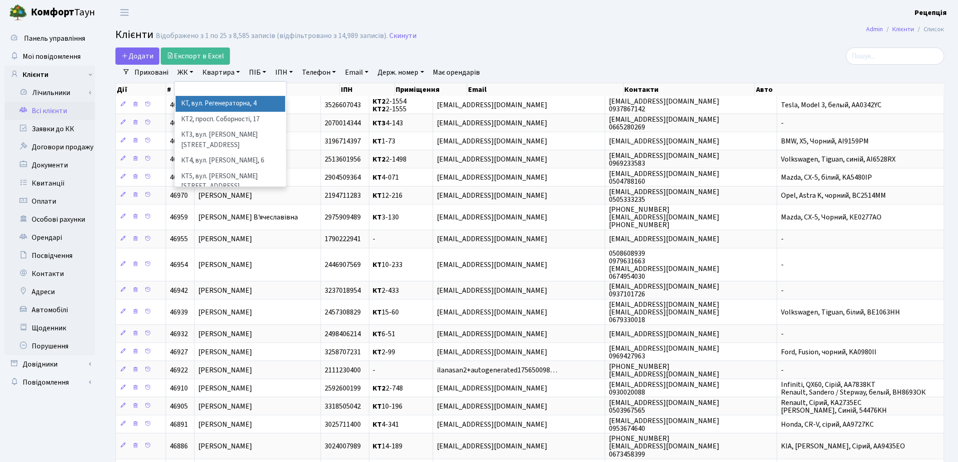
click at [197, 102] on li "КТ, вул. Регенераторна, 4" at bounding box center [231, 104] width 110 height 16
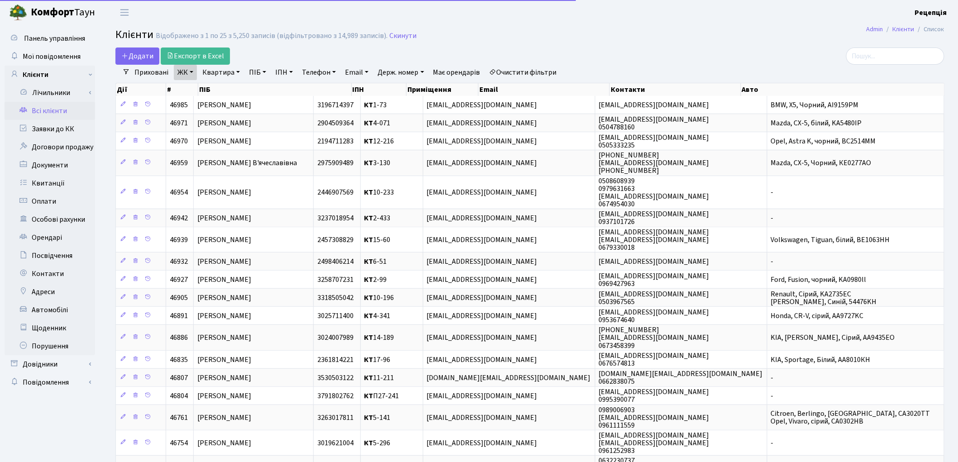
click at [227, 74] on link "Квартира" at bounding box center [221, 72] width 45 height 15
type input "13-189"
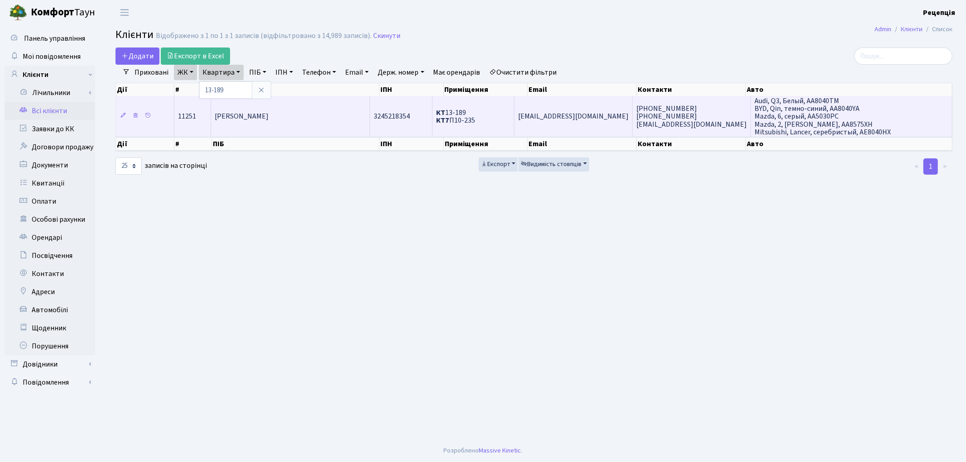
click at [319, 107] on td "[PERSON_NAME]" at bounding box center [290, 116] width 159 height 41
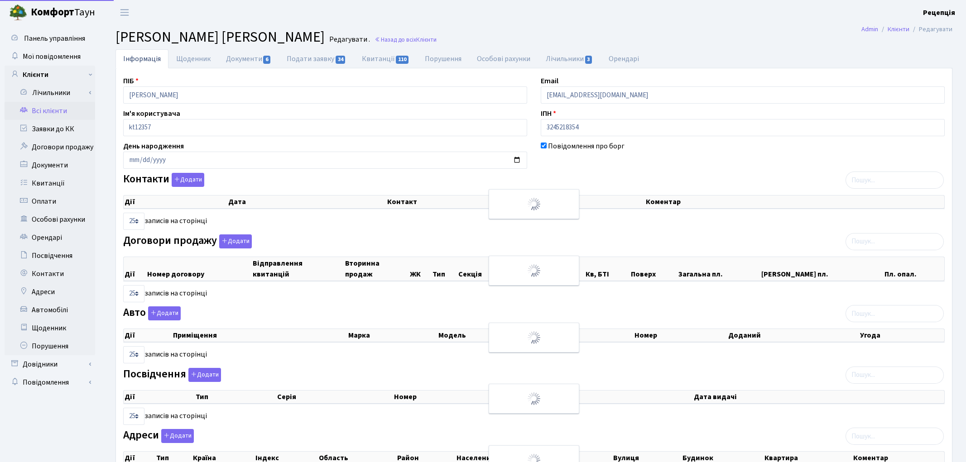
select select "25"
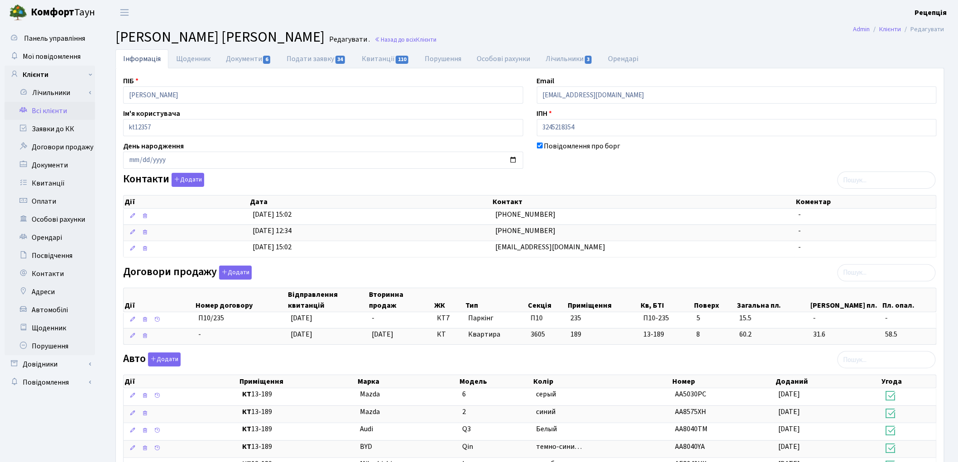
click at [54, 107] on link "Всі клієнти" at bounding box center [50, 111] width 91 height 18
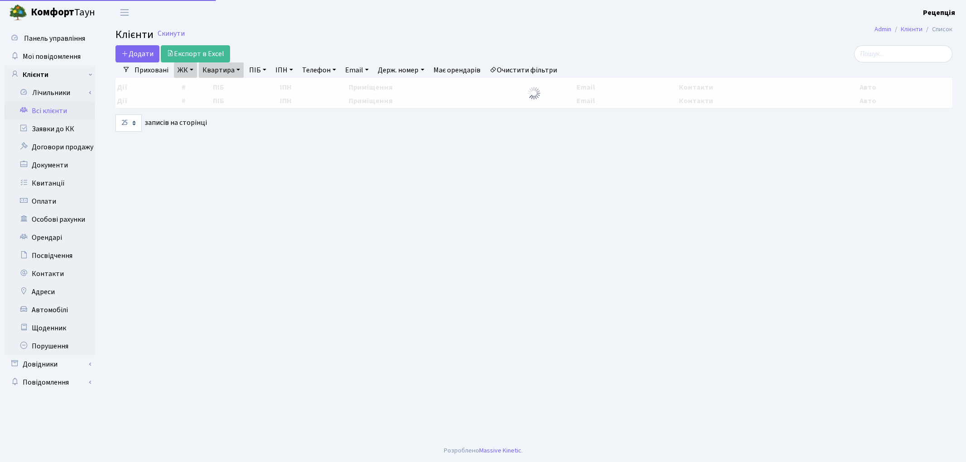
select select "25"
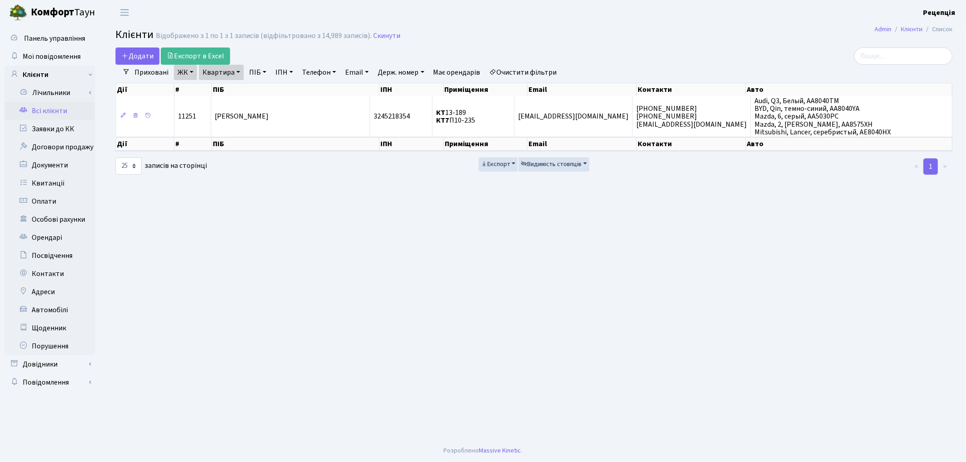
click at [532, 70] on link "Очистити фільтри" at bounding box center [523, 72] width 75 height 15
select select
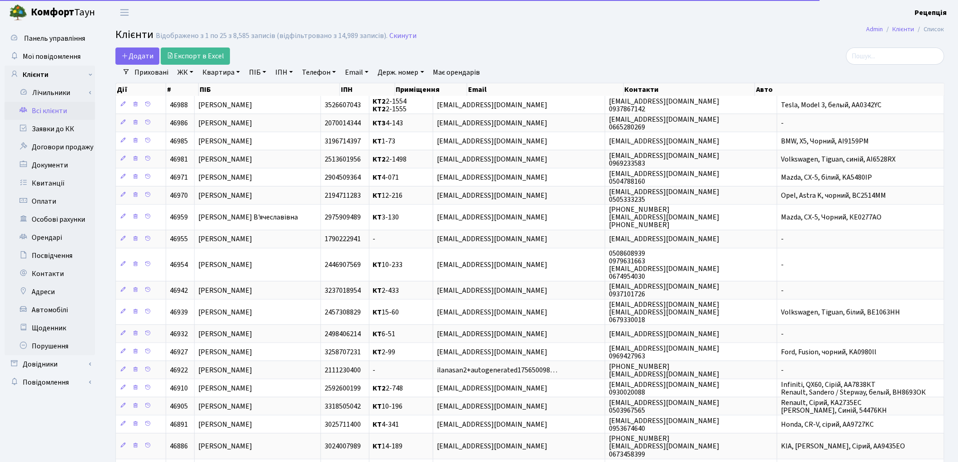
click at [188, 73] on link "ЖК" at bounding box center [185, 72] width 23 height 15
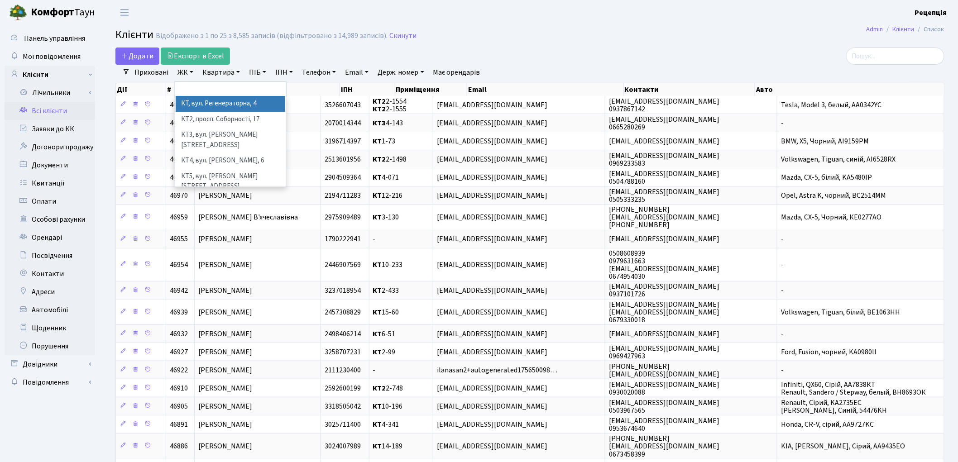
drag, startPoint x: 215, startPoint y: 104, endPoint x: 227, endPoint y: 92, distance: 17.6
click at [216, 104] on li "КТ, вул. Регенераторна, 4" at bounding box center [231, 104] width 110 height 16
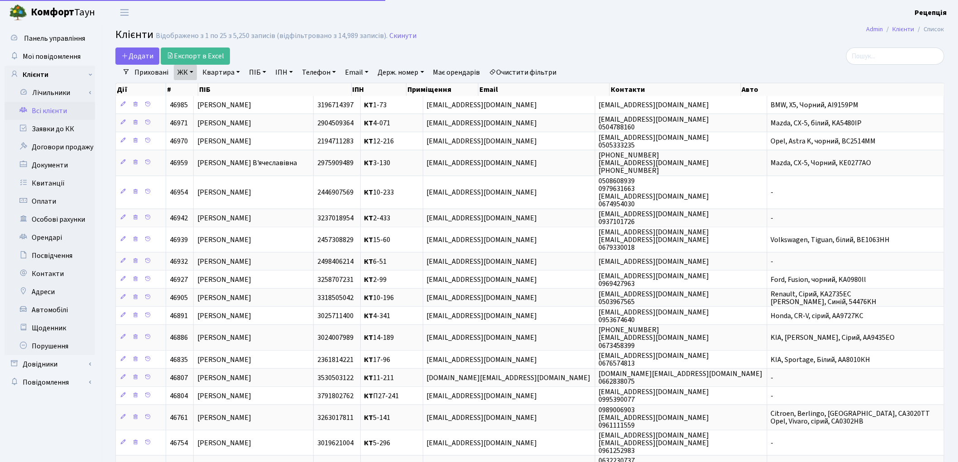
click at [231, 73] on link "Квартира" at bounding box center [221, 72] width 45 height 15
type input "1-256"
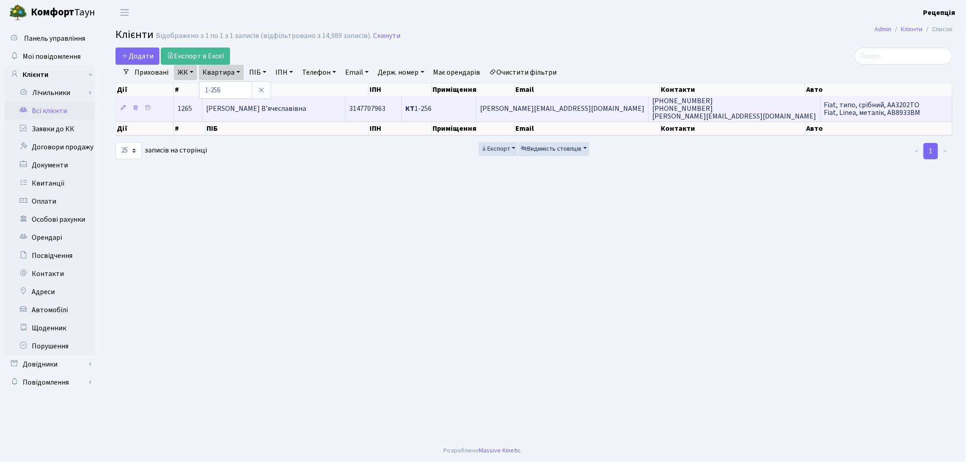
click at [263, 108] on span "Печерицина Ірина В’ячеславівна" at bounding box center [256, 109] width 100 height 10
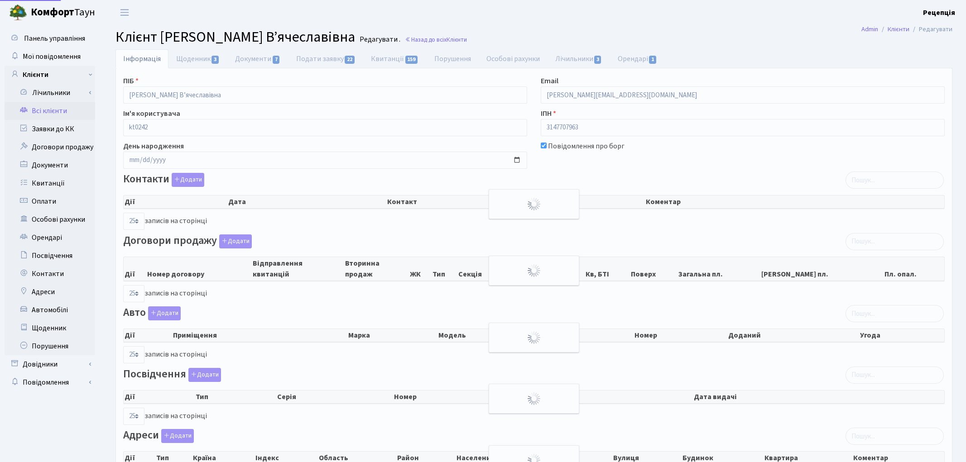
select select "25"
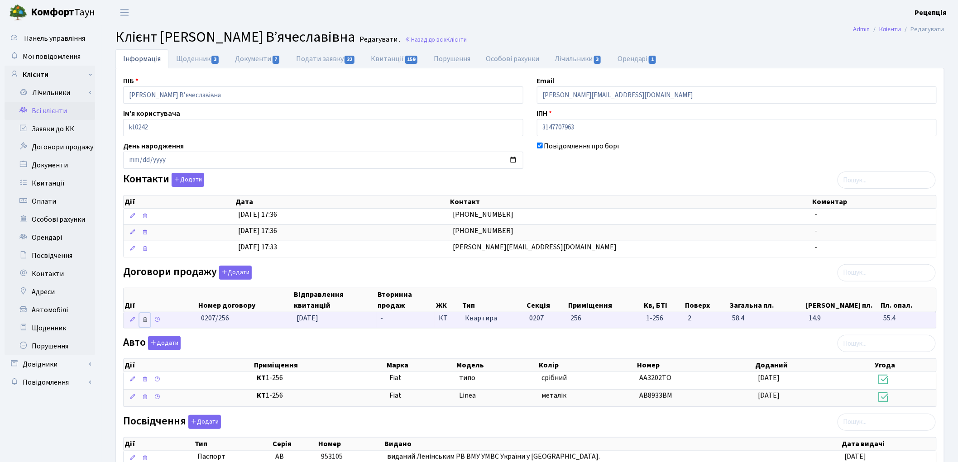
click at [144, 320] on icon at bounding box center [145, 319] width 6 height 6
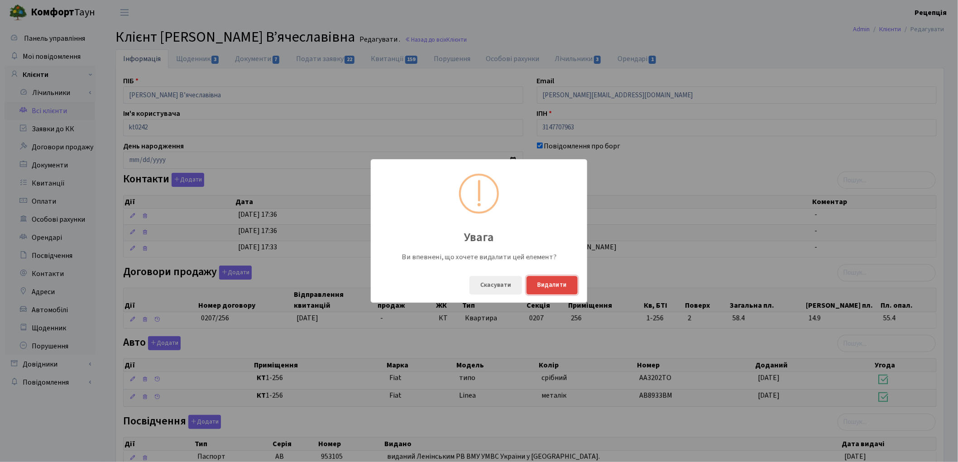
click at [557, 283] on button "Видалити" at bounding box center [552, 285] width 51 height 19
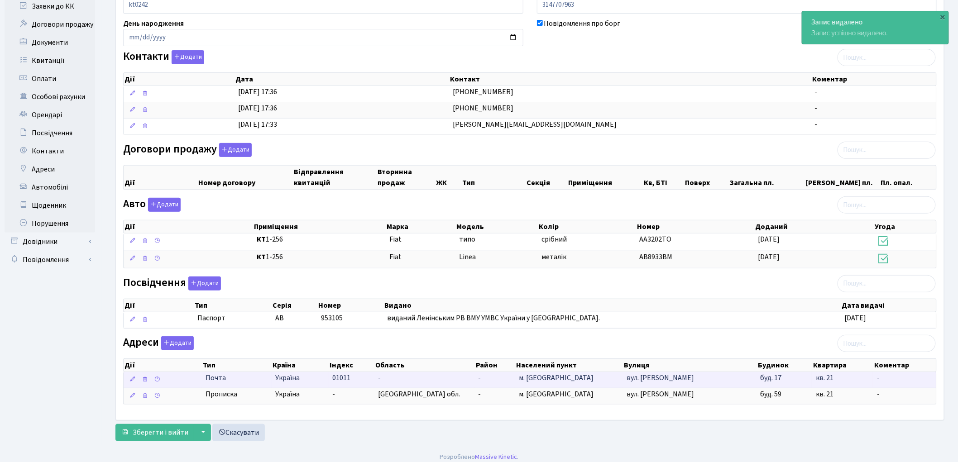
scroll to position [130, 0]
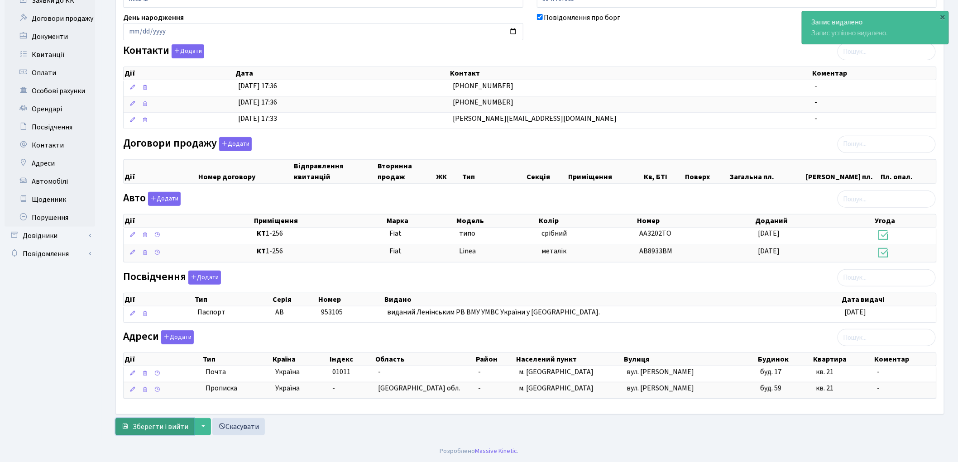
click at [147, 422] on span "Зберегти і вийти" at bounding box center [161, 427] width 56 height 10
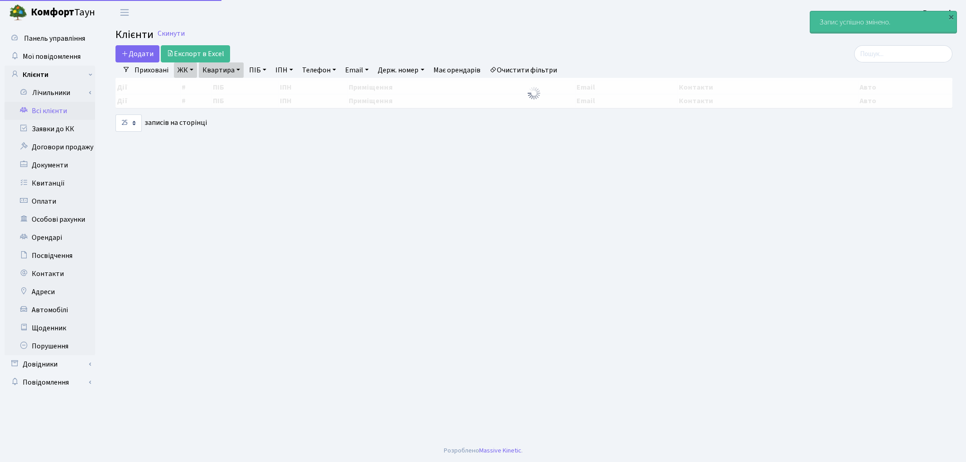
select select "25"
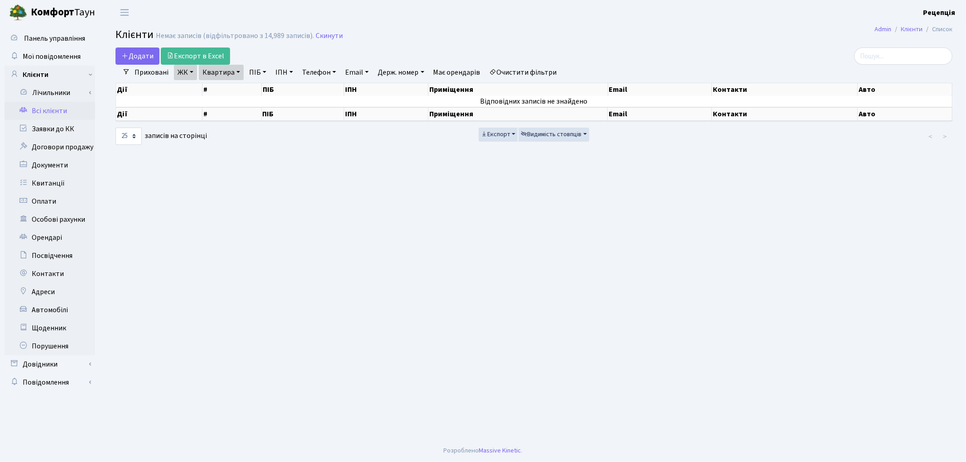
click at [522, 72] on link "Очистити фільтри" at bounding box center [523, 72] width 75 height 15
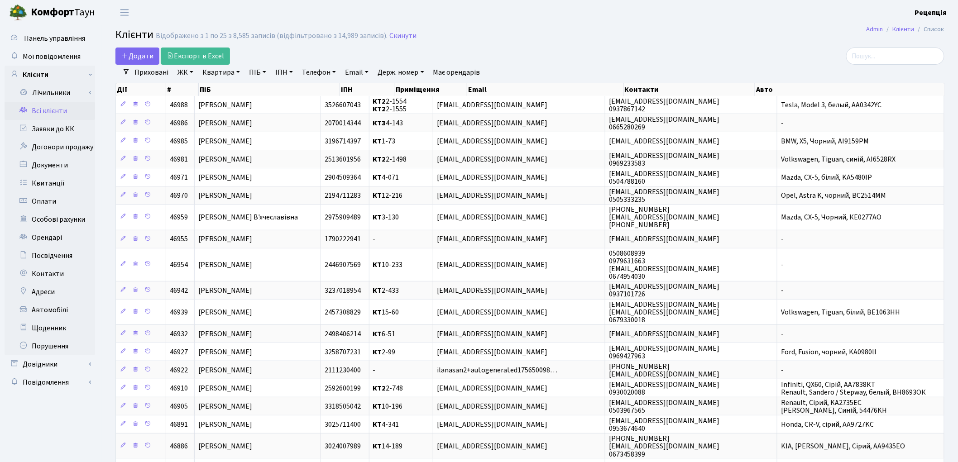
click at [255, 72] on link "ПІБ" at bounding box center [257, 72] width 24 height 15
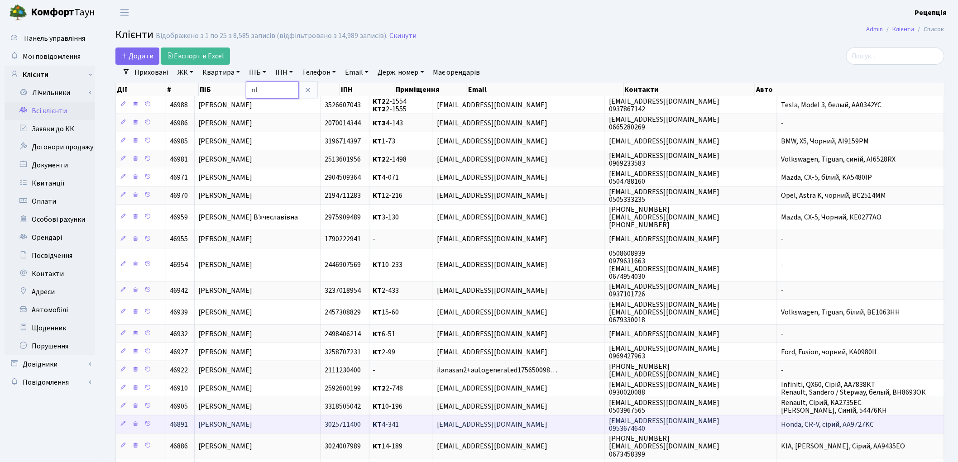
type input "n"
type input "теребійчук"
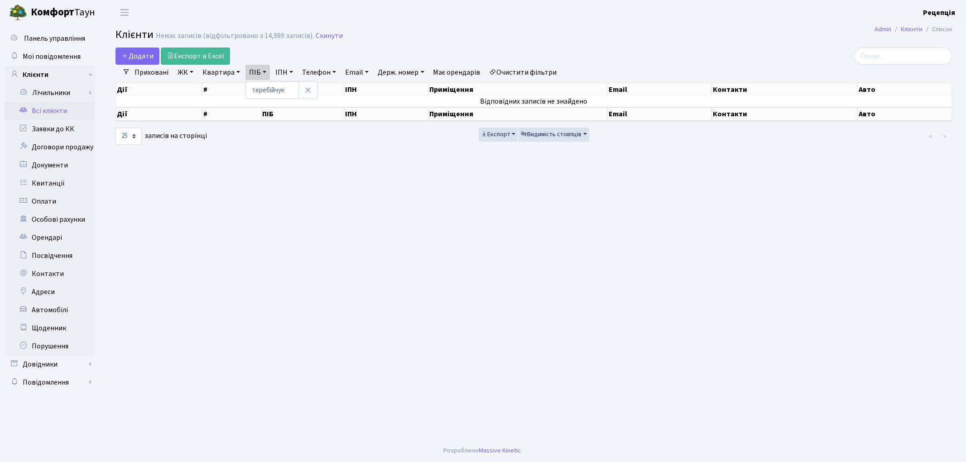
click at [549, 70] on link "Очистити фільтри" at bounding box center [523, 72] width 75 height 15
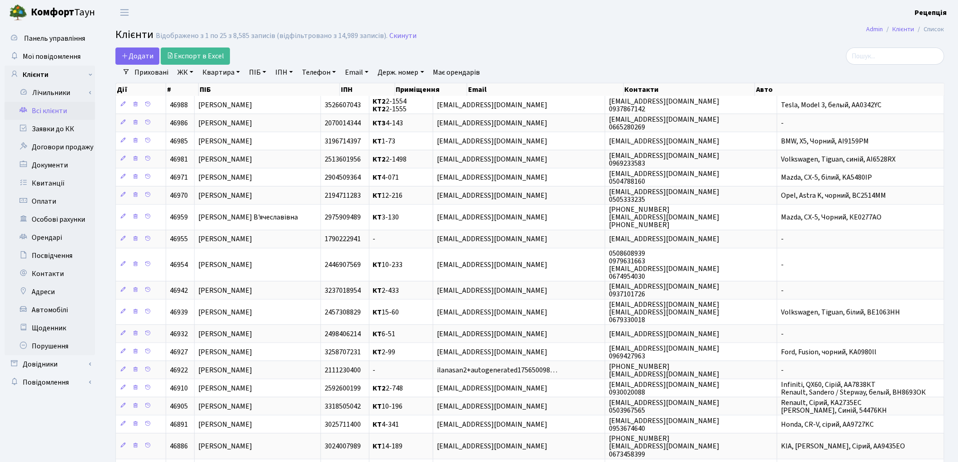
drag, startPoint x: 102, startPoint y: 440, endPoint x: 462, endPoint y: 25, distance: 549.8
click at [462, 25] on main "Admin Клієнти Список Клієнти Відображено з 1 по 25 з 8,585 записів (відфільтров…" at bounding box center [530, 336] width 856 height 622
click at [139, 48] on link "Додати" at bounding box center [137, 56] width 44 height 17
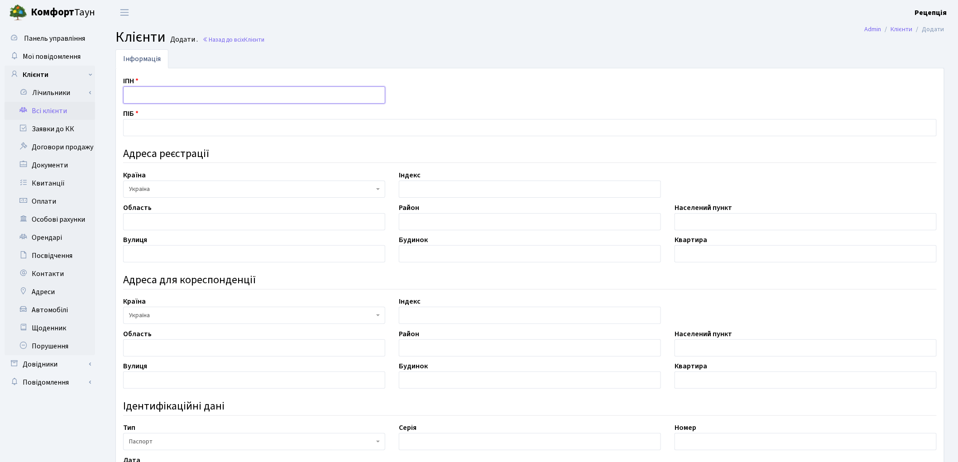
click at [144, 94] on input "text" at bounding box center [254, 94] width 262 height 17
type input "3402516510"
click at [139, 125] on input "text" at bounding box center [530, 127] width 814 height 17
type input "Теребійчук Сергій Сергійович"
click at [144, 224] on input "text" at bounding box center [254, 221] width 262 height 17
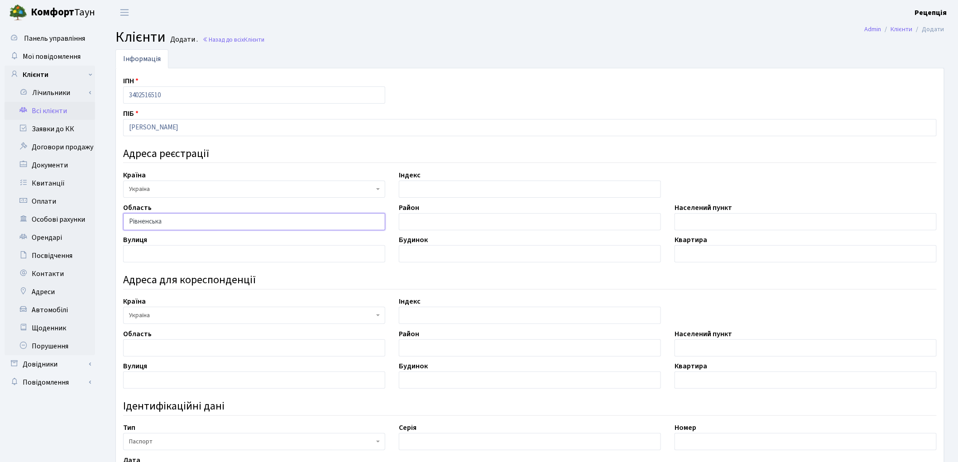
type input "Рівненська"
click at [462, 220] on input "text" at bounding box center [530, 221] width 262 height 17
type input "Рівненський"
click at [684, 218] on input "text" at bounding box center [806, 221] width 262 height 17
type input "село Копиткове"
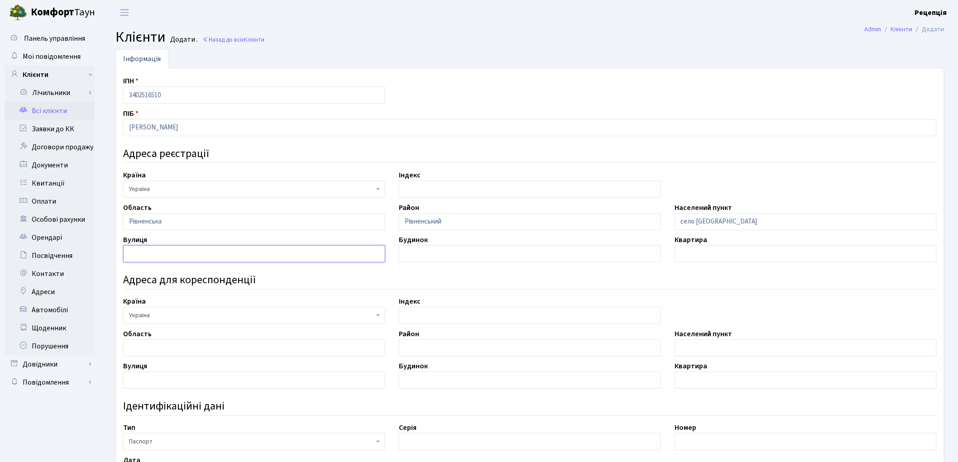
click at [181, 249] on input "text" at bounding box center [254, 253] width 262 height 17
type input "Вишнева"
click at [428, 258] on input "text" at bounding box center [530, 253] width 262 height 17
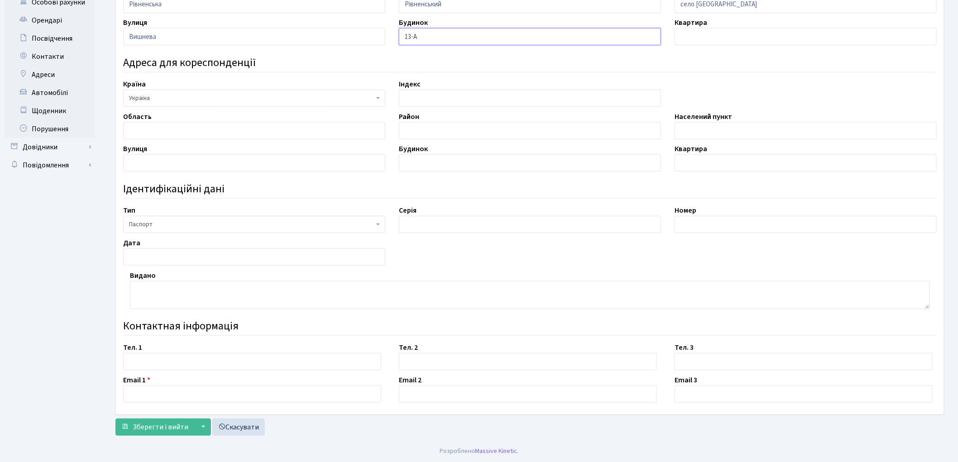
scroll to position [218, 0]
type input "13-А"
click at [170, 361] on input "text" at bounding box center [252, 361] width 258 height 17
type input "0682606605"
click at [150, 397] on input "text" at bounding box center [252, 393] width 258 height 17
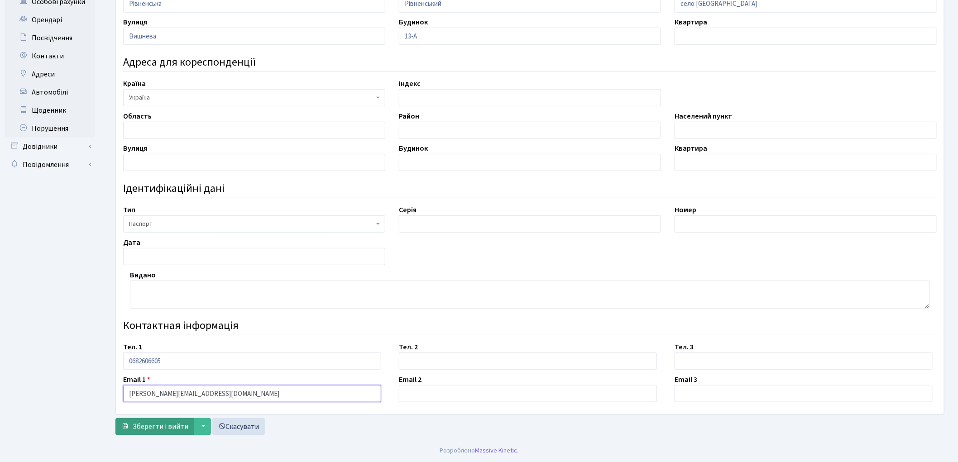
type input "[PERSON_NAME][EMAIL_ADDRESS][DOMAIN_NAME]"
click at [150, 426] on span "Зберегти і вийти" at bounding box center [161, 427] width 56 height 10
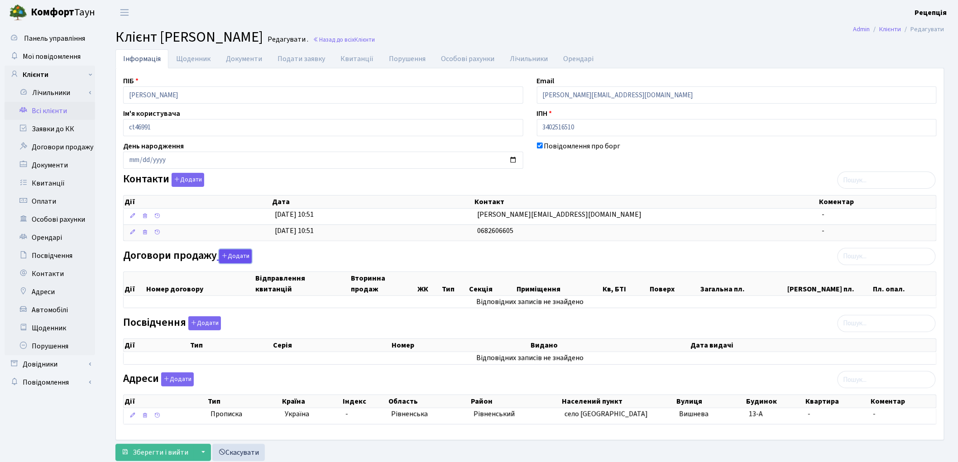
click at [242, 259] on button "Додати" at bounding box center [235, 256] width 33 height 14
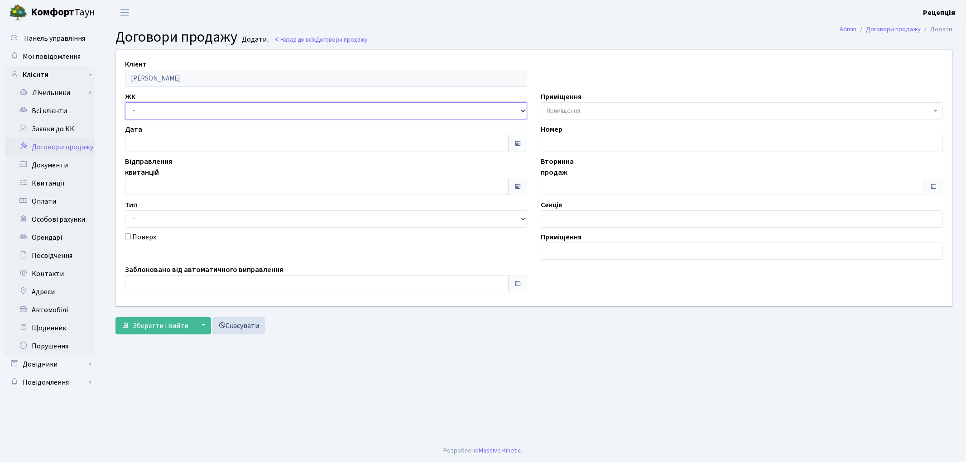
click at [154, 110] on select "- КТ, вул. Регенераторна, 4 КТ2, просп. [STREET_ADDRESS] [STREET_ADDRESS] [PERS…" at bounding box center [326, 110] width 402 height 17
select select "271"
click at [125, 102] on select "- КТ, вул. Регенераторна, 4 КТ2, просп. [STREET_ADDRESS] [STREET_ADDRESS] [PERS…" at bounding box center [326, 110] width 402 height 17
select select
click at [565, 113] on span "Приміщення" at bounding box center [563, 110] width 34 height 9
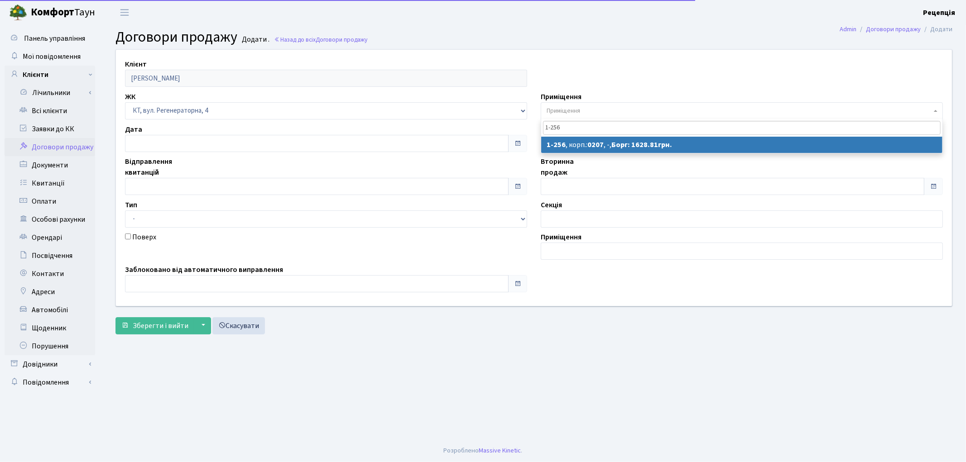
type input "1-256"
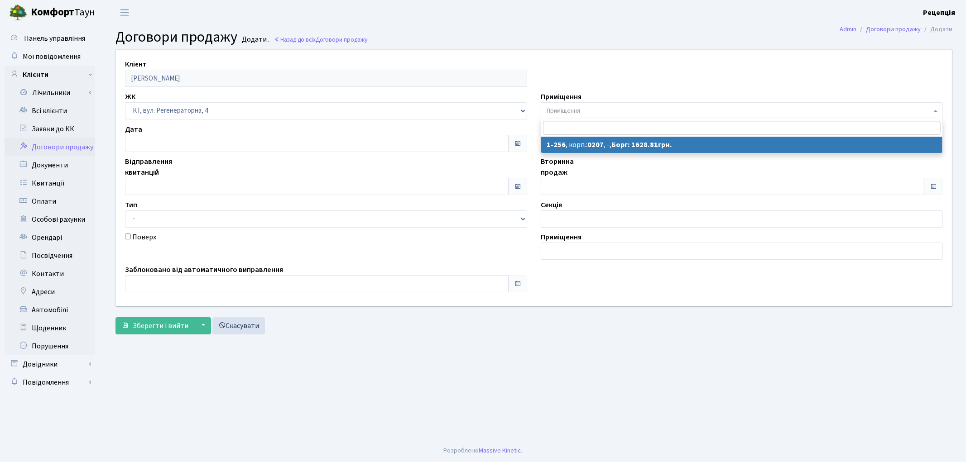
select select "256"
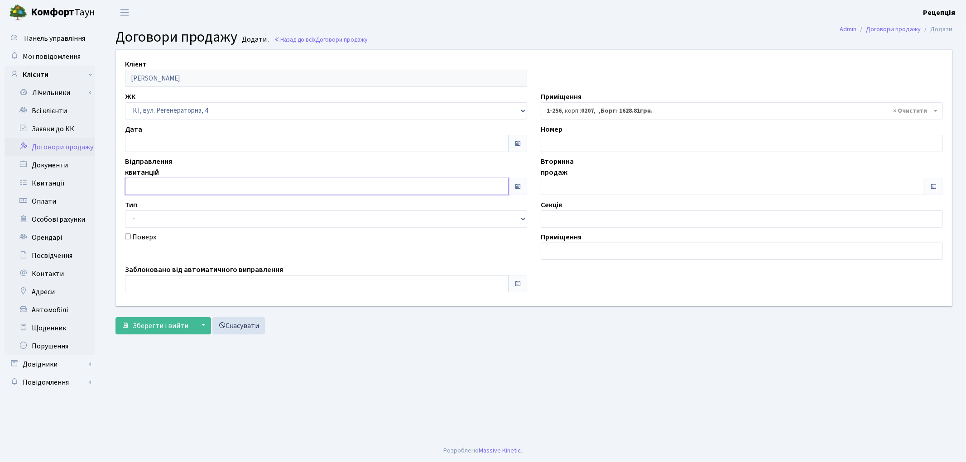
click at [149, 183] on input "text" at bounding box center [316, 186] width 383 height 17
click at [198, 102] on td "6" at bounding box center [202, 100] width 14 height 14
type input "[DATE]"
click at [559, 189] on input "text" at bounding box center [732, 186] width 383 height 17
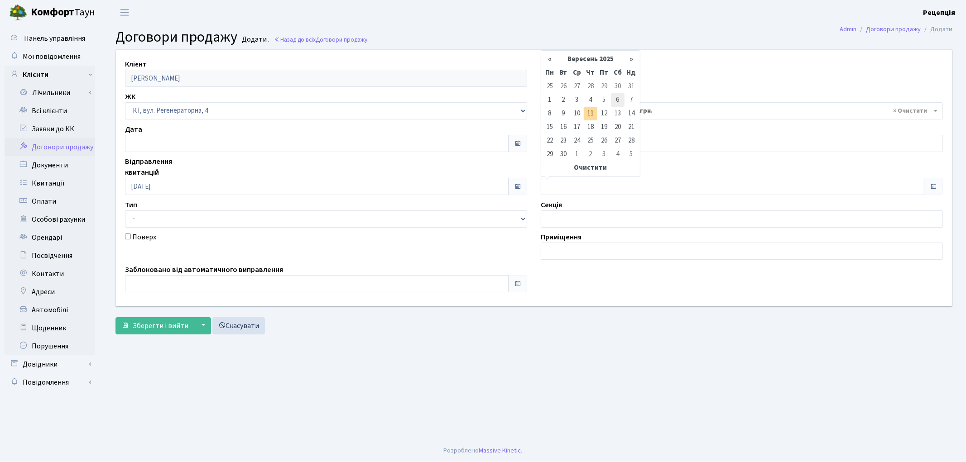
click at [614, 101] on td "6" at bounding box center [618, 100] width 14 height 14
type input "[DATE]"
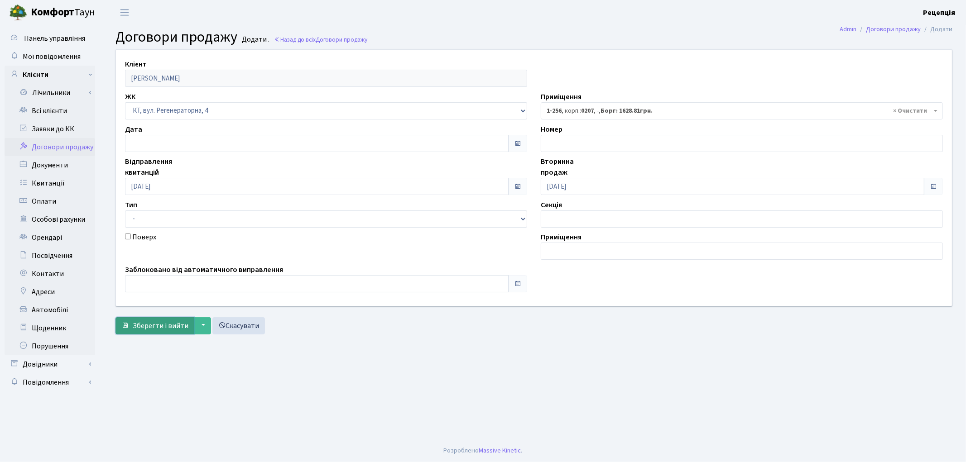
click at [149, 321] on span "Зберегти і вийти" at bounding box center [161, 326] width 56 height 10
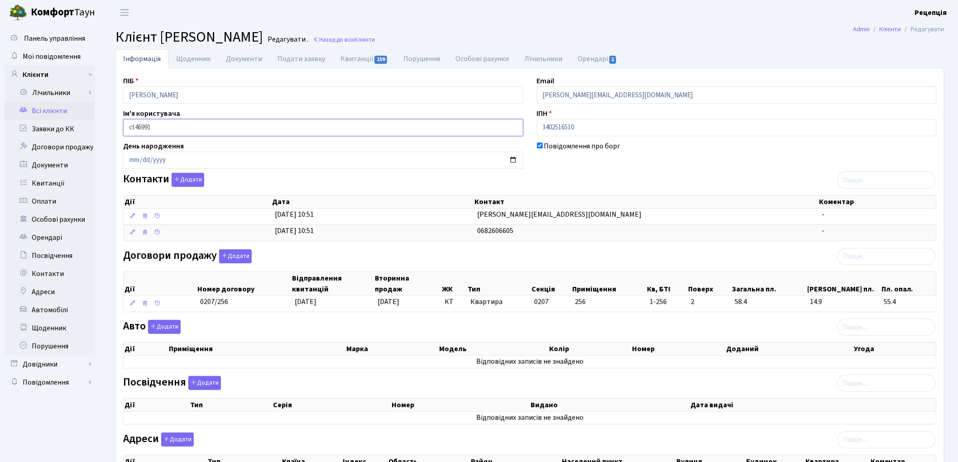
scroll to position [87, 0]
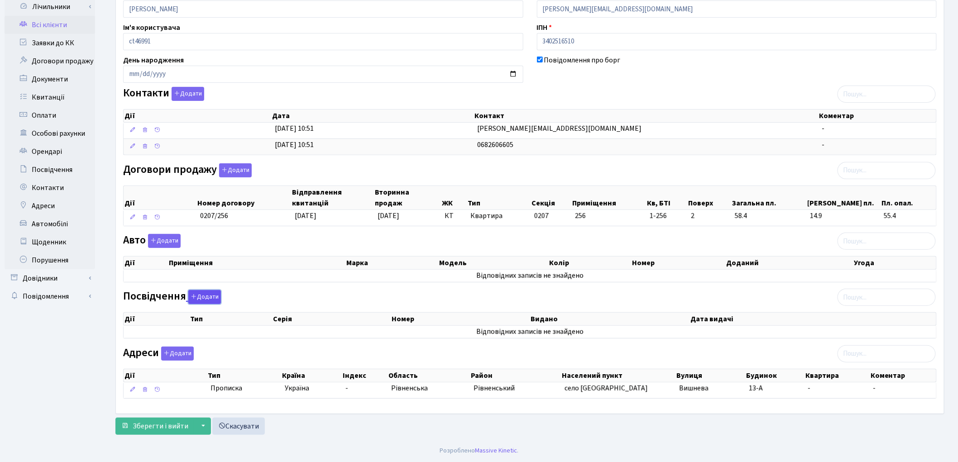
click at [199, 300] on button "Додати" at bounding box center [204, 297] width 33 height 14
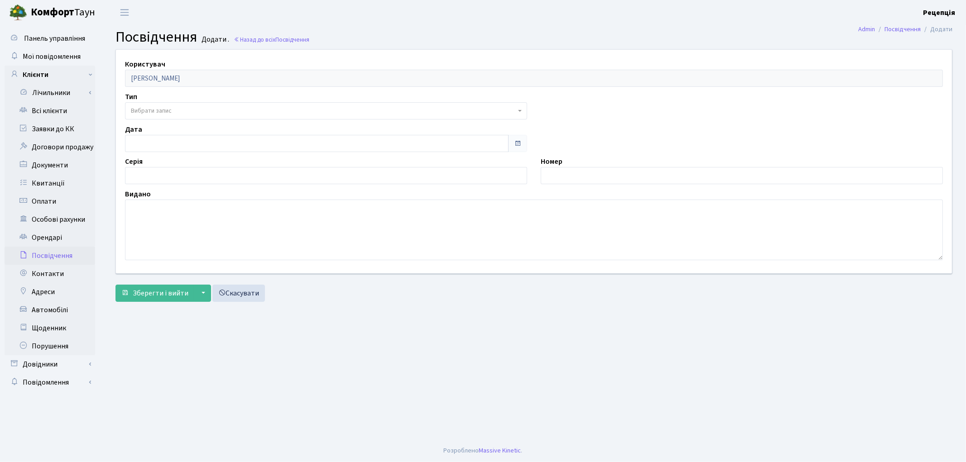
click at [145, 107] on span "Вибрати запис" at bounding box center [151, 110] width 41 height 9
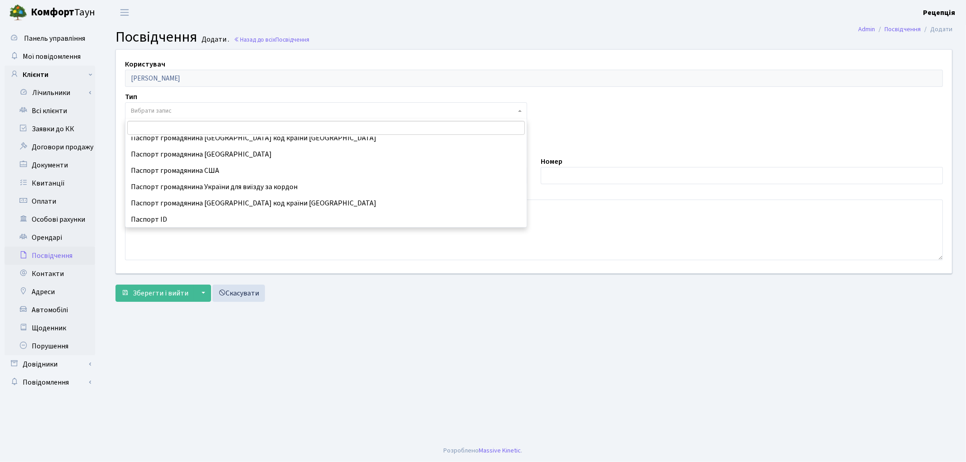
scroll to position [80, 0]
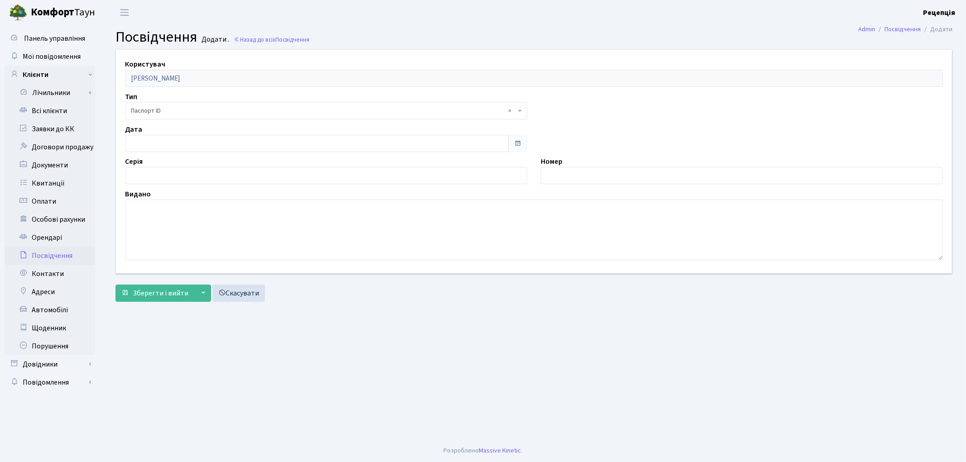
select select "34"
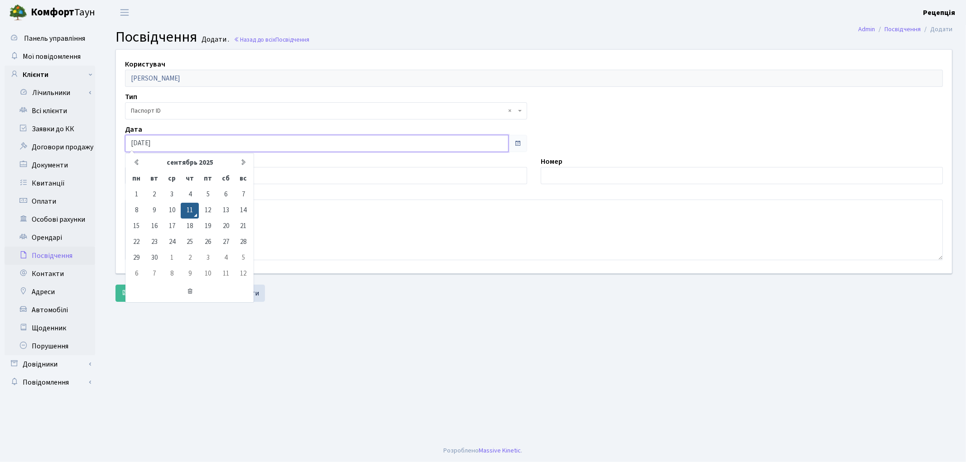
click at [161, 145] on input "11.09.2025" at bounding box center [316, 143] width 383 height 17
type input "1"
click at [340, 248] on textarea at bounding box center [534, 230] width 818 height 61
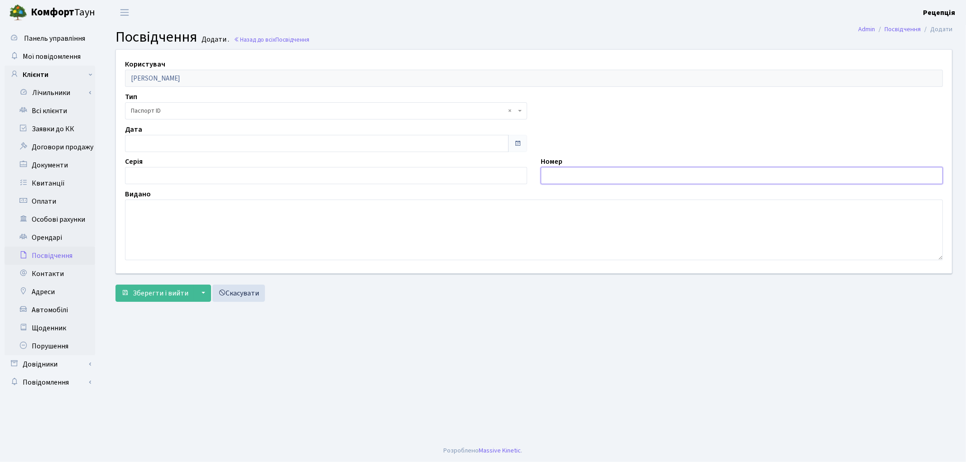
click at [553, 173] on input "text" at bounding box center [742, 175] width 402 height 17
type input "001749553"
click at [145, 212] on textarea at bounding box center [534, 230] width 818 height 61
type textarea "8034"
click at [166, 142] on input "11.09.2025" at bounding box center [316, 143] width 383 height 17
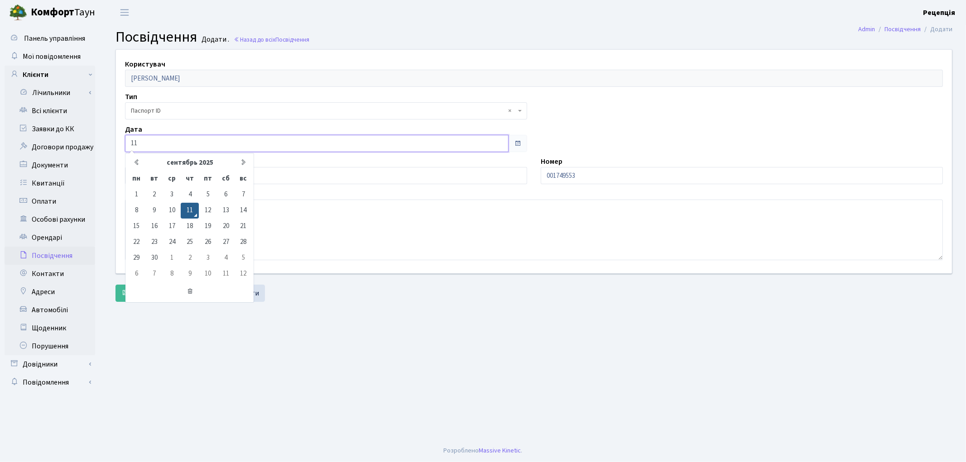
type input "1"
type input "11.04.2018"
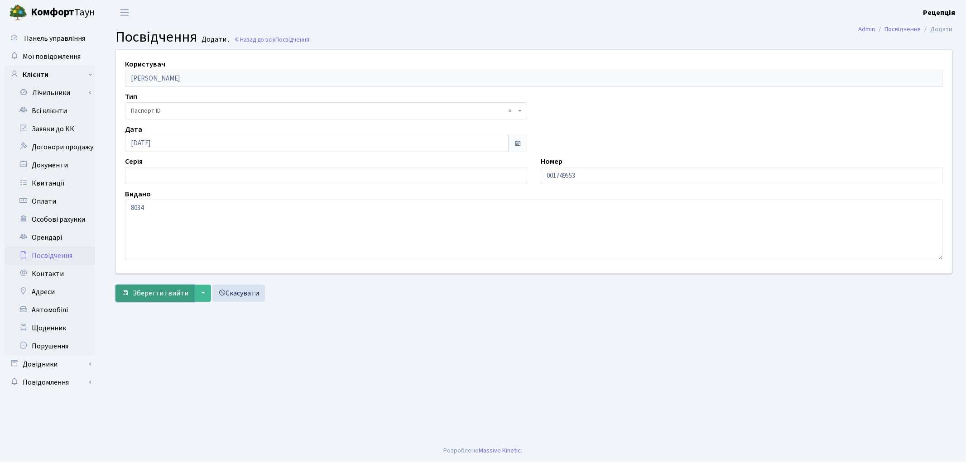
click at [152, 293] on span "Зберегти і вийти" at bounding box center [161, 293] width 56 height 10
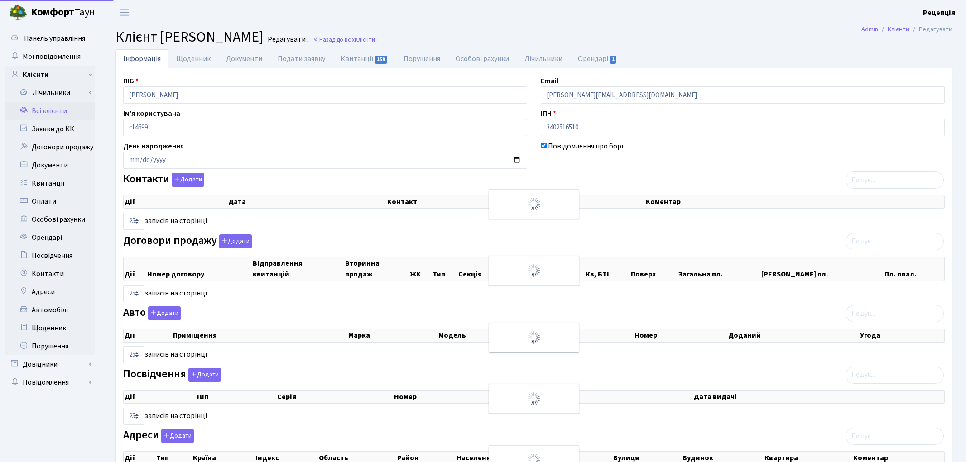
select select "25"
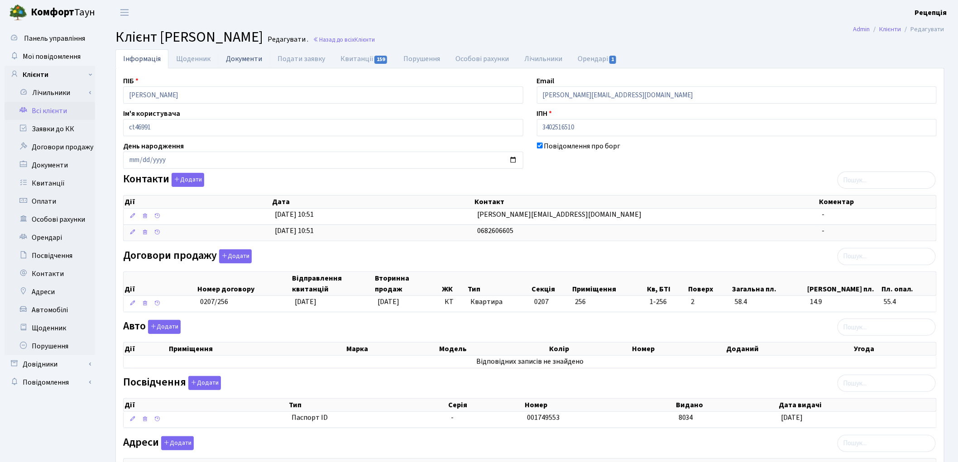
click at [242, 58] on link "Документи" at bounding box center [244, 58] width 52 height 19
select select "25"
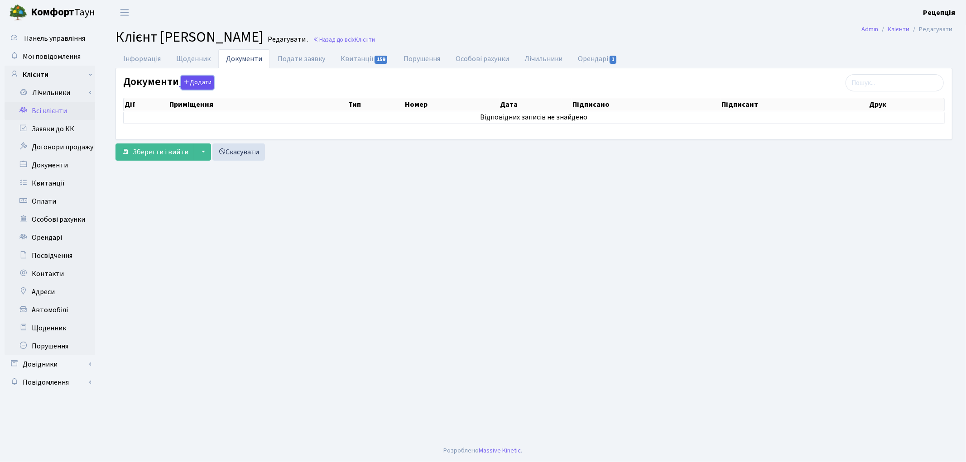
click at [200, 83] on button "Додати" at bounding box center [197, 83] width 33 height 14
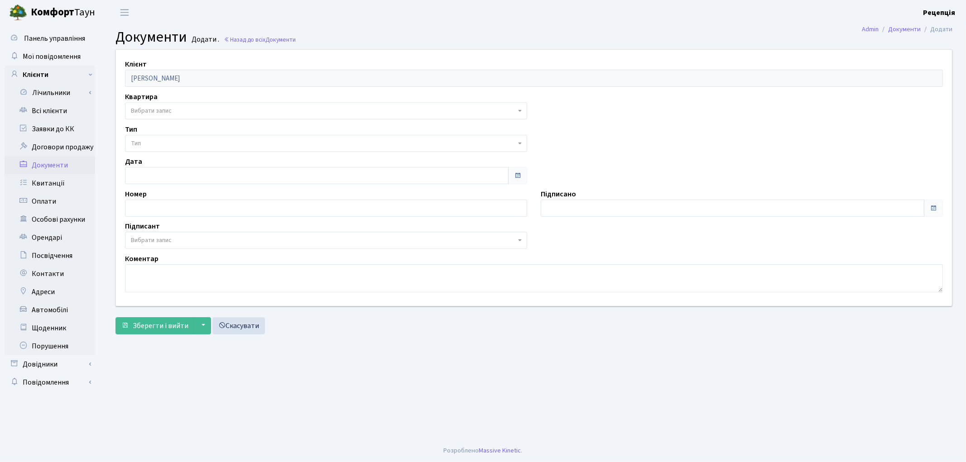
click at [170, 109] on span "Вибрати запис" at bounding box center [151, 110] width 41 height 9
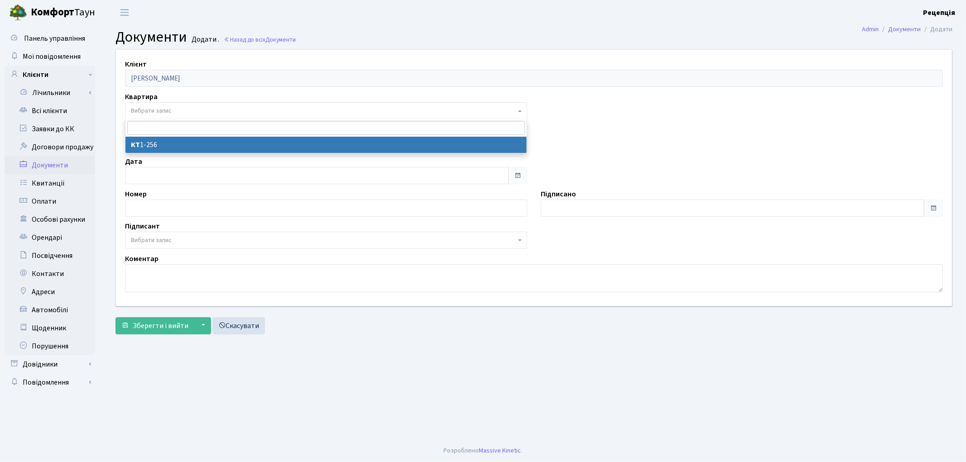
select select "178667"
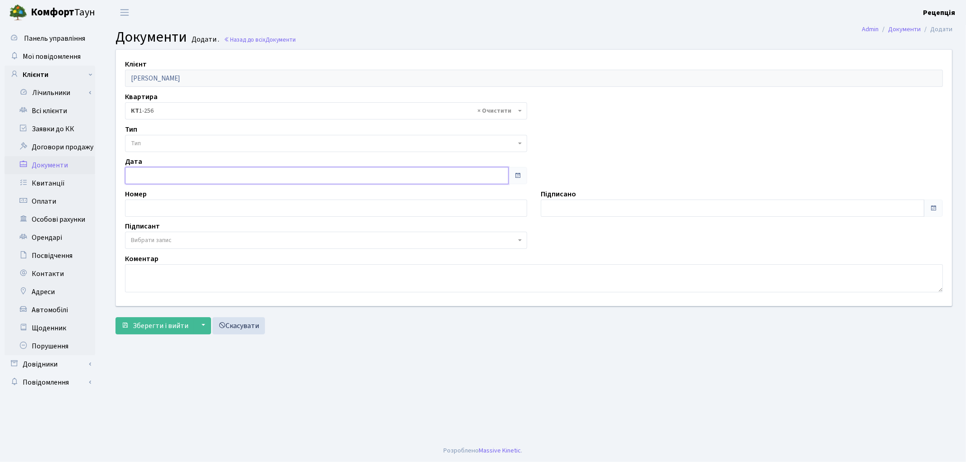
click at [170, 173] on input "text" at bounding box center [316, 175] width 383 height 17
type input "11.09.2025"
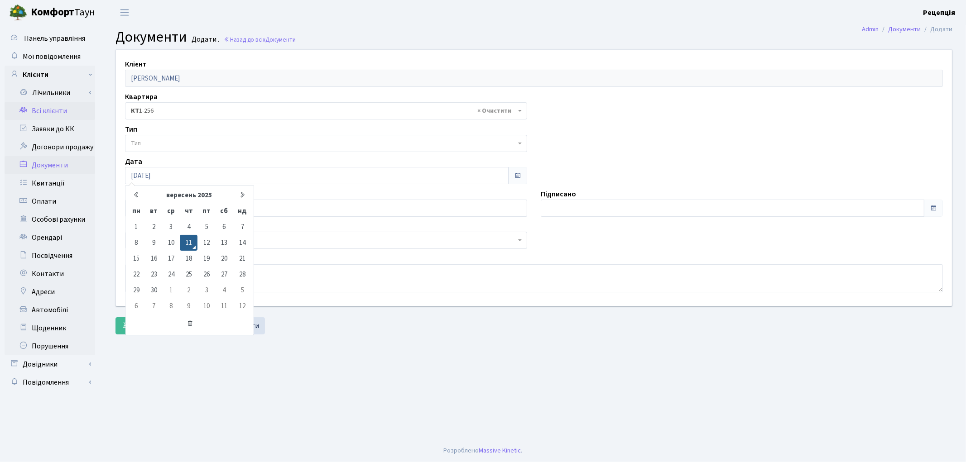
click at [42, 112] on link "Всі клієнти" at bounding box center [50, 111] width 91 height 18
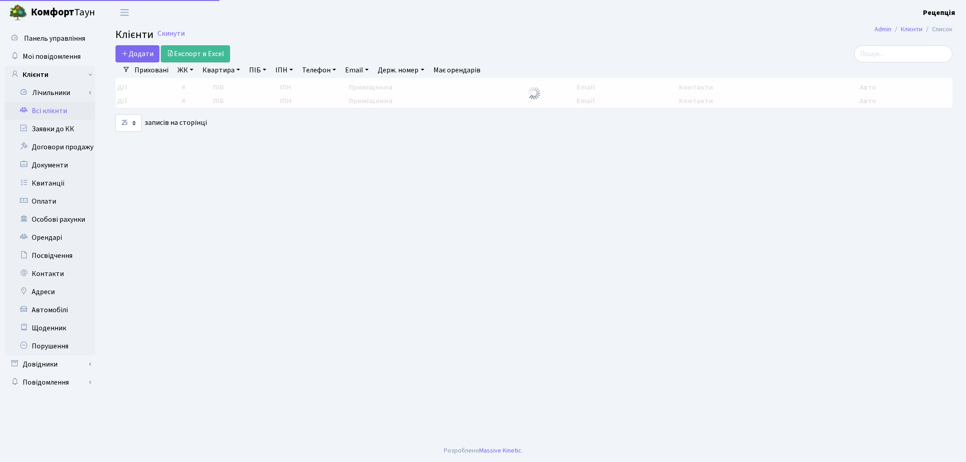
select select "25"
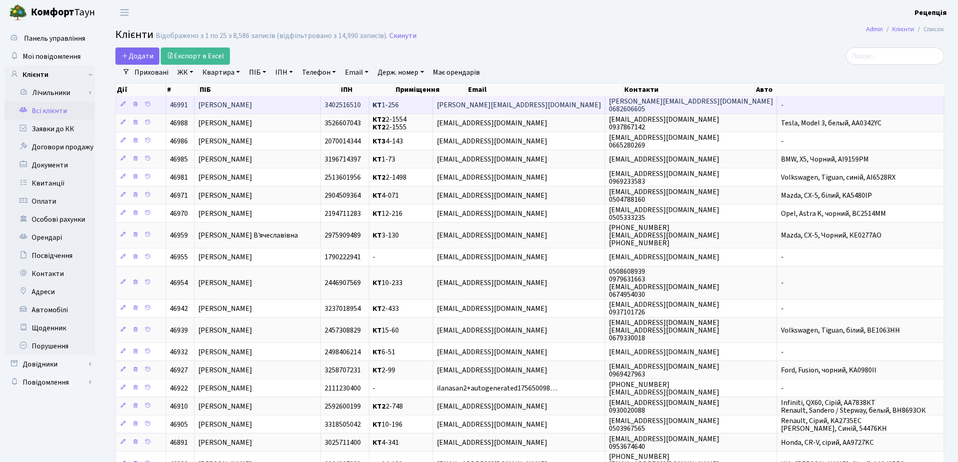
click at [251, 104] on span "[PERSON_NAME]" at bounding box center [225, 105] width 54 height 10
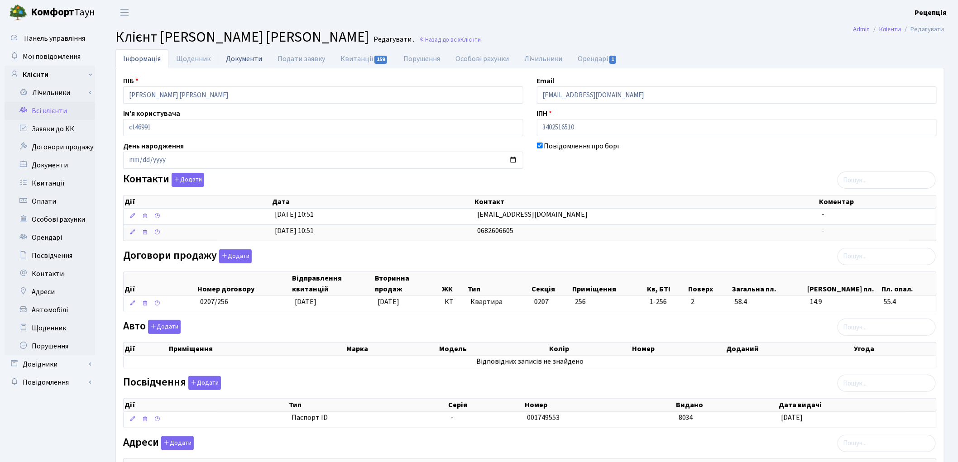
click at [249, 66] on link "Документи" at bounding box center [244, 58] width 52 height 19
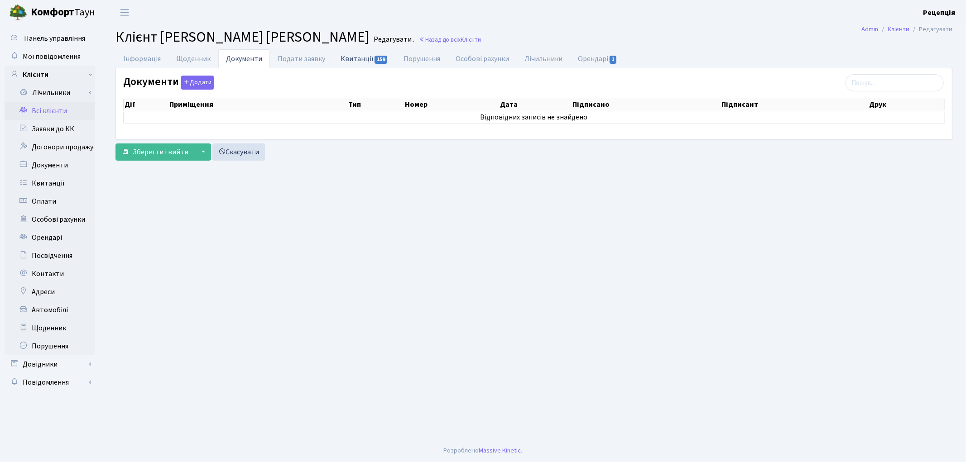
click at [369, 56] on link "Квитанції 159" at bounding box center [364, 58] width 63 height 19
select select "25"
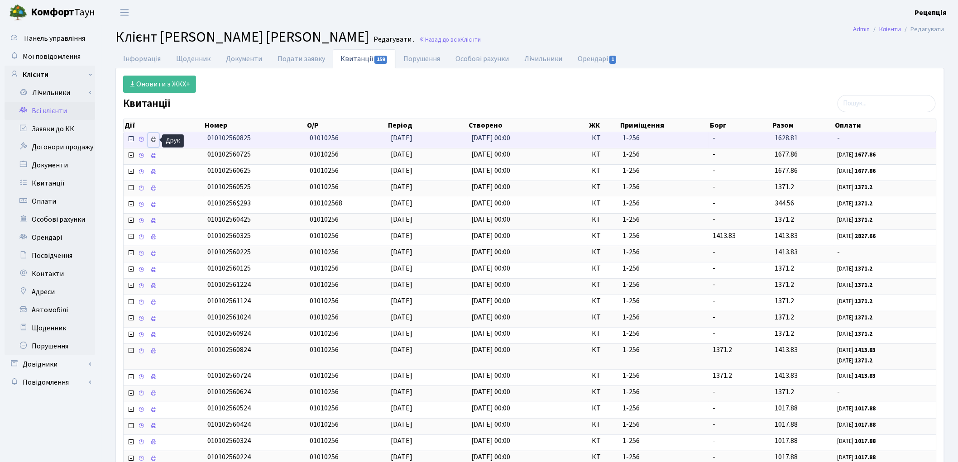
click at [155, 139] on icon at bounding box center [153, 139] width 6 height 6
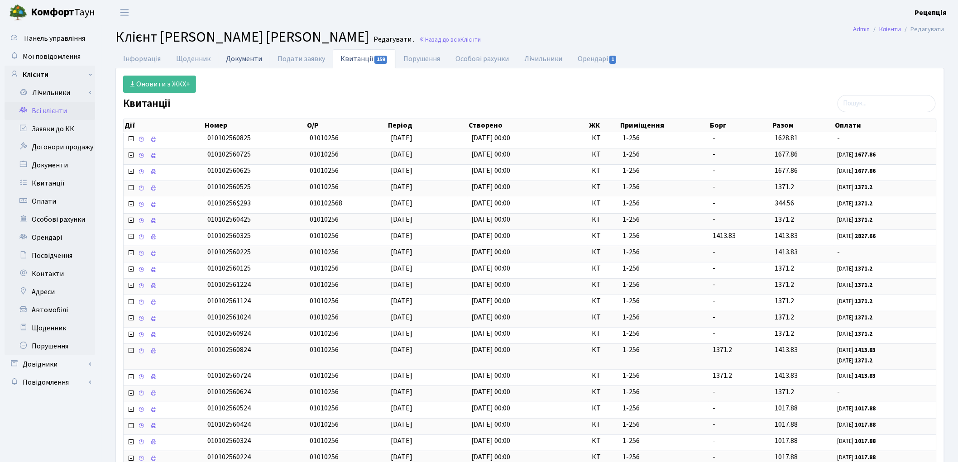
click at [242, 62] on link "Документи" at bounding box center [244, 58] width 52 height 19
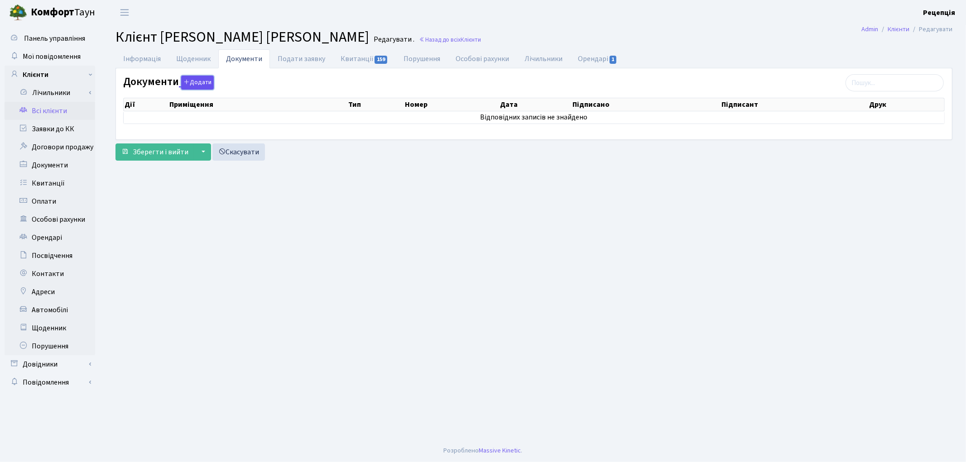
click at [196, 82] on button "Додати" at bounding box center [197, 83] width 33 height 14
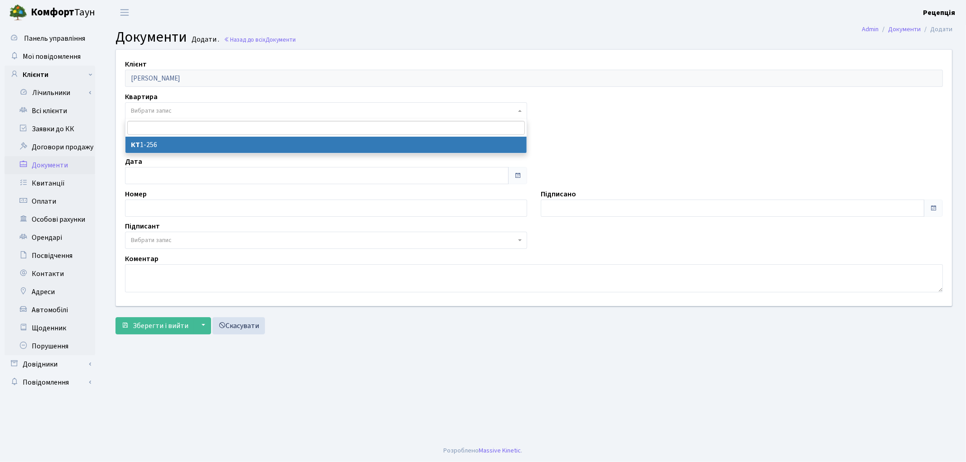
click at [154, 116] on span "Вибрати запис" at bounding box center [326, 110] width 402 height 17
select select "178667"
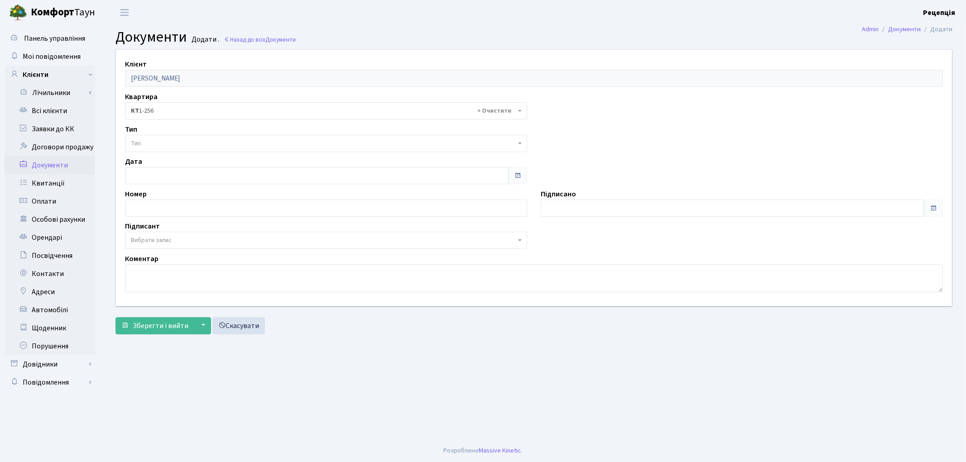
click at [150, 145] on span "Тип" at bounding box center [323, 143] width 385 height 9
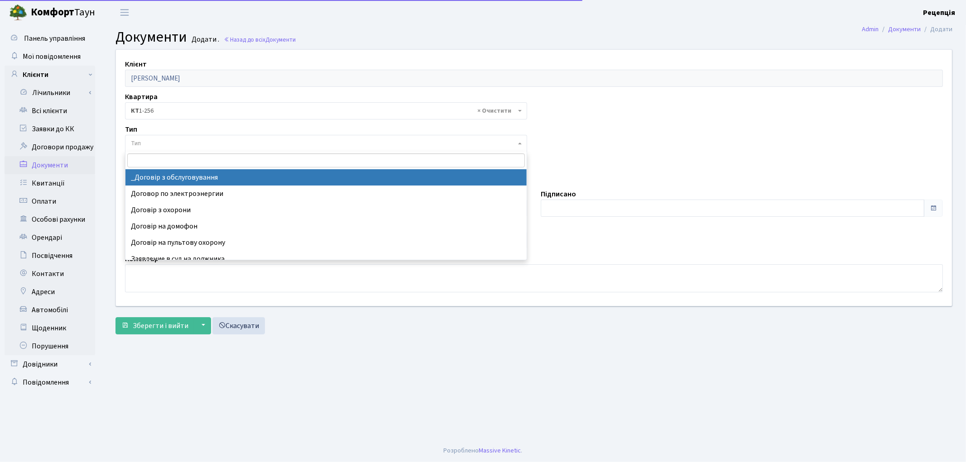
select select "289"
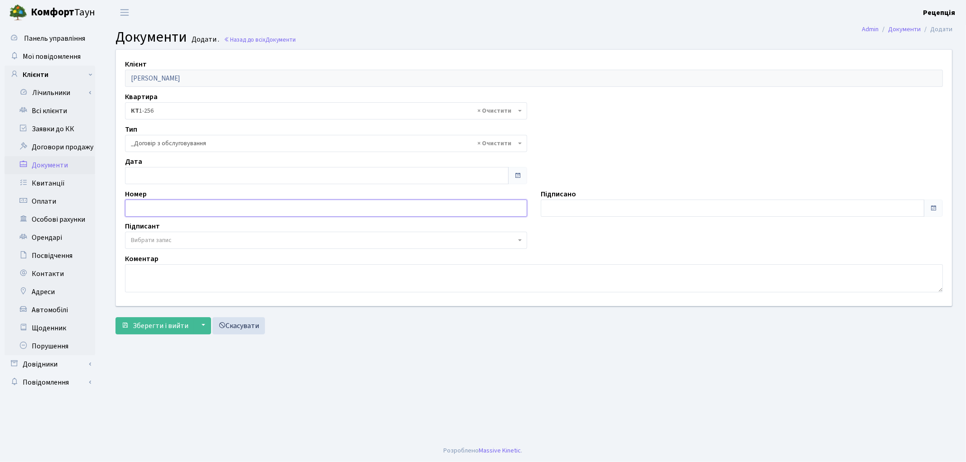
click at [166, 211] on input "text" at bounding box center [326, 208] width 402 height 17
type input "11.09.2025"
click at [148, 177] on input "[DATE]" at bounding box center [316, 175] width 383 height 17
type input "[DATE]"
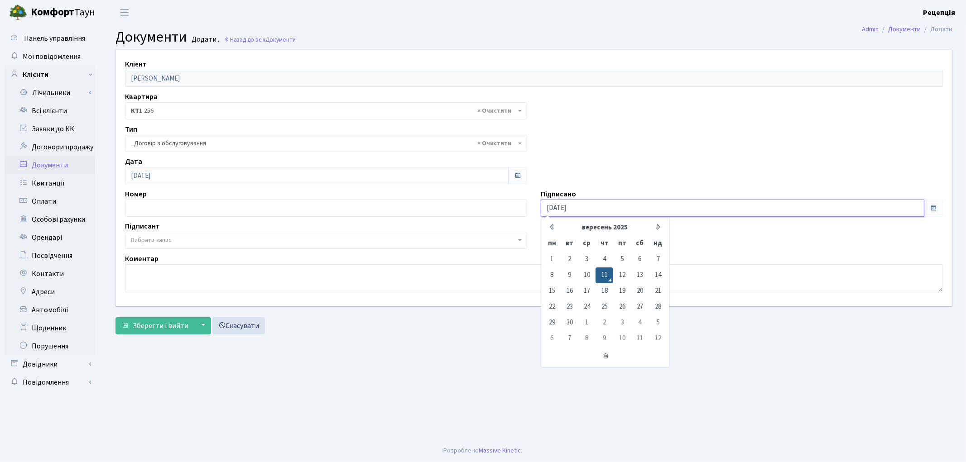
click at [618, 201] on input "11.09.2025" at bounding box center [732, 208] width 383 height 17
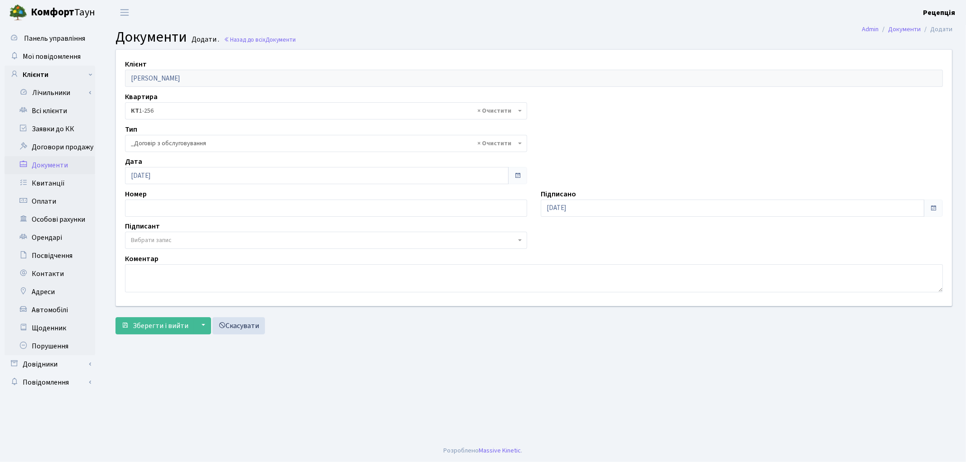
click at [162, 242] on span "Вибрати запис" at bounding box center [151, 240] width 41 height 9
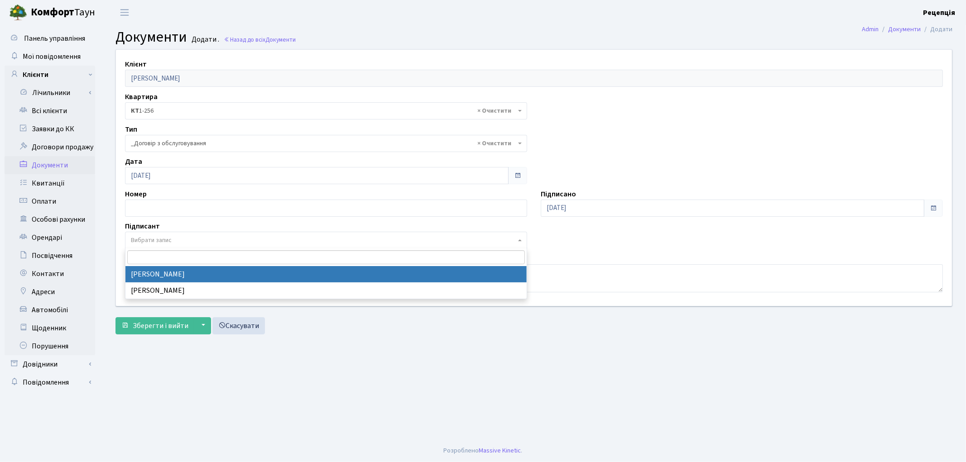
select select "74"
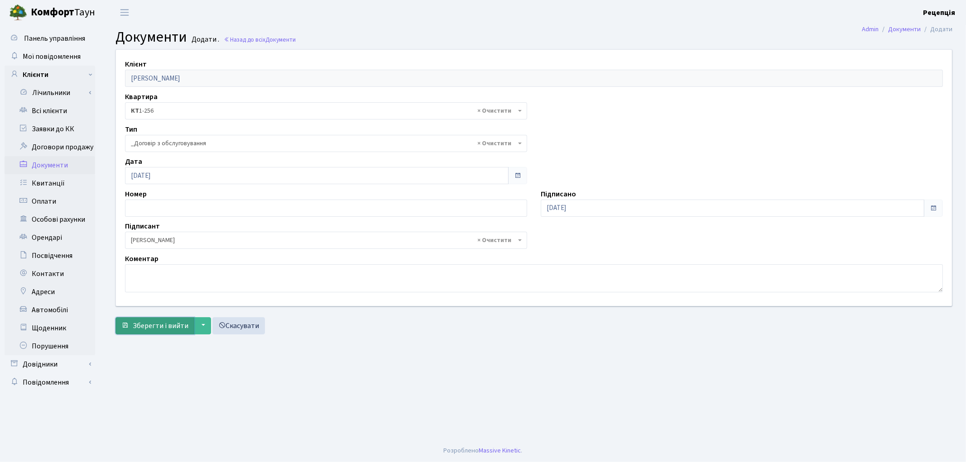
click at [161, 319] on button "Зберегти і вийти" at bounding box center [154, 325] width 79 height 17
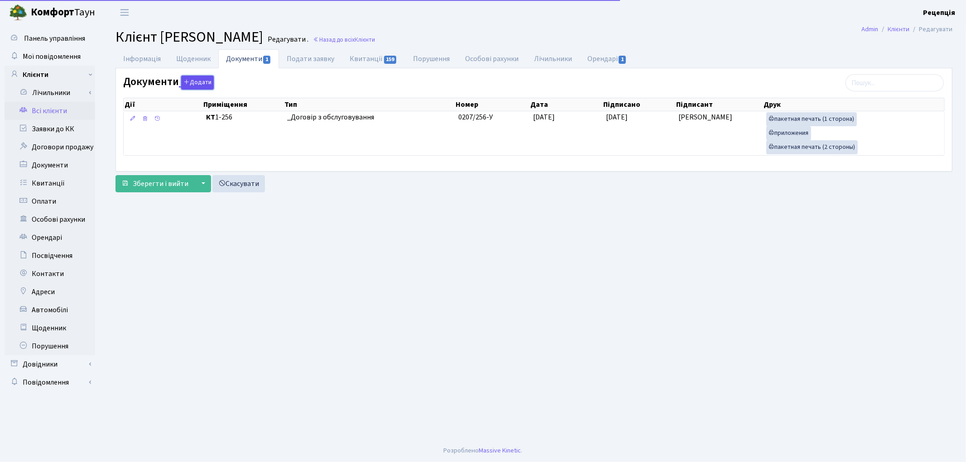
click at [210, 76] on button "Додати" at bounding box center [197, 83] width 33 height 14
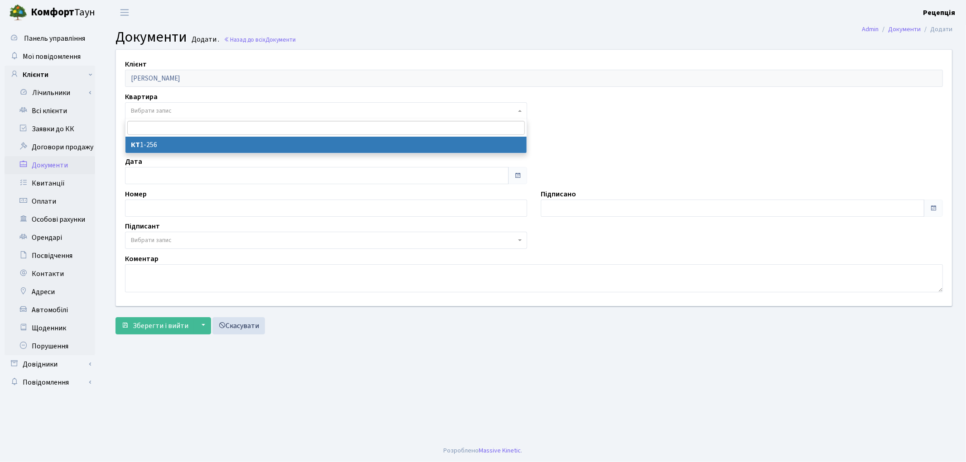
click at [160, 106] on span "Вибрати запис" at bounding box center [151, 110] width 41 height 9
select select "178667"
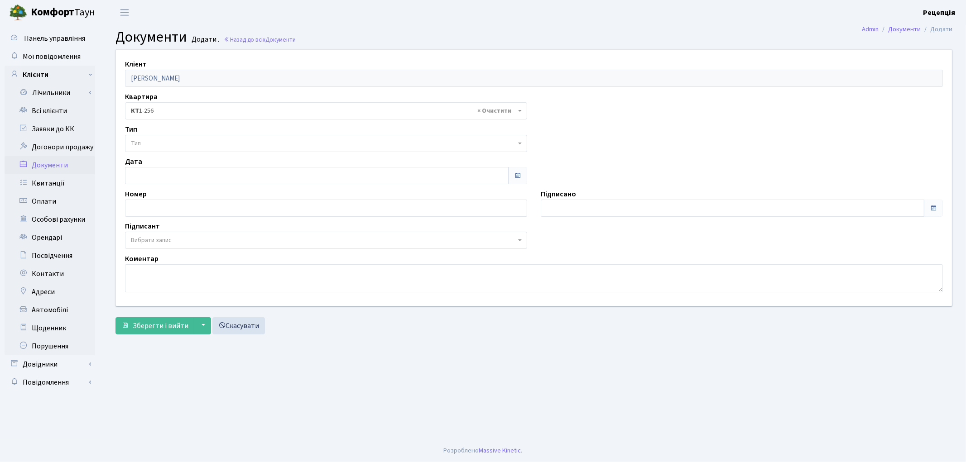
click at [157, 141] on span "Тип" at bounding box center [323, 143] width 385 height 9
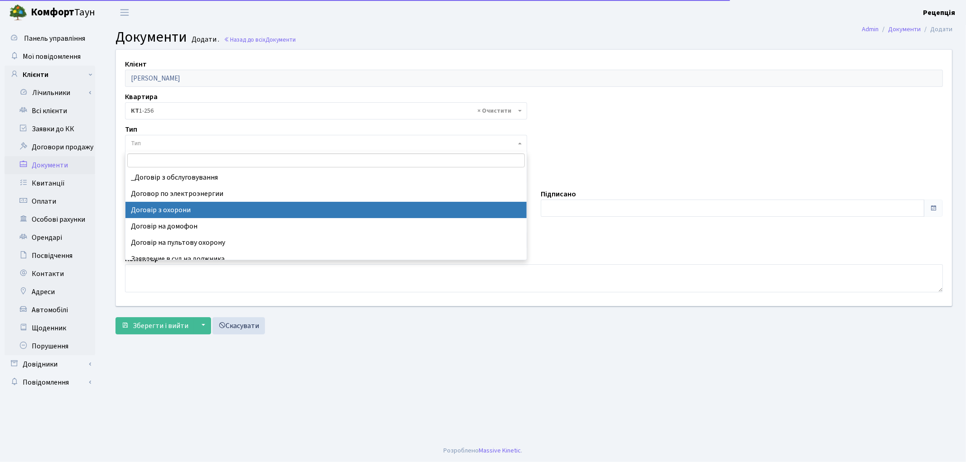
select select "290"
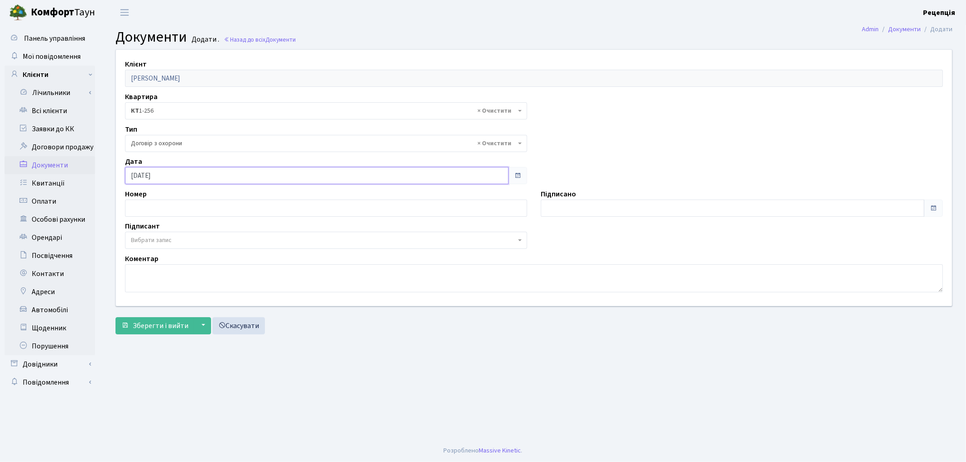
click at [197, 169] on input "[DATE]" at bounding box center [316, 175] width 383 height 17
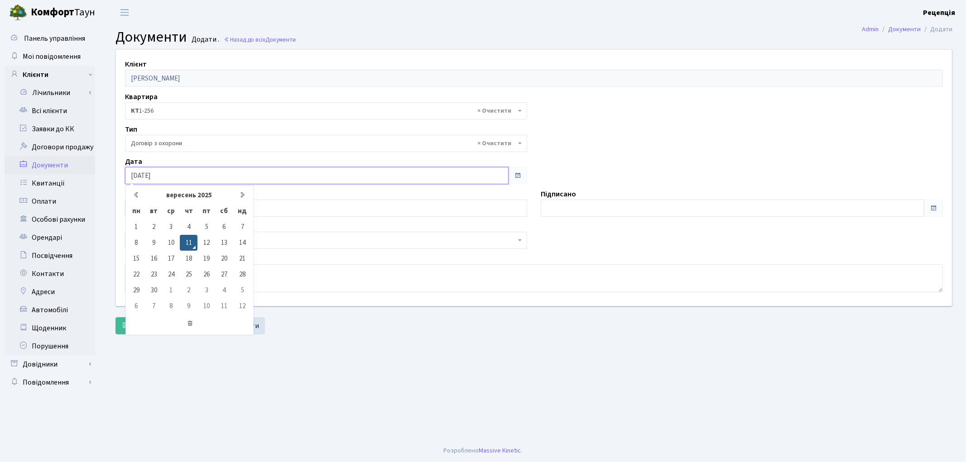
type input "[DATE]"
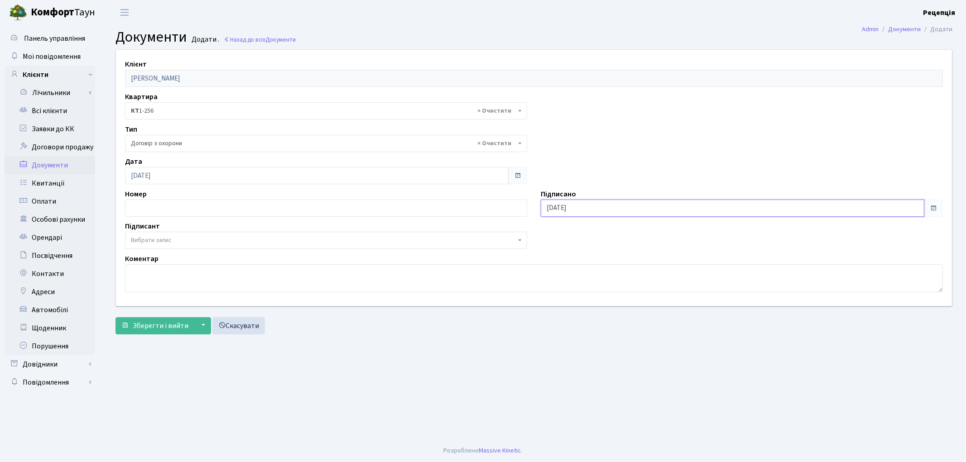
click at [576, 203] on input "[DATE]" at bounding box center [732, 208] width 383 height 17
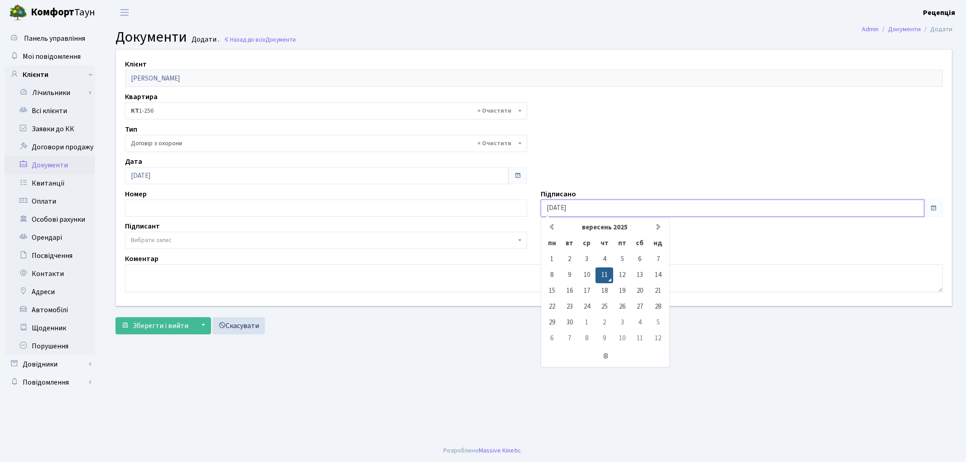
type input "11.09.2020"
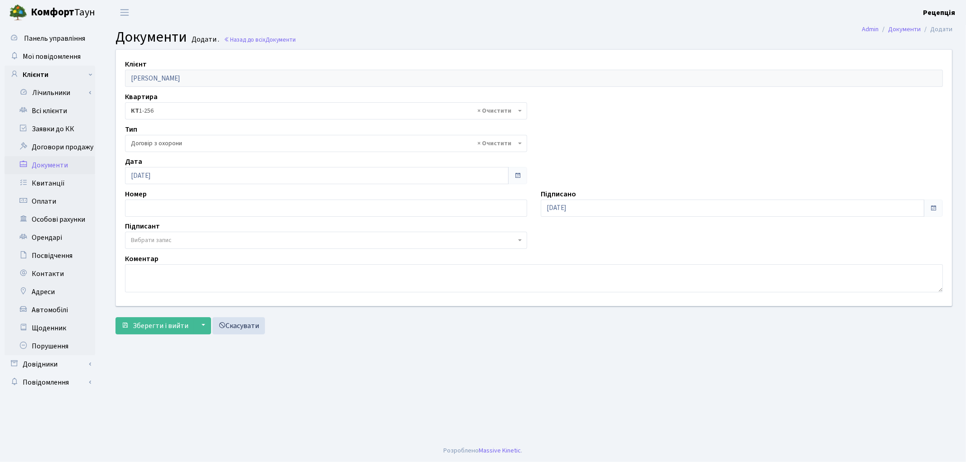
drag, startPoint x: 147, startPoint y: 226, endPoint x: 147, endPoint y: 233, distance: 6.4
click at [147, 227] on label "Підписант" at bounding box center [142, 226] width 35 height 11
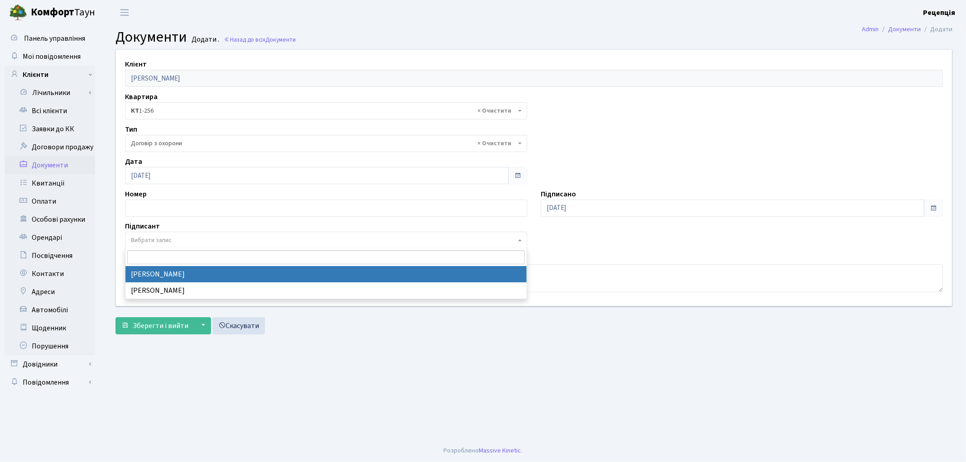
click at [147, 236] on span "Вибрати запис" at bounding box center [151, 240] width 41 height 9
select select "74"
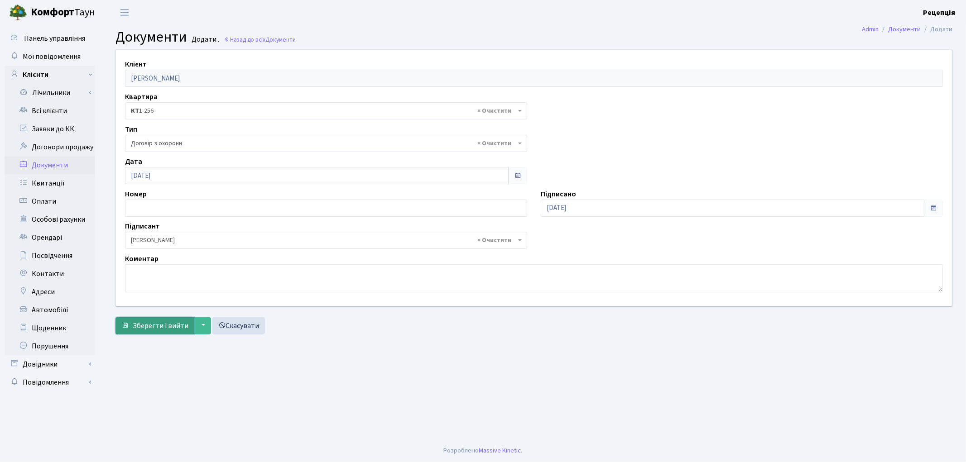
click at [160, 324] on span "Зберегти і вийти" at bounding box center [161, 326] width 56 height 10
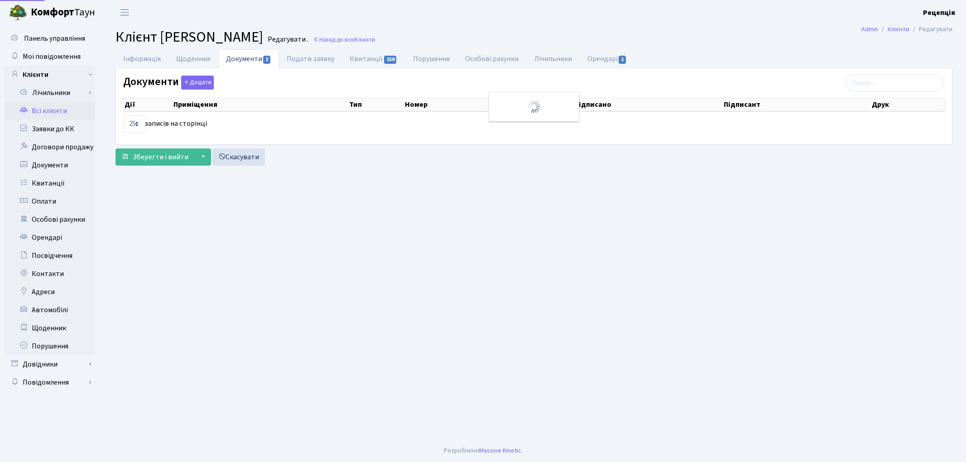
select select "25"
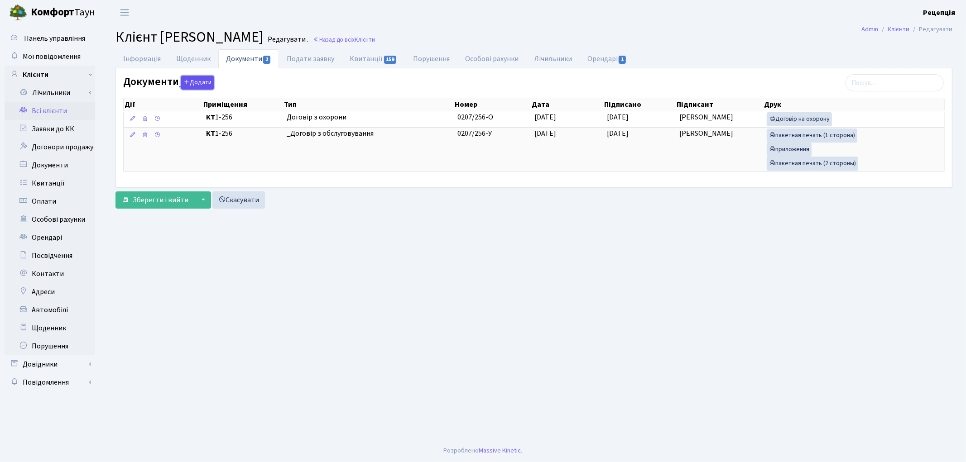
click at [198, 83] on button "Додати" at bounding box center [197, 83] width 33 height 14
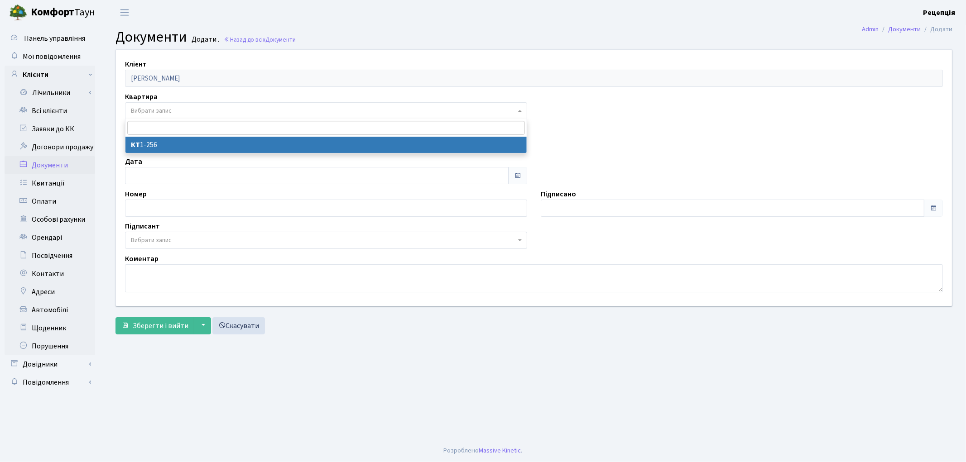
click at [151, 111] on span "Вибрати запис" at bounding box center [151, 110] width 41 height 9
select select "178667"
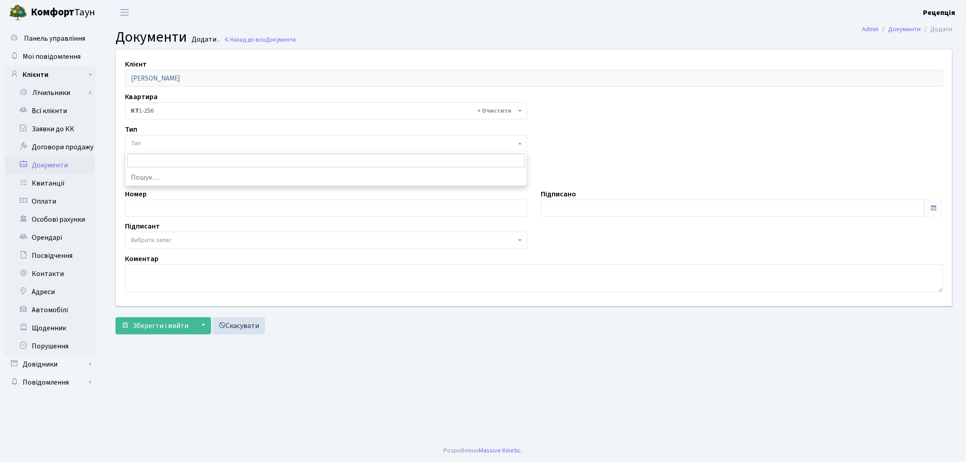
click at [150, 137] on span "Тип" at bounding box center [326, 143] width 402 height 17
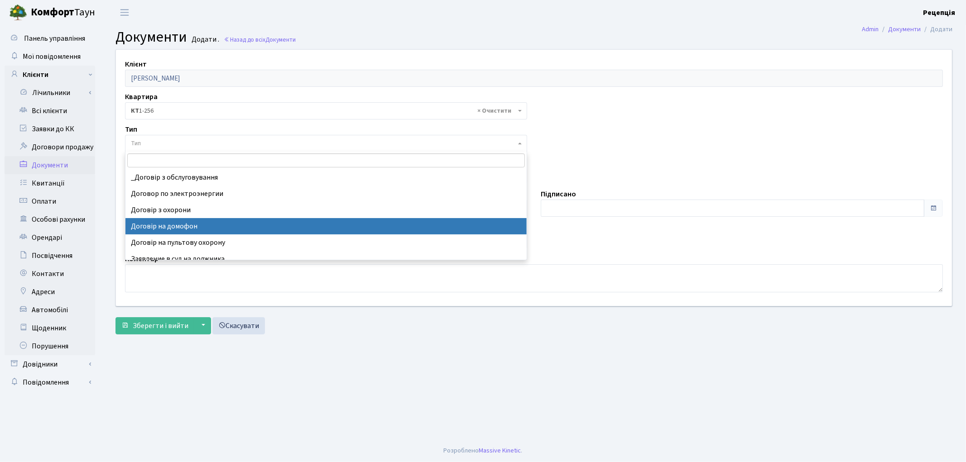
select select "292"
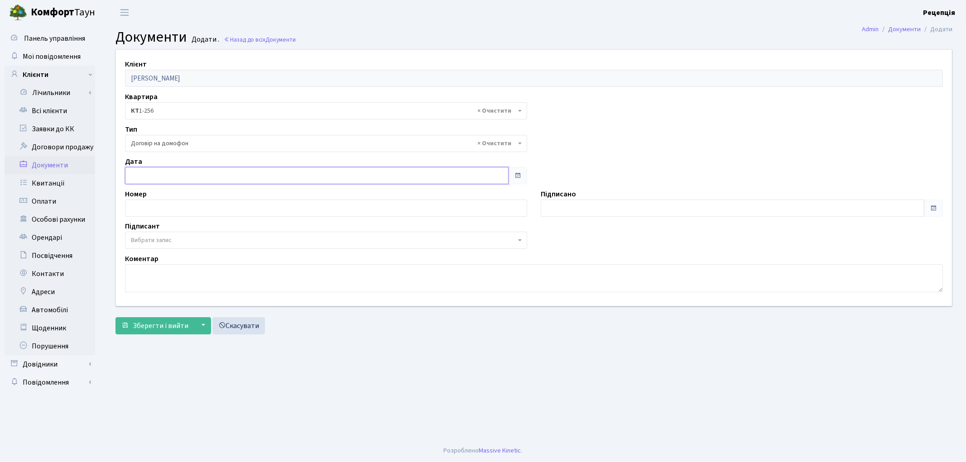
type input "[DATE]"
click at [174, 177] on input "[DATE]" at bounding box center [316, 175] width 383 height 17
type input "[DATE]"
click at [589, 209] on input "[DATE]" at bounding box center [732, 208] width 383 height 17
click at [163, 244] on span "Вибрати запис" at bounding box center [151, 240] width 41 height 9
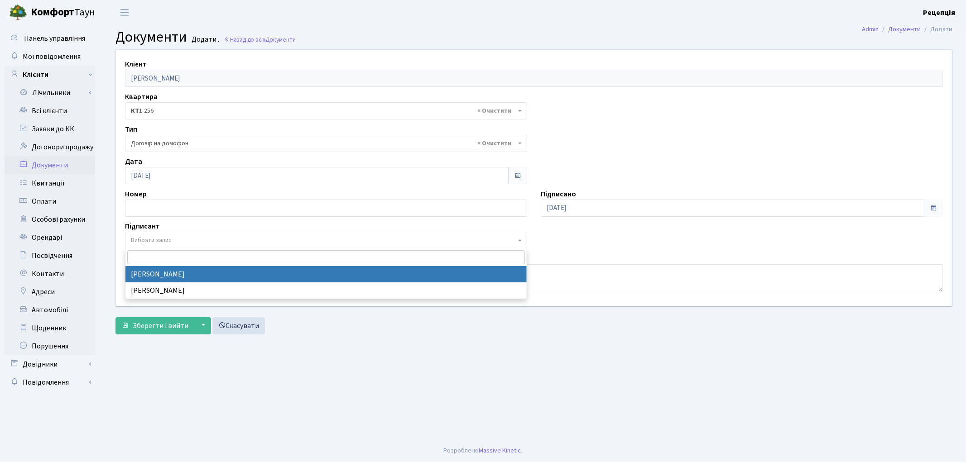
select select "74"
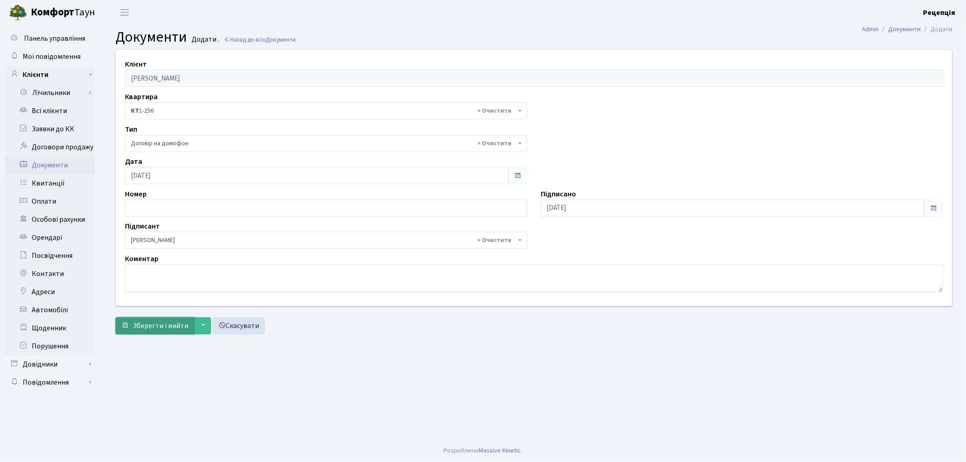
click at [158, 325] on span "Зберегти і вийти" at bounding box center [161, 326] width 56 height 10
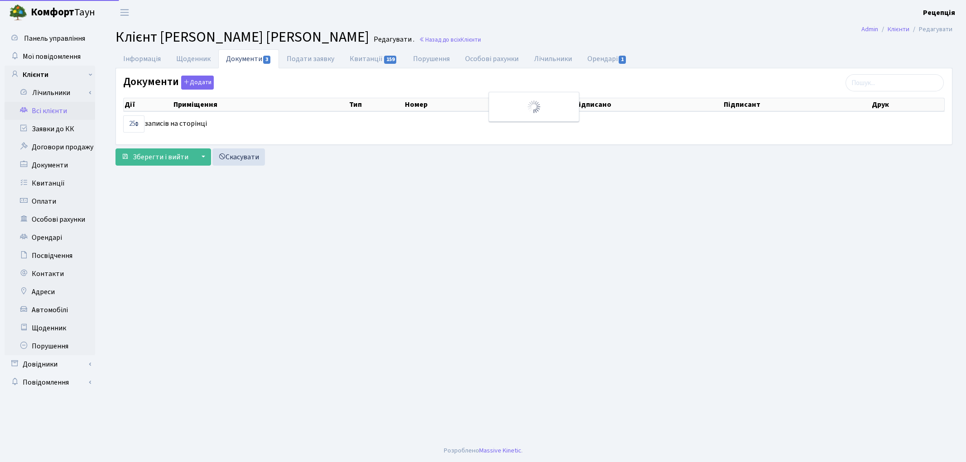
select select "25"
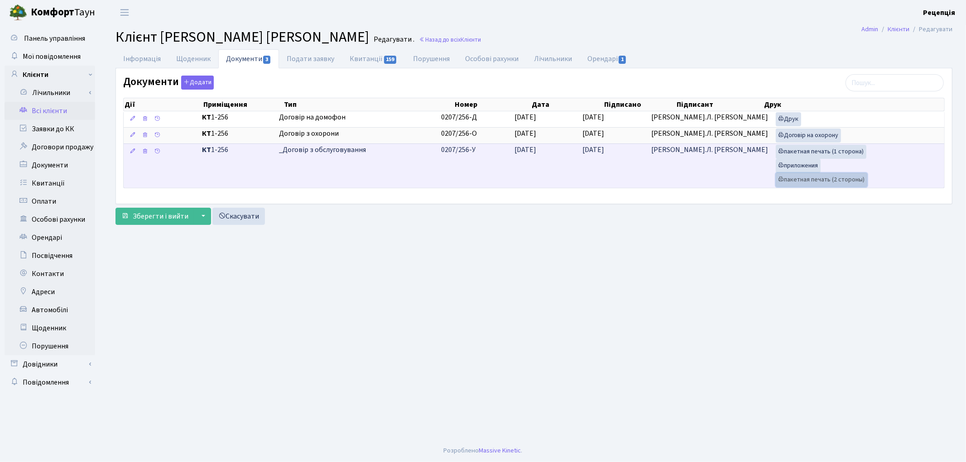
click at [779, 178] on link "пакетная печать (2 стороны)" at bounding box center [821, 180] width 91 height 14
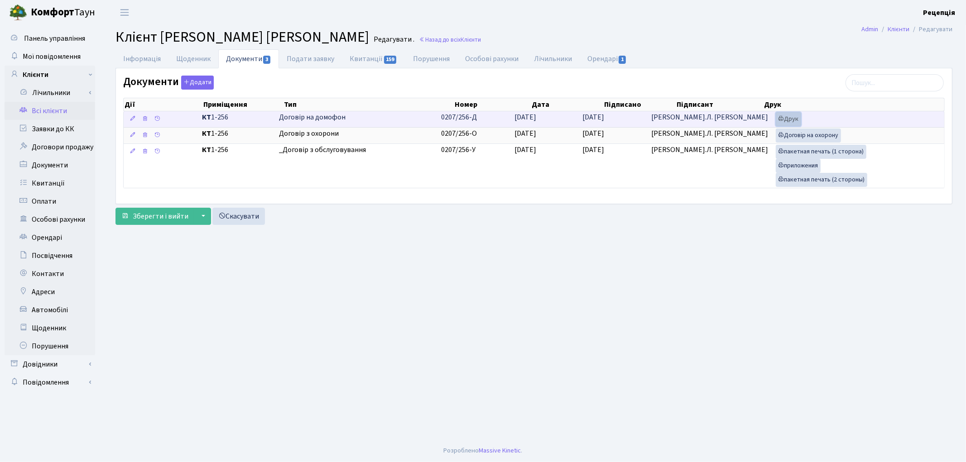
click at [786, 119] on link "Друк" at bounding box center [788, 119] width 25 height 14
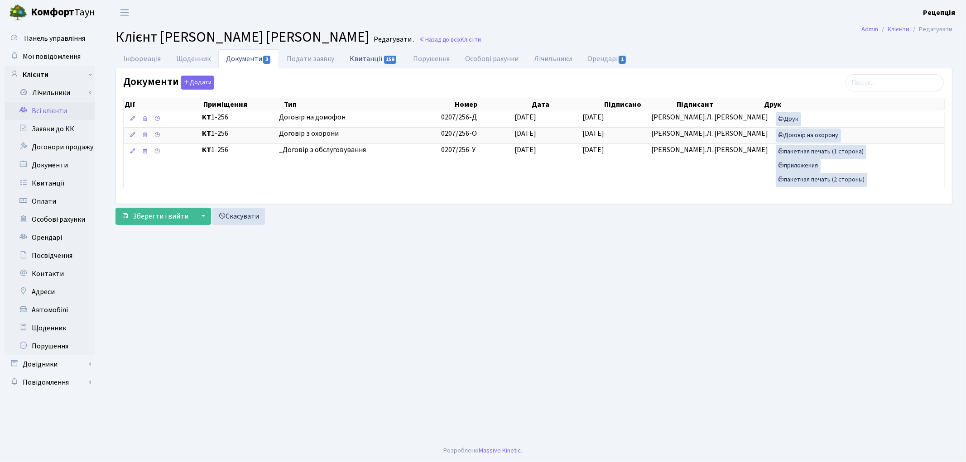
click at [372, 62] on link "Квитанції 159" at bounding box center [373, 58] width 63 height 19
select select "25"
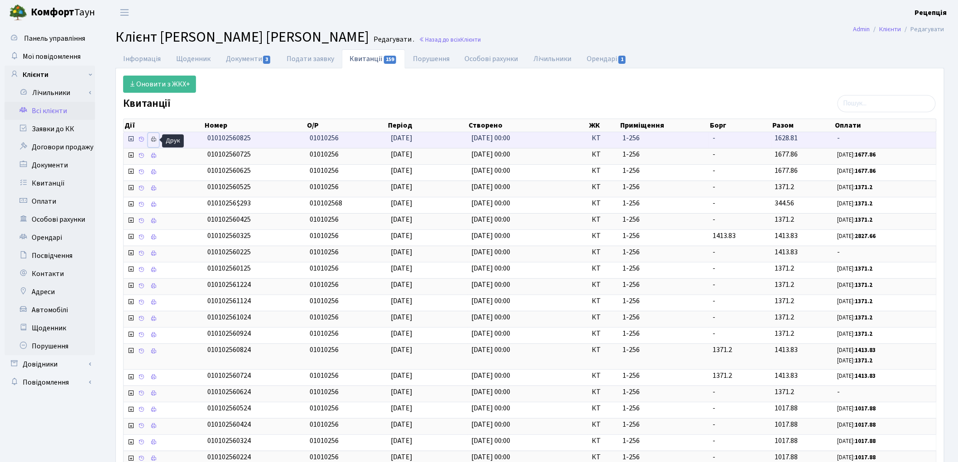
click at [152, 141] on icon at bounding box center [153, 139] width 6 height 6
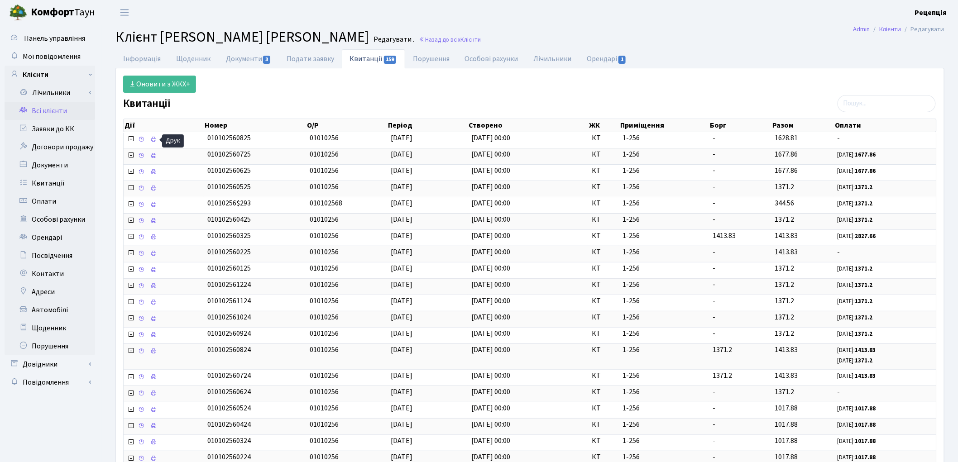
click at [45, 114] on link "Всі клієнти" at bounding box center [50, 111] width 91 height 18
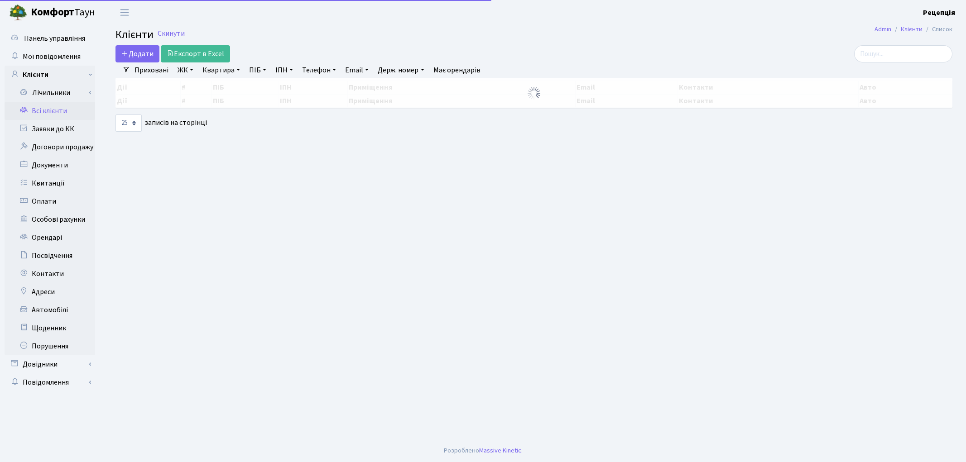
select select "25"
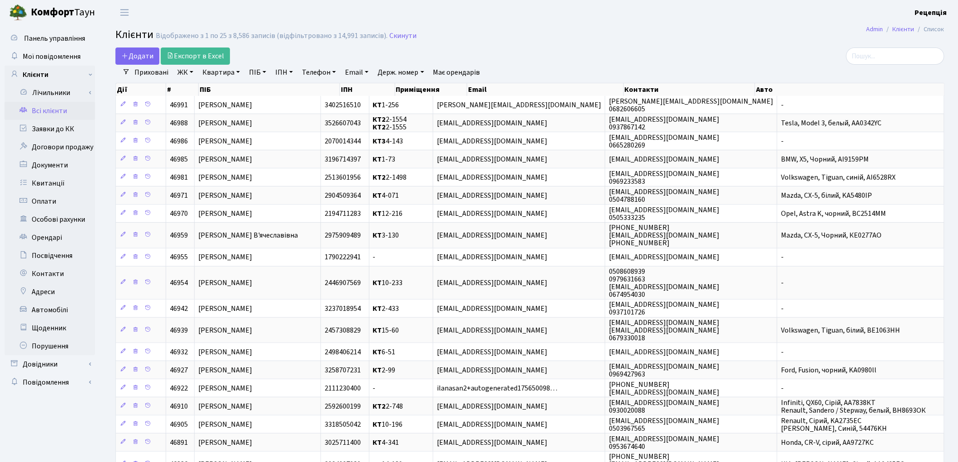
click at [56, 112] on link "Всі клієнти" at bounding box center [50, 111] width 91 height 18
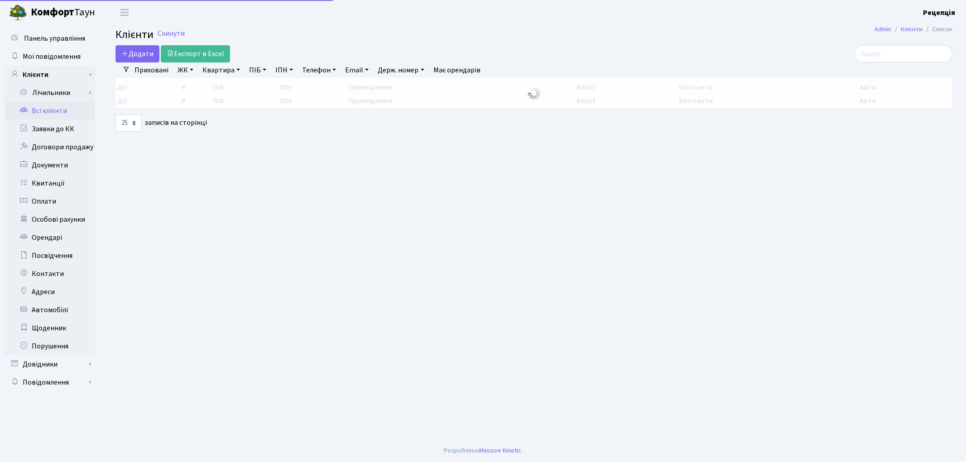
select select "25"
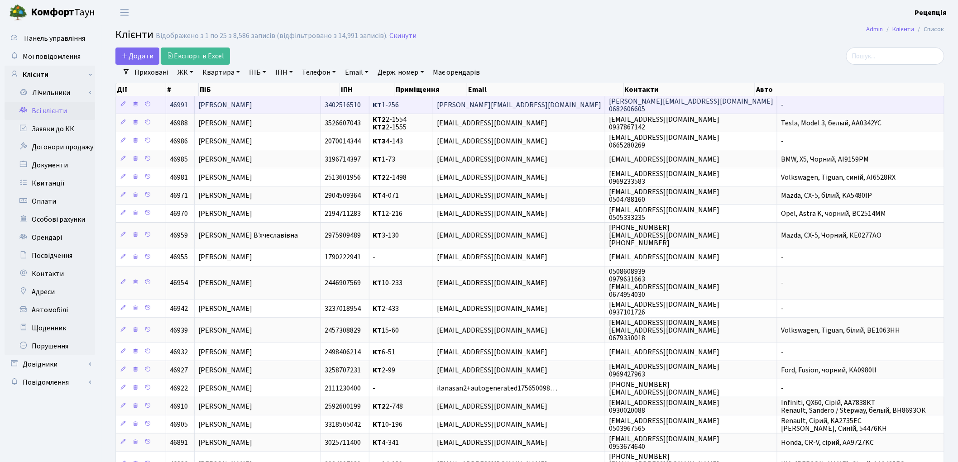
click at [228, 102] on span "[PERSON_NAME]" at bounding box center [225, 105] width 54 height 10
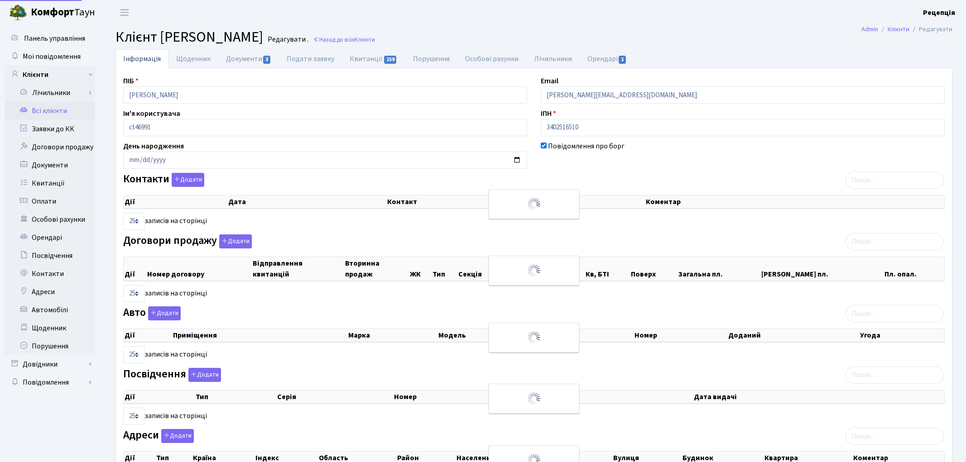
select select "25"
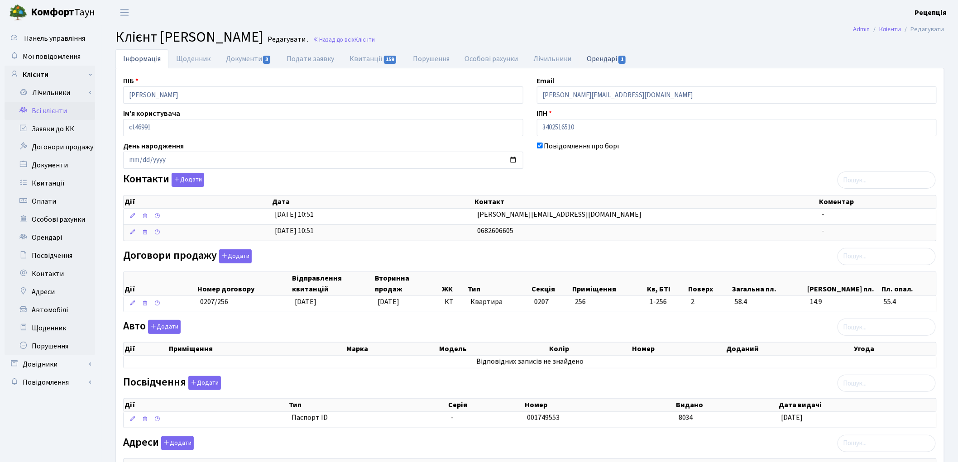
click at [586, 55] on link "Орендарі 1" at bounding box center [607, 58] width 55 height 19
select select "25"
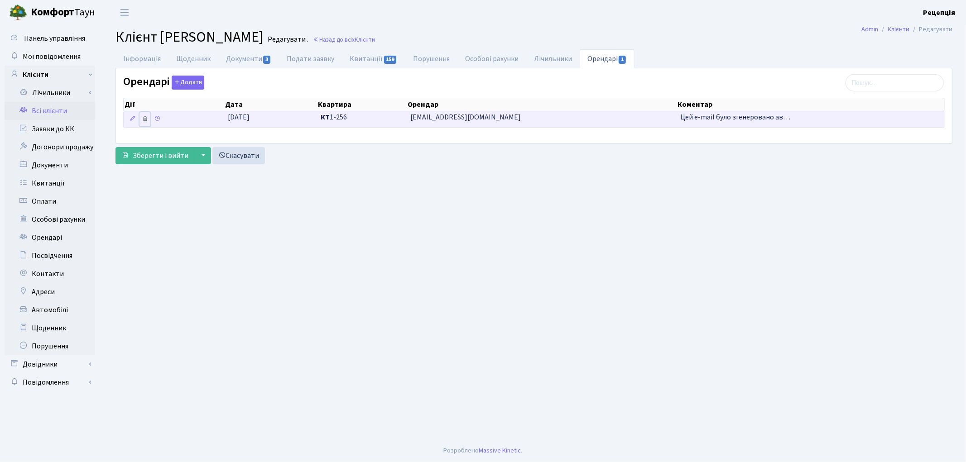
click at [145, 120] on icon at bounding box center [145, 118] width 6 height 6
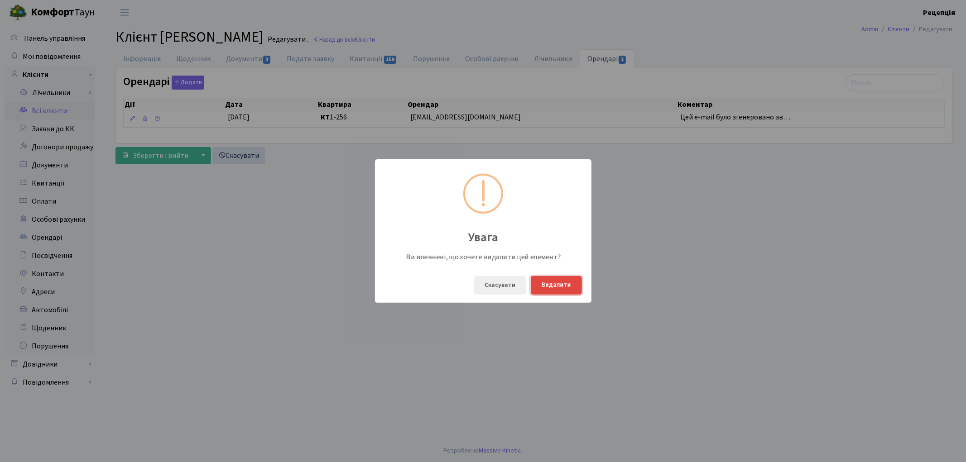
click at [564, 286] on button "Видалити" at bounding box center [556, 285] width 51 height 19
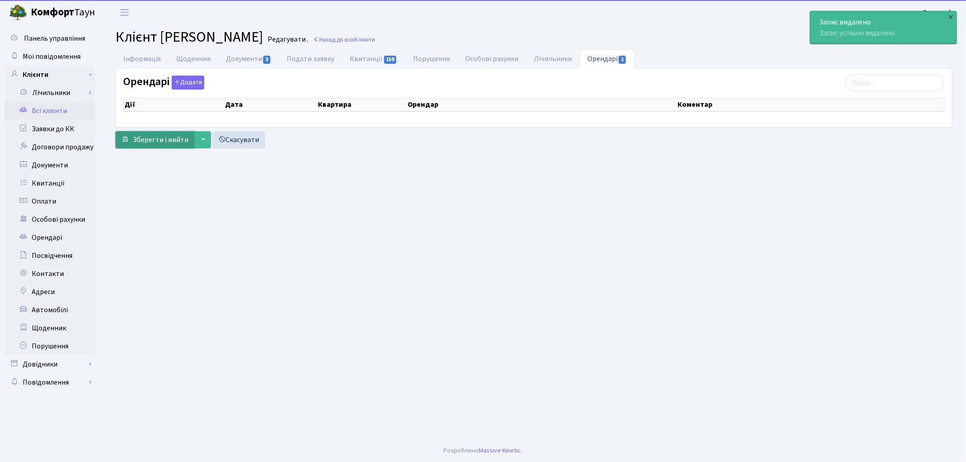
click at [159, 142] on span "Зберегти і вийти" at bounding box center [161, 140] width 56 height 10
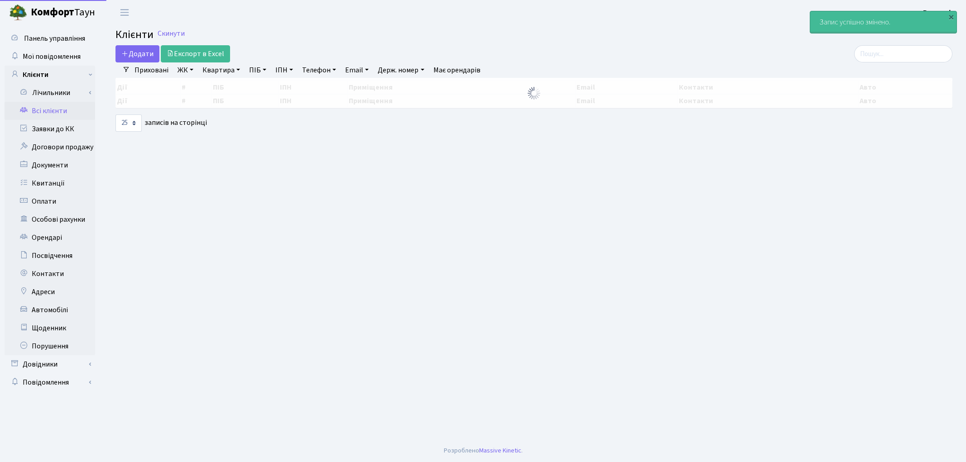
select select "25"
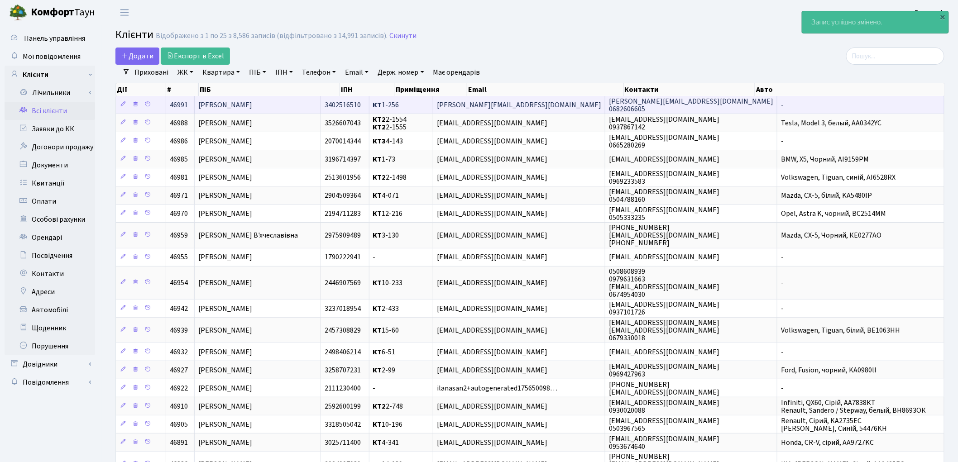
click at [310, 109] on td "[PERSON_NAME]" at bounding box center [258, 105] width 126 height 18
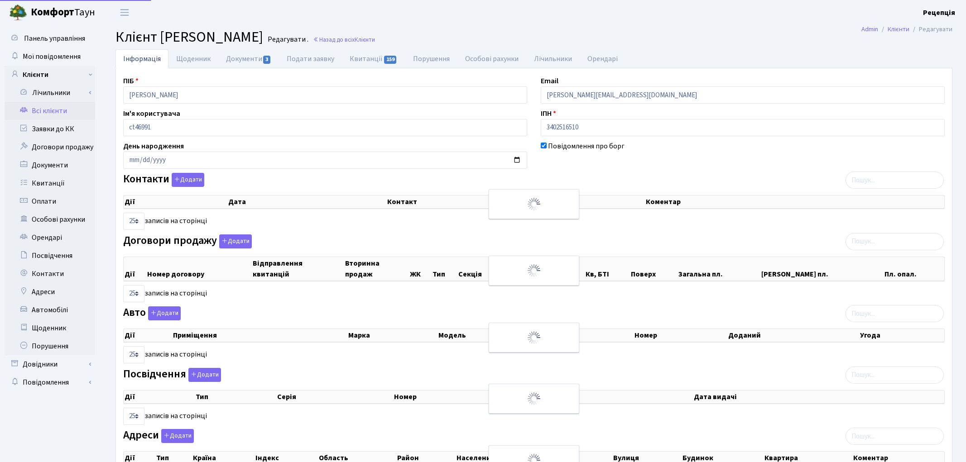
select select "25"
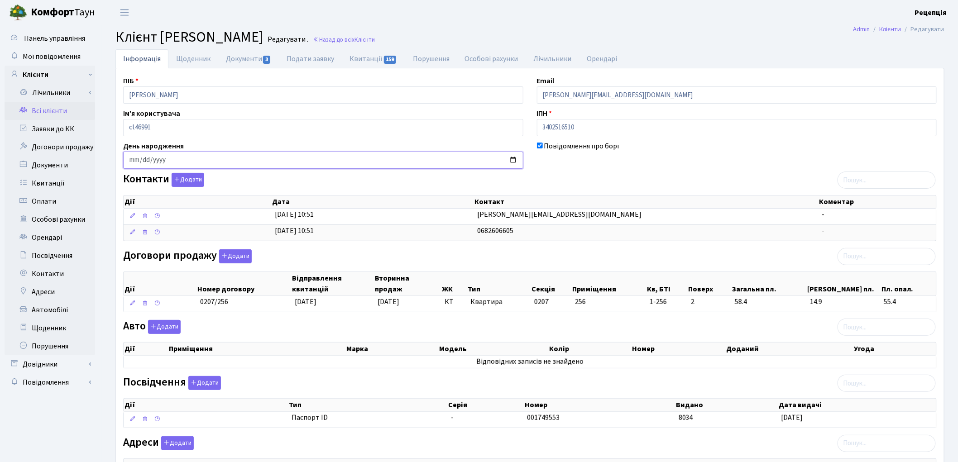
click at [133, 164] on input "date" at bounding box center [323, 160] width 400 height 17
type input "1993-02-26"
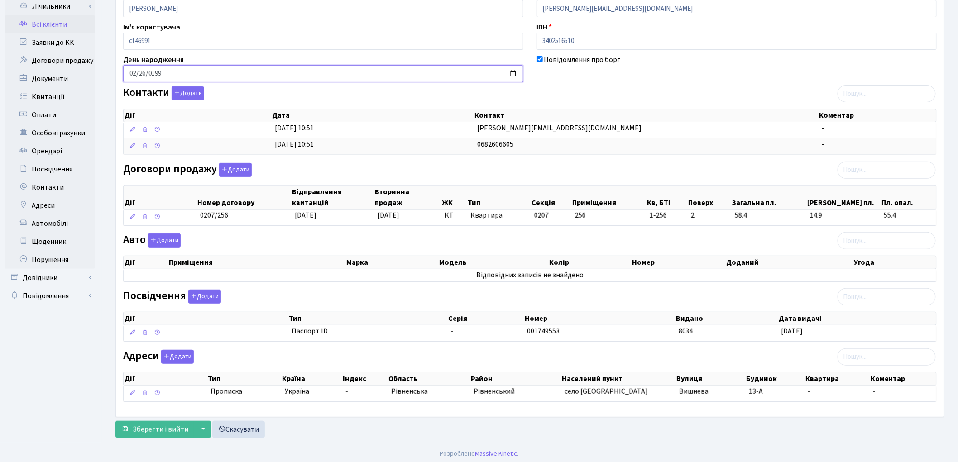
scroll to position [91, 0]
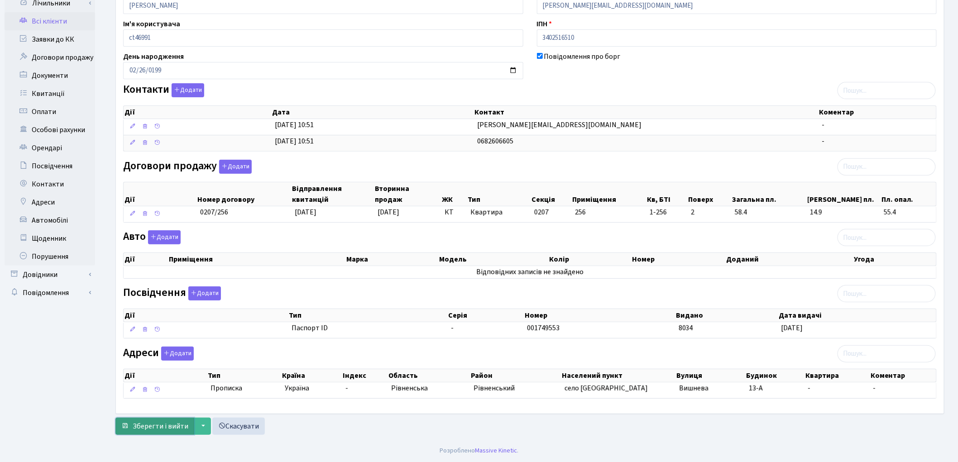
click at [149, 426] on span "Зберегти і вийти" at bounding box center [161, 427] width 56 height 10
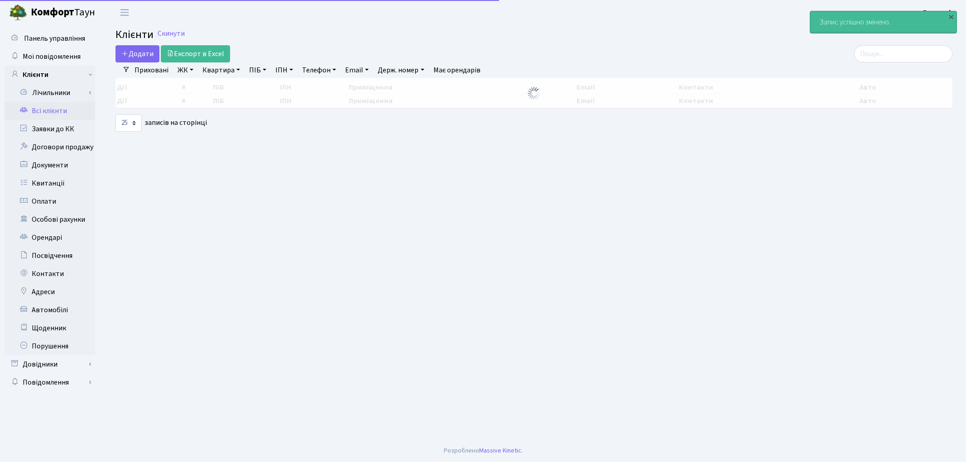
select select "25"
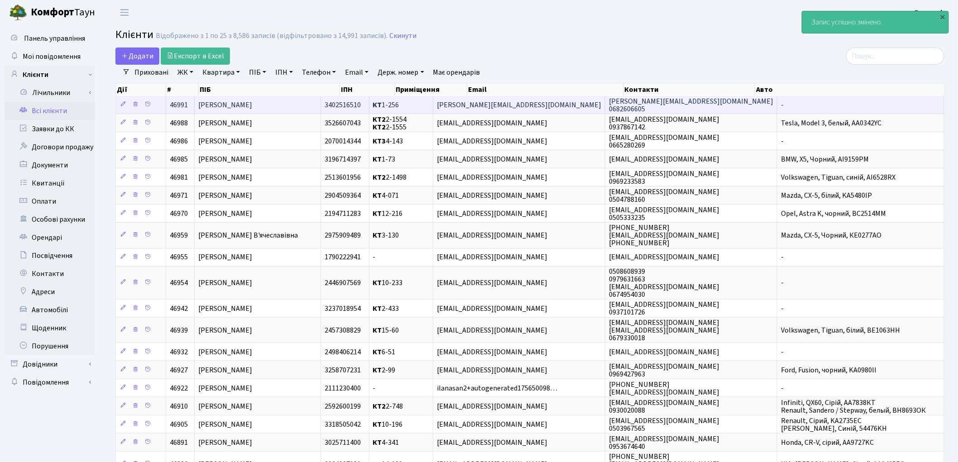
click at [252, 106] on span "[PERSON_NAME]" at bounding box center [225, 105] width 54 height 10
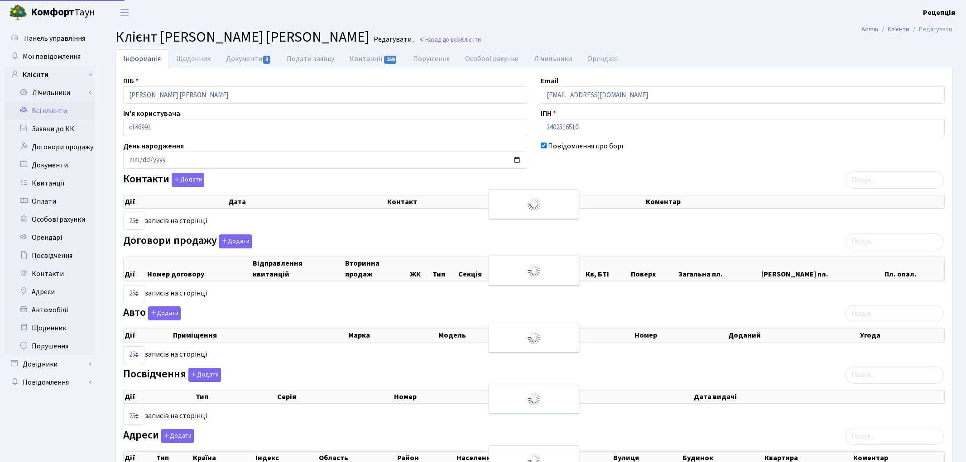
select select "25"
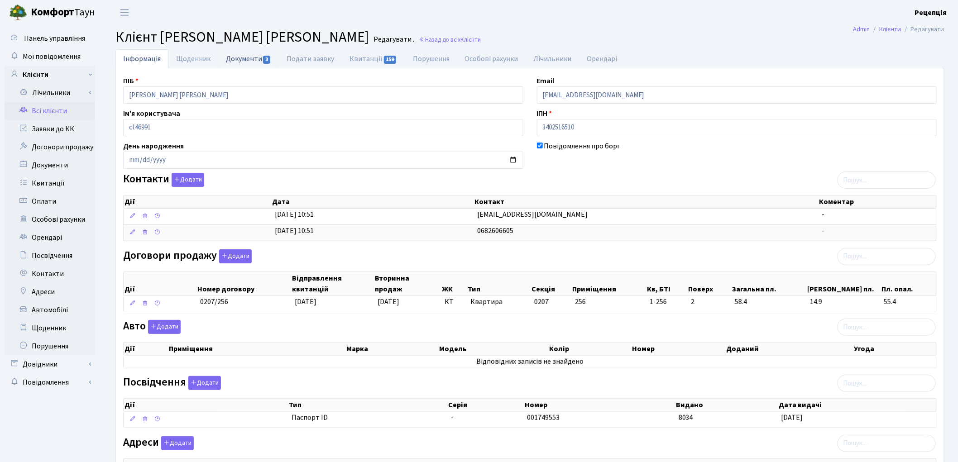
click at [238, 56] on link "Документи 3" at bounding box center [248, 58] width 61 height 19
select select "25"
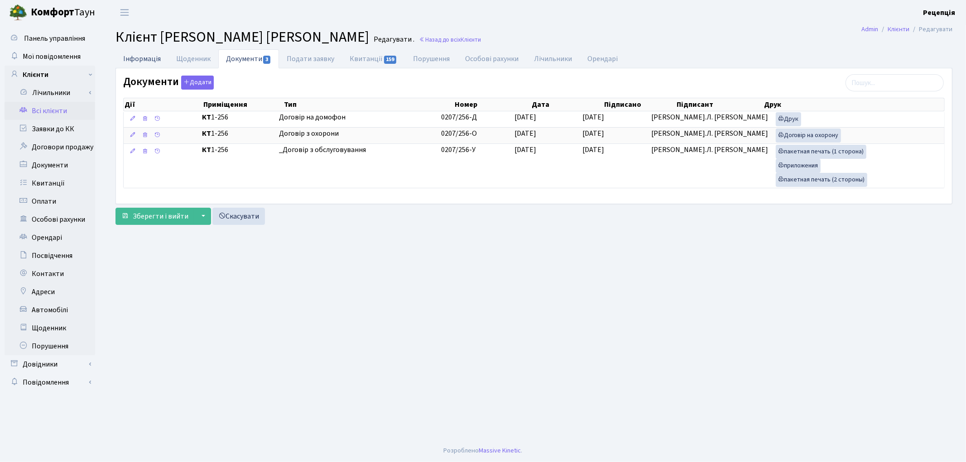
click at [136, 63] on link "Інформація" at bounding box center [141, 58] width 53 height 19
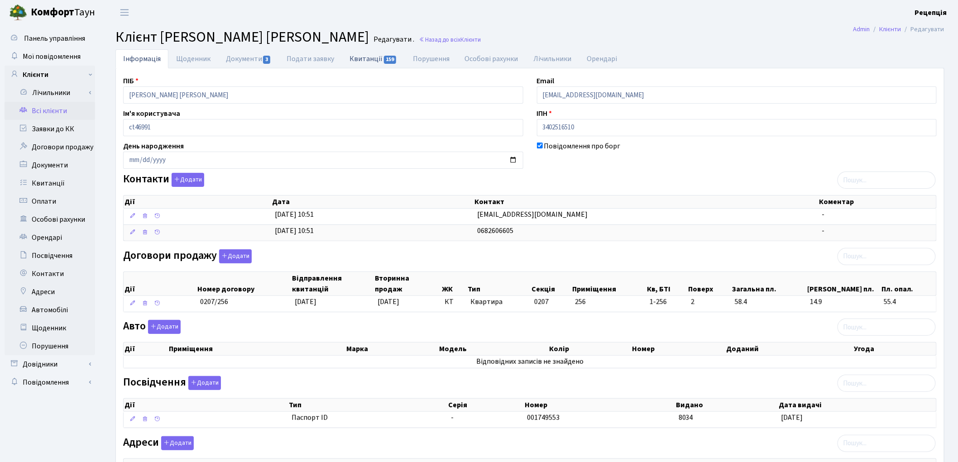
click at [357, 66] on link "Квитанції 159" at bounding box center [373, 58] width 63 height 19
select select "25"
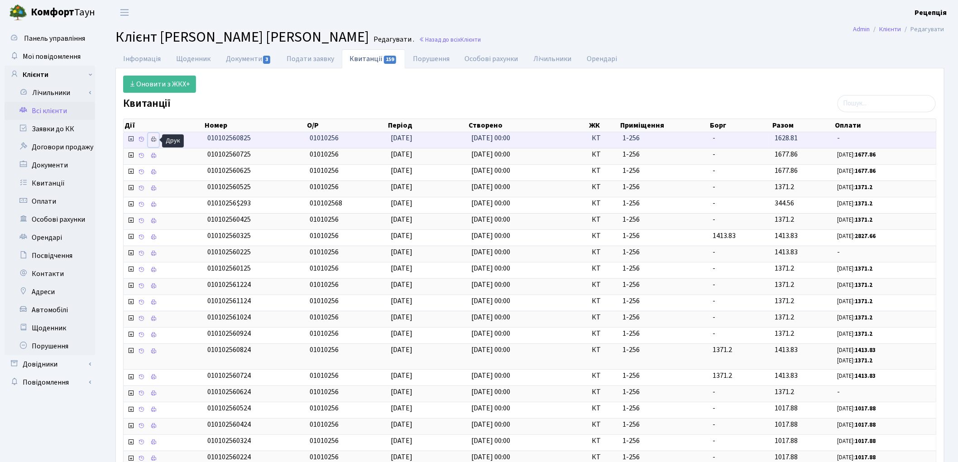
click at [152, 138] on icon at bounding box center [153, 139] width 6 height 6
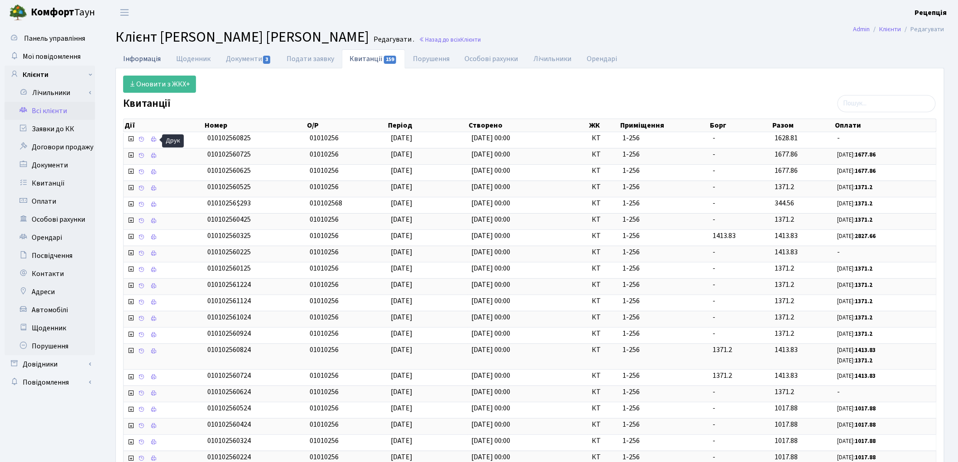
click at [132, 62] on link "Інформація" at bounding box center [141, 58] width 53 height 19
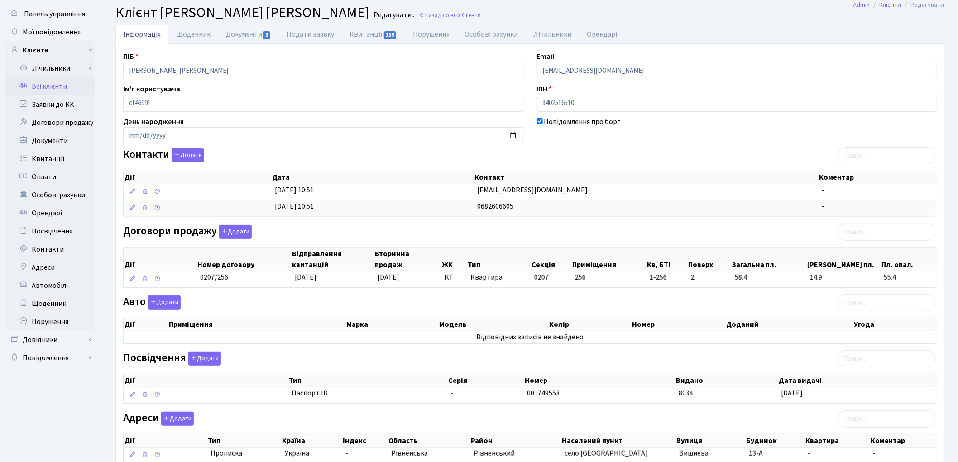
scroll to position [91, 0]
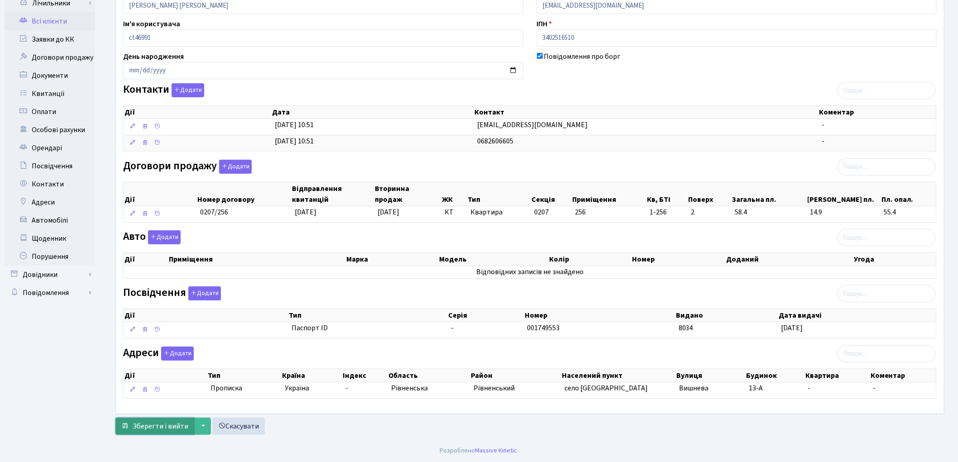
click at [155, 427] on span "Зберегти і вийти" at bounding box center [161, 427] width 56 height 10
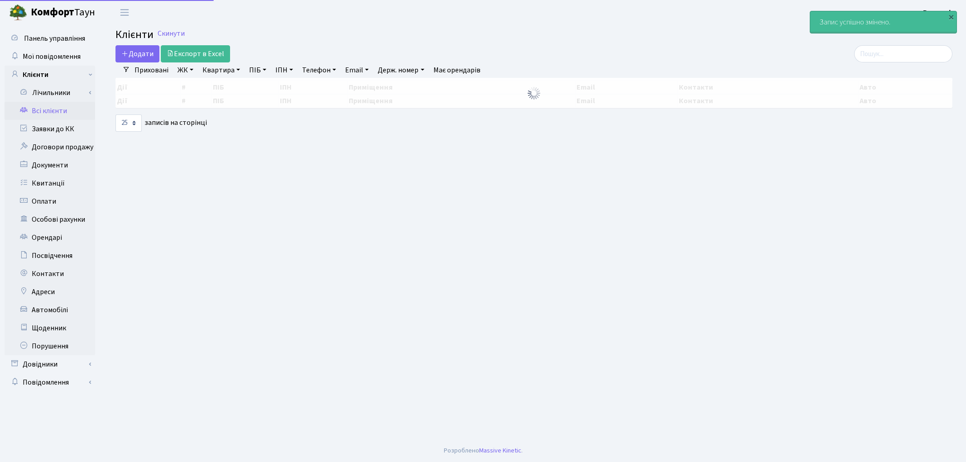
select select "25"
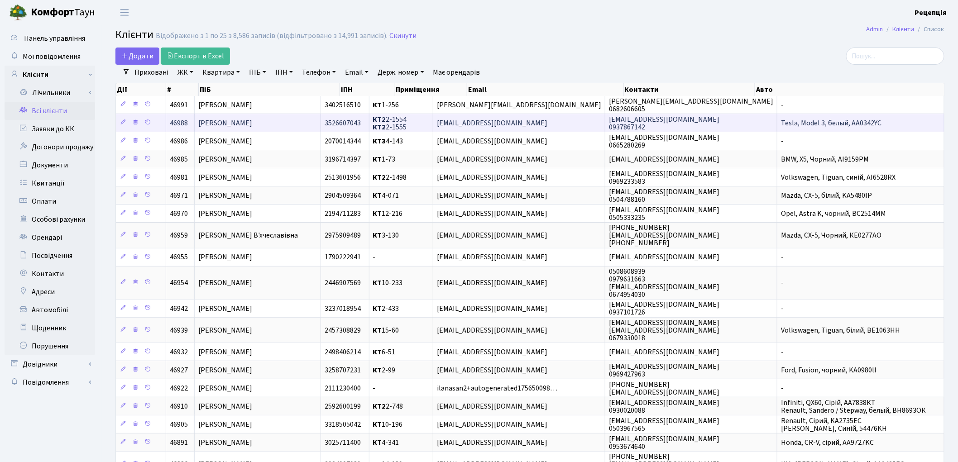
click at [274, 123] on td "[PERSON_NAME]" at bounding box center [258, 123] width 126 height 18
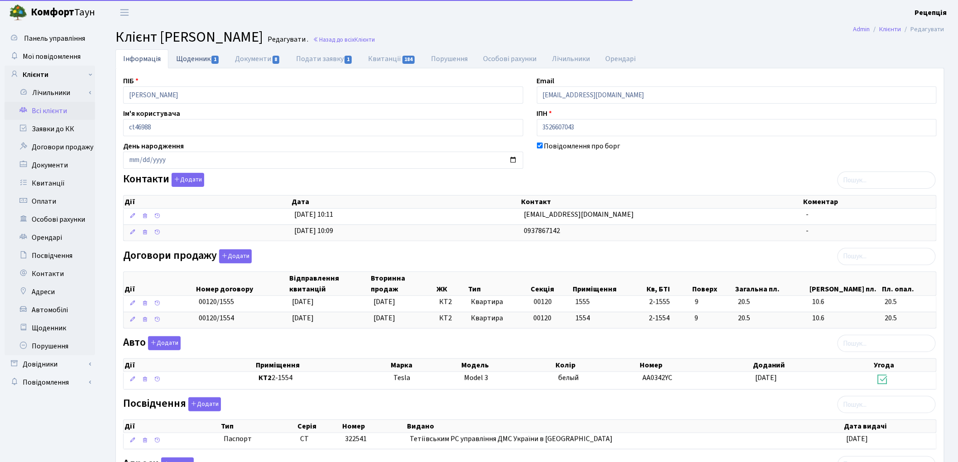
click at [187, 58] on link "Щоденник 1" at bounding box center [197, 58] width 59 height 19
select select "25"
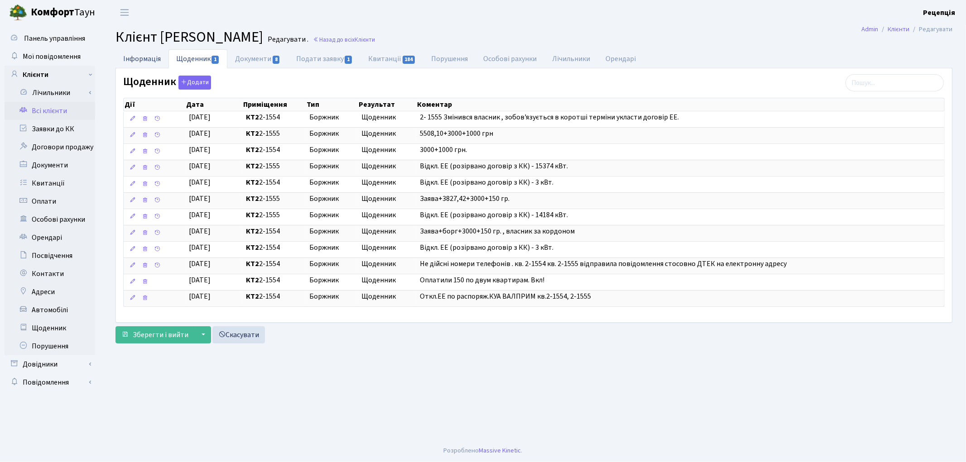
click at [149, 59] on link "Інформація" at bounding box center [141, 58] width 53 height 19
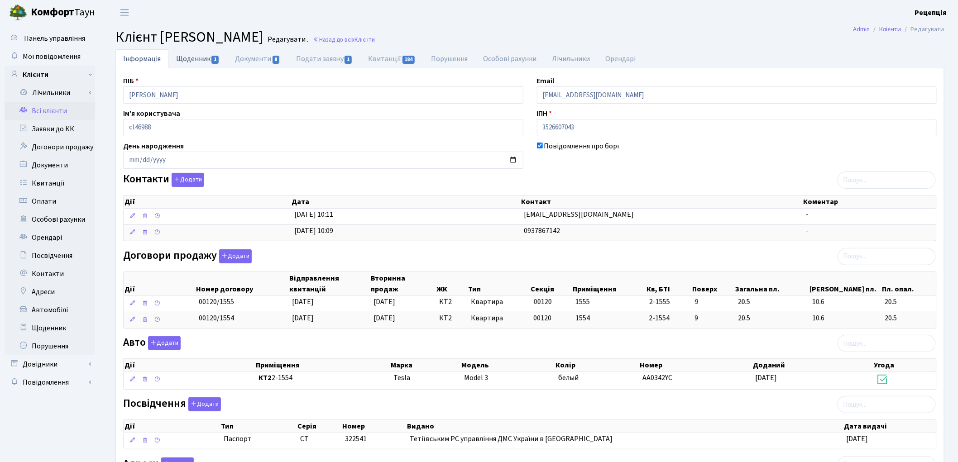
click at [187, 53] on link "Щоденник 1" at bounding box center [197, 58] width 59 height 19
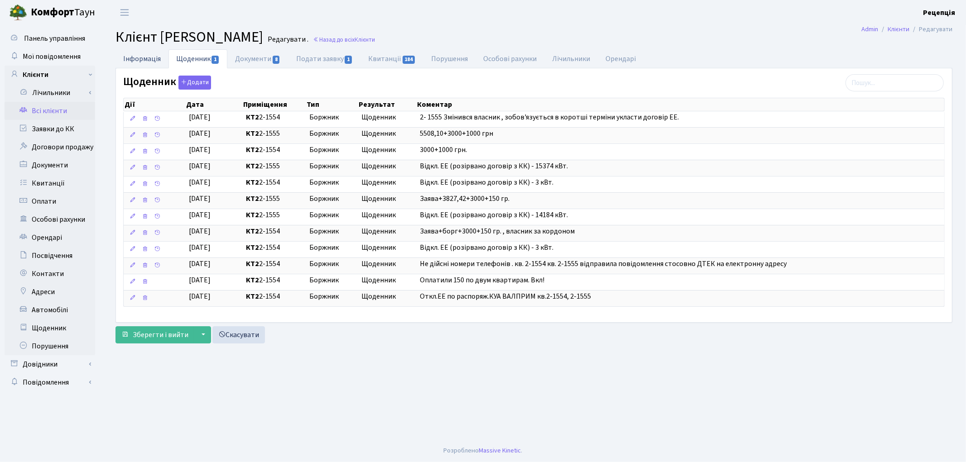
click at [155, 63] on link "Інформація" at bounding box center [141, 58] width 53 height 19
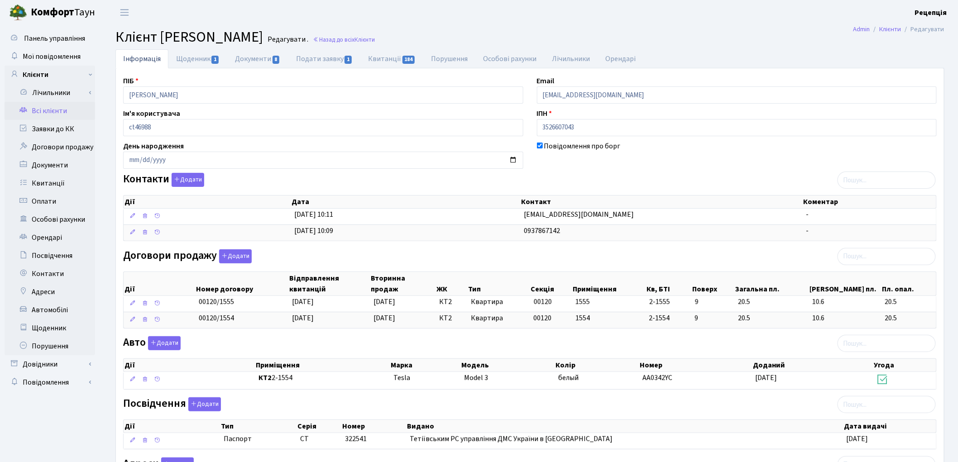
click at [56, 111] on link "Всі клієнти" at bounding box center [50, 111] width 91 height 18
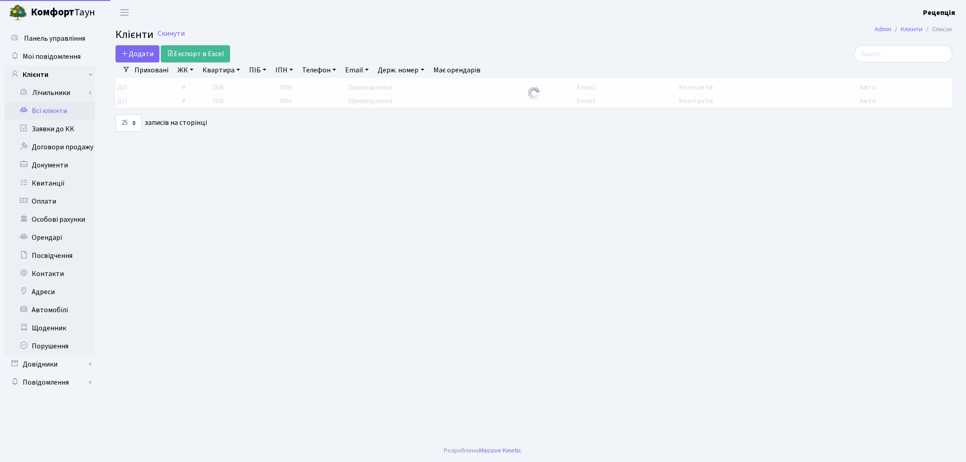
select select "25"
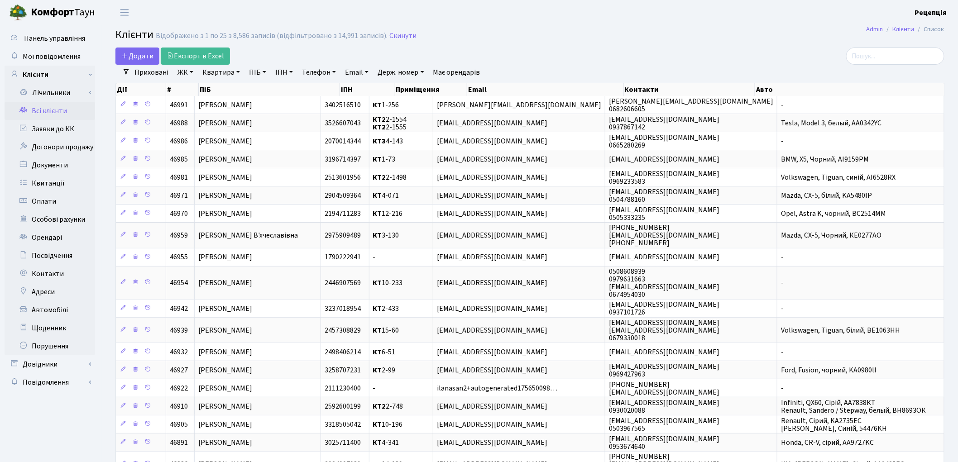
click at [571, 50] on div "Додати Експорт в Excel" at bounding box center [389, 56] width 548 height 17
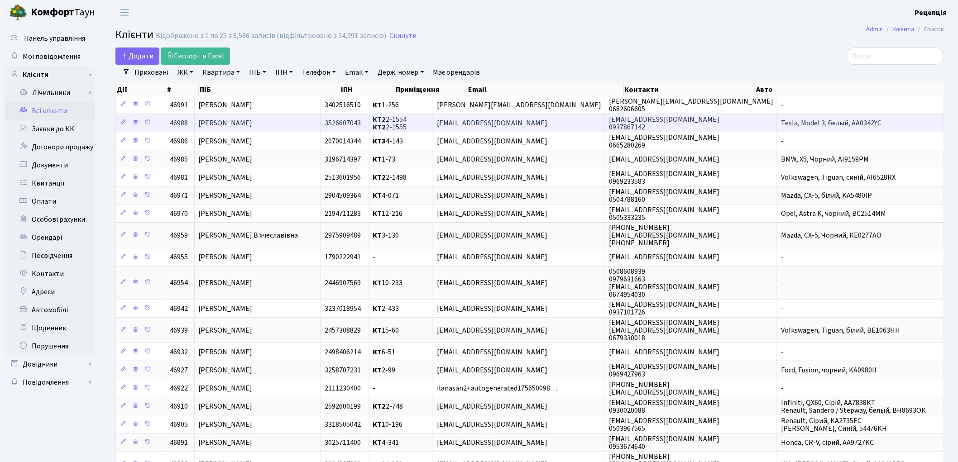
click at [308, 121] on td "[PERSON_NAME]" at bounding box center [258, 123] width 126 height 18
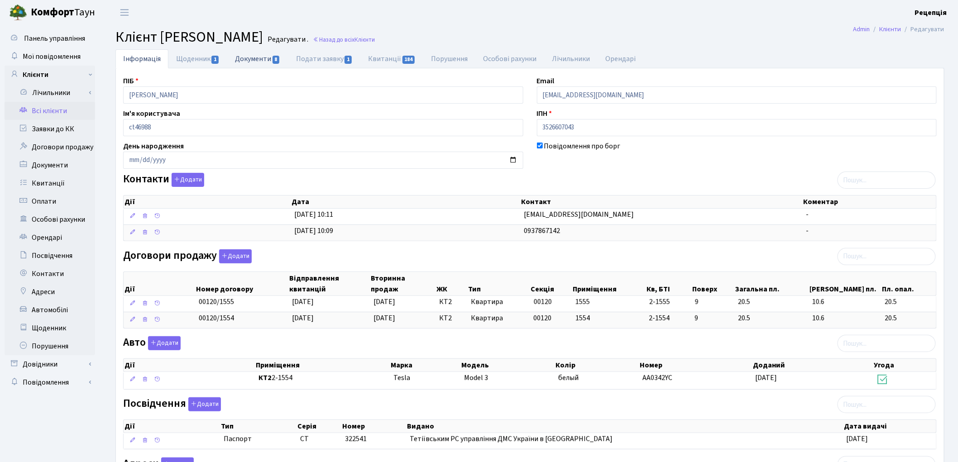
click at [255, 65] on link "Документи 8" at bounding box center [257, 58] width 61 height 19
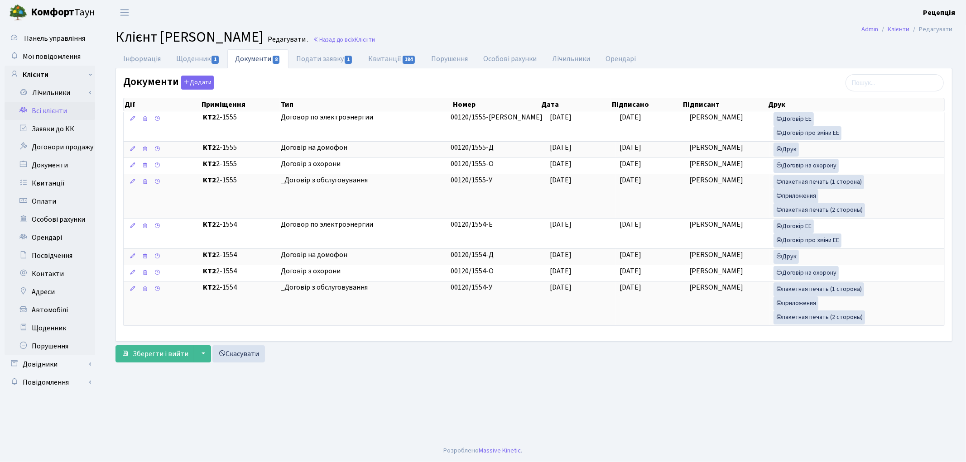
click at [67, 110] on link "Всі клієнти" at bounding box center [50, 111] width 91 height 18
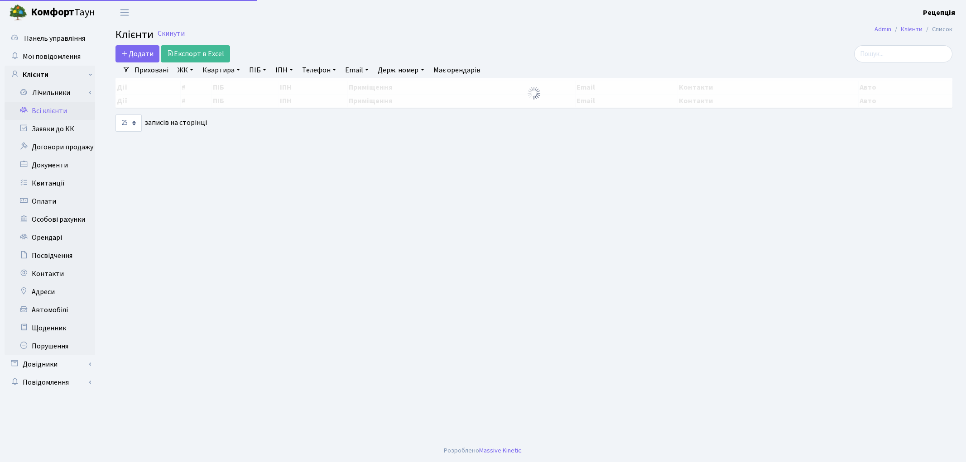
select select "25"
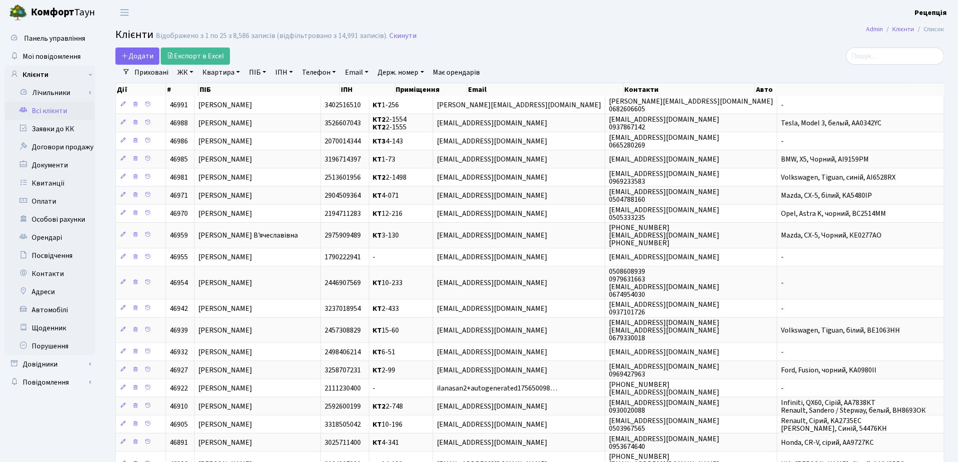
click at [197, 73] on link "ЖК" at bounding box center [185, 72] width 23 height 15
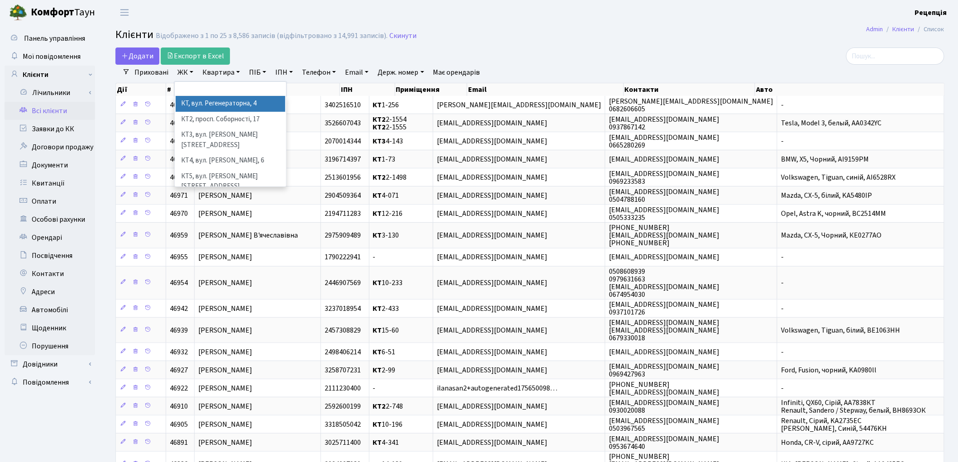
click at [207, 101] on li "КТ, вул. Регенераторна, 4" at bounding box center [231, 104] width 110 height 16
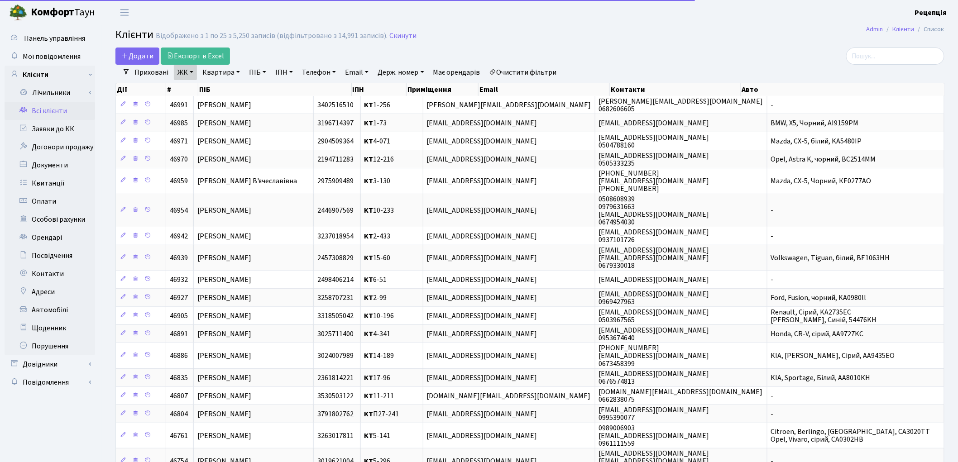
click at [220, 74] on link "Квартира" at bounding box center [221, 72] width 45 height 15
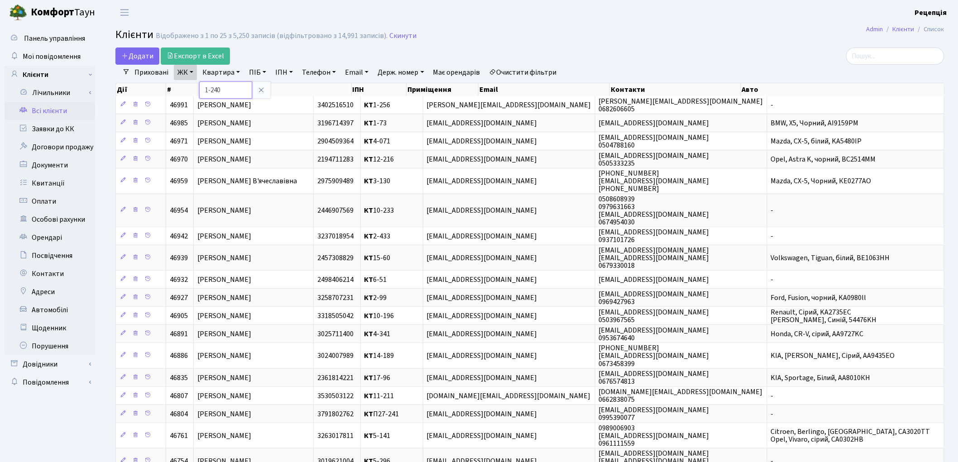
type input "1-240"
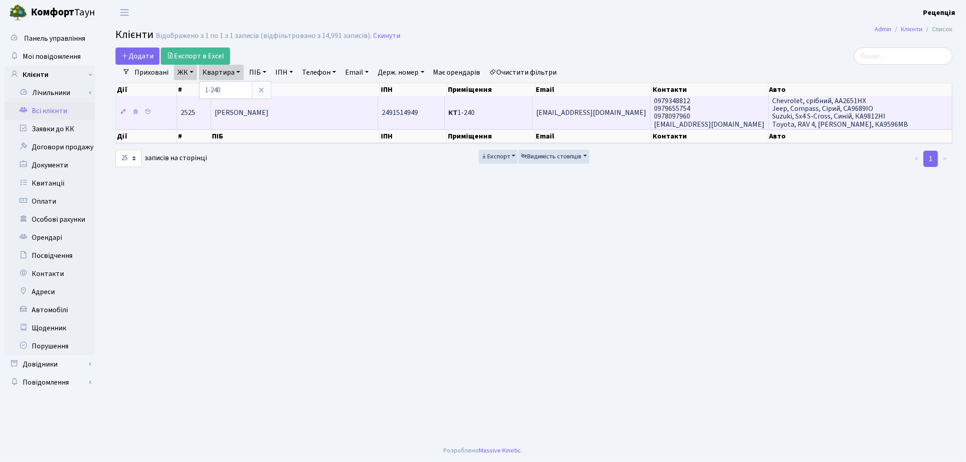
click at [327, 112] on td "[PERSON_NAME]" at bounding box center [294, 112] width 167 height 33
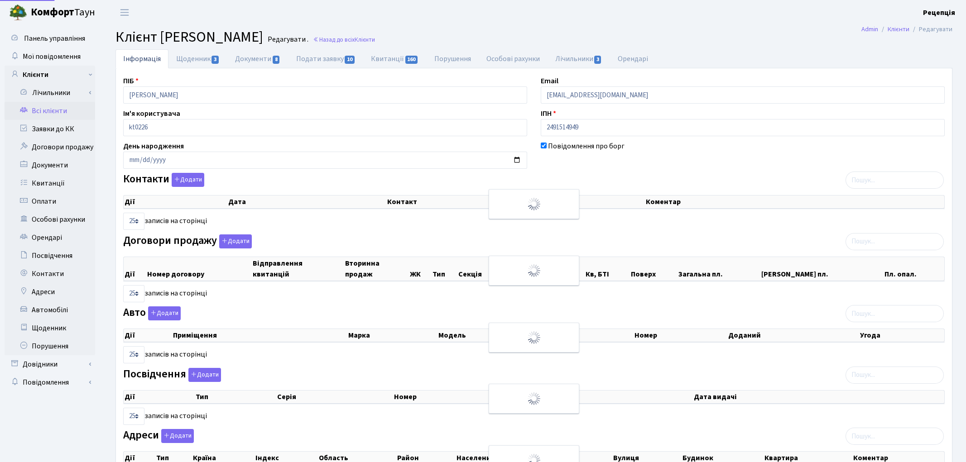
select select "25"
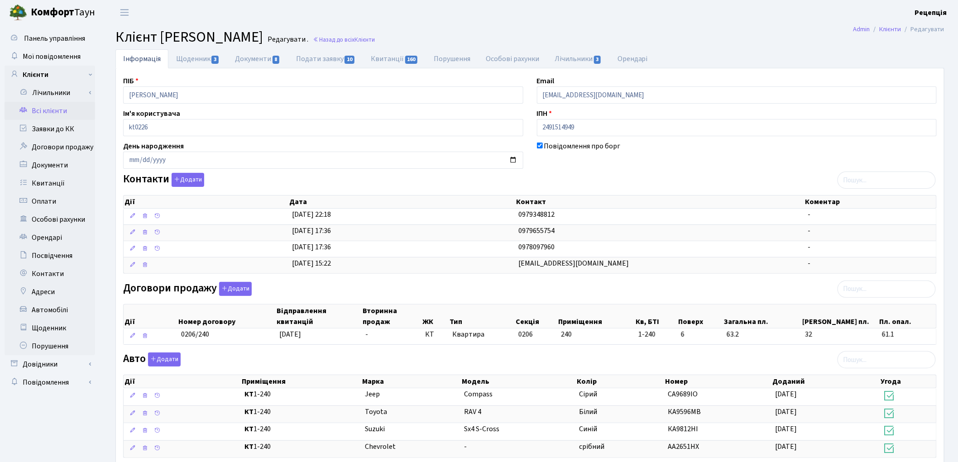
click at [58, 105] on link "Всі клієнти" at bounding box center [50, 111] width 91 height 18
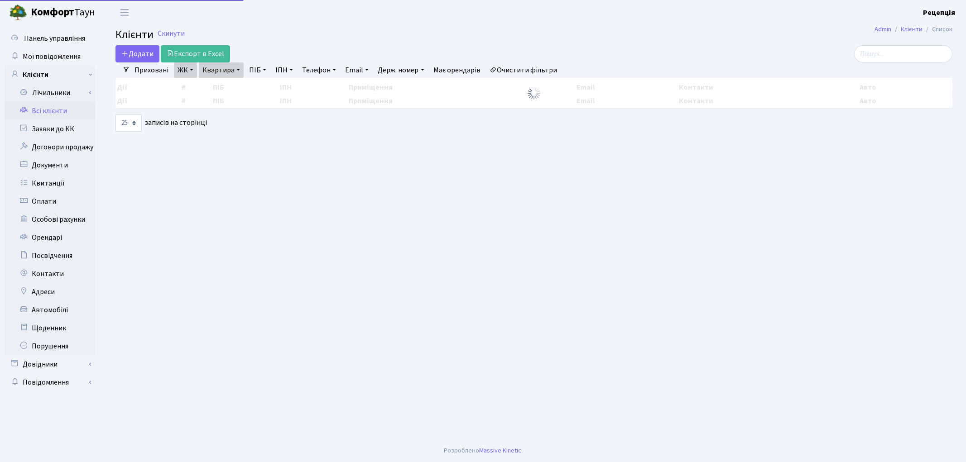
select select "25"
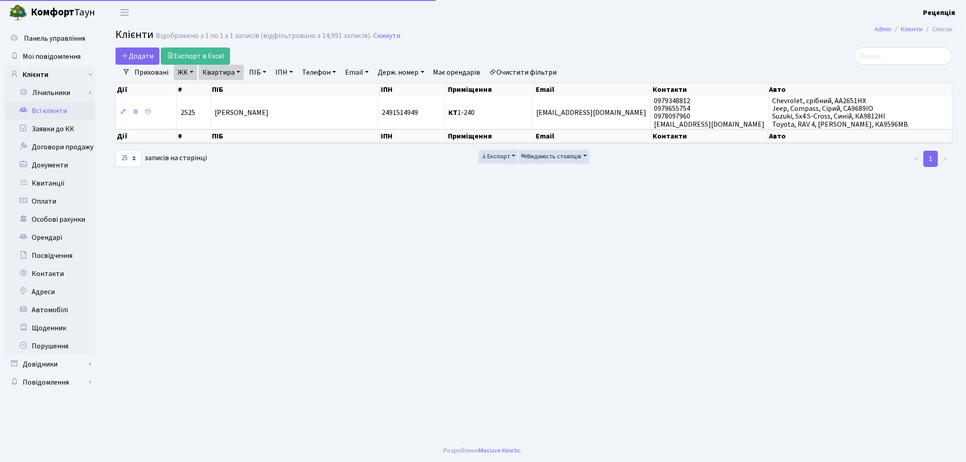
click at [521, 71] on link "Очистити фільтри" at bounding box center [523, 72] width 75 height 15
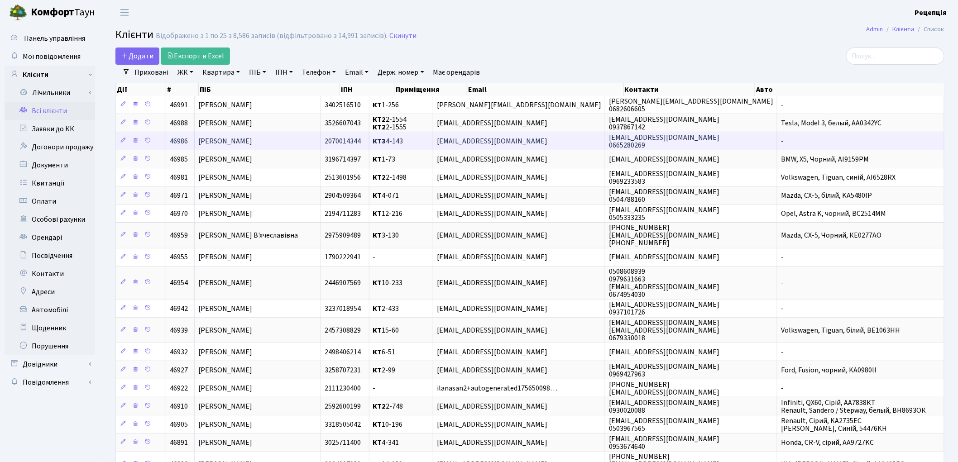
click at [318, 142] on td "[PERSON_NAME]" at bounding box center [258, 141] width 126 height 18
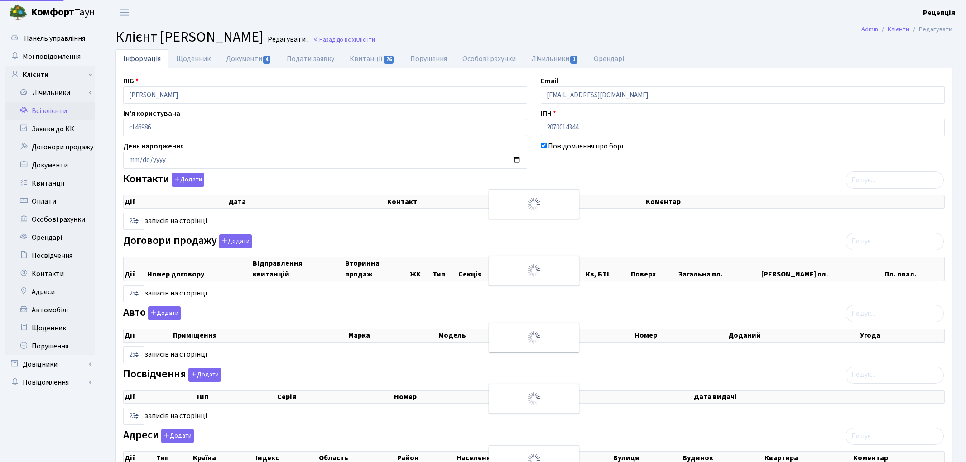
select select "25"
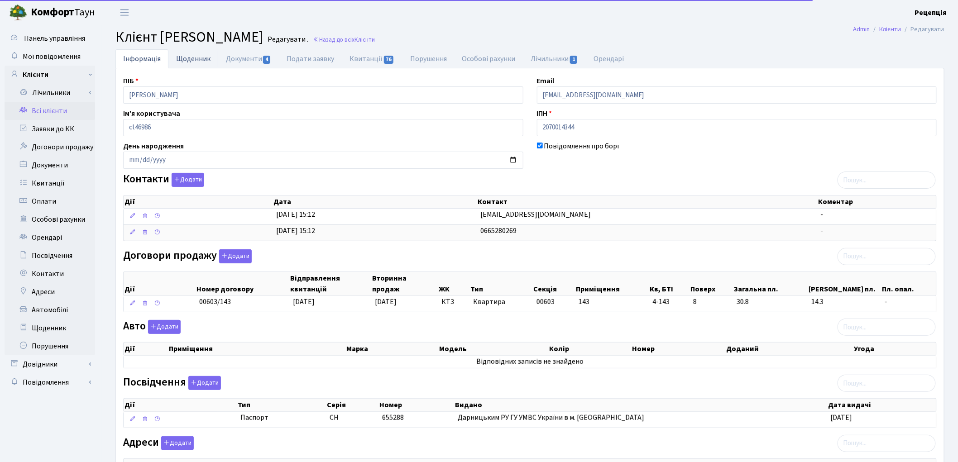
click at [184, 59] on link "Щоденник" at bounding box center [193, 58] width 50 height 19
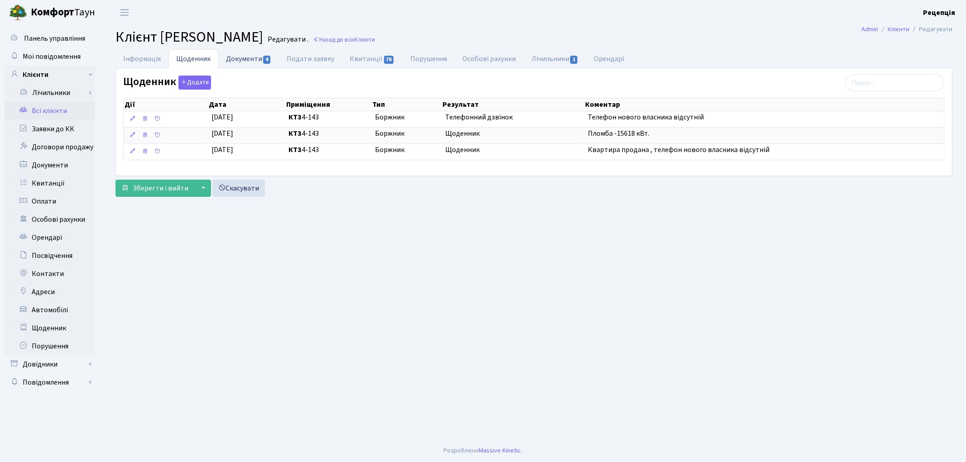
click at [252, 61] on link "Документи 4" at bounding box center [248, 58] width 61 height 19
select select "25"
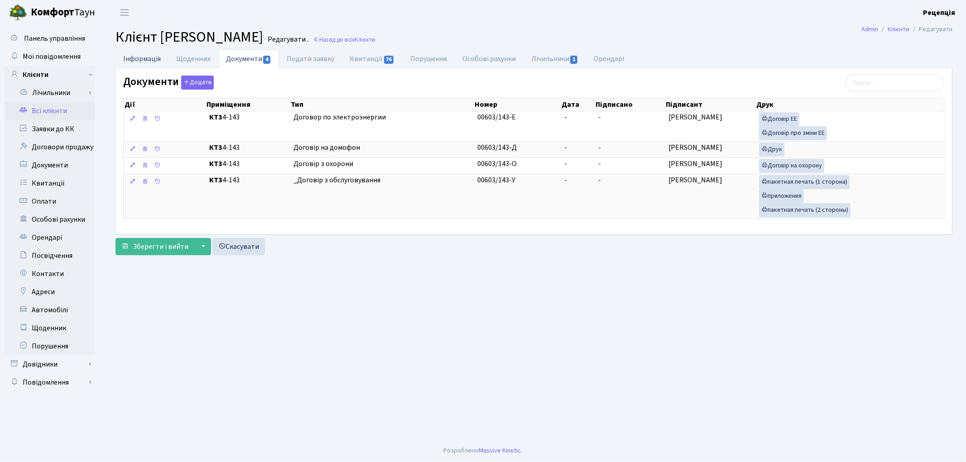
click at [151, 64] on link "Інформація" at bounding box center [141, 58] width 53 height 19
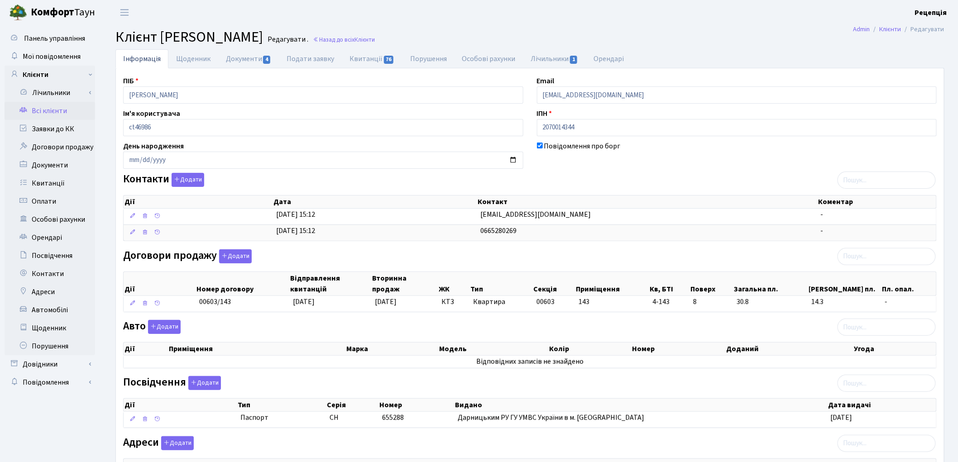
click at [47, 111] on link "Всі клієнти" at bounding box center [50, 111] width 91 height 18
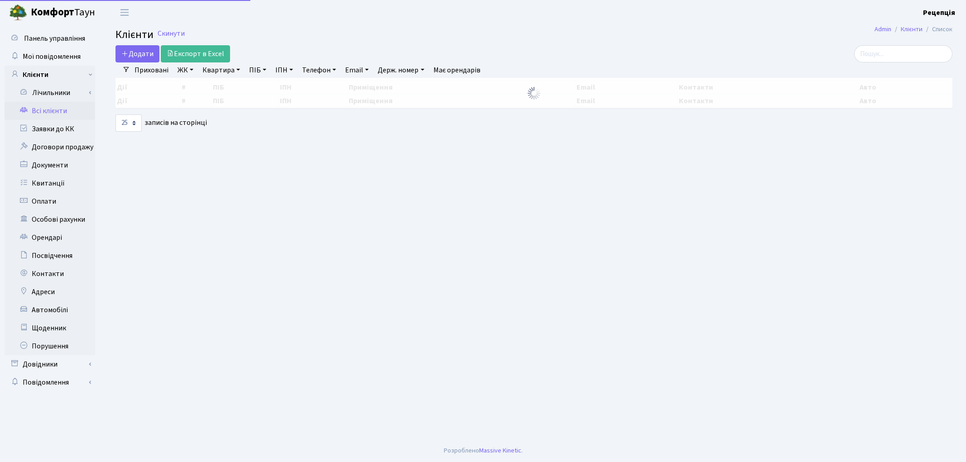
select select "25"
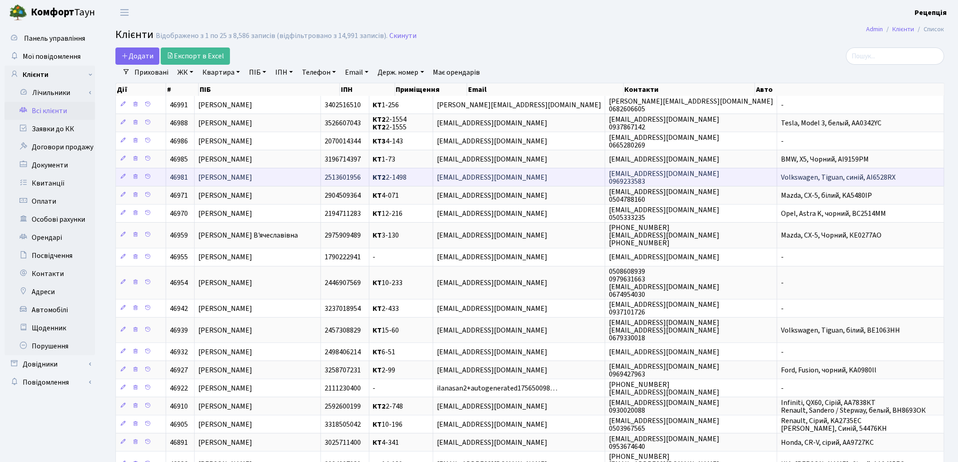
click at [245, 179] on span "[PERSON_NAME]" at bounding box center [225, 178] width 54 height 10
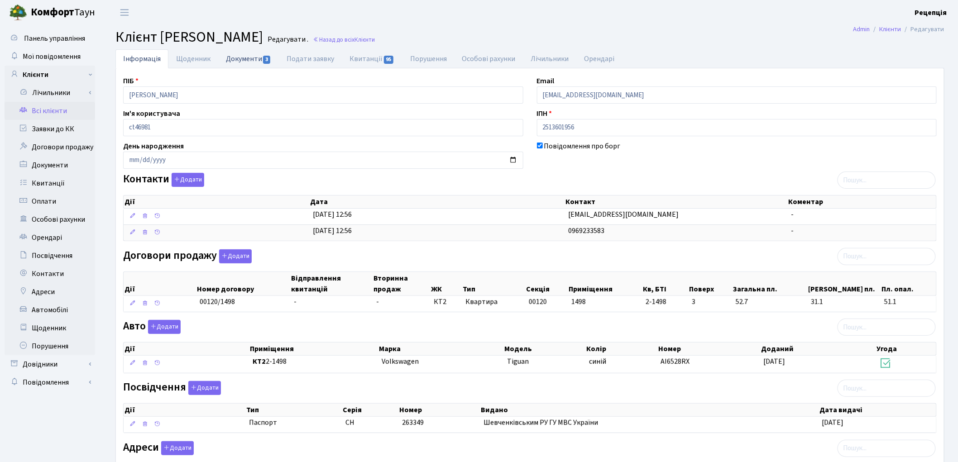
click at [255, 60] on link "Документи 3" at bounding box center [248, 58] width 61 height 19
select select "25"
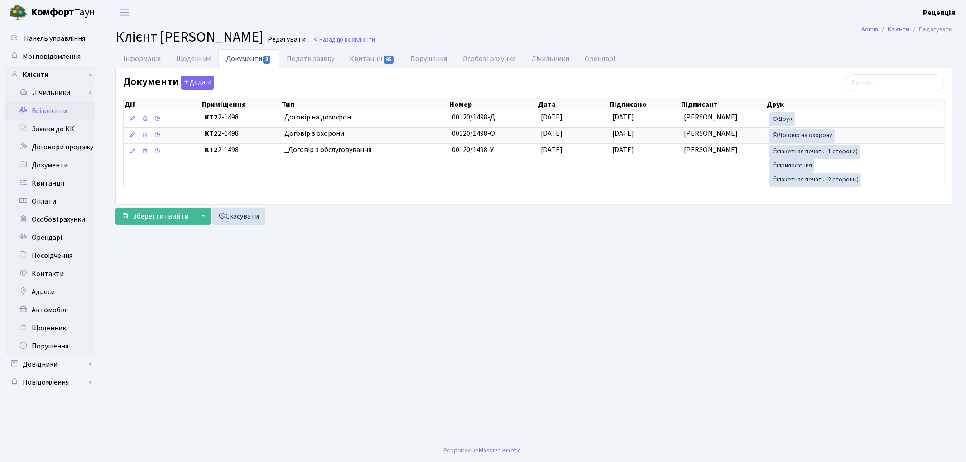
click at [61, 109] on link "Всі клієнти" at bounding box center [50, 111] width 91 height 18
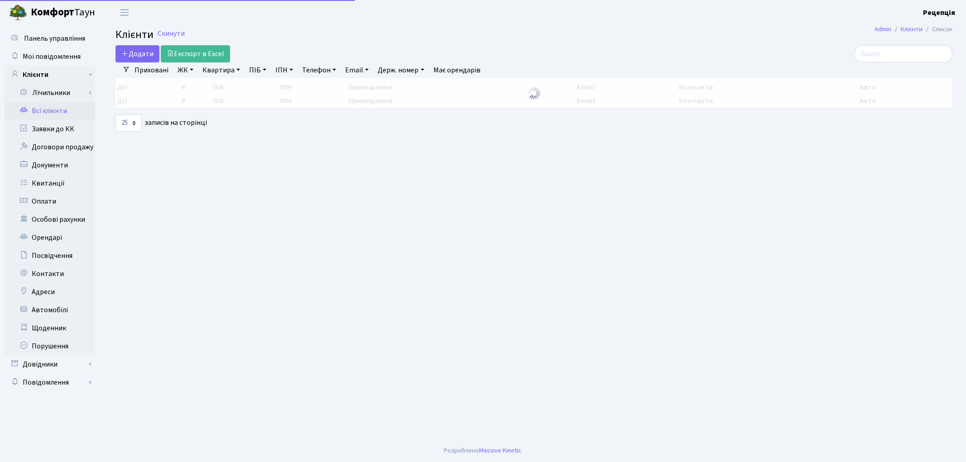
select select "25"
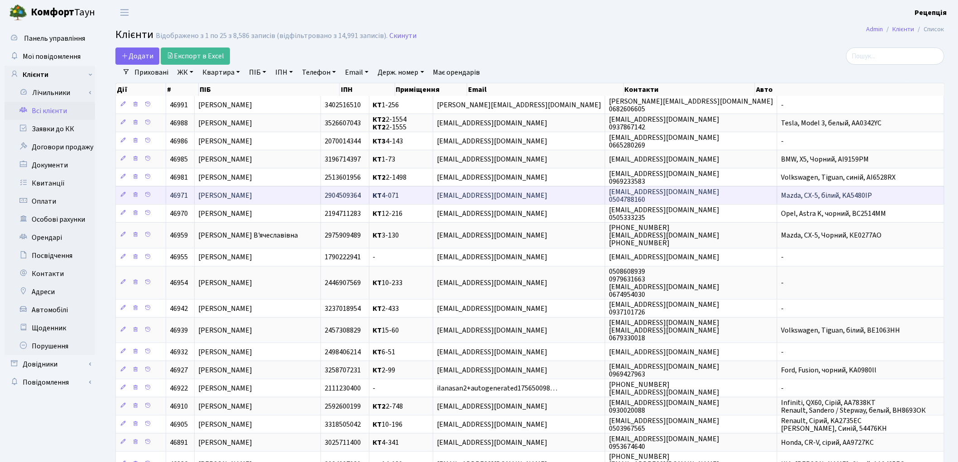
click at [300, 199] on td "[PERSON_NAME]" at bounding box center [258, 195] width 126 height 18
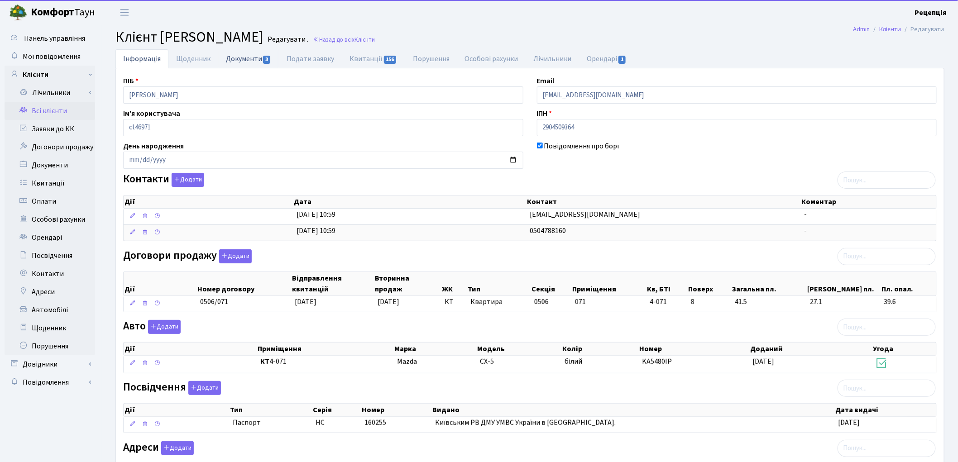
click at [240, 60] on link "Документи 3" at bounding box center [248, 58] width 61 height 19
select select "25"
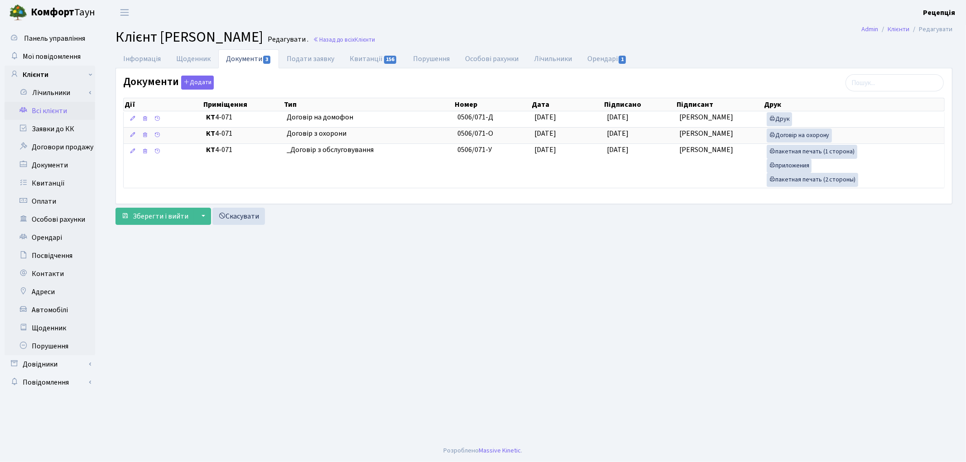
click at [60, 114] on link "Всі клієнти" at bounding box center [50, 111] width 91 height 18
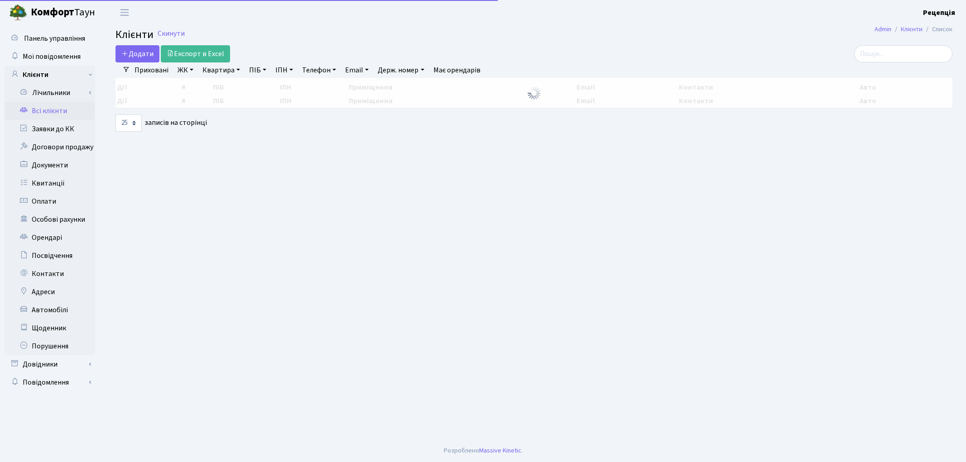
select select "25"
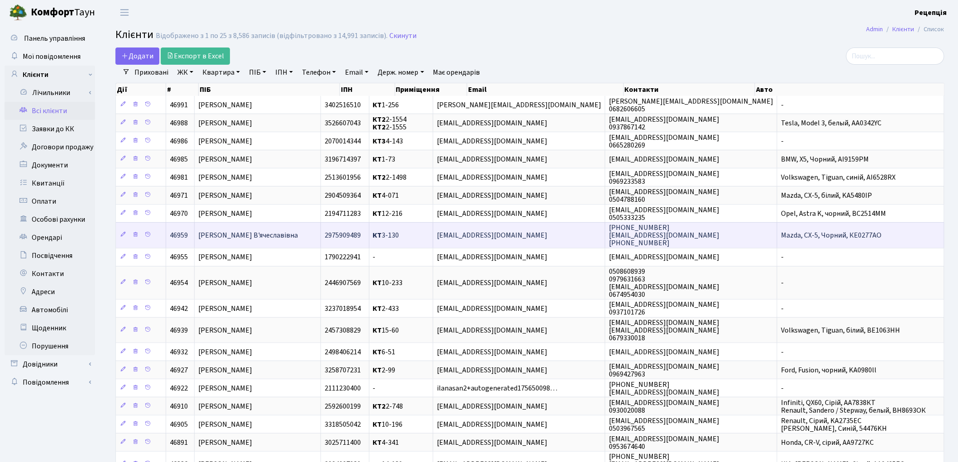
click at [306, 237] on td "[PERSON_NAME] В'ячеславівна" at bounding box center [258, 234] width 126 height 25
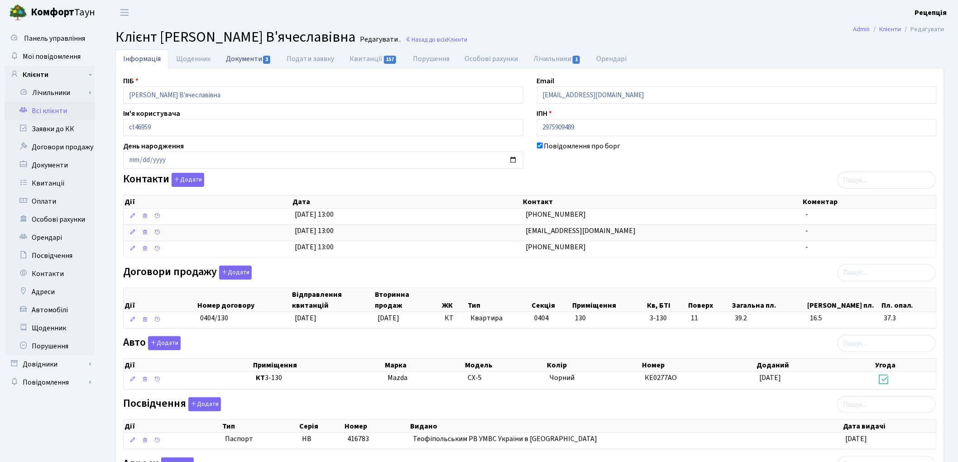
click at [254, 61] on link "Документи 3" at bounding box center [248, 58] width 61 height 19
select select "25"
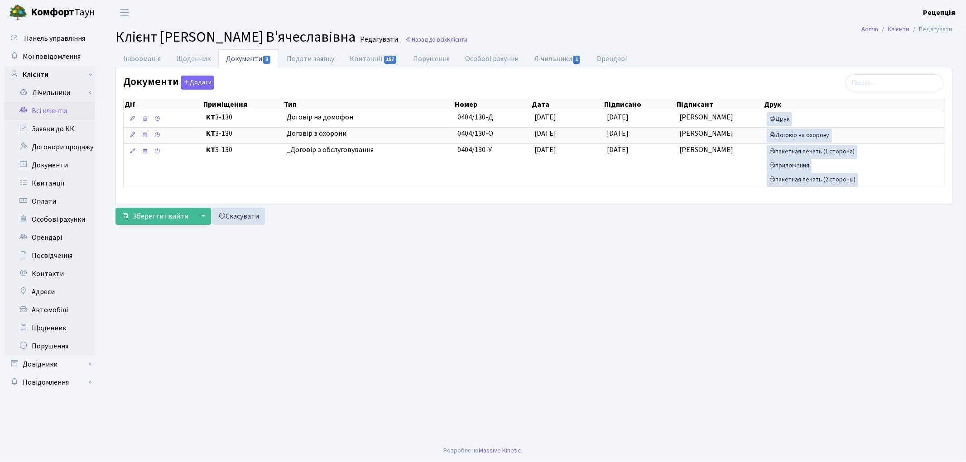
click at [83, 110] on link "Всі клієнти" at bounding box center [50, 111] width 91 height 18
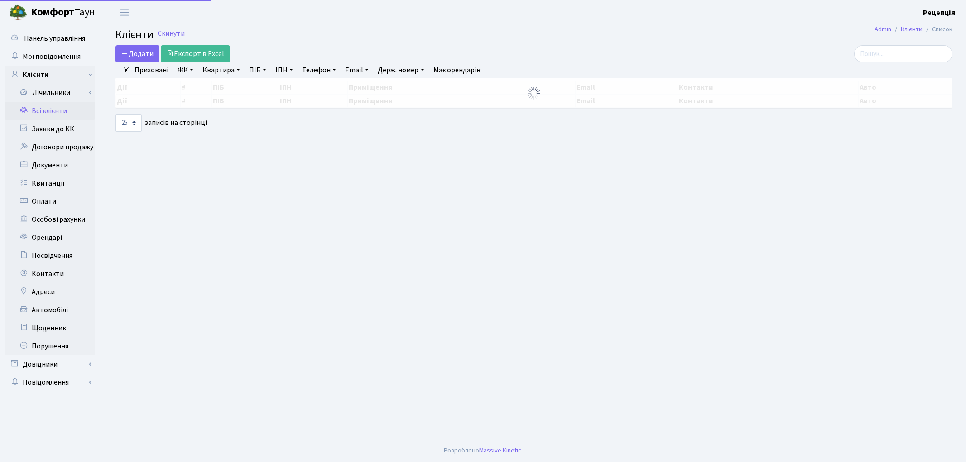
select select "25"
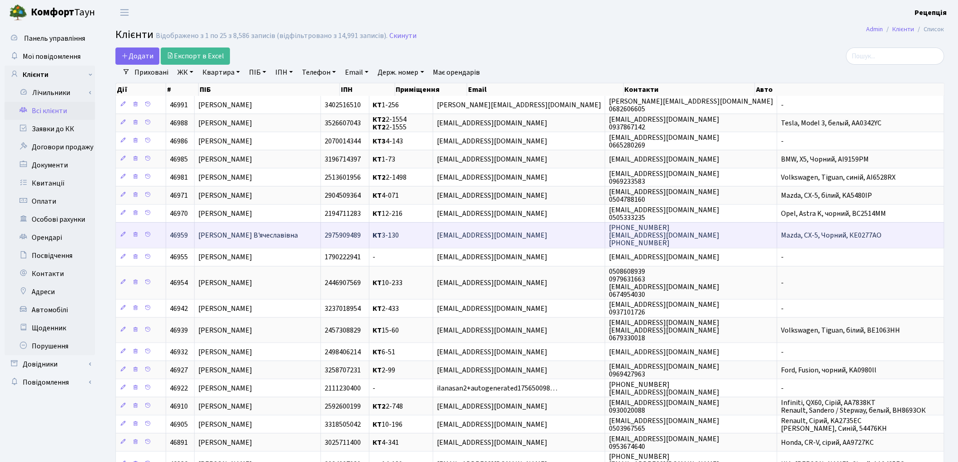
click at [263, 238] on span "Ковальова Олена В'ячеславівна" at bounding box center [248, 235] width 100 height 10
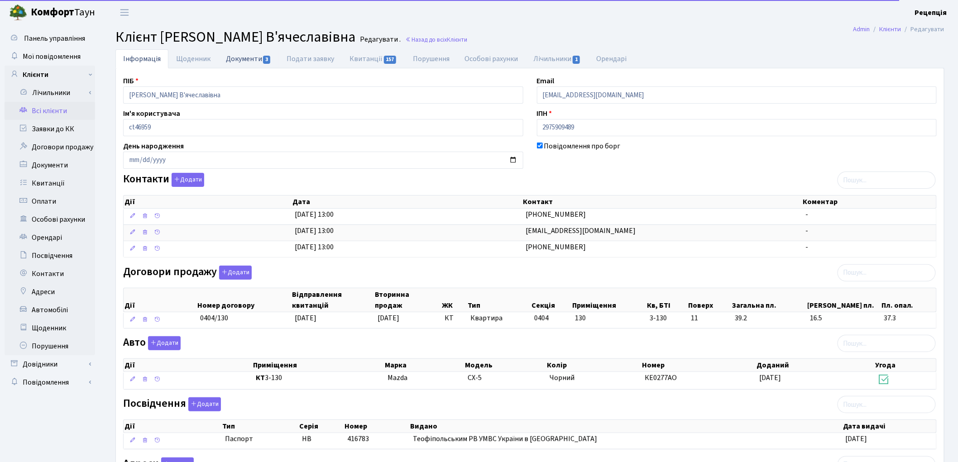
click at [258, 63] on link "Документи 3" at bounding box center [248, 58] width 61 height 19
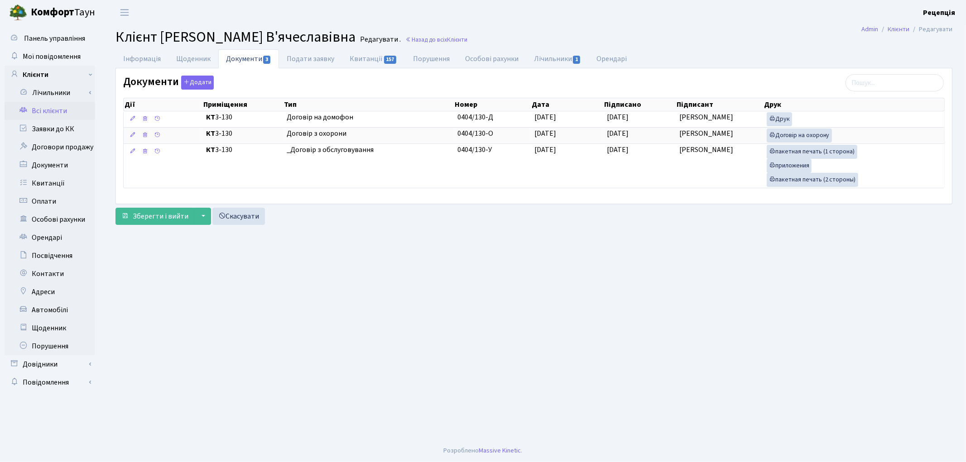
click at [74, 114] on link "Всі клієнти" at bounding box center [50, 111] width 91 height 18
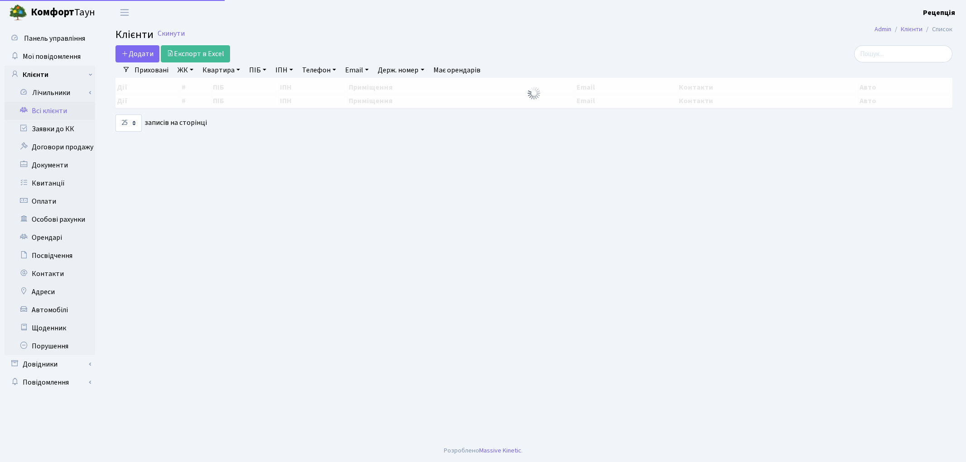
select select "25"
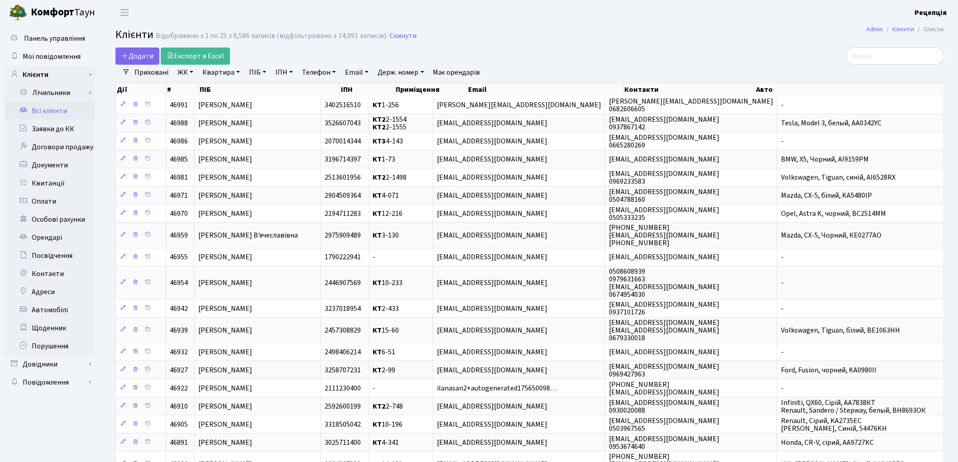
click at [256, 72] on link "ПІБ" at bounding box center [257, 72] width 24 height 15
type input "іващенко"
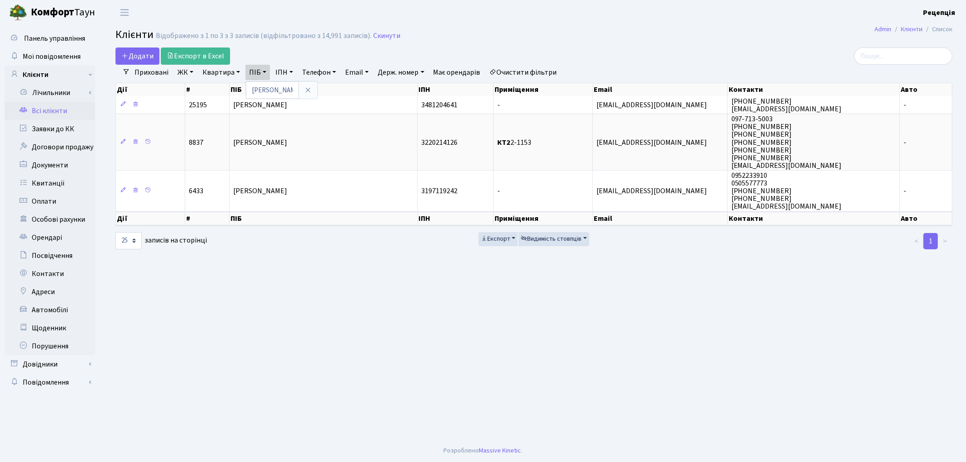
click at [511, 70] on link "Очистити фільтри" at bounding box center [523, 72] width 75 height 15
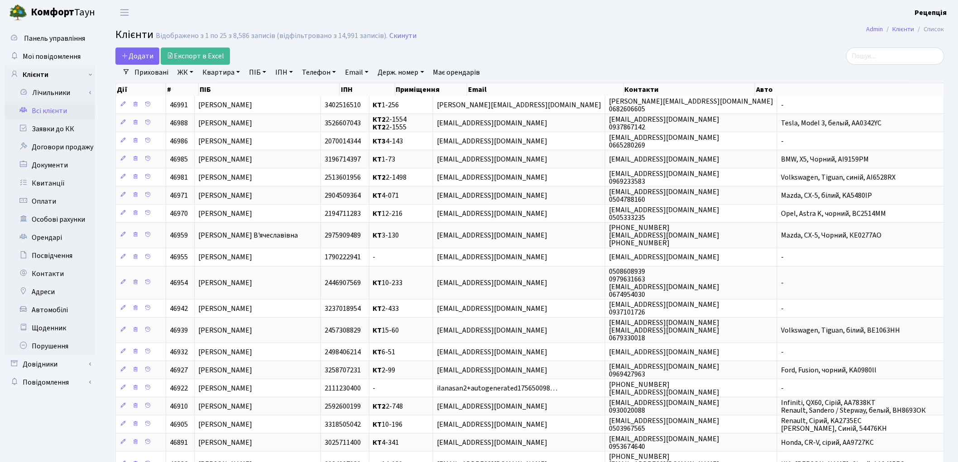
click at [187, 73] on link "ЖК" at bounding box center [185, 72] width 23 height 15
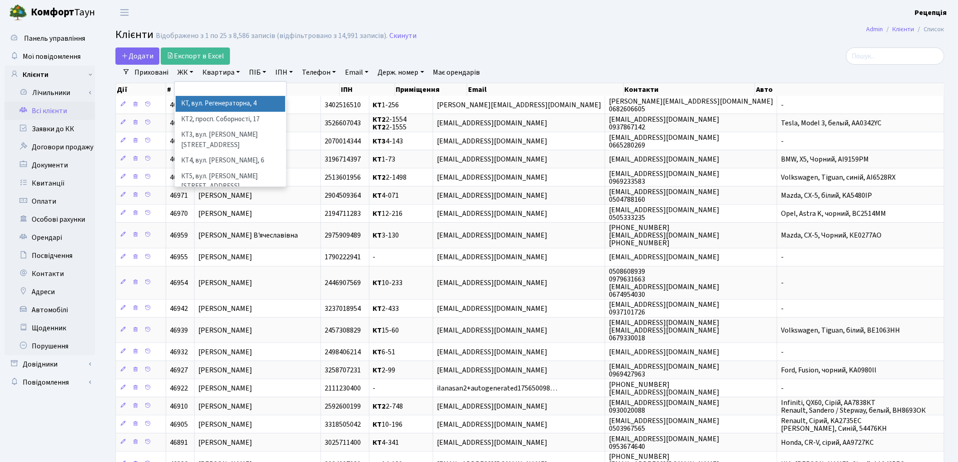
click at [198, 106] on li "КТ, вул. Регенераторна, 4" at bounding box center [231, 104] width 110 height 16
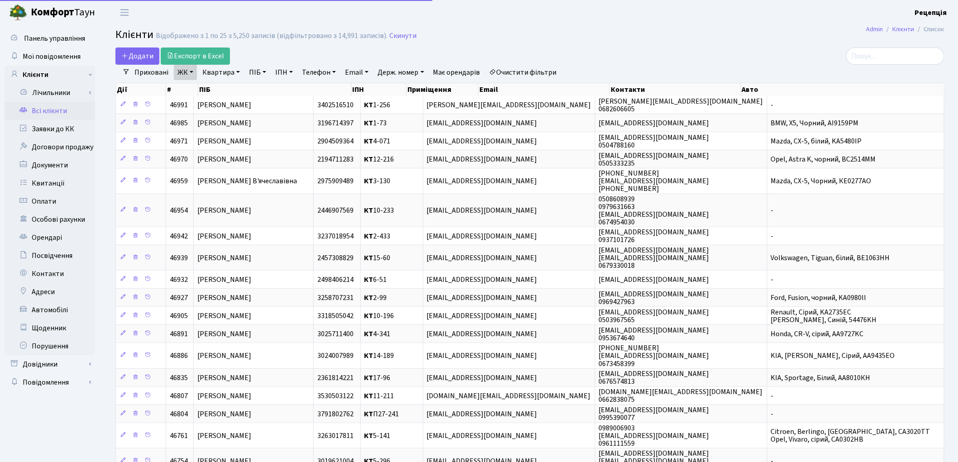
click at [238, 69] on link "Квартира" at bounding box center [221, 72] width 45 height 15
type input "1-285"
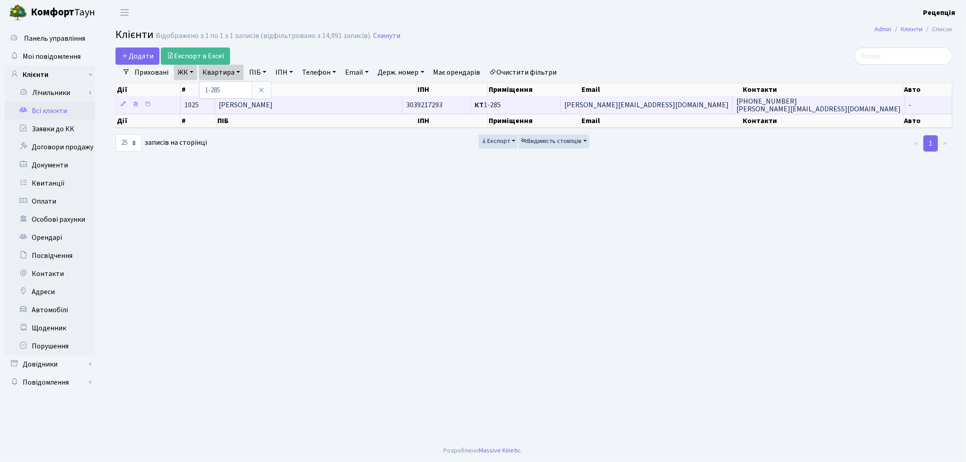
click at [273, 107] on span "Карповський Сергій Олександрович" at bounding box center [246, 105] width 54 height 10
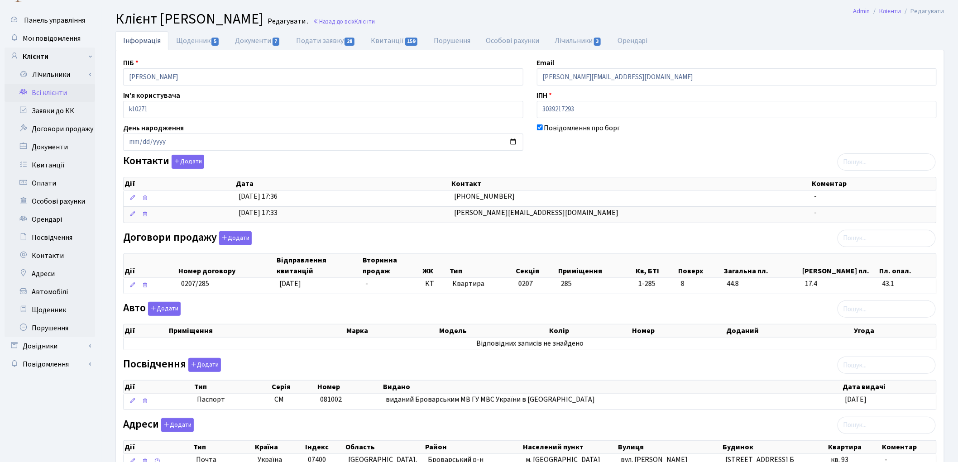
scroll to position [13, 0]
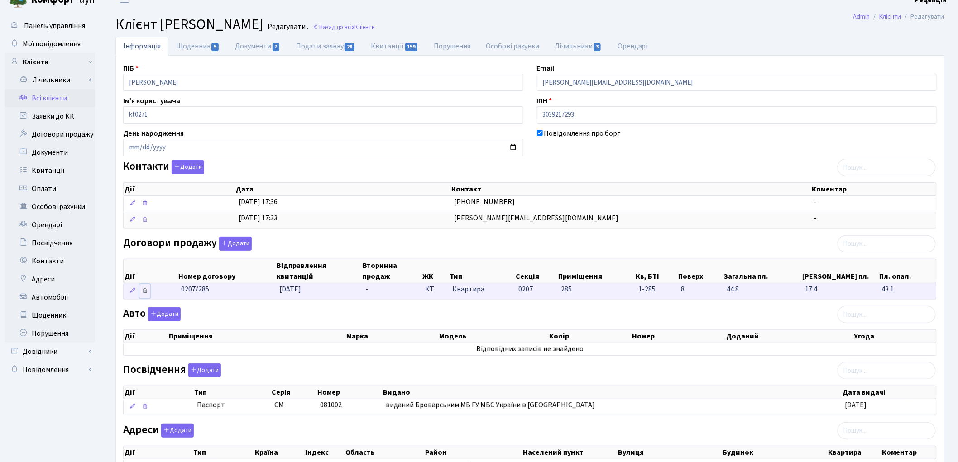
click at [149, 290] on link at bounding box center [144, 291] width 11 height 14
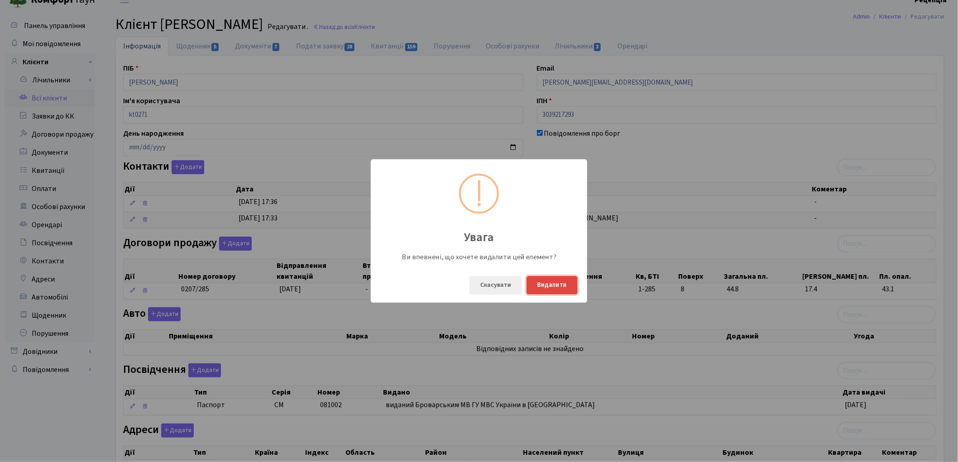
click at [545, 282] on button "Видалити" at bounding box center [552, 285] width 51 height 19
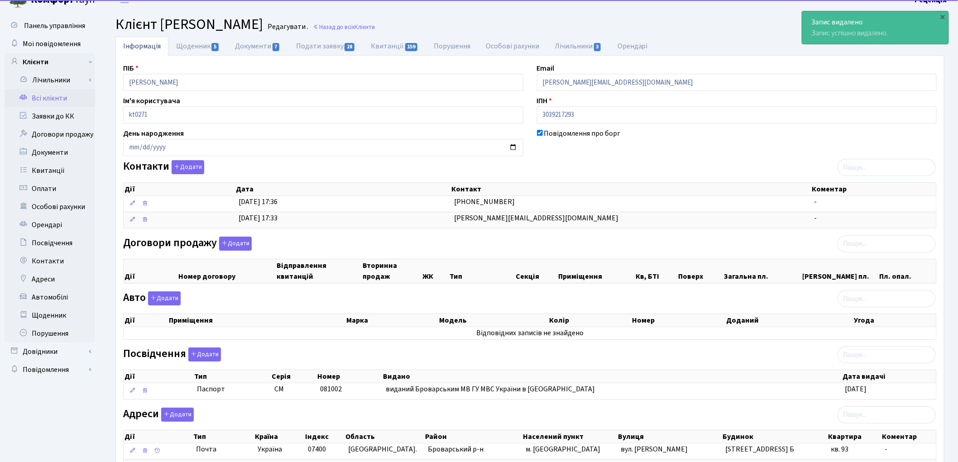
scroll to position [92, 0]
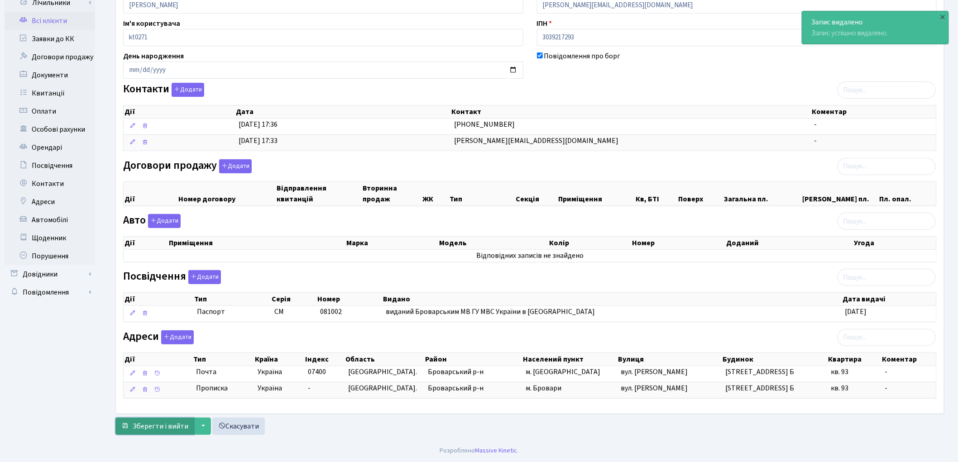
click at [159, 422] on span "Зберегти і вийти" at bounding box center [161, 427] width 56 height 10
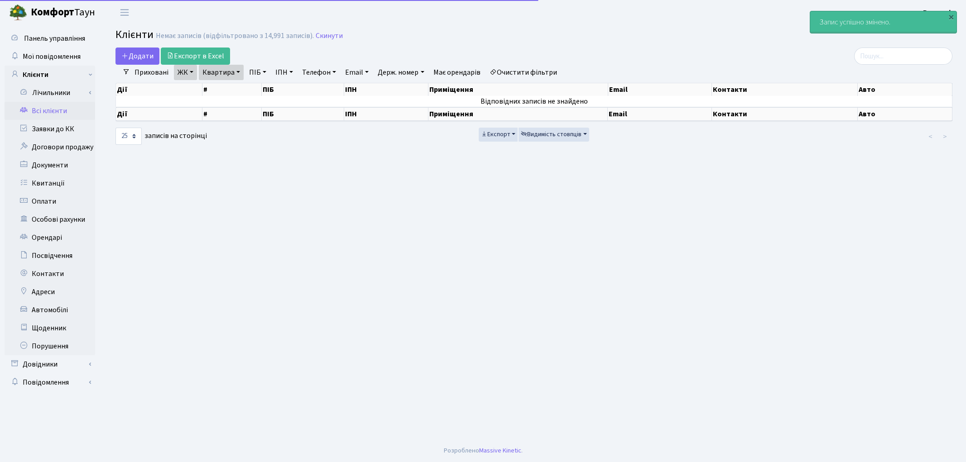
select select "25"
click at [508, 70] on link "Очистити фільтри" at bounding box center [523, 72] width 75 height 15
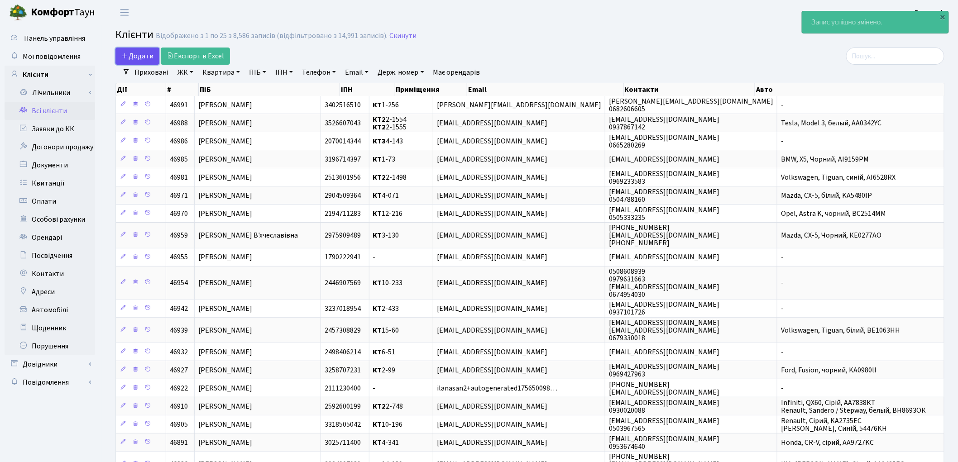
click at [131, 56] on span "Додати" at bounding box center [137, 56] width 32 height 10
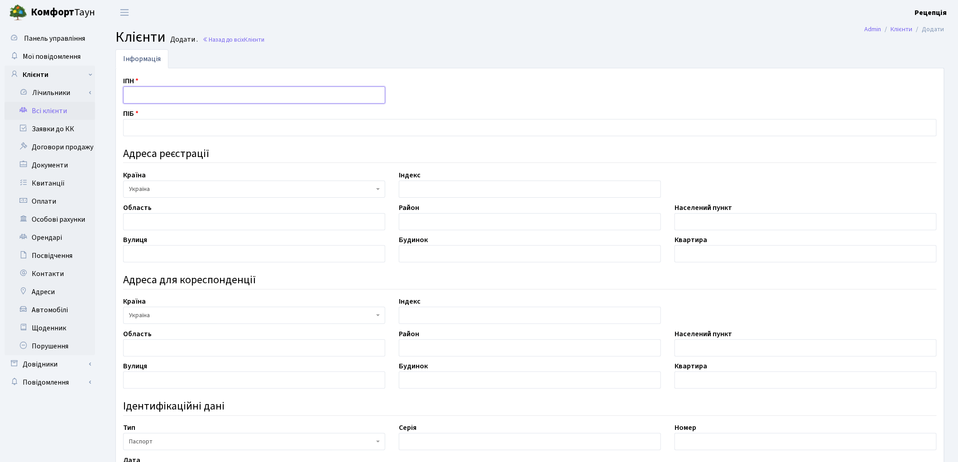
click at [153, 90] on input "text" at bounding box center [254, 94] width 262 height 17
type input "3169910651"
click at [139, 130] on input "text" at bounding box center [530, 127] width 814 height 17
type input "[PERSON_NAME]"
click at [148, 213] on input "text" at bounding box center [254, 221] width 262 height 17
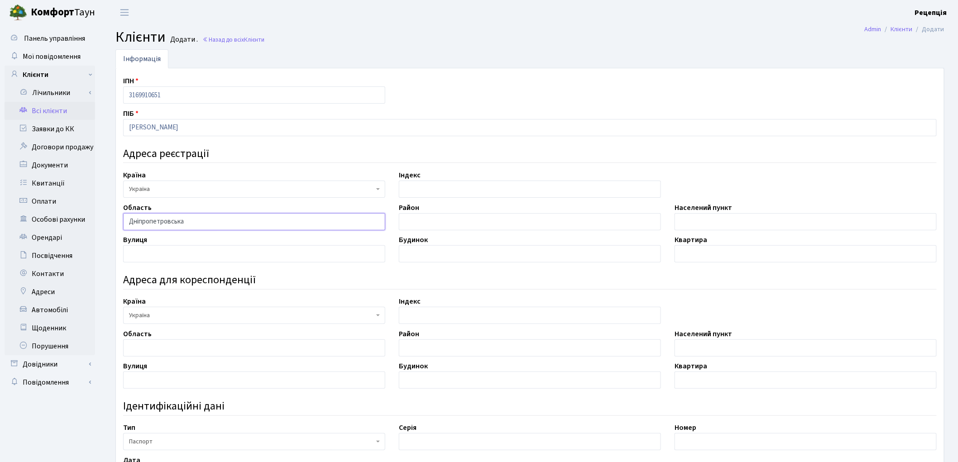
type input "Дніпропетровська"
click at [695, 219] on input "text" at bounding box center [806, 221] width 262 height 17
type input "м. Дніпро"
click at [156, 250] on input "text" at bounding box center [254, 253] width 262 height 17
type input "Робоча"
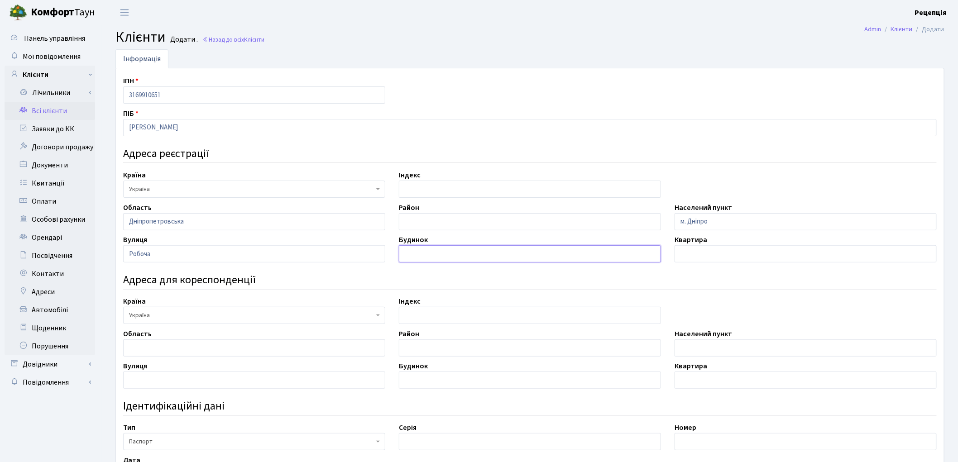
click at [425, 255] on input "text" at bounding box center [530, 253] width 262 height 17
type input "65"
click at [696, 254] on input "text" at bounding box center [806, 253] width 262 height 17
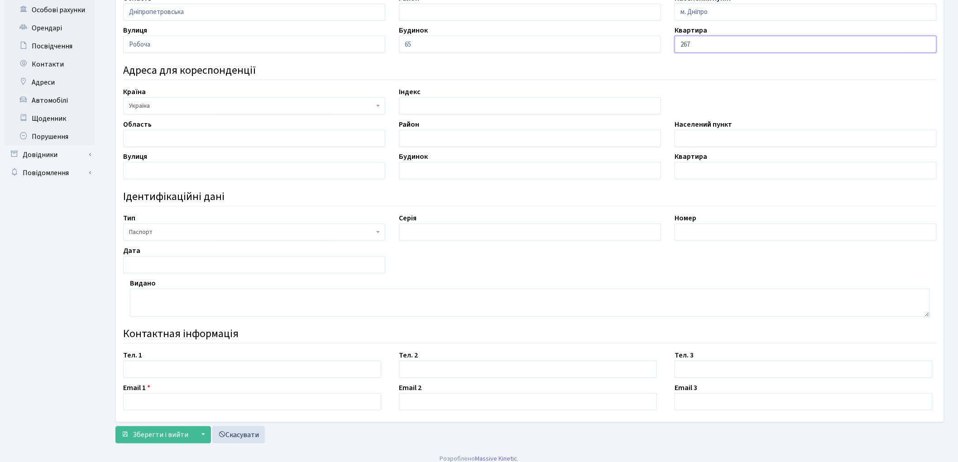
scroll to position [218, 0]
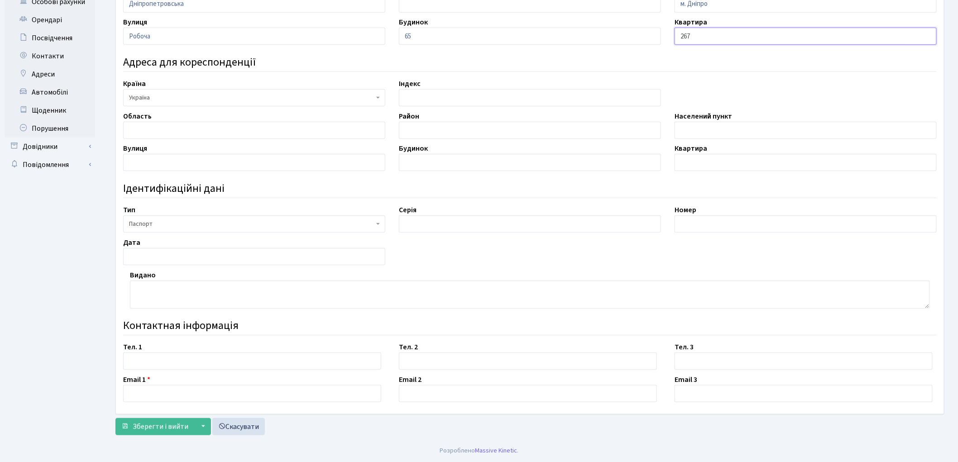
type input "267"
click at [453, 223] on input "text" at bounding box center [530, 224] width 262 height 17
type input "АН"
click at [690, 223] on input "text" at bounding box center [806, 224] width 262 height 17
type input "117201"
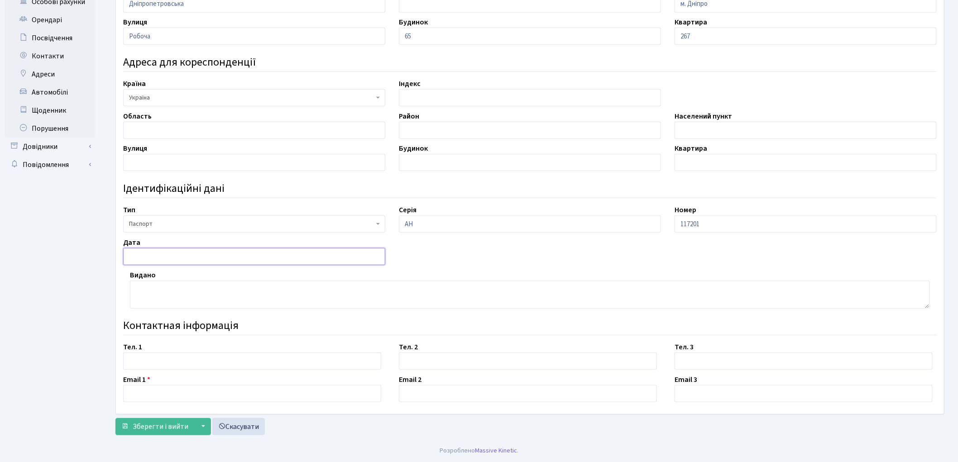
click at [151, 252] on input "text" at bounding box center [254, 256] width 262 height 17
type input "22.01.2003"
click at [182, 291] on textarea at bounding box center [530, 295] width 800 height 28
type textarea "Красногвардійським РВ УМВС України в Дніпропетровській обл."
click at [161, 355] on input "text" at bounding box center [252, 361] width 258 height 17
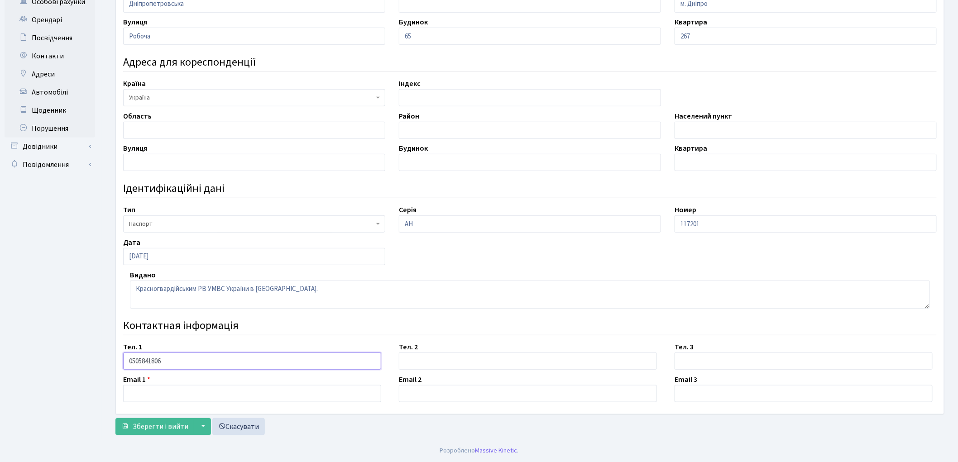
type input "0505841806"
click at [143, 398] on input "text" at bounding box center [252, 393] width 258 height 17
type input "[EMAIL_ADDRESS][DOMAIN_NAME]"
click at [141, 425] on span "Зберегти і вийти" at bounding box center [161, 427] width 56 height 10
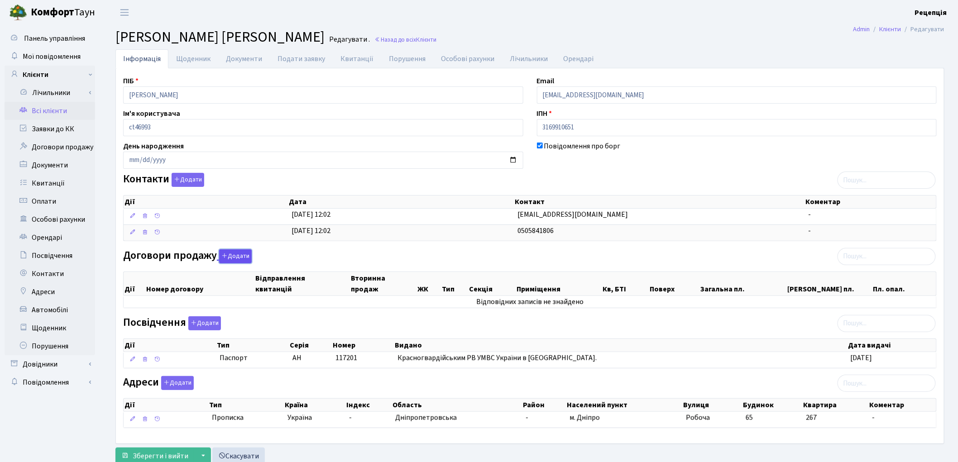
click at [238, 256] on button "Додати" at bounding box center [235, 256] width 33 height 14
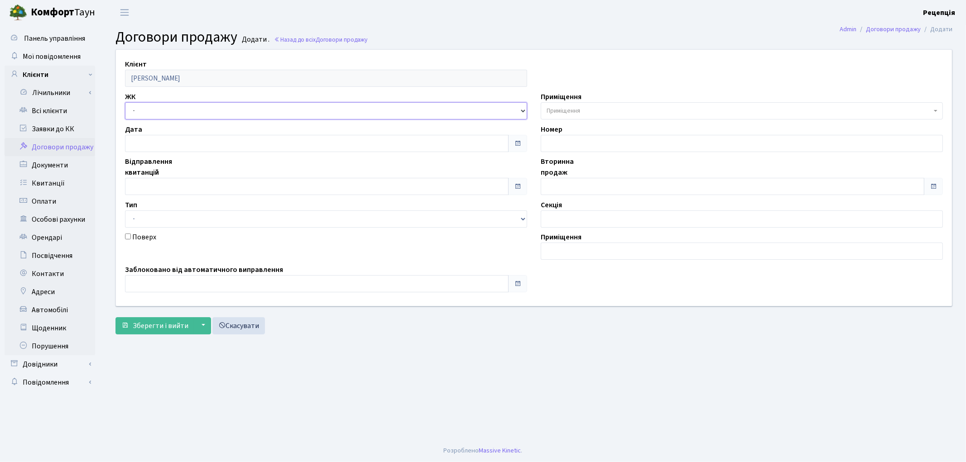
click at [151, 110] on select "- КТ, вул. Регенераторна, 4 КТ2, просп. Соборності, 17 КТ3, вул. Березнева, 16 …" at bounding box center [326, 110] width 402 height 17
select select "271"
click at [125, 102] on select "- КТ, вул. Регенераторна, 4 КТ2, просп. Соборності, 17 КТ3, вул. Березнева, 16 …" at bounding box center [326, 110] width 402 height 17
select select
click at [559, 114] on span "Приміщення" at bounding box center [563, 110] width 34 height 9
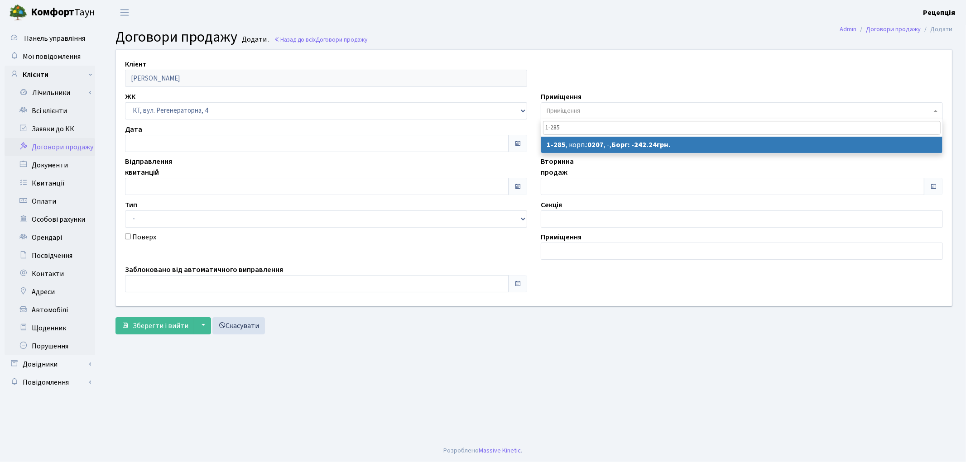
type input "1-285"
select select "285"
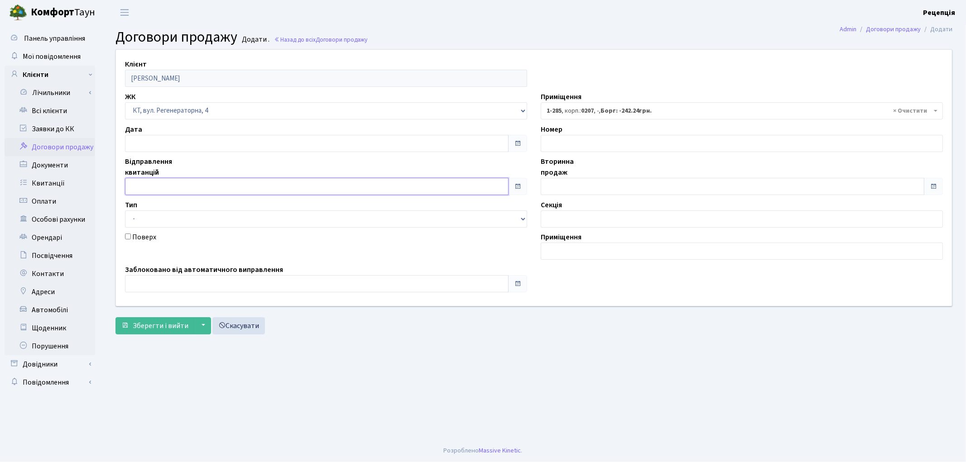
click at [161, 186] on input "text" at bounding box center [316, 186] width 383 height 17
click at [135, 101] on td "1" at bounding box center [134, 100] width 14 height 14
type input "[DATE]"
click at [561, 186] on input "text" at bounding box center [732, 186] width 383 height 17
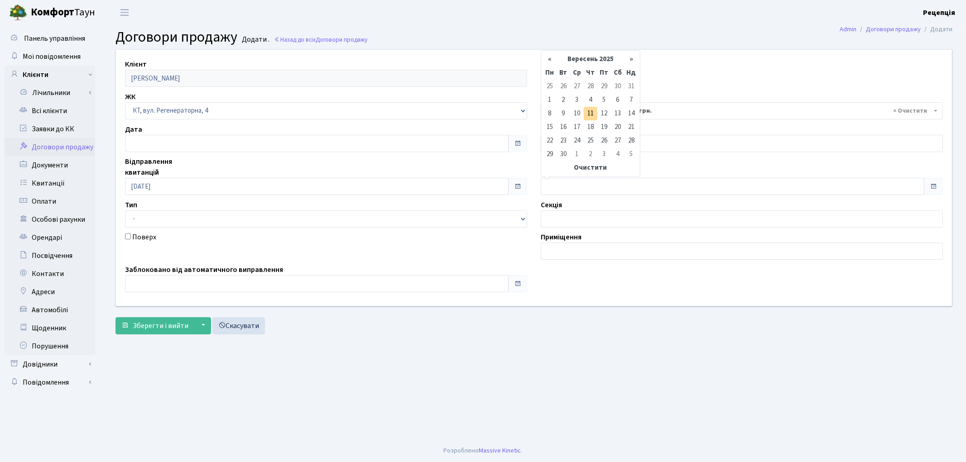
click at [551, 96] on td "1" at bounding box center [550, 100] width 14 height 14
type input "01.09.2025"
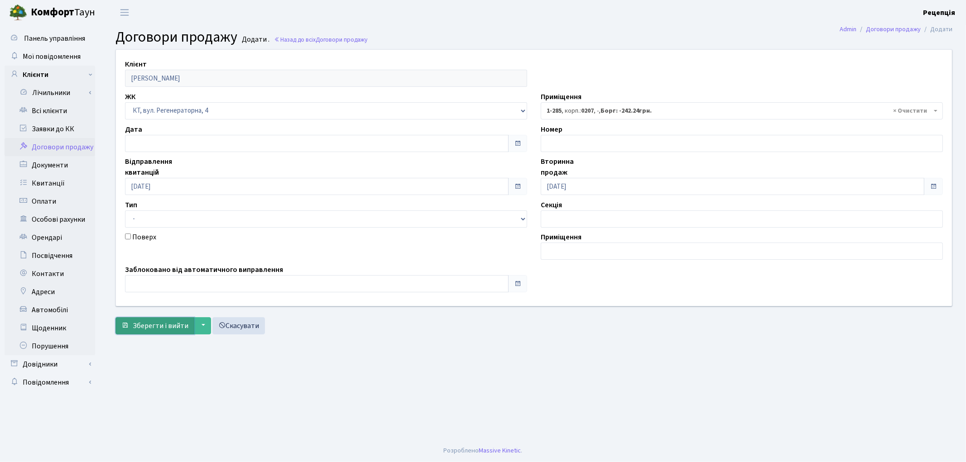
click at [142, 326] on span "Зберегти і вийти" at bounding box center [161, 326] width 56 height 10
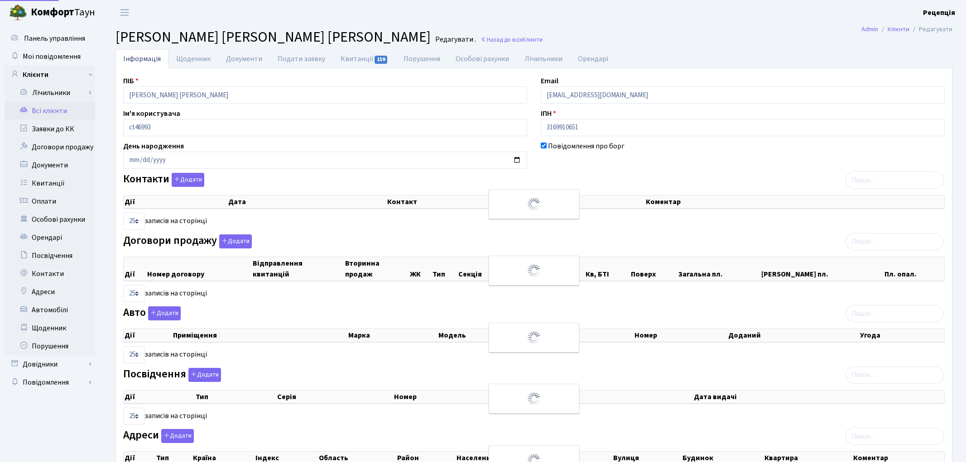
select select "25"
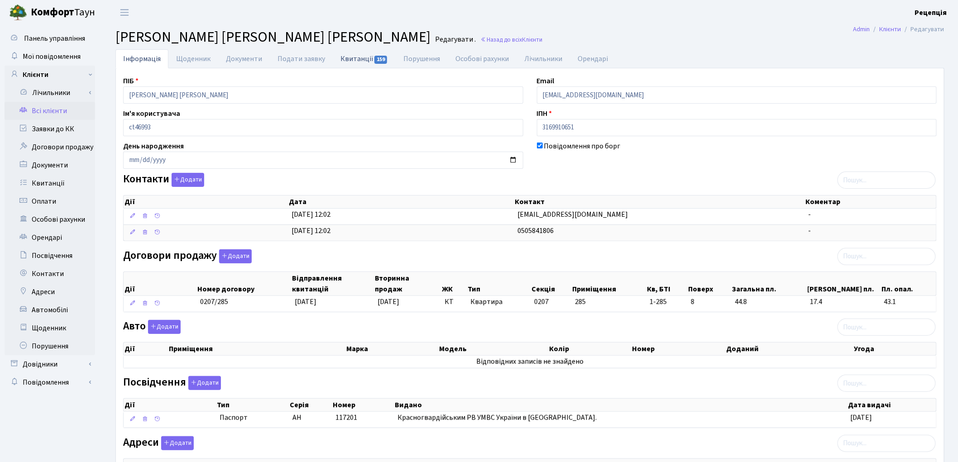
click at [347, 52] on link "Квитанції 159" at bounding box center [364, 58] width 63 height 19
select select "25"
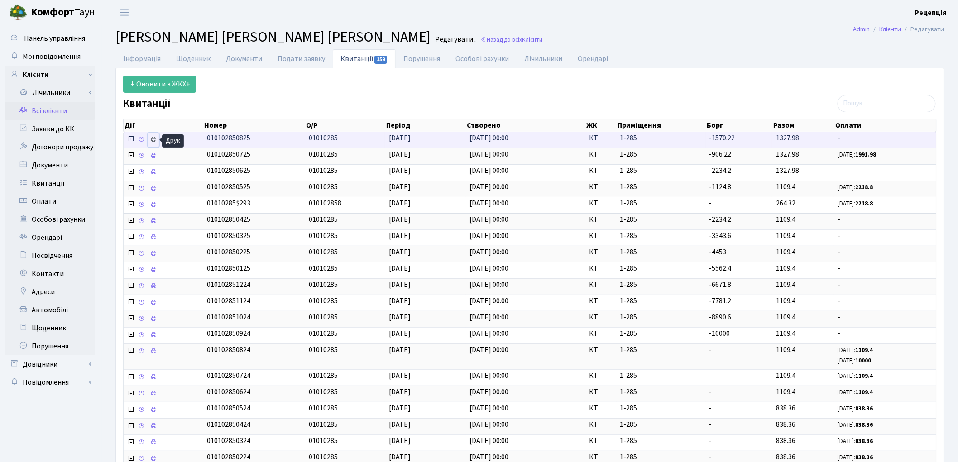
click at [157, 137] on icon at bounding box center [153, 139] width 6 height 6
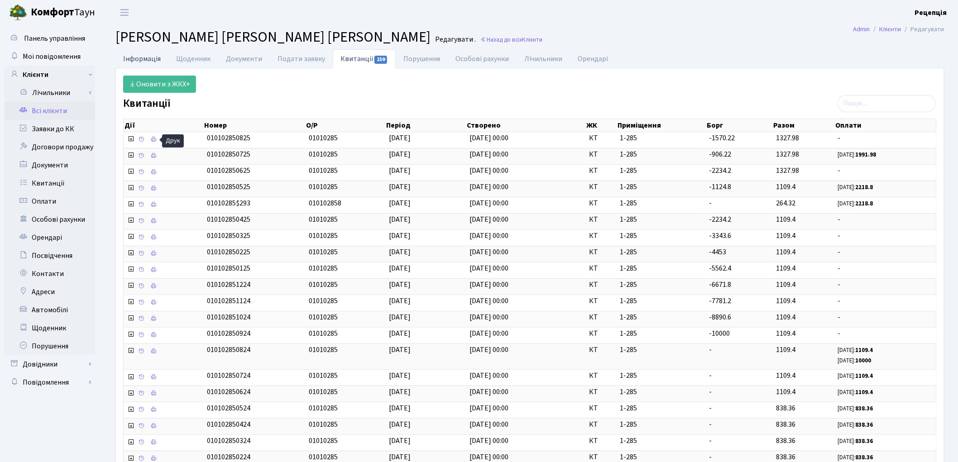
click at [155, 57] on link "Інформація" at bounding box center [141, 58] width 53 height 19
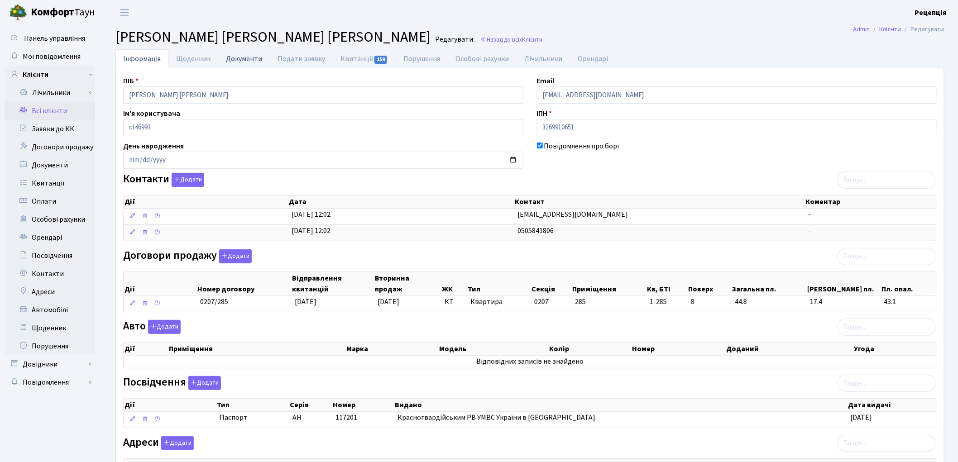
click at [250, 60] on link "Документи" at bounding box center [244, 58] width 52 height 19
select select "25"
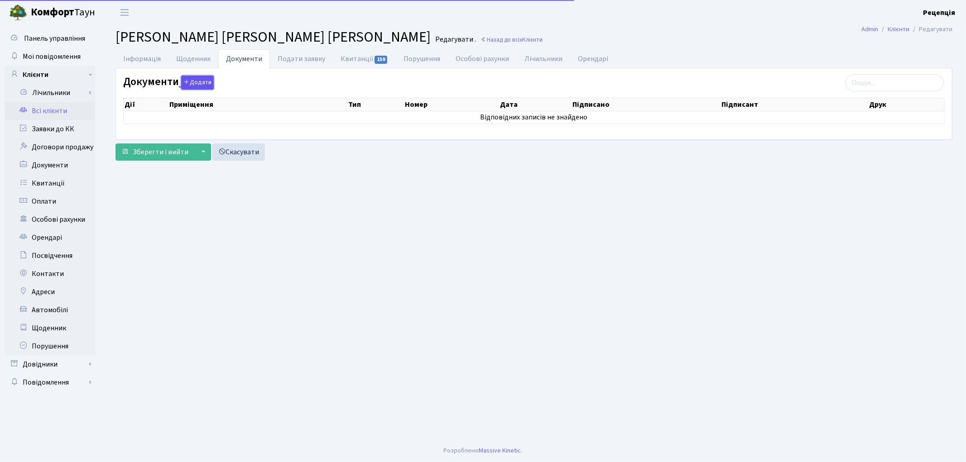
click at [196, 89] on button "Додати" at bounding box center [197, 83] width 33 height 14
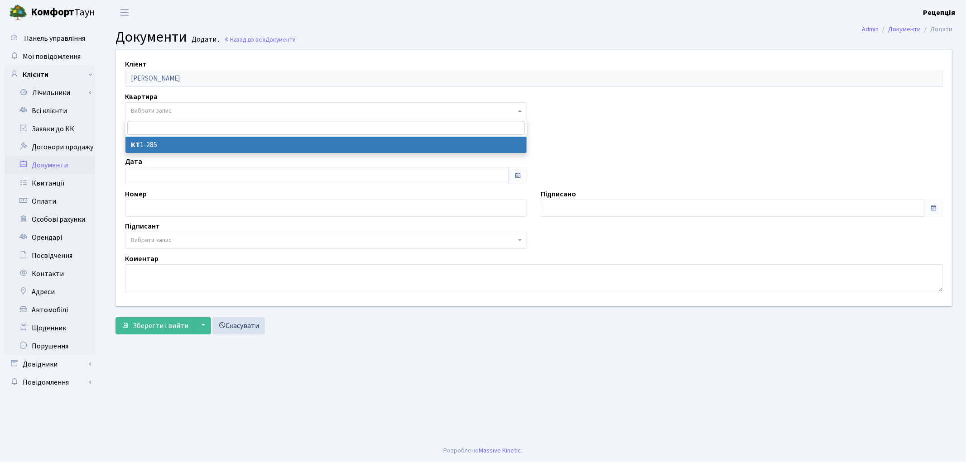
click at [153, 111] on span "Вибрати запис" at bounding box center [151, 110] width 41 height 9
select select "178669"
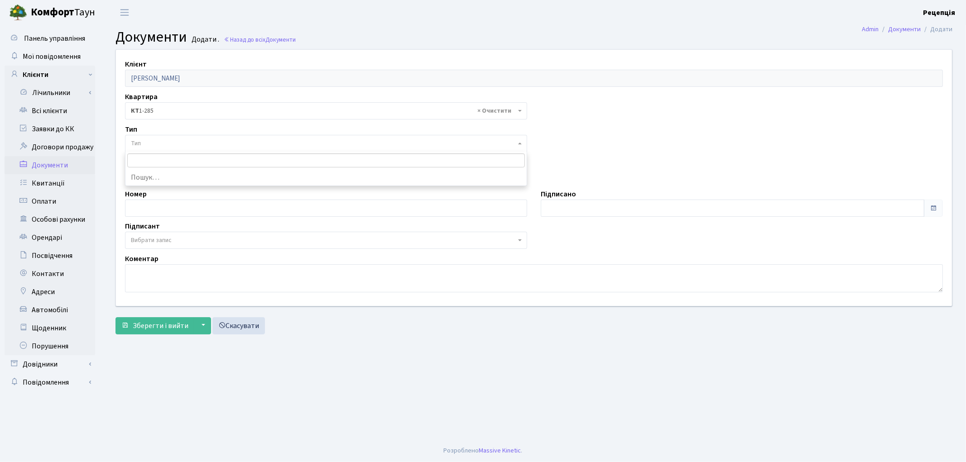
click at [156, 138] on span "Тип" at bounding box center [326, 143] width 402 height 17
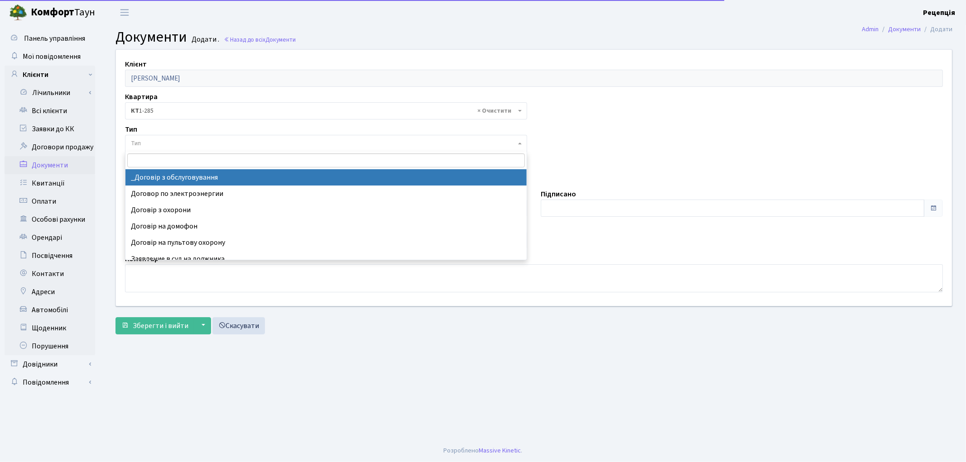
select select "289"
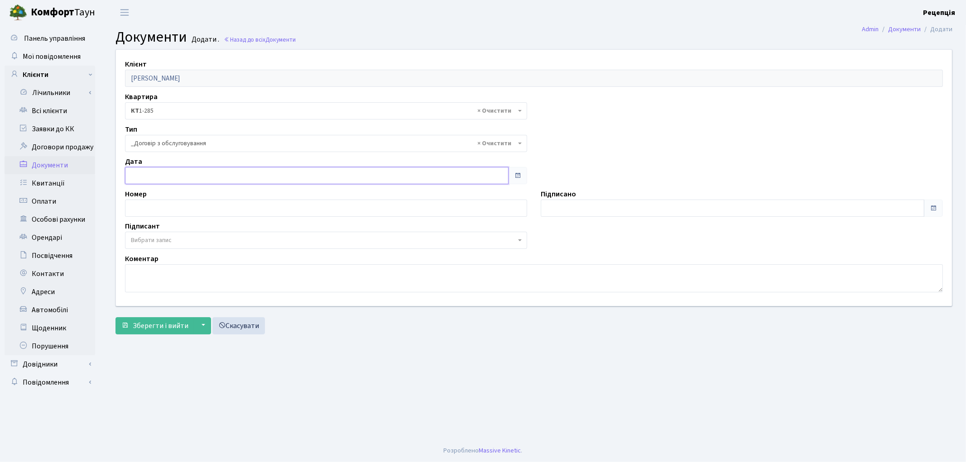
type input "[DATE]"
click at [162, 177] on input "[DATE]" at bounding box center [316, 175] width 383 height 17
type input "[DATE]"
click at [568, 206] on input "[DATE]" at bounding box center [732, 208] width 383 height 17
click at [172, 241] on span "Вибрати запис" at bounding box center [151, 240] width 41 height 9
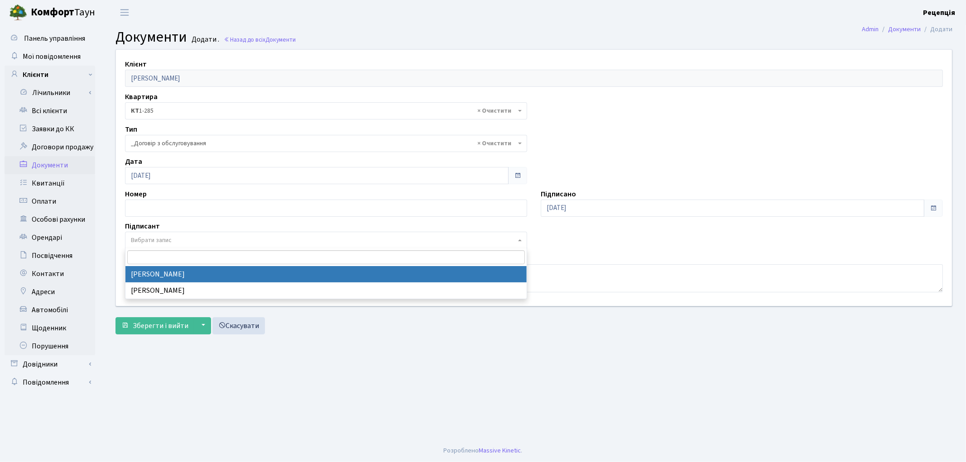
select select "74"
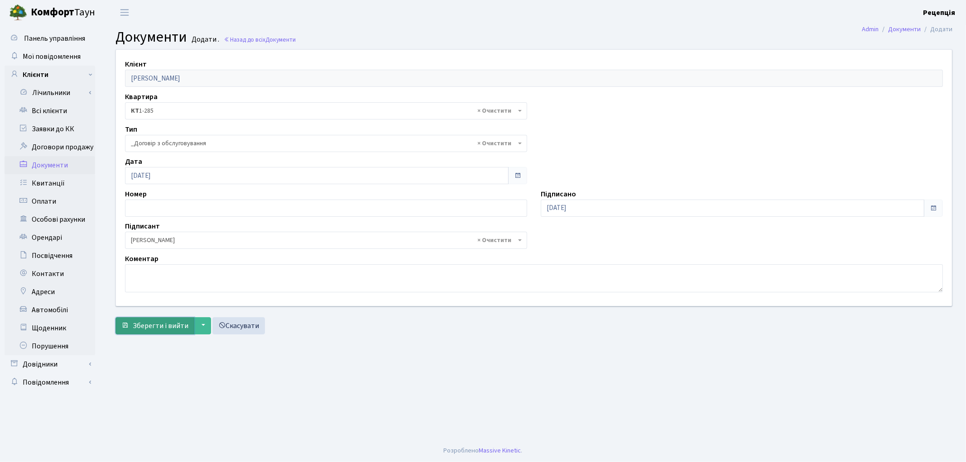
click at [165, 325] on span "Зберегти і вийти" at bounding box center [161, 326] width 56 height 10
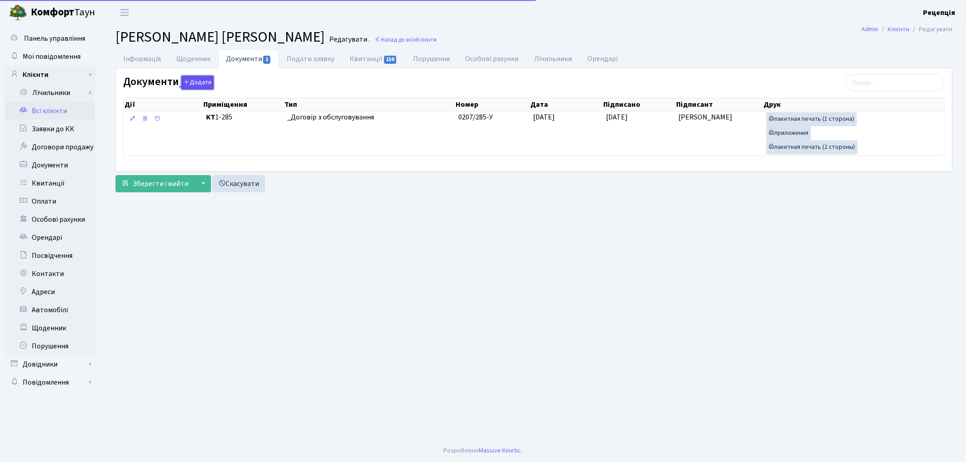
click at [196, 79] on button "Додати" at bounding box center [197, 83] width 33 height 14
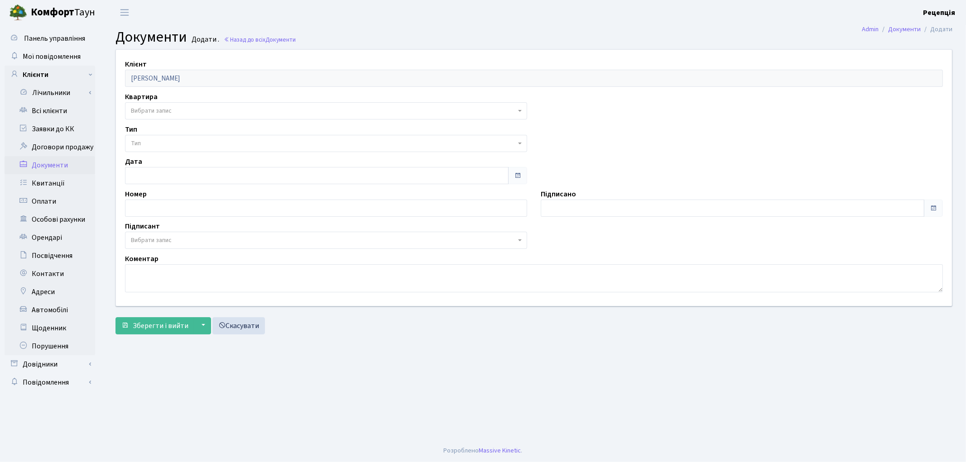
click at [155, 113] on span "Вибрати запис" at bounding box center [151, 110] width 41 height 9
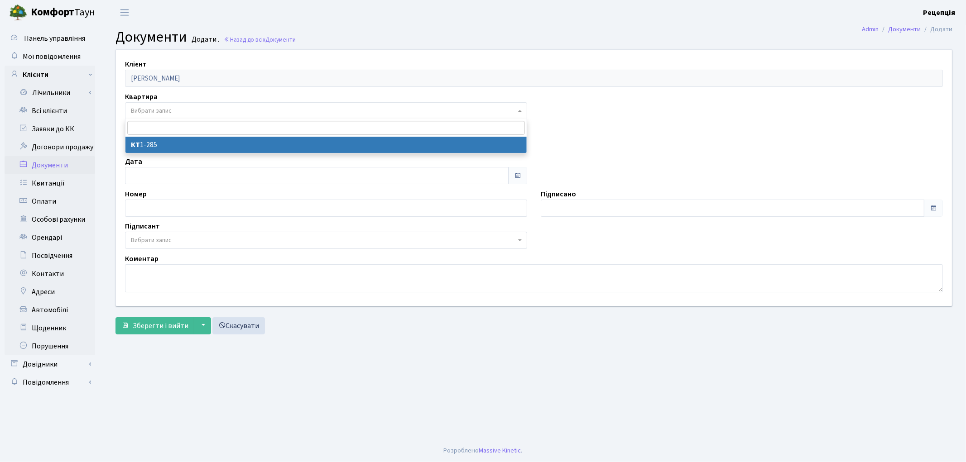
select select "178669"
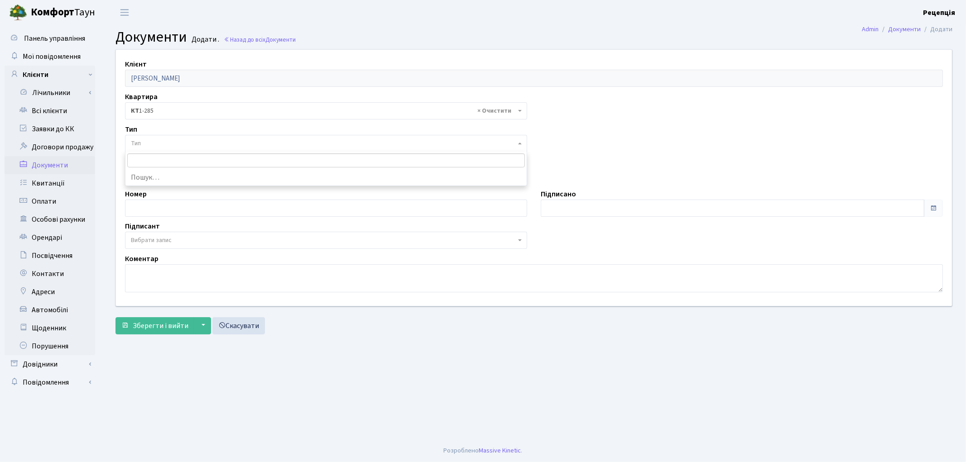
click at [154, 141] on span "Тип" at bounding box center [323, 143] width 385 height 9
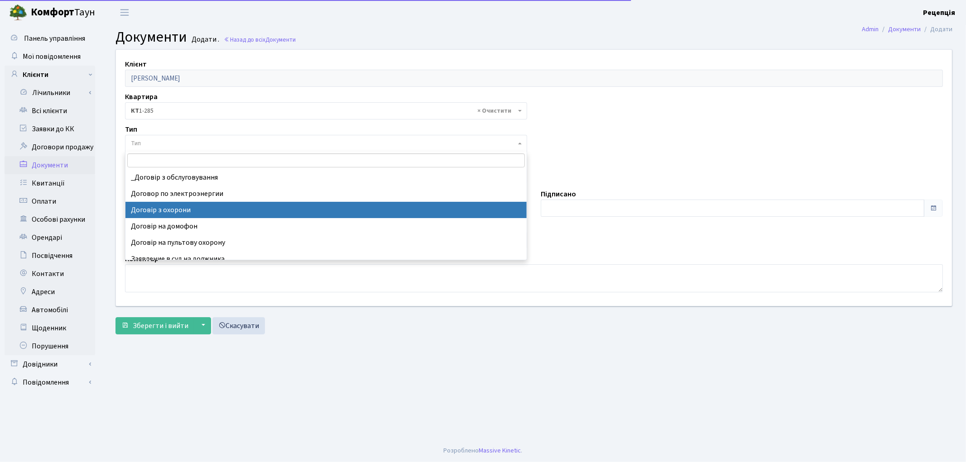
select select "290"
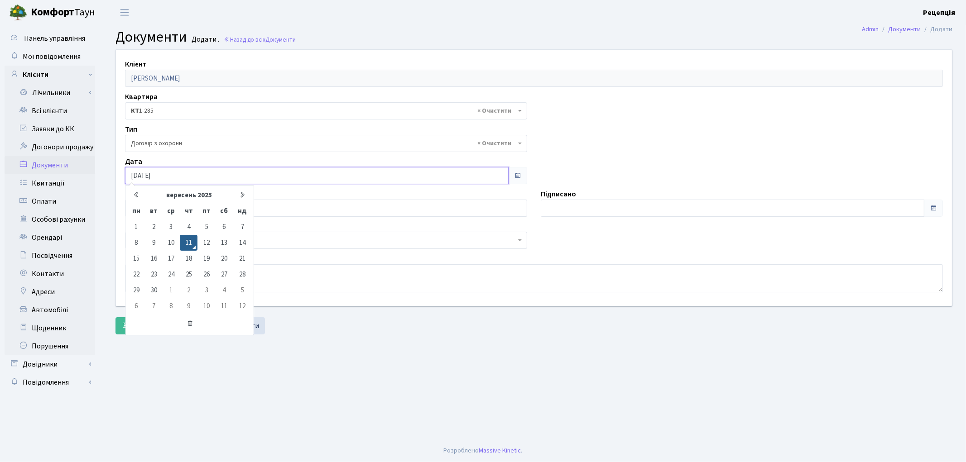
click at [170, 175] on input "[DATE]" at bounding box center [316, 175] width 383 height 17
type input "[DATE]"
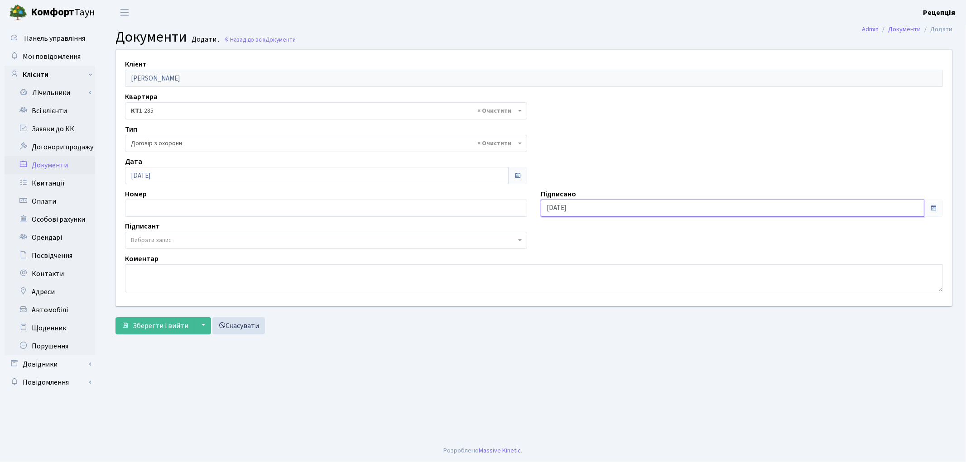
click at [581, 205] on input "[DATE]" at bounding box center [732, 208] width 383 height 17
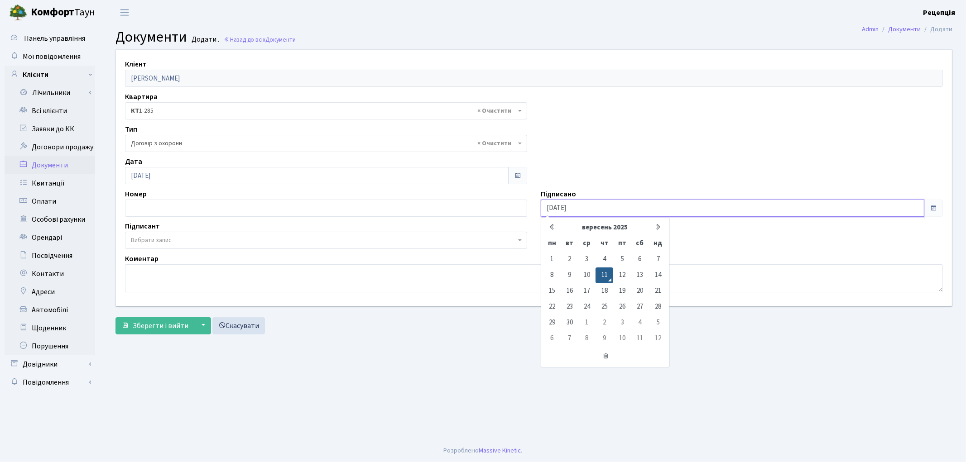
type input "11.09.2020"
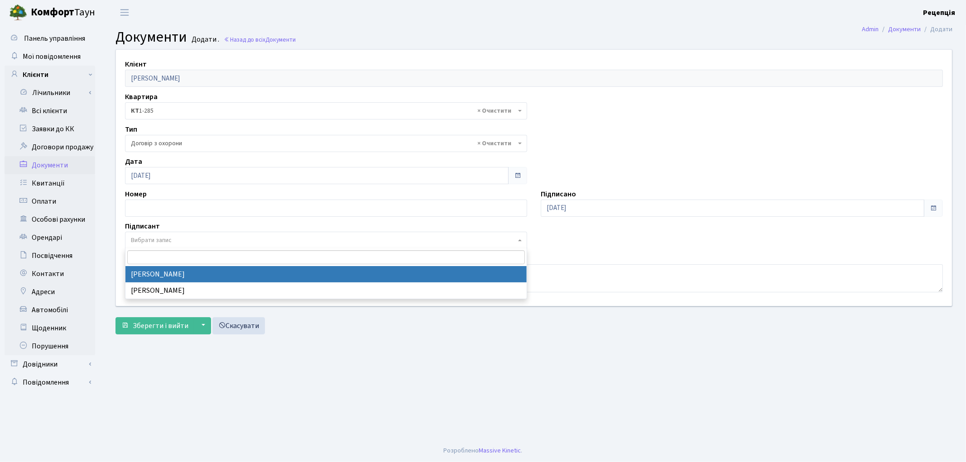
click at [184, 240] on span "Вибрати запис" at bounding box center [323, 240] width 385 height 9
select select "74"
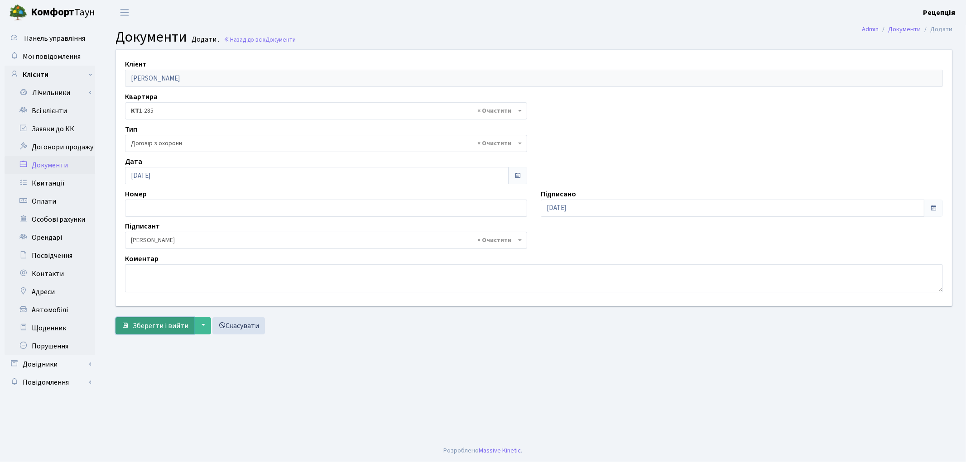
click at [146, 325] on span "Зберегти і вийти" at bounding box center [161, 326] width 56 height 10
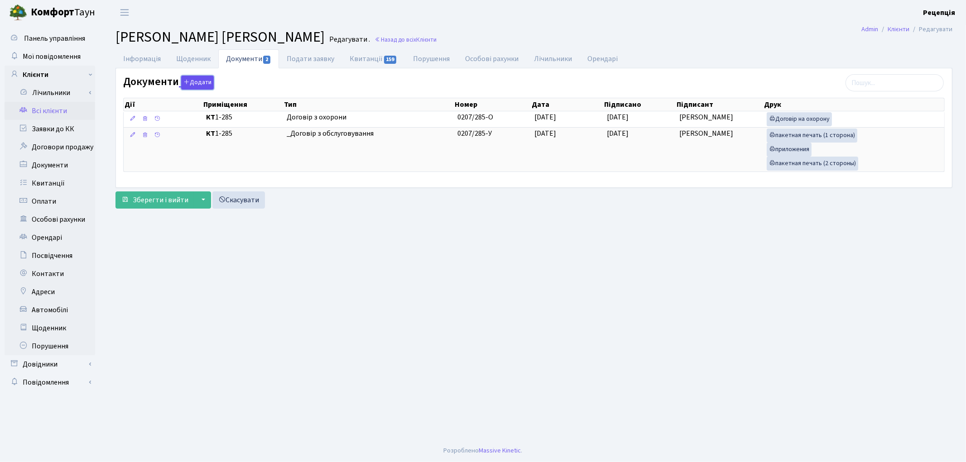
click at [199, 80] on button "Додати" at bounding box center [197, 83] width 33 height 14
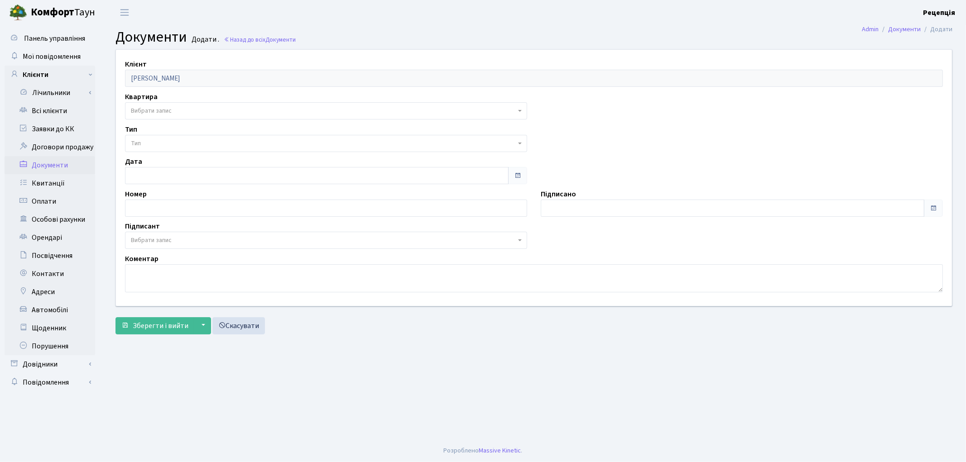
click at [145, 111] on span "Вибрати запис" at bounding box center [151, 110] width 41 height 9
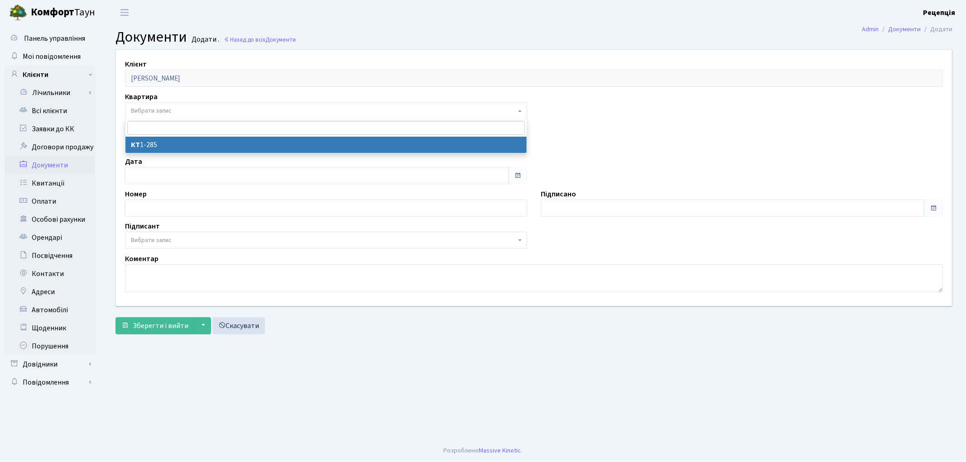
select select "178669"
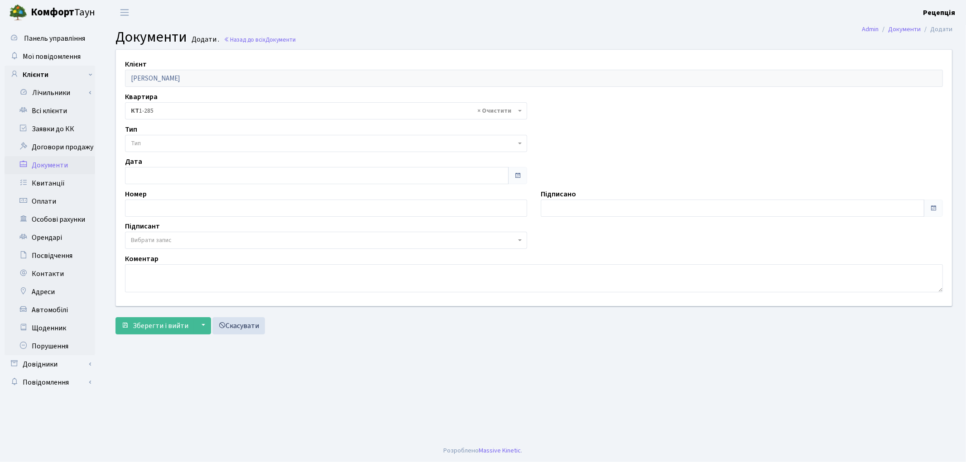
click at [147, 138] on span "Тип" at bounding box center [326, 143] width 402 height 17
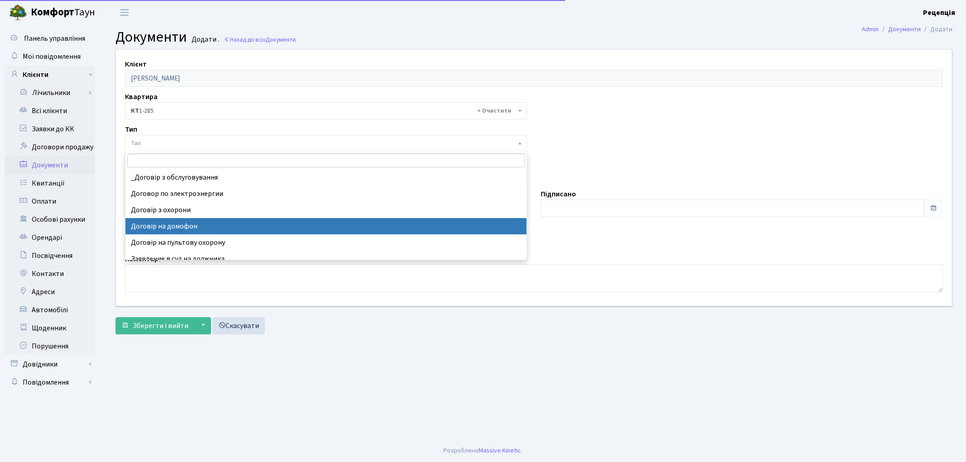
select select "292"
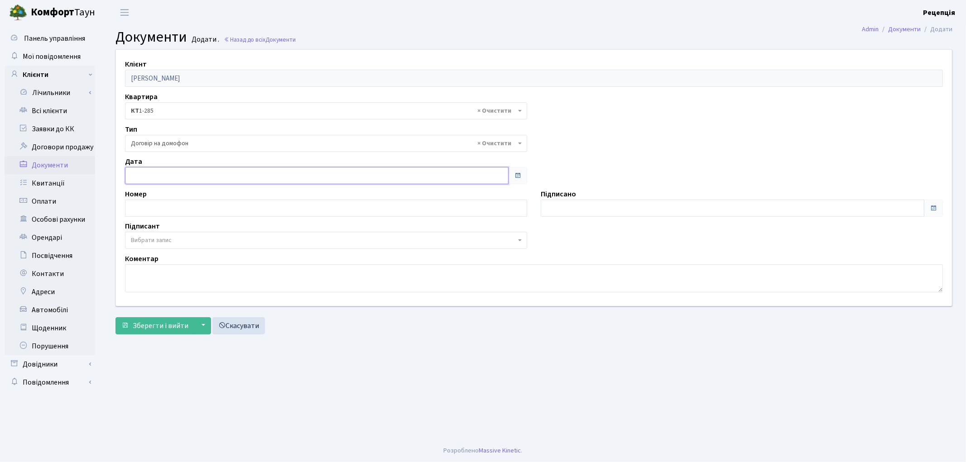
click at [180, 175] on input "text" at bounding box center [316, 175] width 383 height 17
type input "[DATE]"
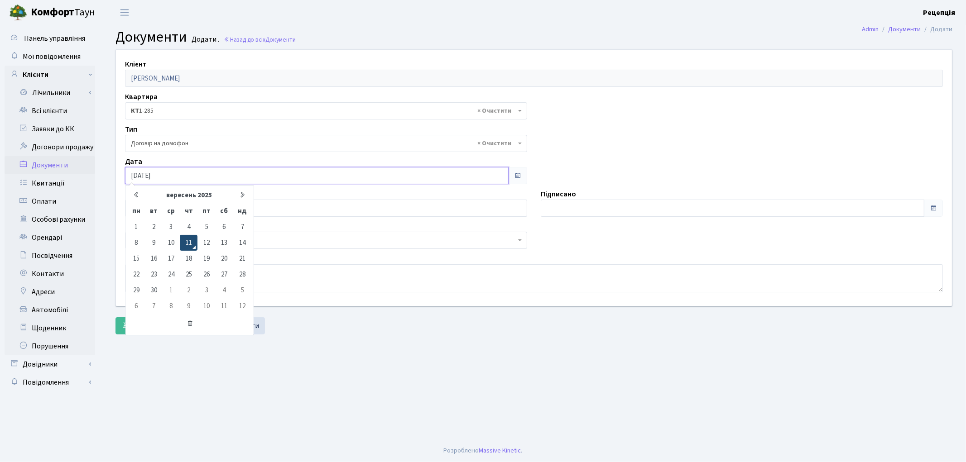
click at [188, 236] on td "11" at bounding box center [189, 243] width 18 height 16
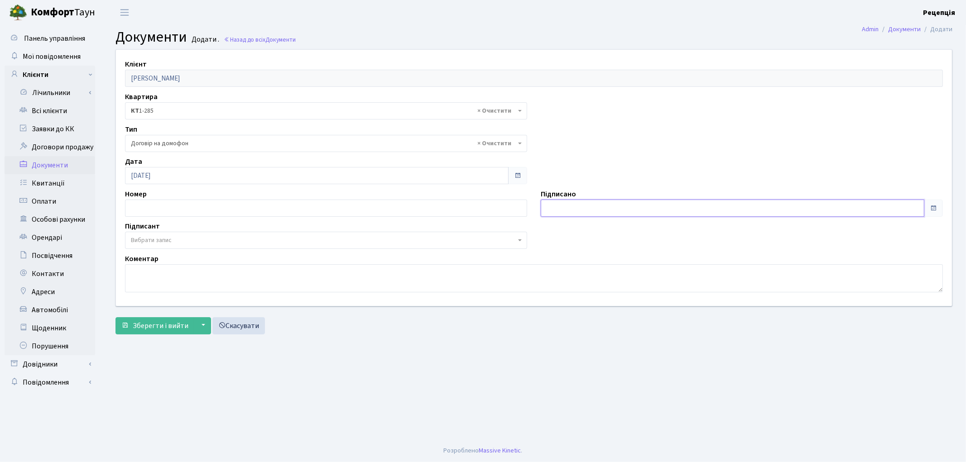
type input "[DATE]"
click at [583, 207] on input "[DATE]" at bounding box center [732, 208] width 383 height 17
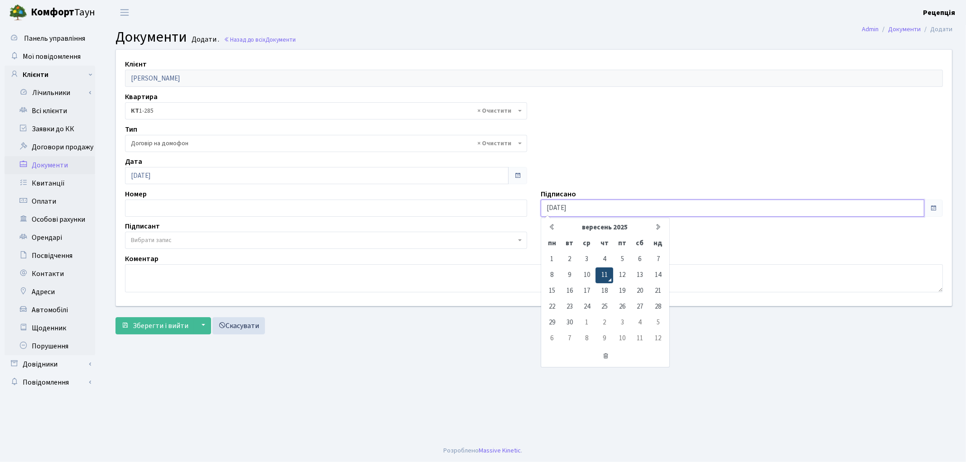
click at [605, 278] on td "11" at bounding box center [604, 276] width 18 height 16
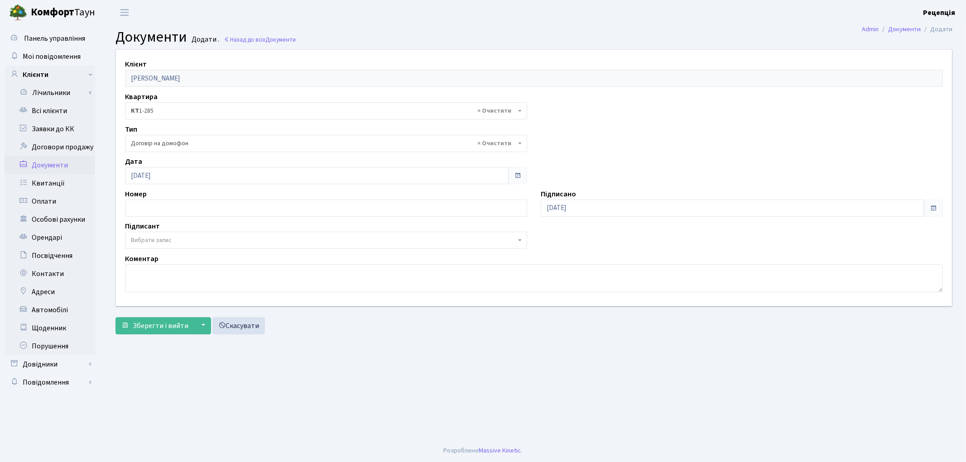
click at [168, 238] on span "Вибрати запис" at bounding box center [151, 240] width 41 height 9
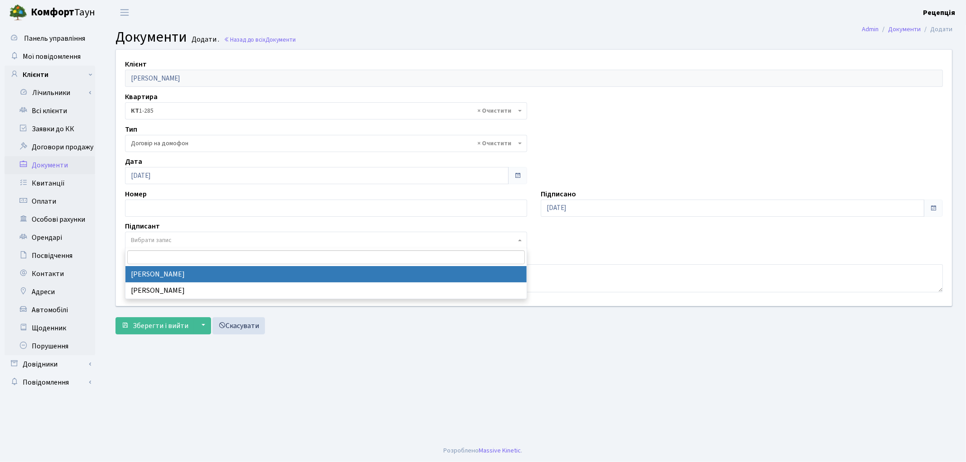
select select "74"
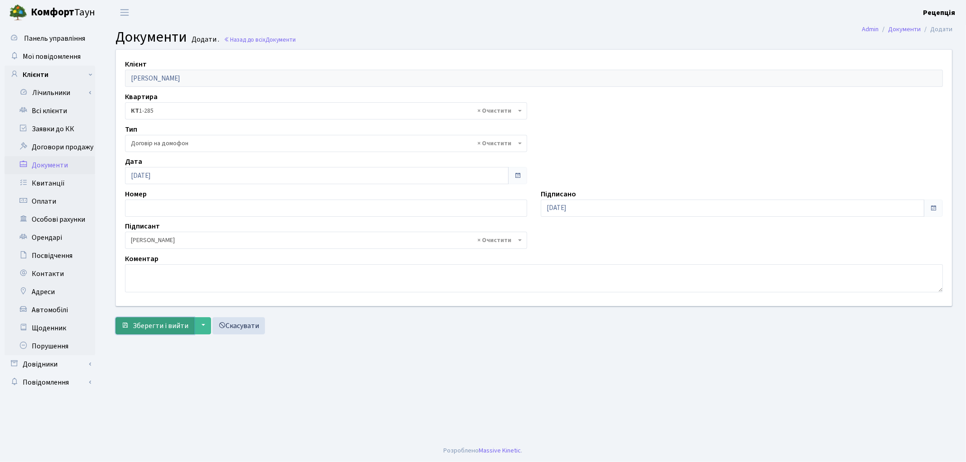
click at [154, 321] on span "Зберегти і вийти" at bounding box center [161, 326] width 56 height 10
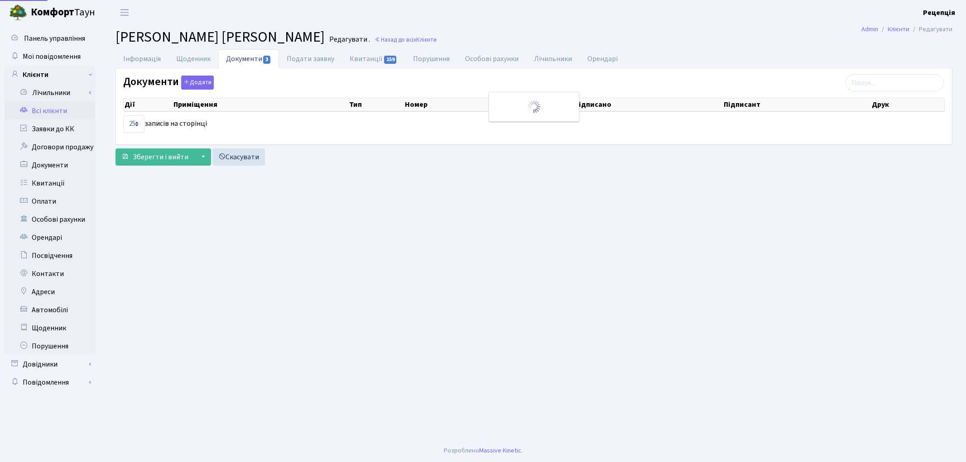
select select "25"
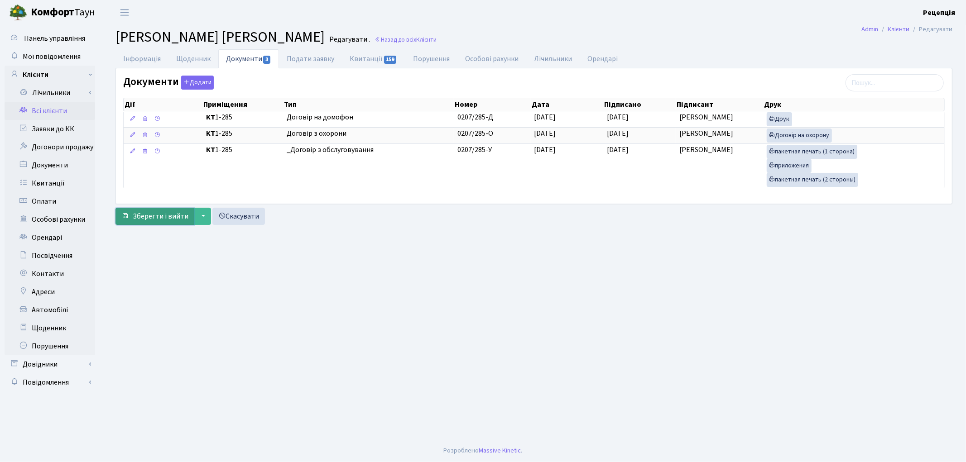
click at [163, 220] on span "Зберегти і вийти" at bounding box center [161, 216] width 56 height 10
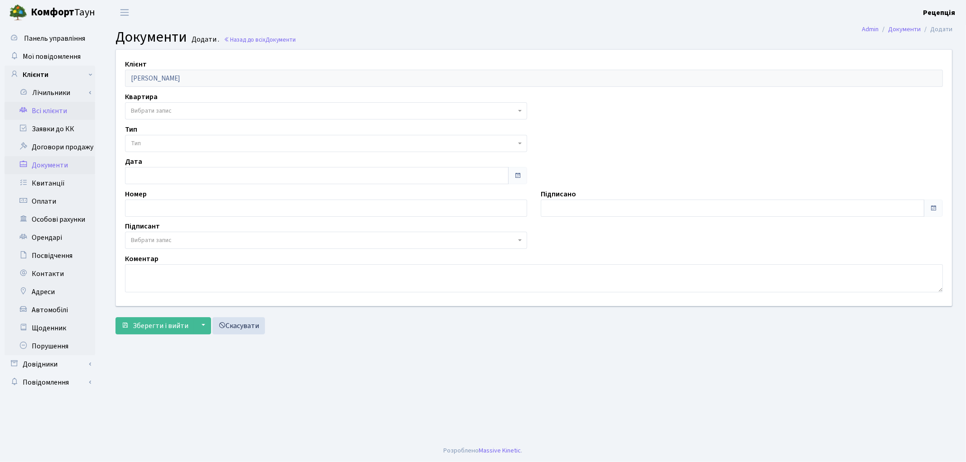
click at [37, 111] on link "Всі клієнти" at bounding box center [50, 111] width 91 height 18
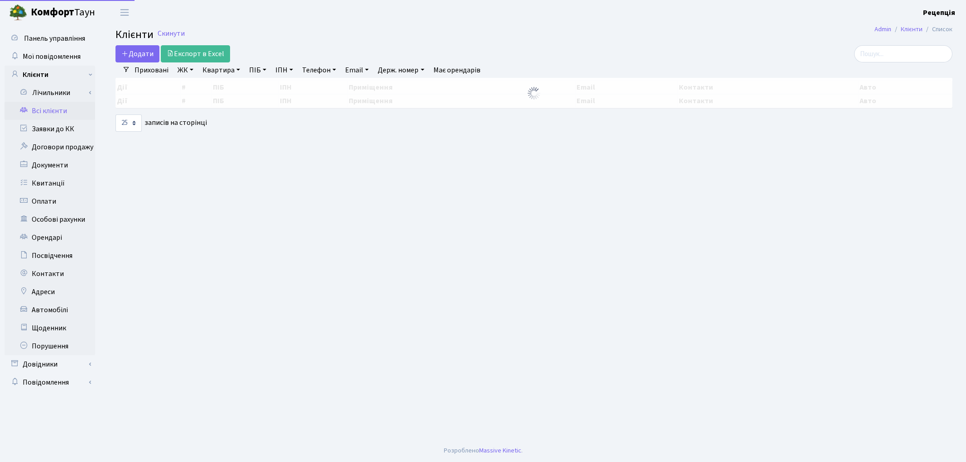
select select "25"
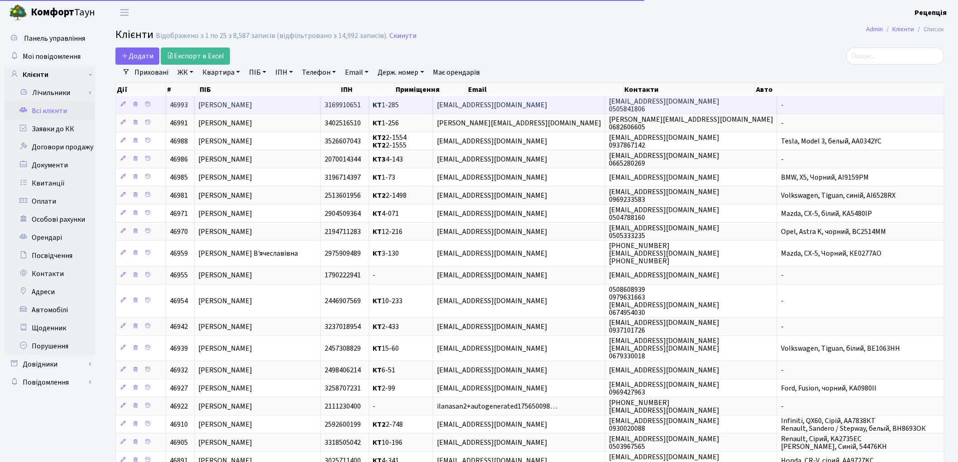
click at [252, 106] on span "[PERSON_NAME]" at bounding box center [225, 105] width 54 height 10
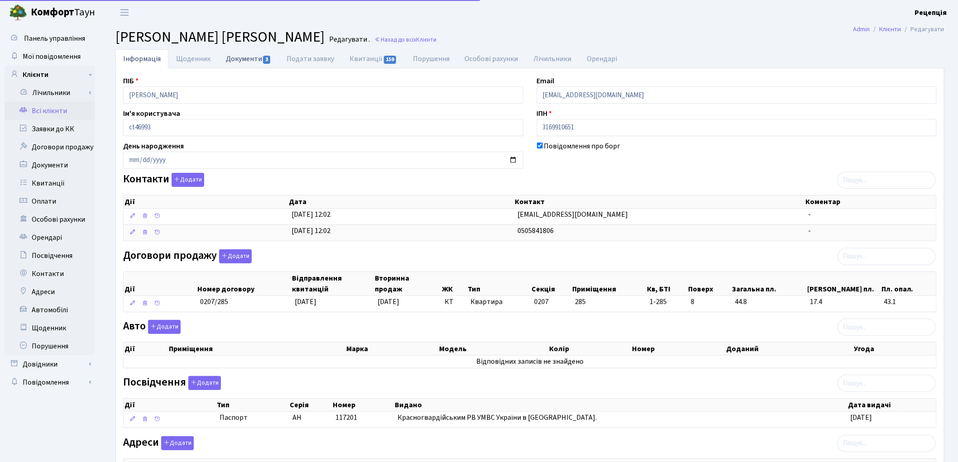
click at [235, 63] on link "Документи 3" at bounding box center [248, 58] width 61 height 19
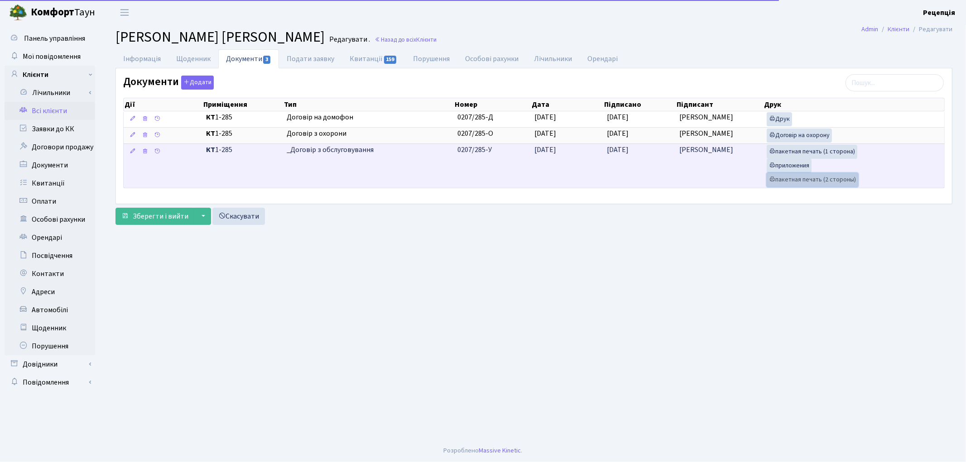
click at [806, 182] on link "пакетная печать (2 стороны)" at bounding box center [812, 180] width 91 height 14
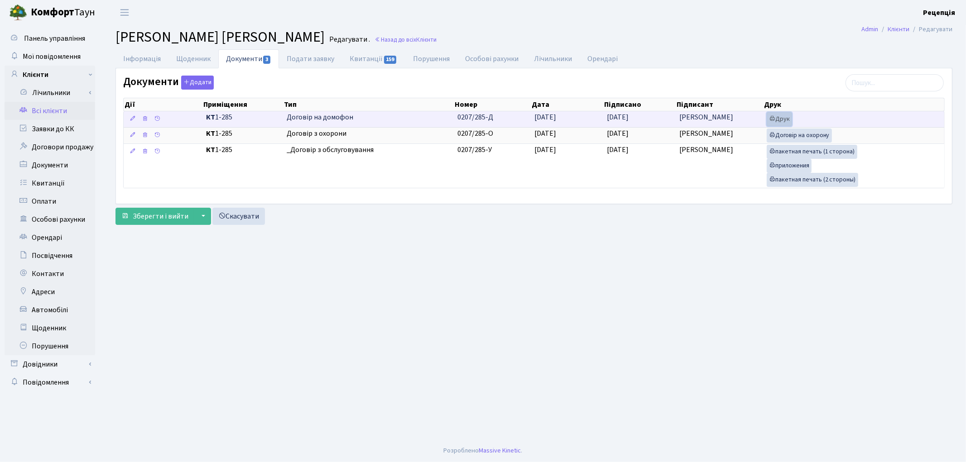
click at [782, 116] on link "Друк" at bounding box center [779, 119] width 25 height 14
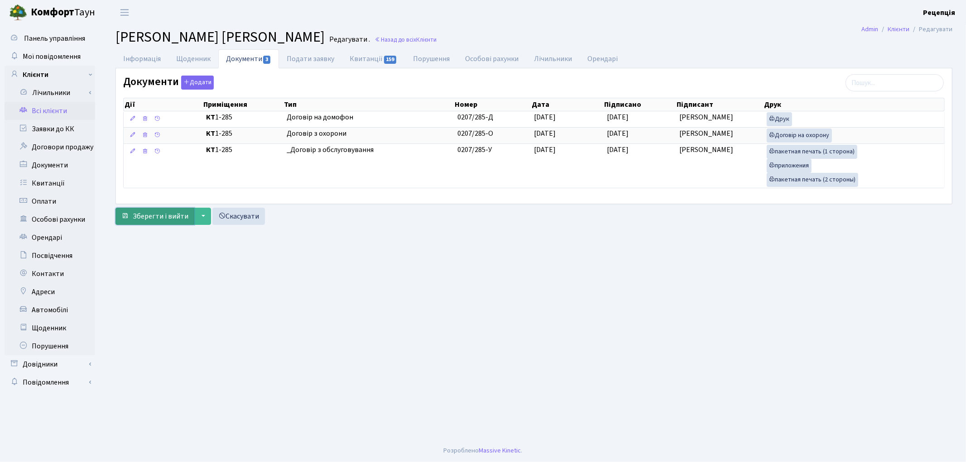
click at [159, 214] on span "Зберегти і вийти" at bounding box center [161, 216] width 56 height 10
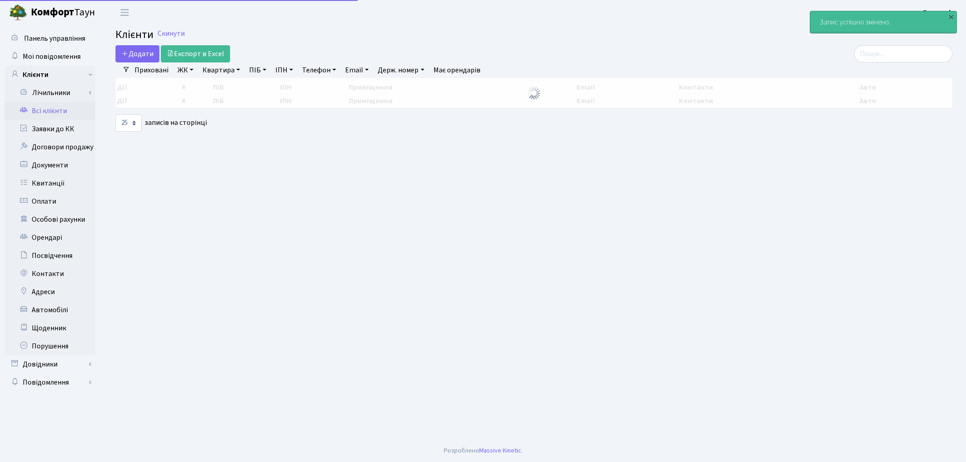
select select "25"
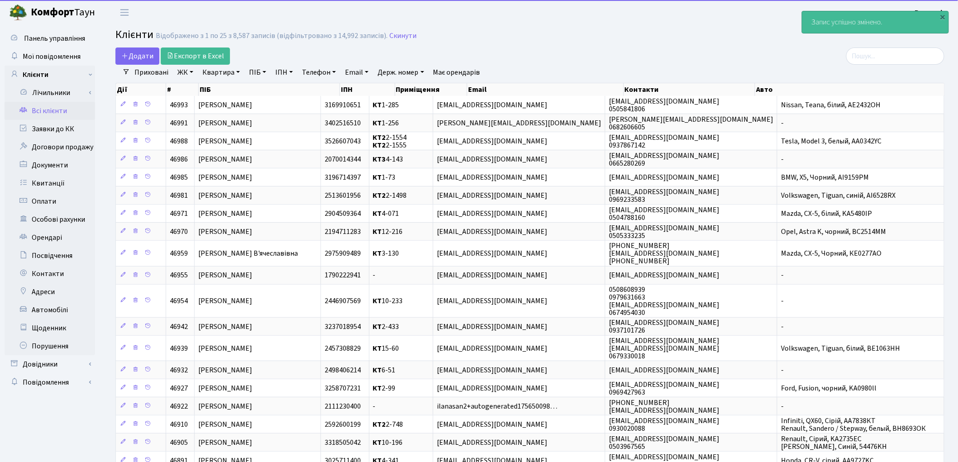
click at [75, 106] on link "Всі клієнти" at bounding box center [50, 111] width 91 height 18
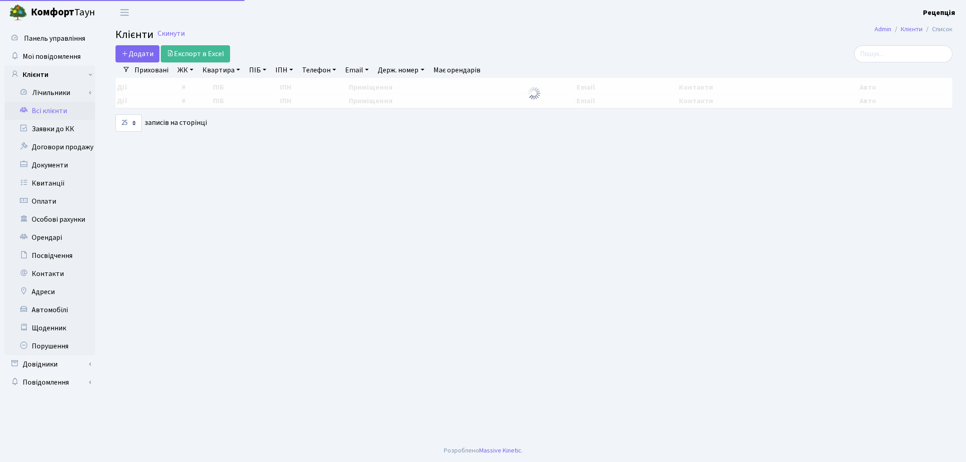
select select "25"
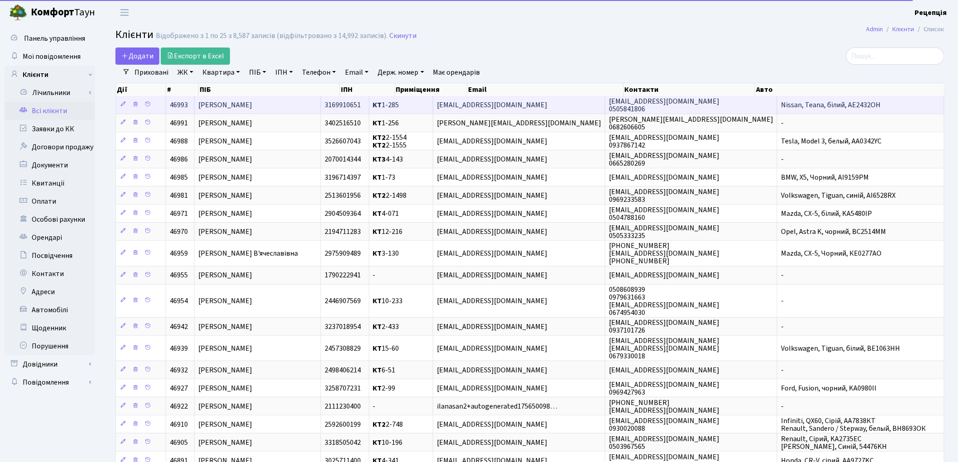
click at [252, 103] on span "[PERSON_NAME]" at bounding box center [225, 105] width 54 height 10
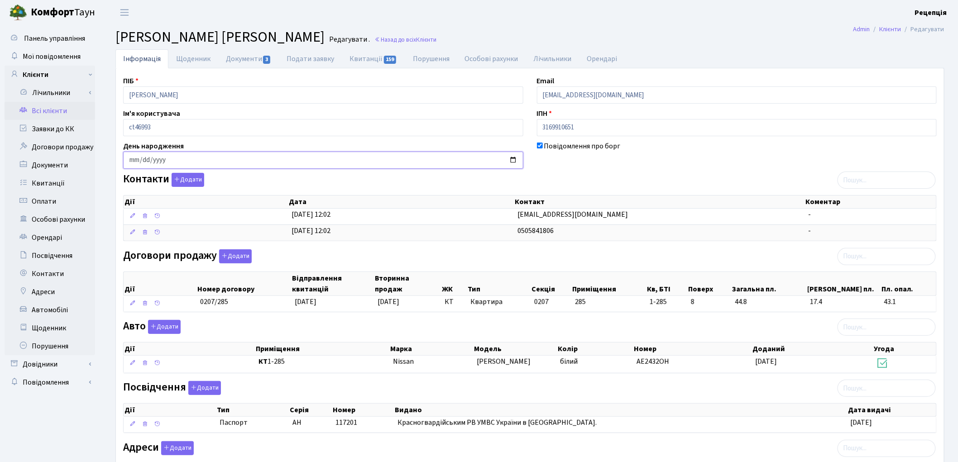
click at [132, 163] on input "date" at bounding box center [323, 160] width 400 height 17
type input "1986-10-15"
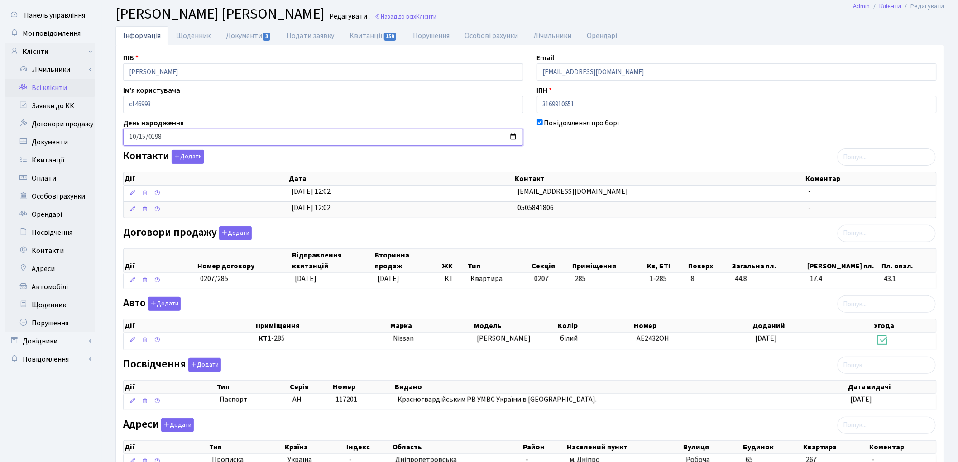
scroll to position [96, 0]
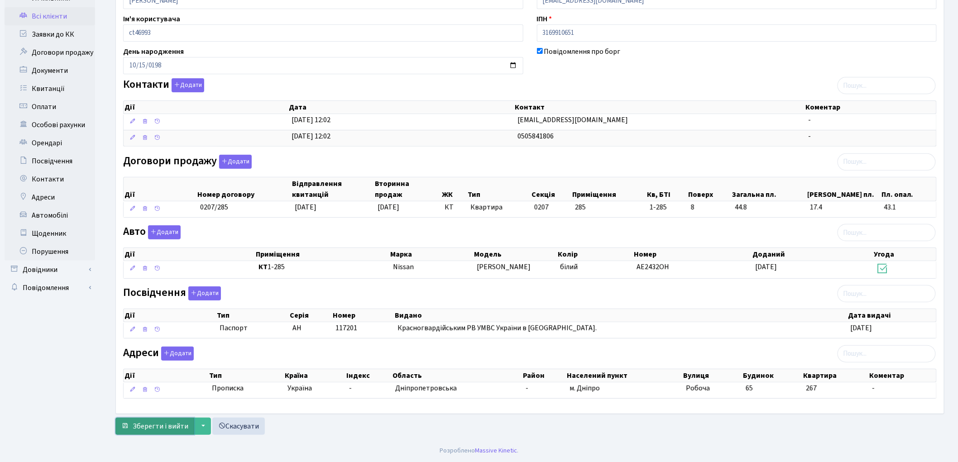
click at [158, 428] on span "Зберегти і вийти" at bounding box center [161, 427] width 56 height 10
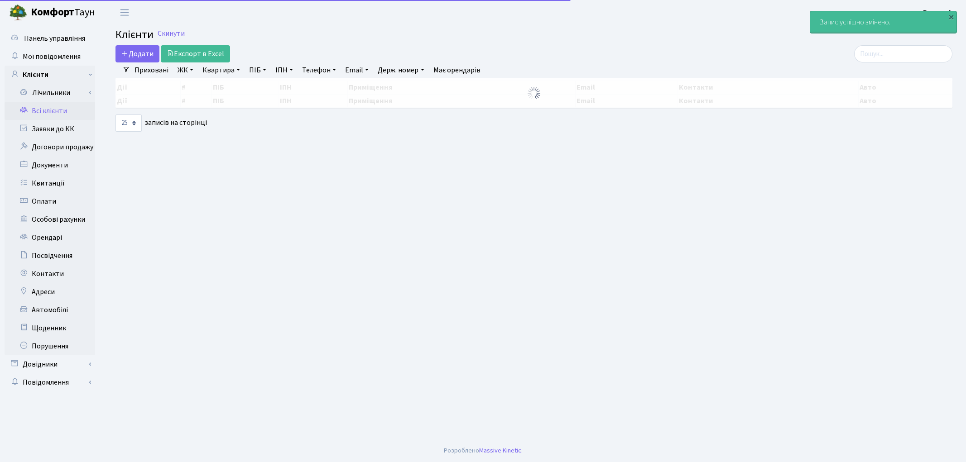
select select "25"
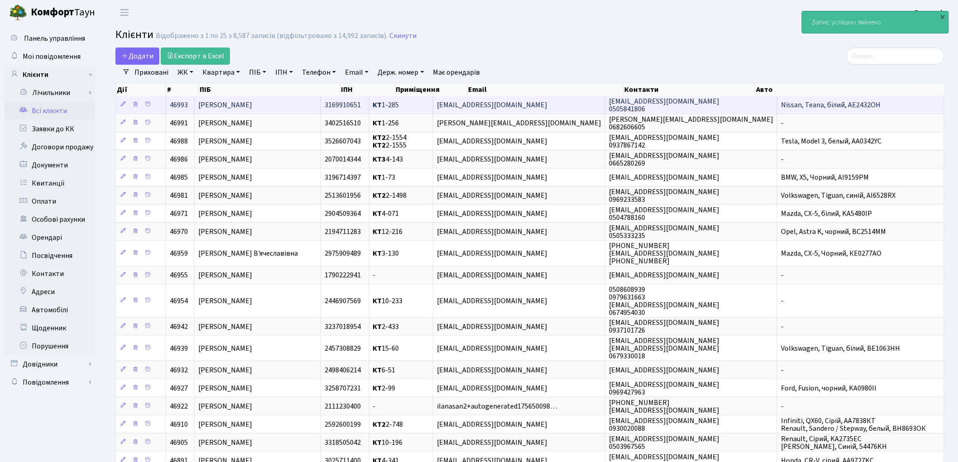
click at [252, 102] on span "[PERSON_NAME]" at bounding box center [225, 105] width 54 height 10
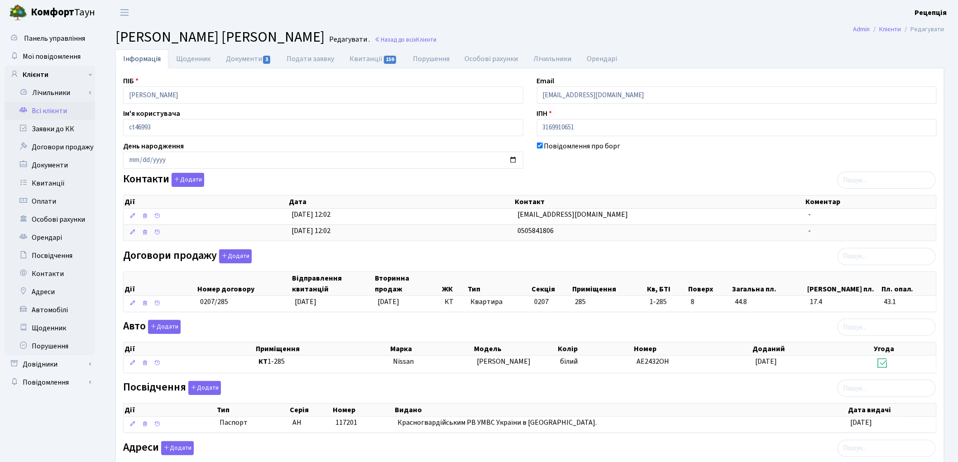
click at [57, 109] on link "Всі клієнти" at bounding box center [50, 111] width 91 height 18
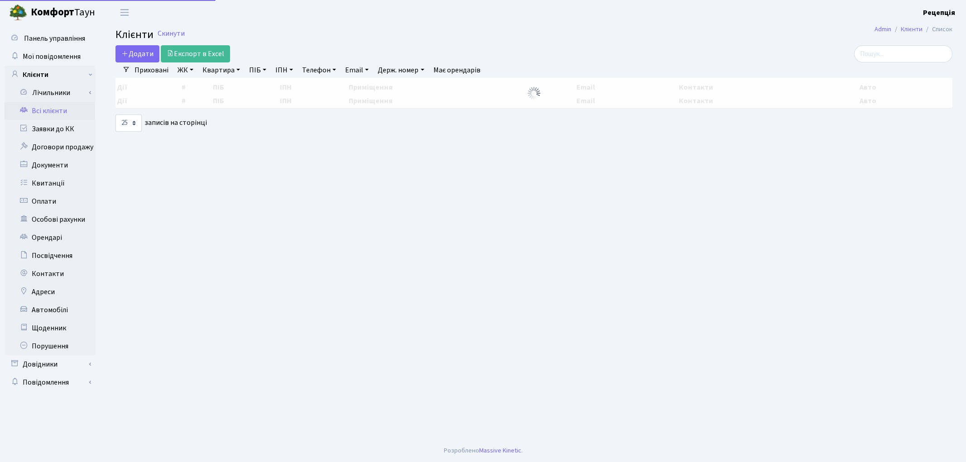
select select "25"
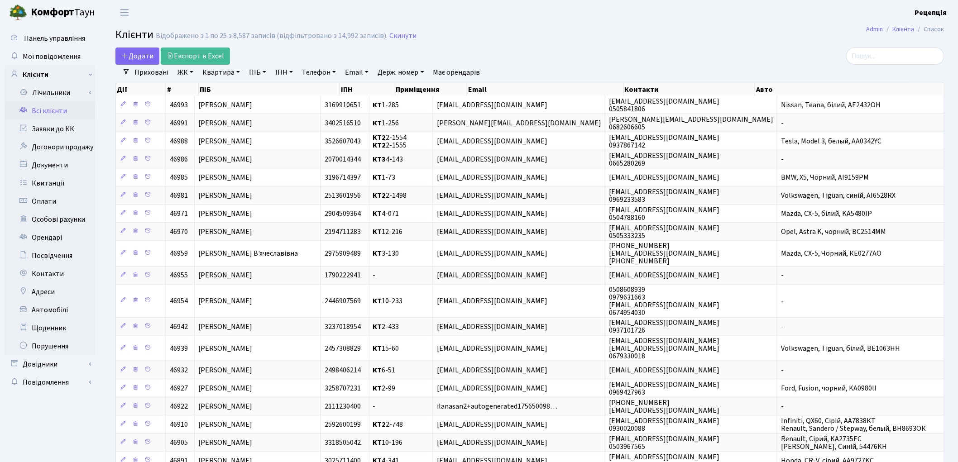
click at [228, 73] on link "Квартира" at bounding box center [221, 72] width 45 height 15
type input "11-43"
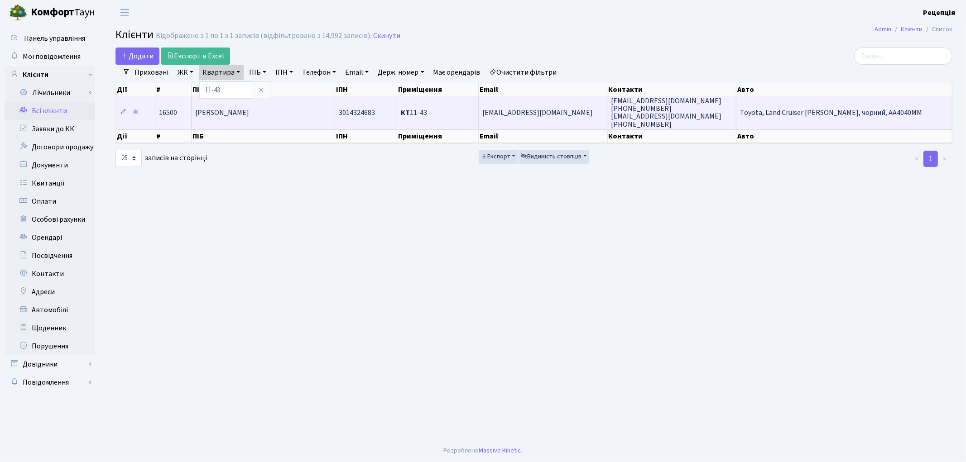
click at [301, 110] on td "Замятіна Ольга Вячеславівна" at bounding box center [264, 112] width 144 height 33
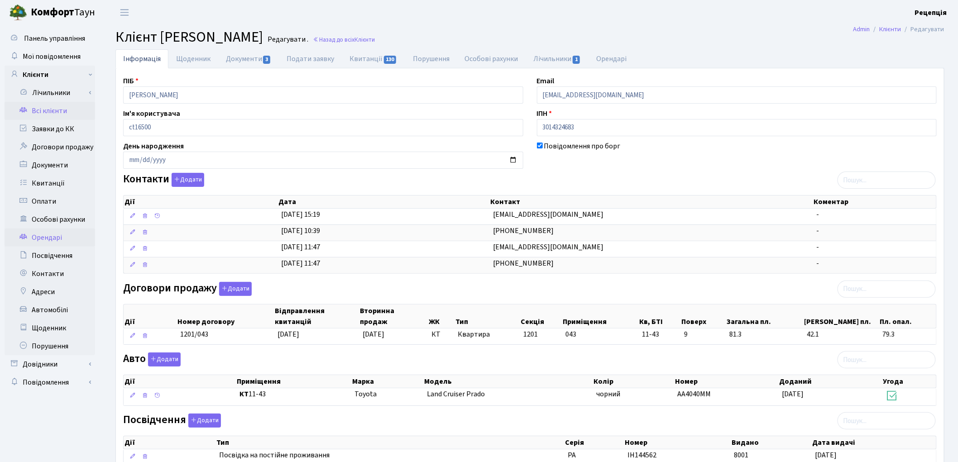
click at [59, 238] on link "Орендарі" at bounding box center [50, 238] width 91 height 18
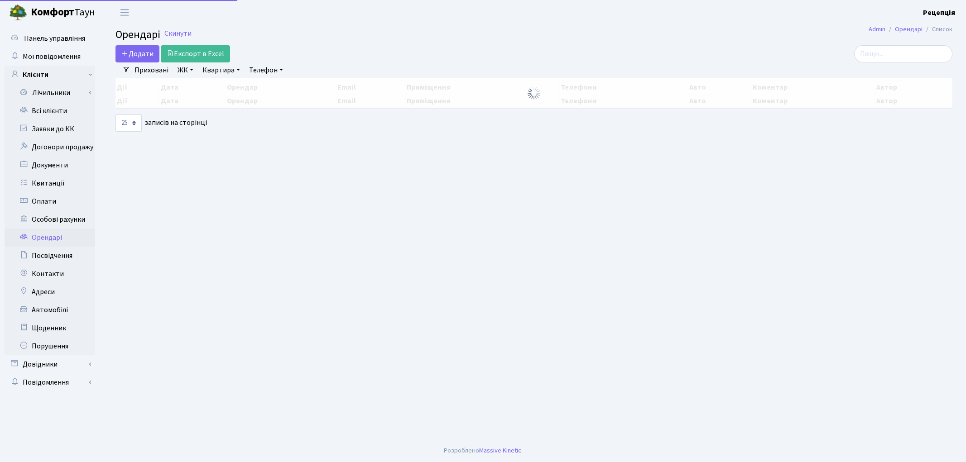
select select "25"
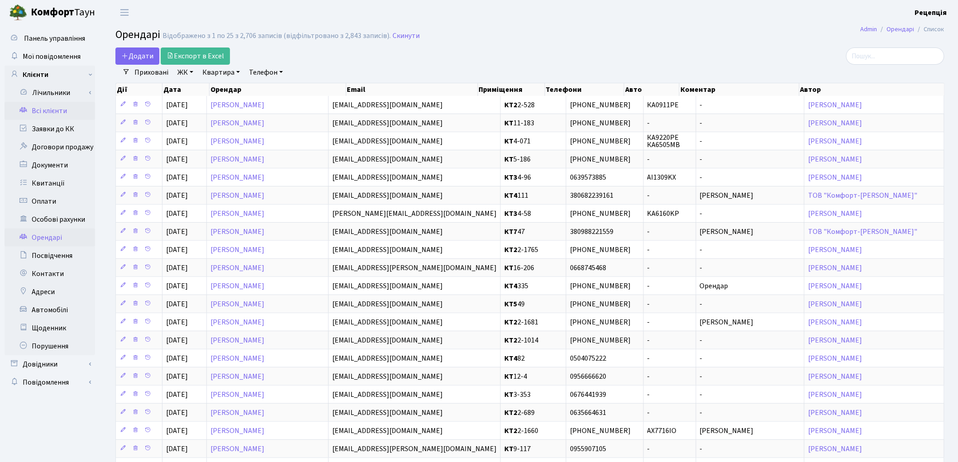
click at [55, 105] on link "Всі клієнти" at bounding box center [50, 111] width 91 height 18
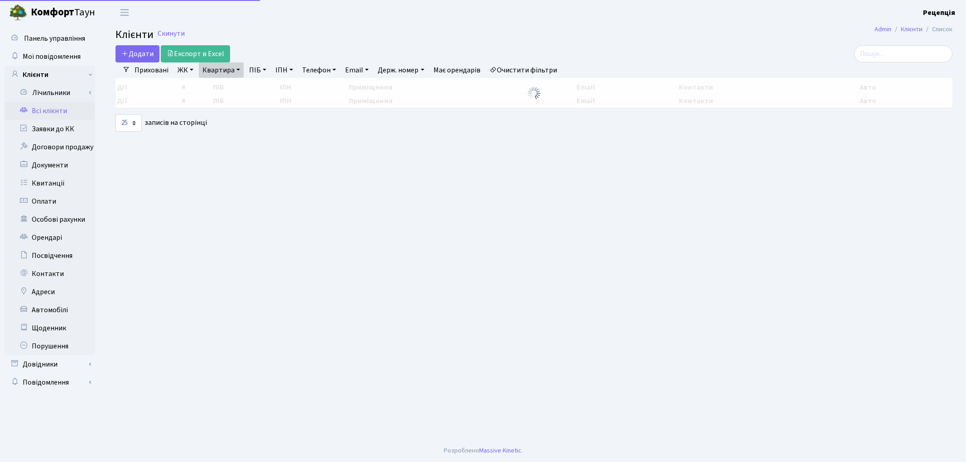
select select "25"
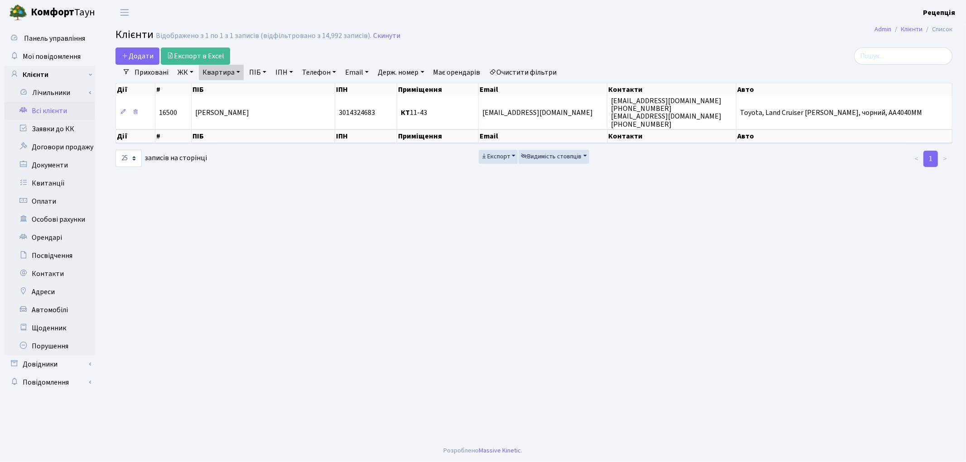
drag, startPoint x: 518, startPoint y: 68, endPoint x: 518, endPoint y: 56, distance: 12.2
click at [518, 67] on link "Очистити фільтри" at bounding box center [523, 72] width 75 height 15
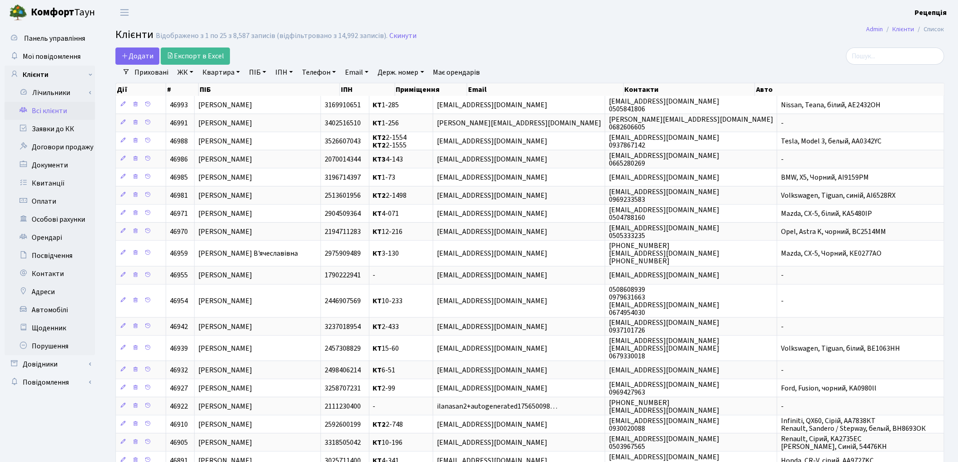
click at [51, 110] on link "Всі клієнти" at bounding box center [50, 111] width 91 height 18
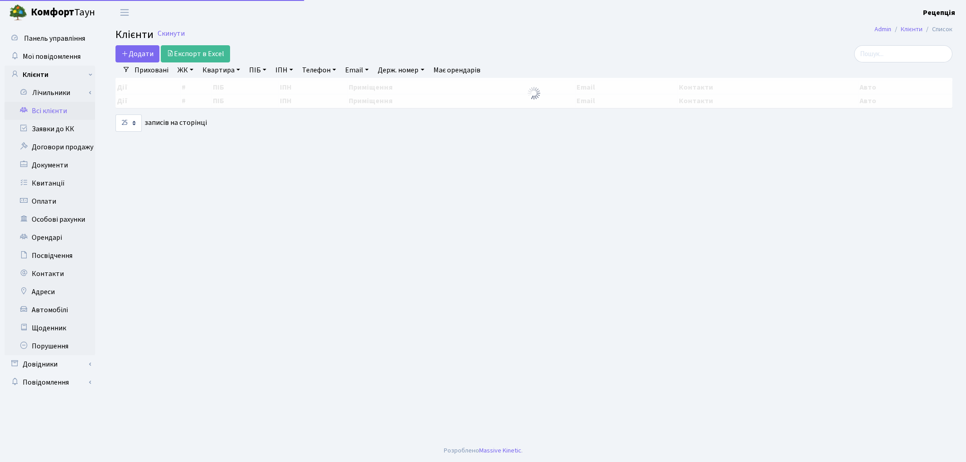
select select "25"
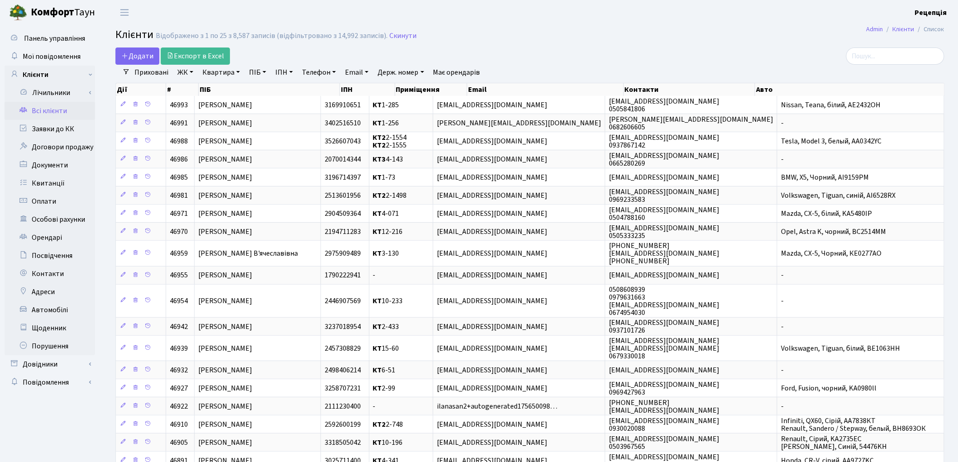
click at [69, 110] on link "Всі клієнти" at bounding box center [50, 111] width 91 height 18
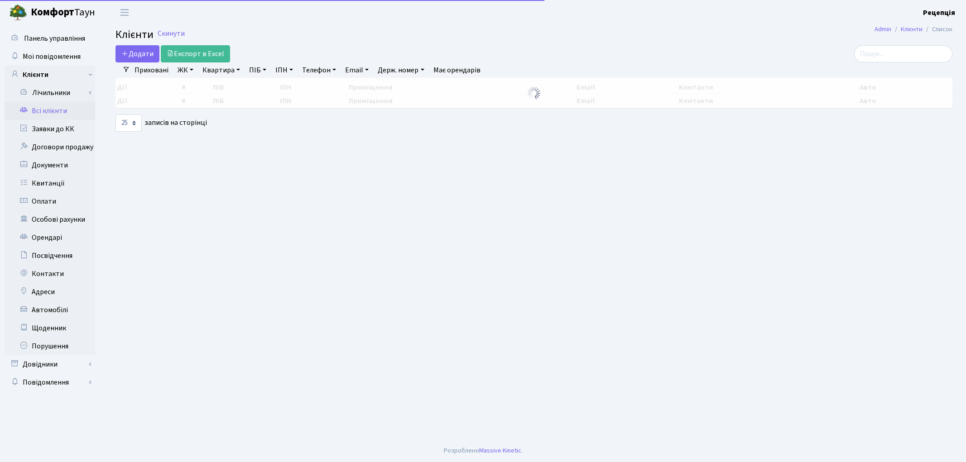
select select "25"
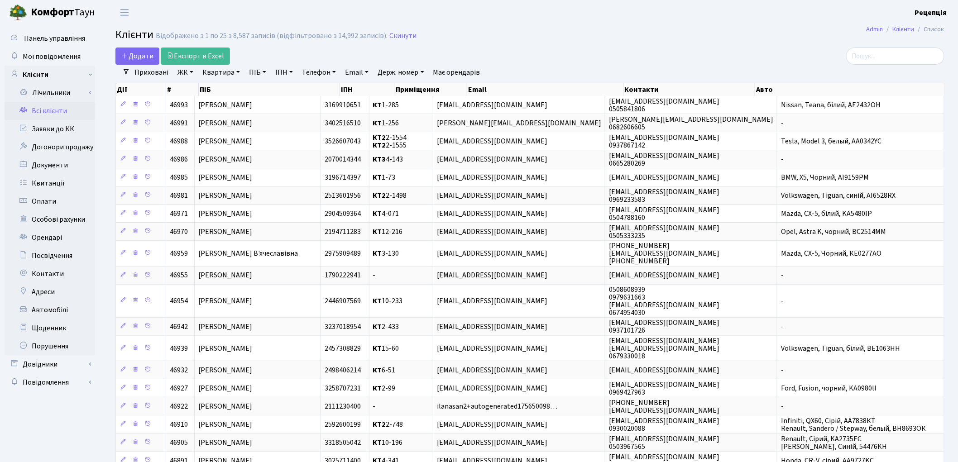
click at [192, 66] on link "ЖК" at bounding box center [185, 72] width 23 height 15
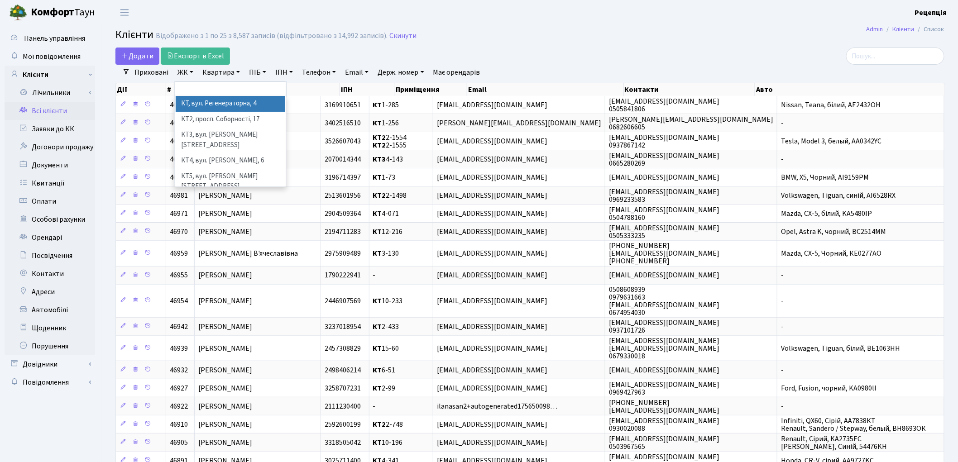
click at [205, 105] on li "КТ, вул. Регенераторна, 4" at bounding box center [231, 104] width 110 height 16
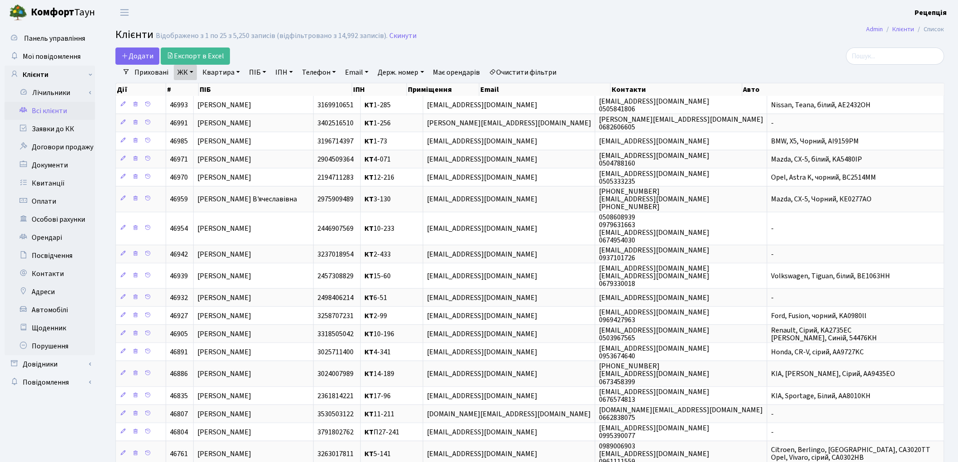
click at [546, 69] on link "Очистити фільтри" at bounding box center [523, 72] width 75 height 15
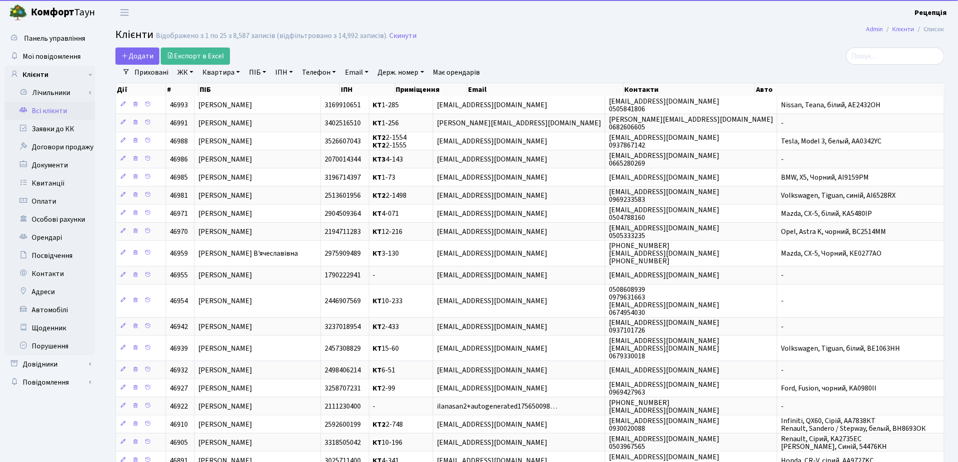
click at [183, 69] on link "ЖК" at bounding box center [185, 72] width 23 height 15
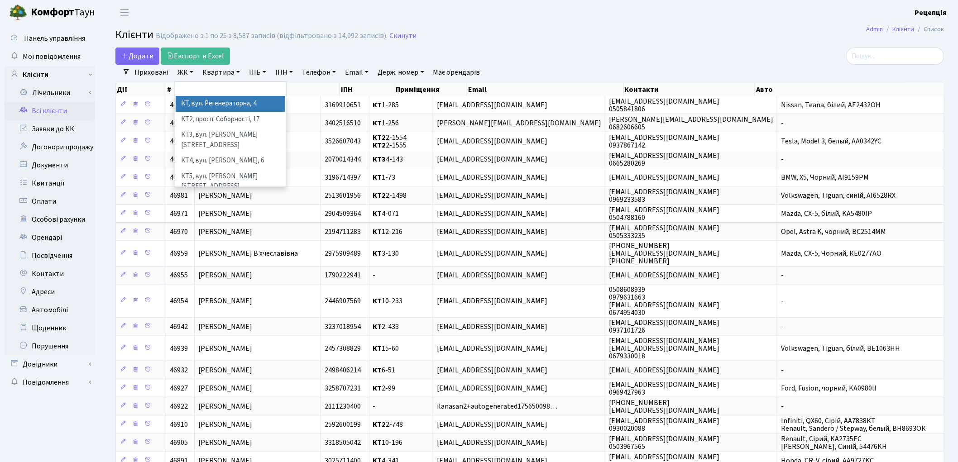
click at [201, 104] on li "КТ, вул. Регенераторна, 4" at bounding box center [231, 104] width 110 height 16
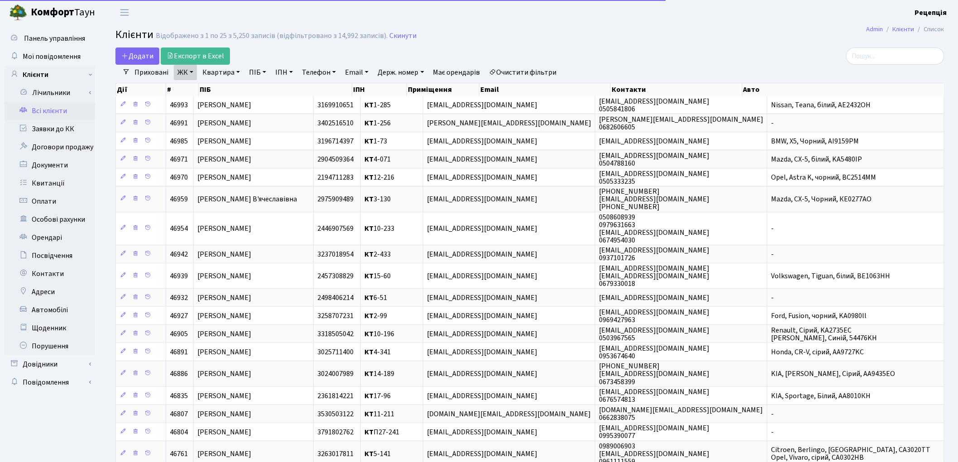
click at [217, 75] on link "Квартира" at bounding box center [221, 72] width 45 height 15
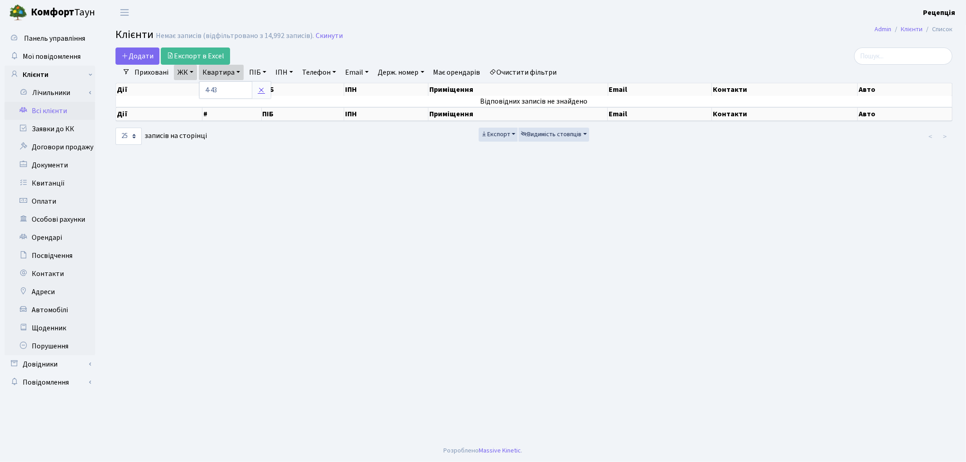
click at [266, 88] on link at bounding box center [261, 89] width 19 height 17
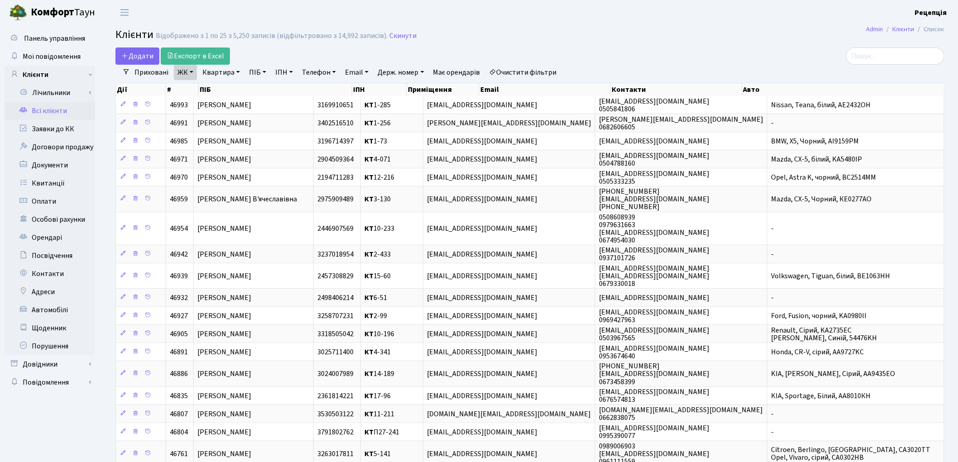
click at [539, 71] on link "Очистити фільтри" at bounding box center [523, 72] width 75 height 15
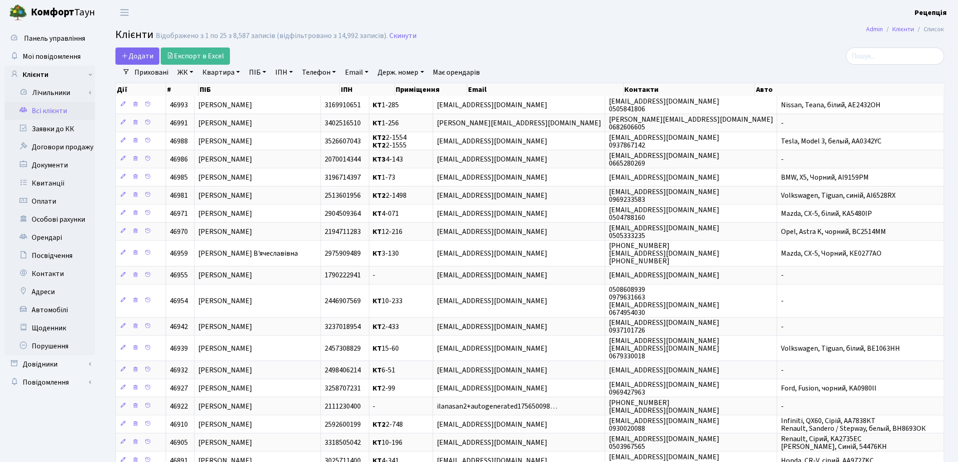
click at [179, 73] on link "ЖК" at bounding box center [185, 72] width 23 height 15
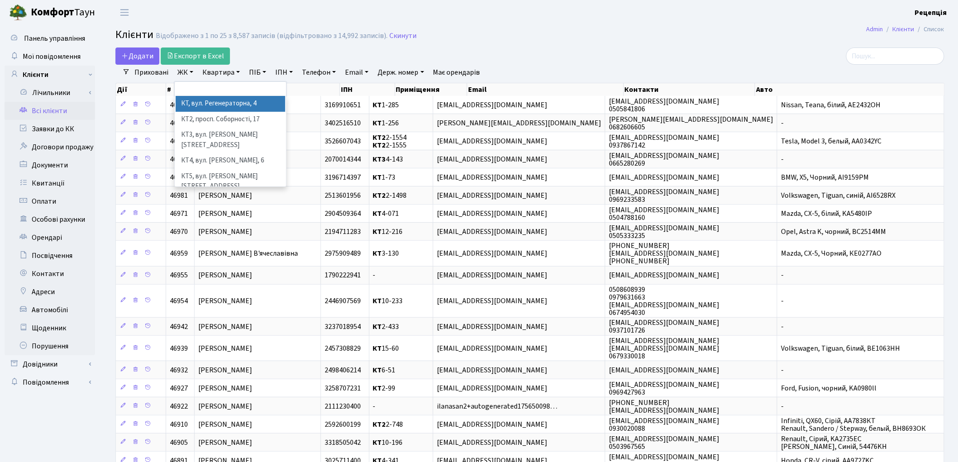
click at [195, 100] on li "КТ, вул. Регенераторна, 4" at bounding box center [231, 104] width 110 height 16
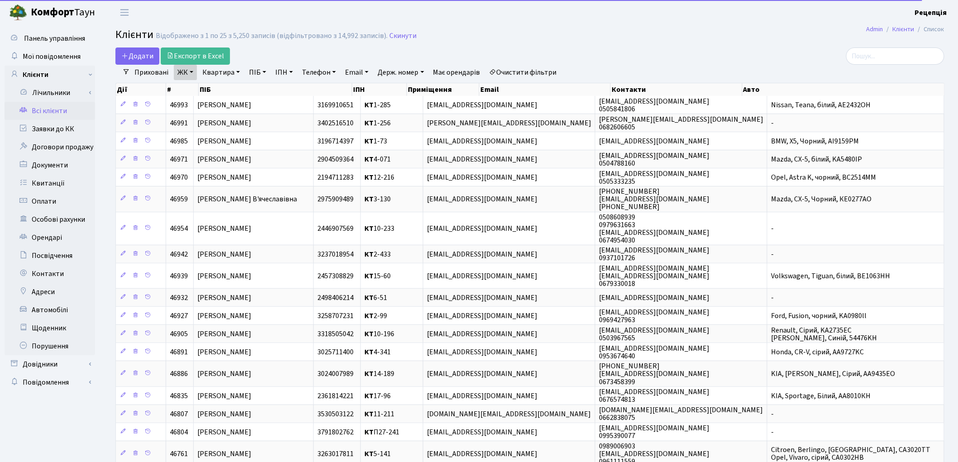
click at [522, 77] on link "Очистити фільтри" at bounding box center [523, 72] width 75 height 15
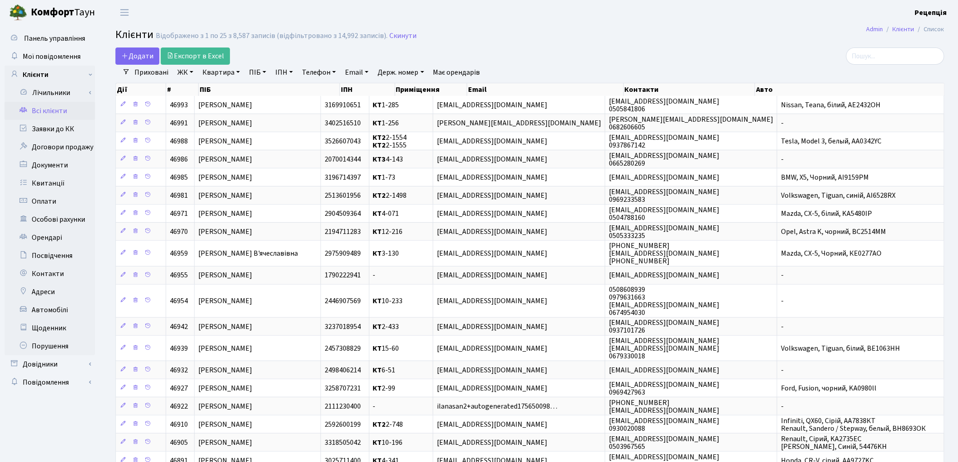
click at [184, 77] on link "ЖК" at bounding box center [185, 72] width 23 height 15
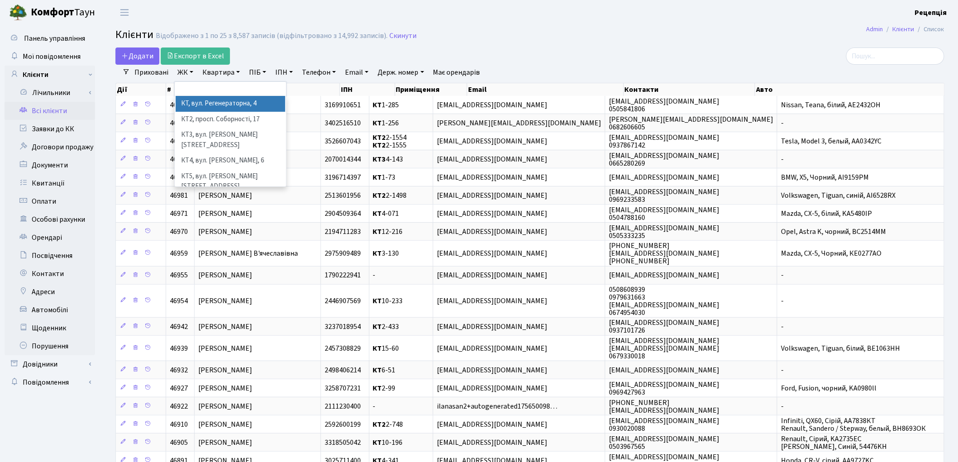
click at [199, 105] on li "КТ, вул. Регенераторна, 4" at bounding box center [231, 104] width 110 height 16
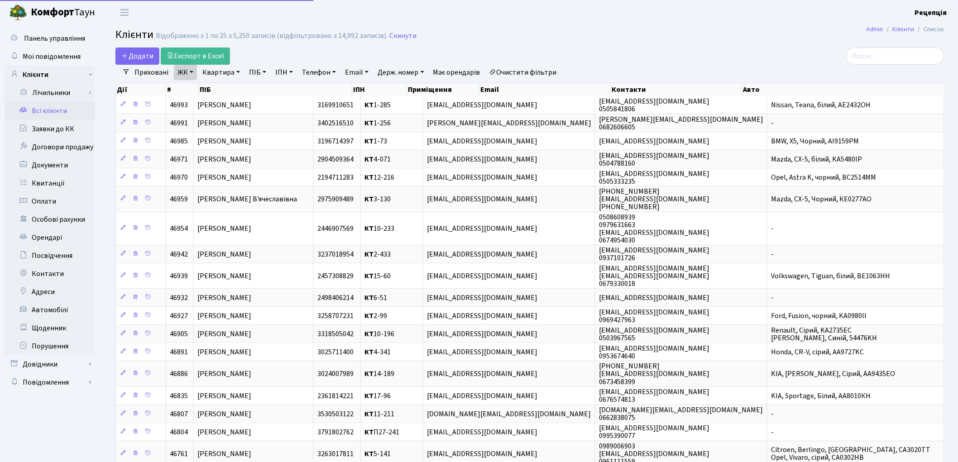
click at [223, 72] on link "Квартира" at bounding box center [221, 72] width 45 height 15
click at [258, 83] on link at bounding box center [261, 89] width 19 height 17
click at [222, 72] on link "Квартира" at bounding box center [221, 72] width 45 height 15
click at [228, 94] on input "text" at bounding box center [225, 89] width 53 height 17
type input "11-43"
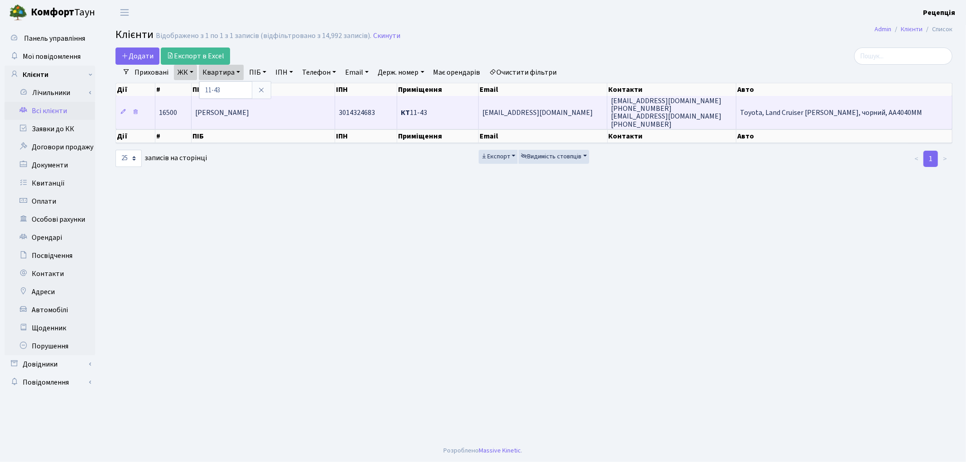
click at [249, 108] on span "[PERSON_NAME]" at bounding box center [222, 113] width 54 height 10
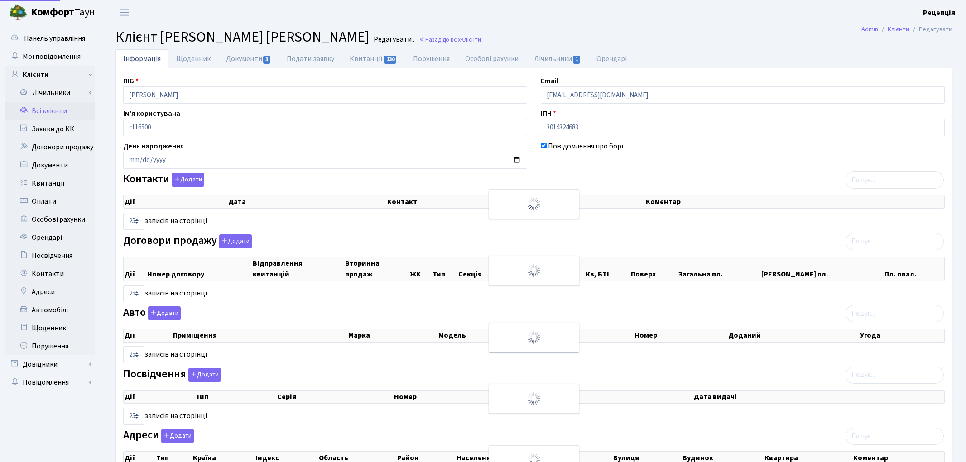
select select "25"
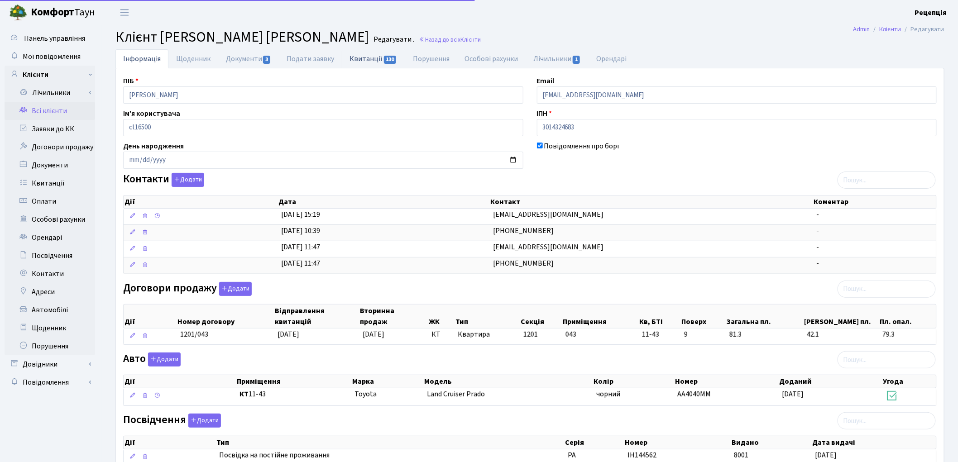
click at [375, 61] on link "Квитанції 130" at bounding box center [373, 58] width 63 height 19
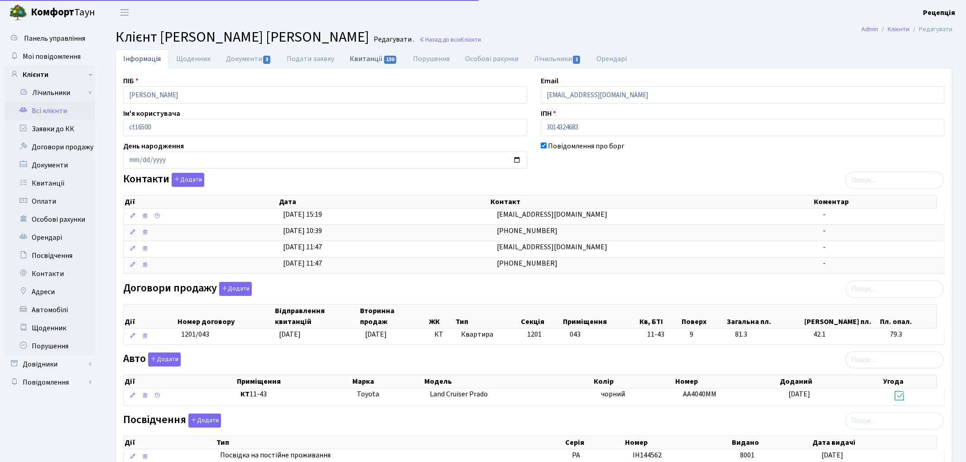
select select "25"
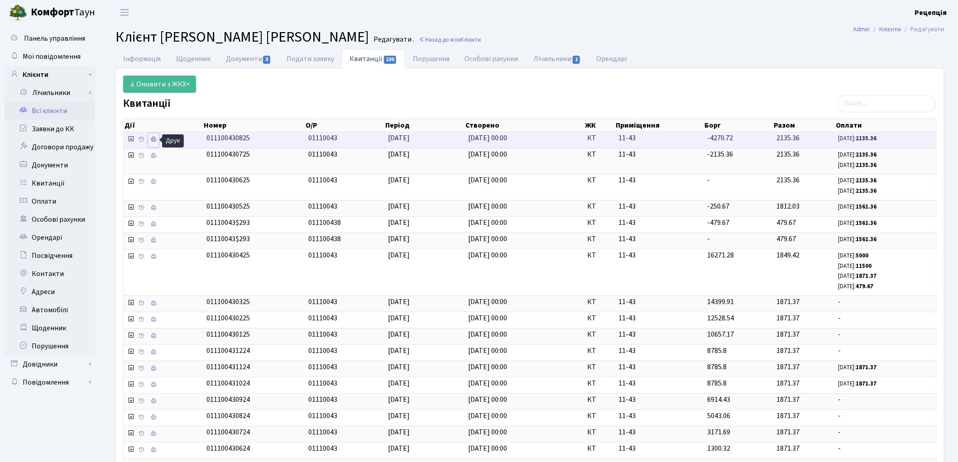
click at [155, 140] on icon at bounding box center [153, 139] width 6 height 6
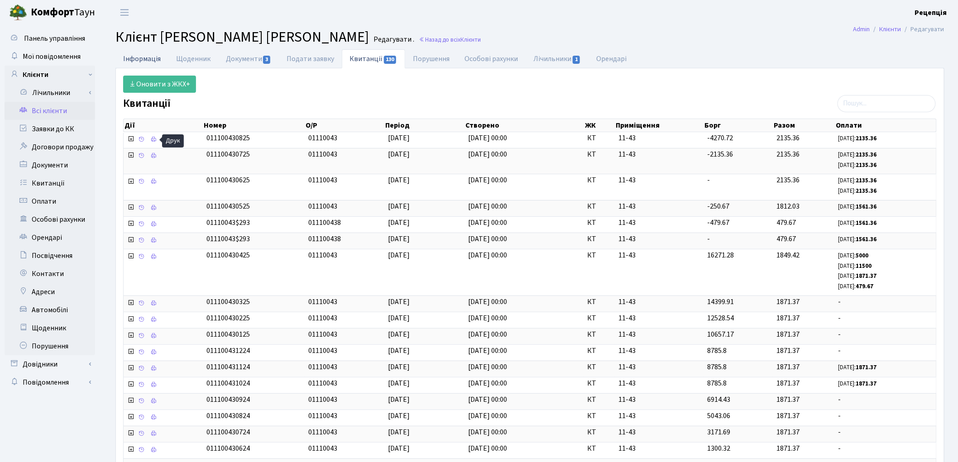
click at [149, 56] on link "Інформація" at bounding box center [141, 58] width 53 height 19
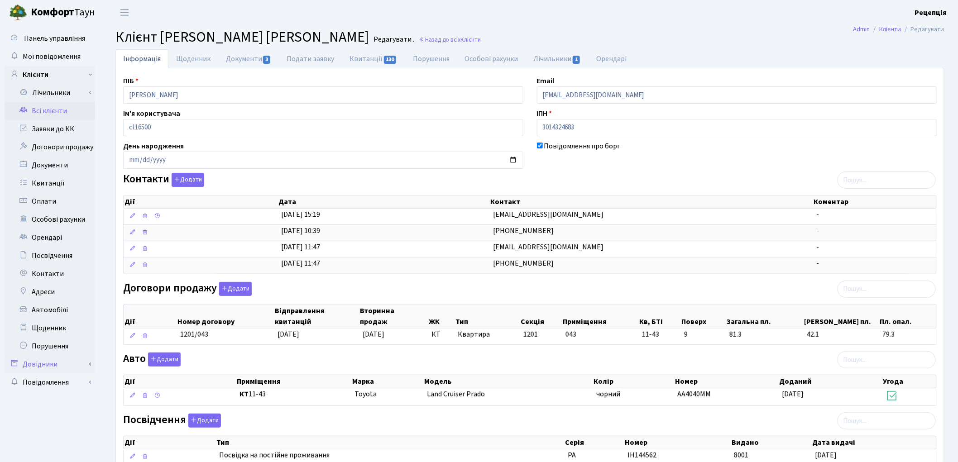
click at [52, 363] on link "Довідники" at bounding box center [50, 364] width 91 height 18
click at [59, 446] on link "Приміщення" at bounding box center [52, 448] width 85 height 18
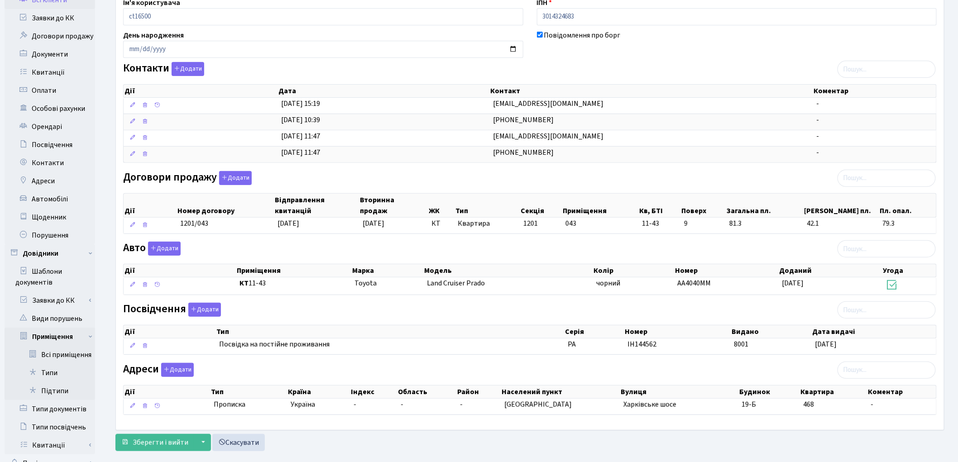
scroll to position [128, 0]
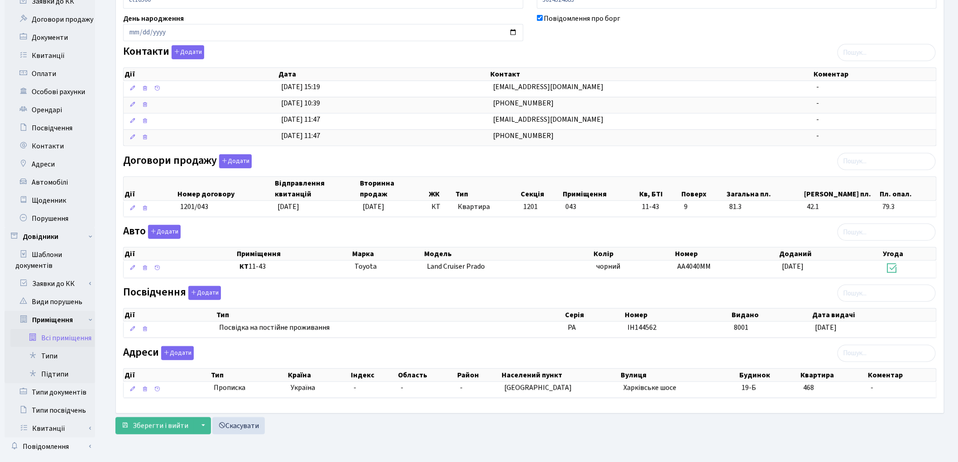
click at [54, 335] on link "Всі приміщення" at bounding box center [52, 338] width 85 height 18
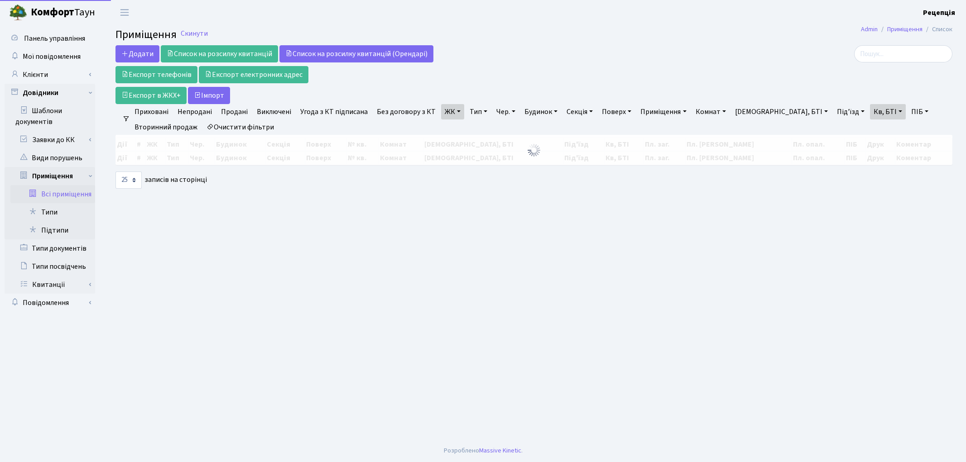
select select "25"
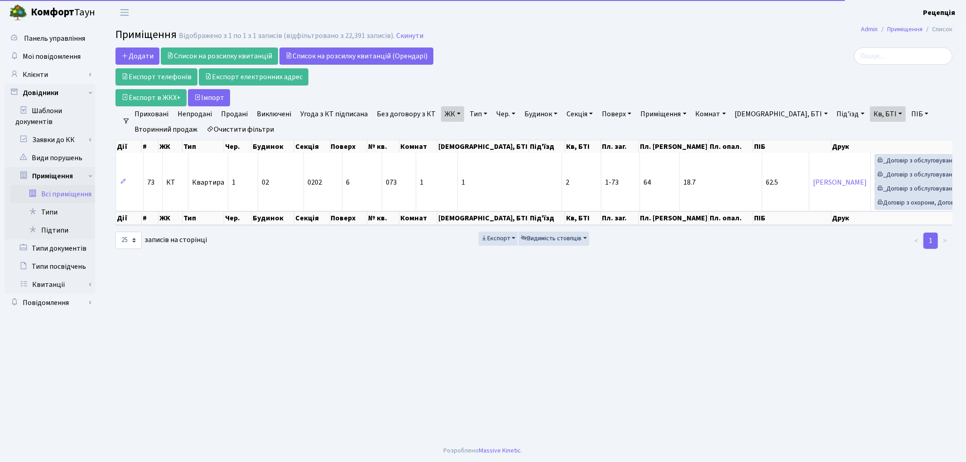
click at [256, 129] on link "Очистити фільтри" at bounding box center [240, 129] width 75 height 15
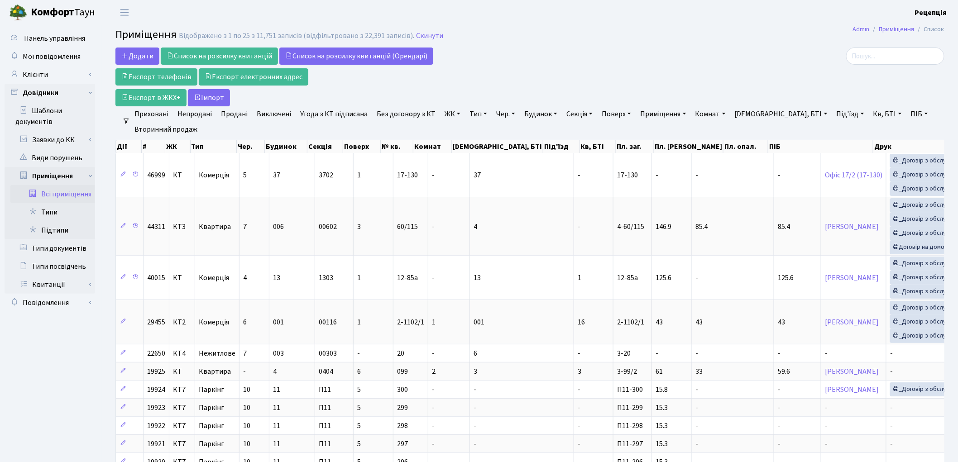
click at [453, 110] on link "ЖК" at bounding box center [452, 113] width 23 height 15
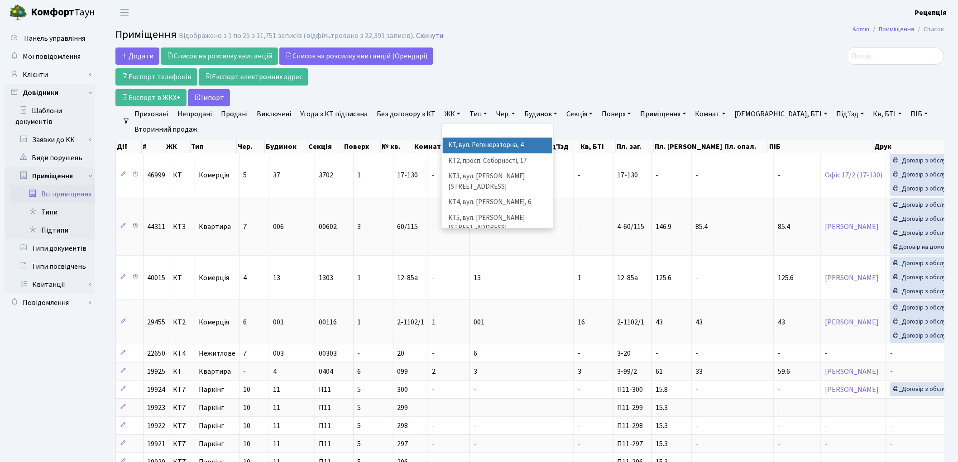
click at [462, 149] on li "КТ, вул. Регенераторна, 4" at bounding box center [498, 146] width 110 height 16
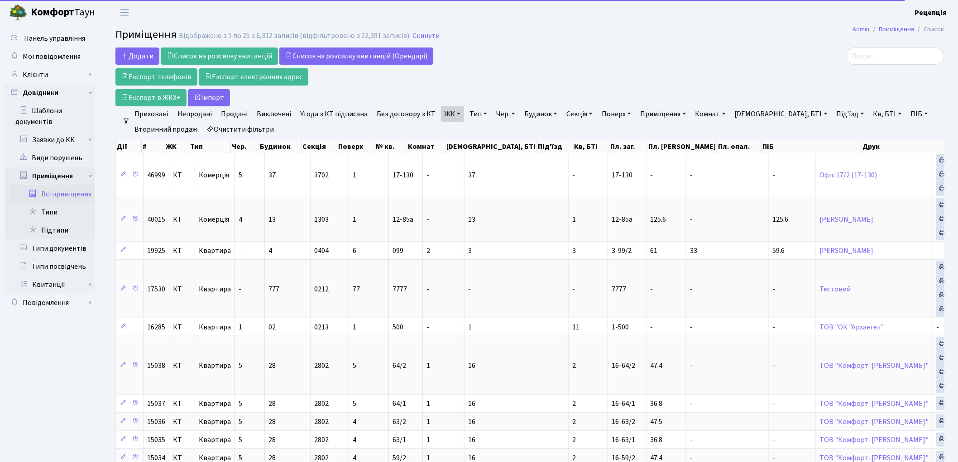
click at [870, 118] on link "Кв, БТІ" at bounding box center [888, 113] width 36 height 15
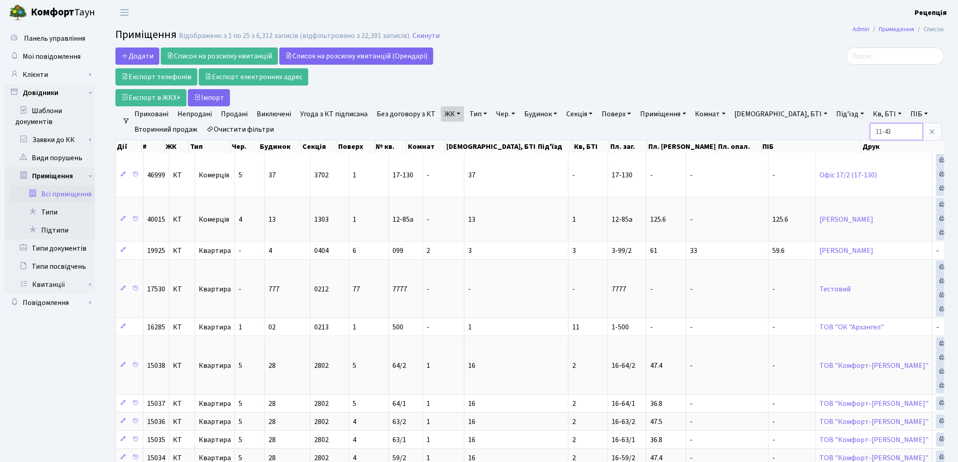
type input "11-43"
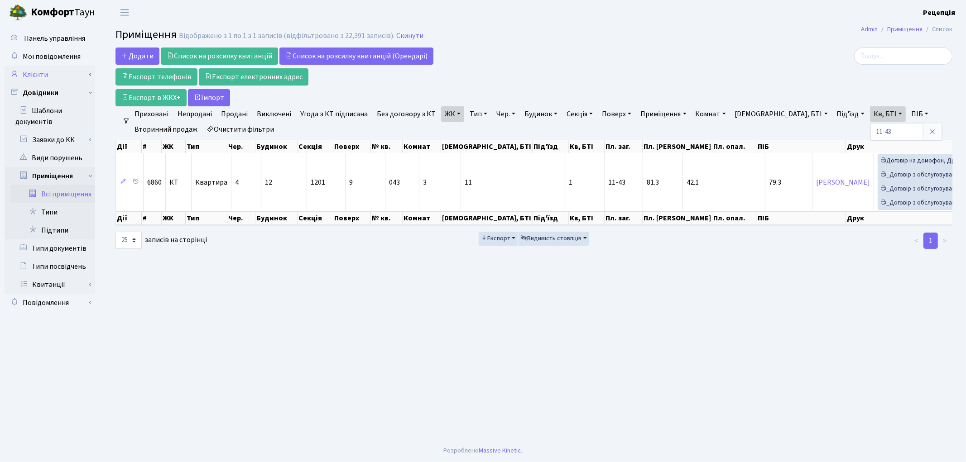
click at [43, 74] on link "Клієнти" at bounding box center [50, 75] width 91 height 18
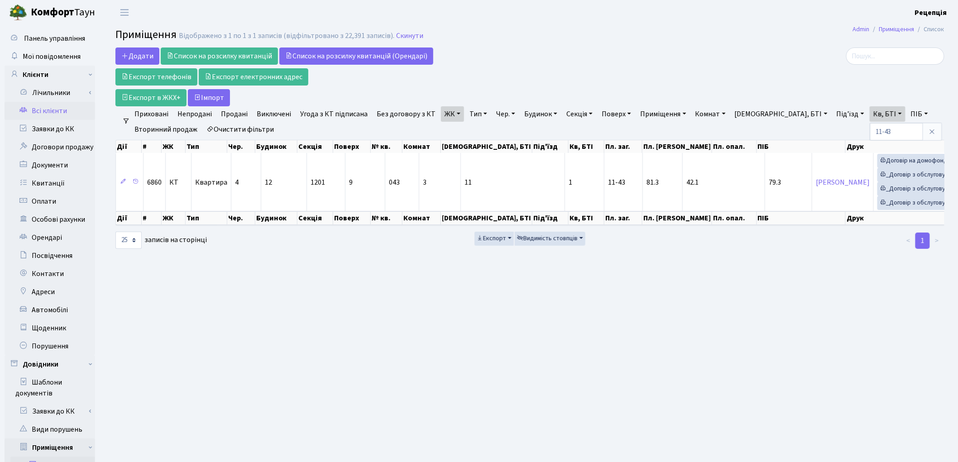
click at [44, 103] on link "Всі клієнти" at bounding box center [50, 111] width 91 height 18
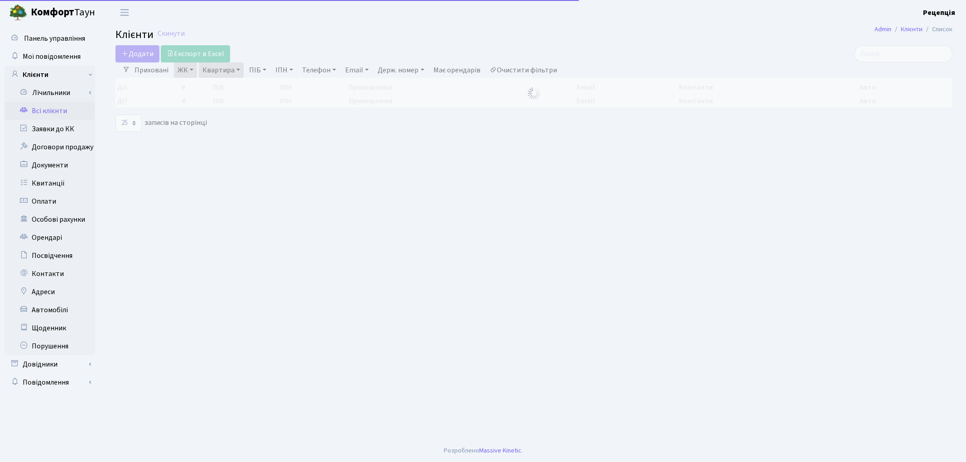
select select "25"
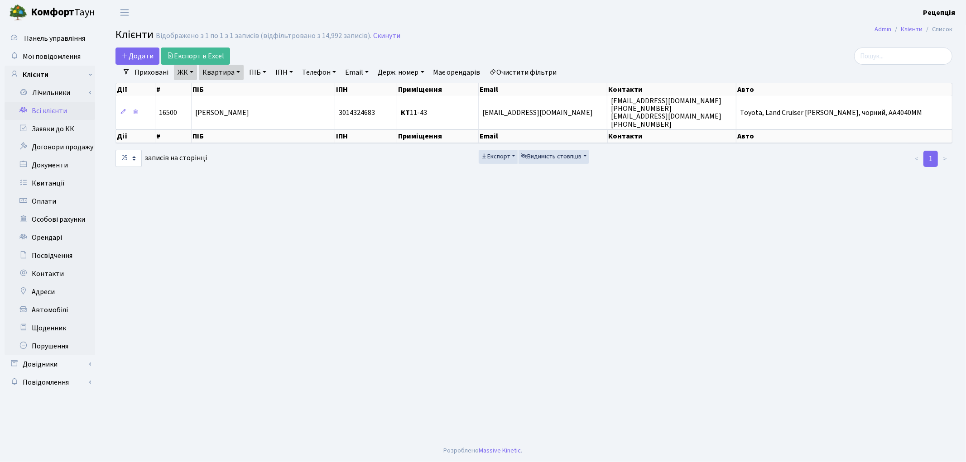
click at [523, 71] on link "Очистити фільтри" at bounding box center [523, 72] width 75 height 15
